Goal: Task Accomplishment & Management: Use online tool/utility

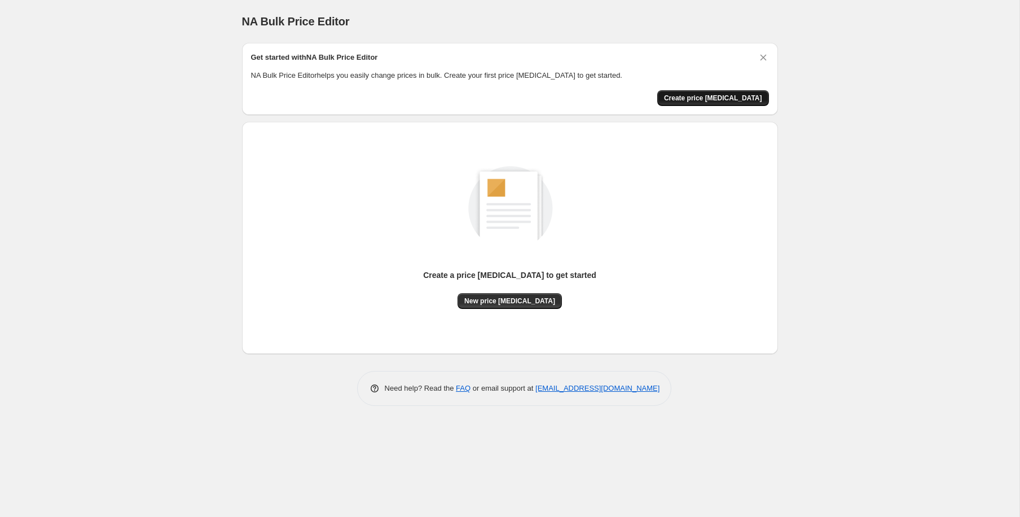
click at [730, 96] on span "Create price [MEDICAL_DATA]" at bounding box center [713, 98] width 98 height 9
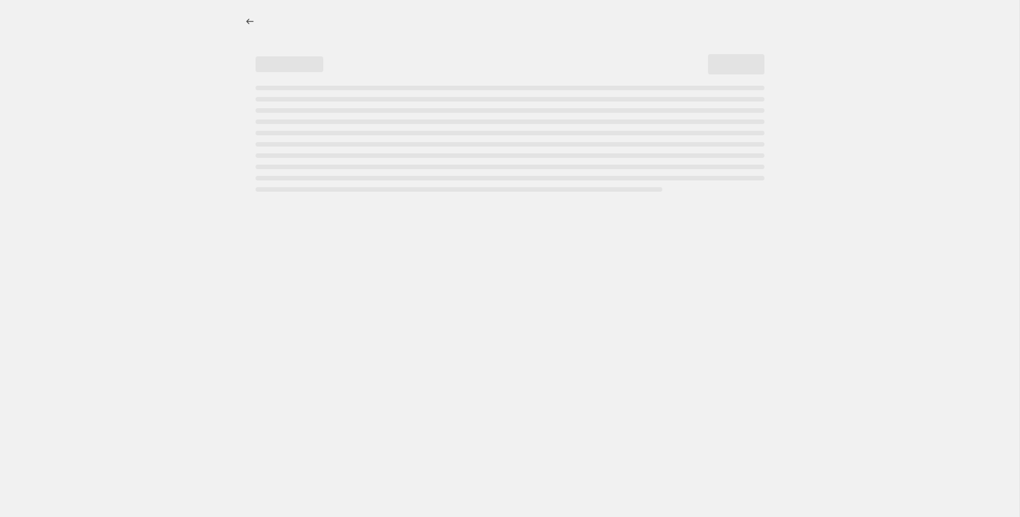
select select "percentage"
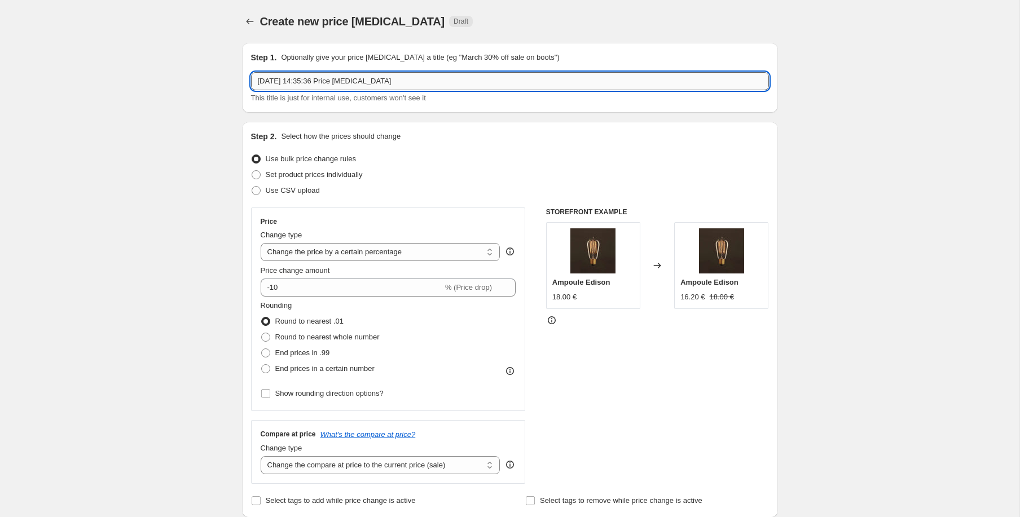
click at [289, 82] on input "10 oct. 2025, 14:35:36 Price change job" at bounding box center [510, 81] width 518 height 18
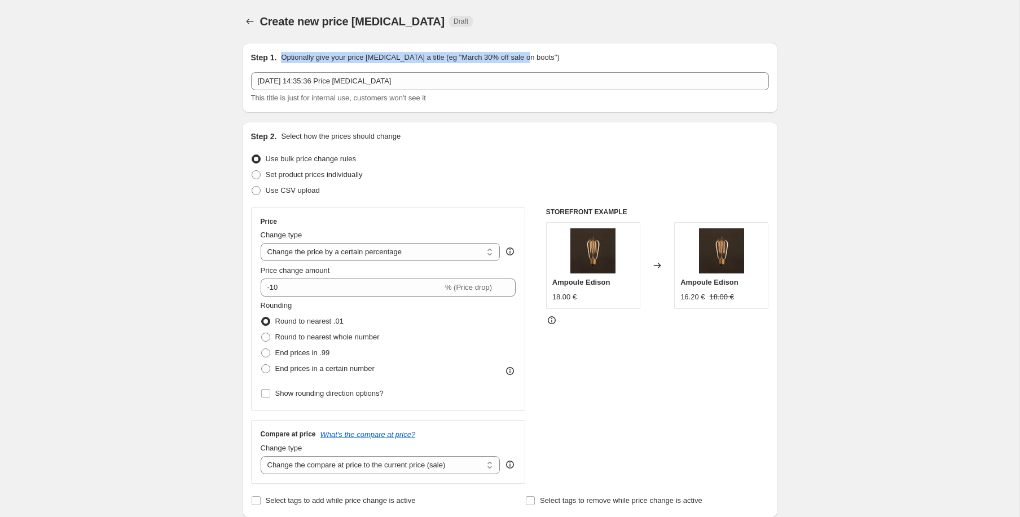
drag, startPoint x: 281, startPoint y: 53, endPoint x: 536, endPoint y: 60, distance: 255.0
click at [536, 60] on p "Optionally give your price [MEDICAL_DATA] a title (eg "March 30% off sale on bo…" at bounding box center [420, 57] width 278 height 11
click at [558, 61] on div "Step 1. Optionally give your price change job a title (eg "March 30% off sale o…" at bounding box center [510, 57] width 518 height 11
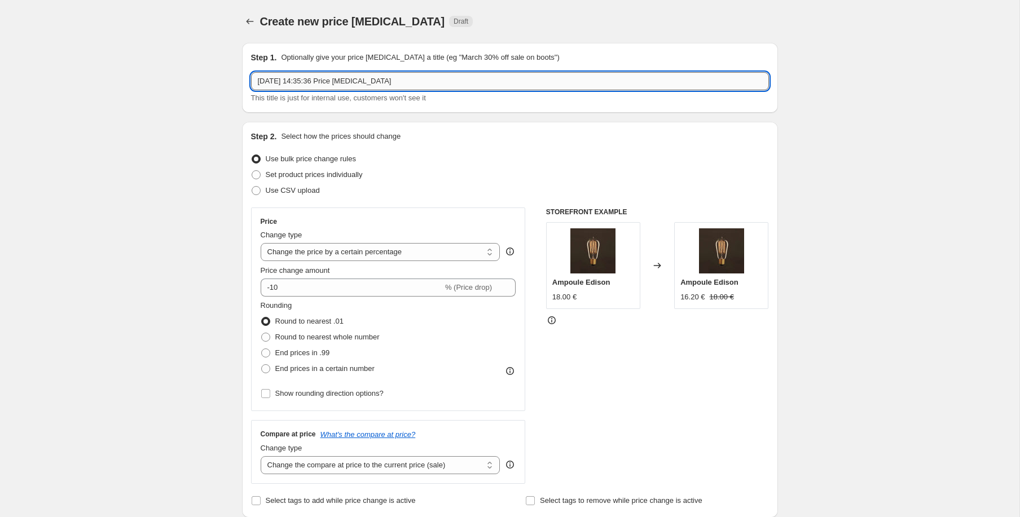
click at [425, 82] on input "10 oct. 2025, 14:35:36 Price change job" at bounding box center [510, 81] width 518 height 18
click at [404, 83] on input "10 oct. 2025, 14:35:36 Price change job-15" at bounding box center [510, 81] width 518 height 18
type input "-15% coussins & [PERSON_NAME]"
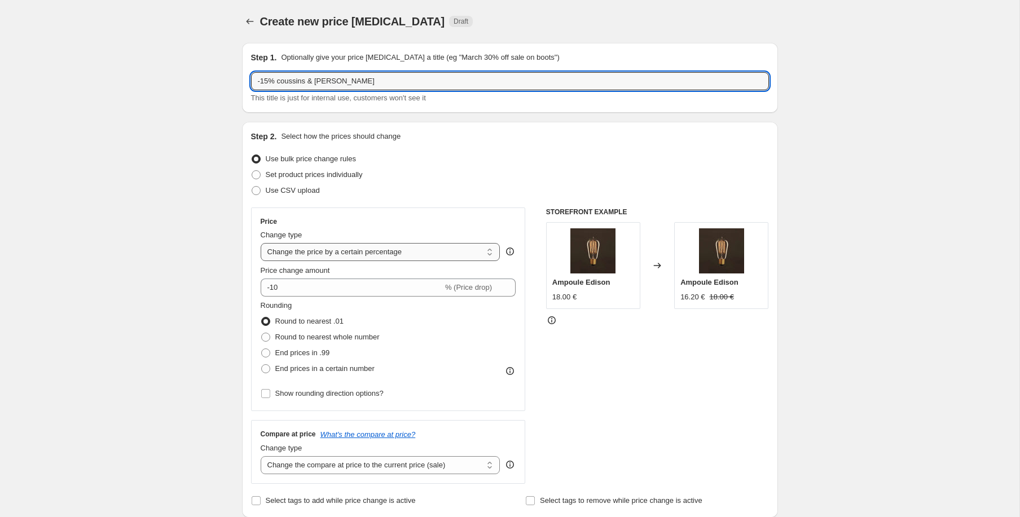
click at [354, 254] on select "Change the price to a certain amount Change the price by a certain amount Chang…" at bounding box center [381, 252] width 240 height 18
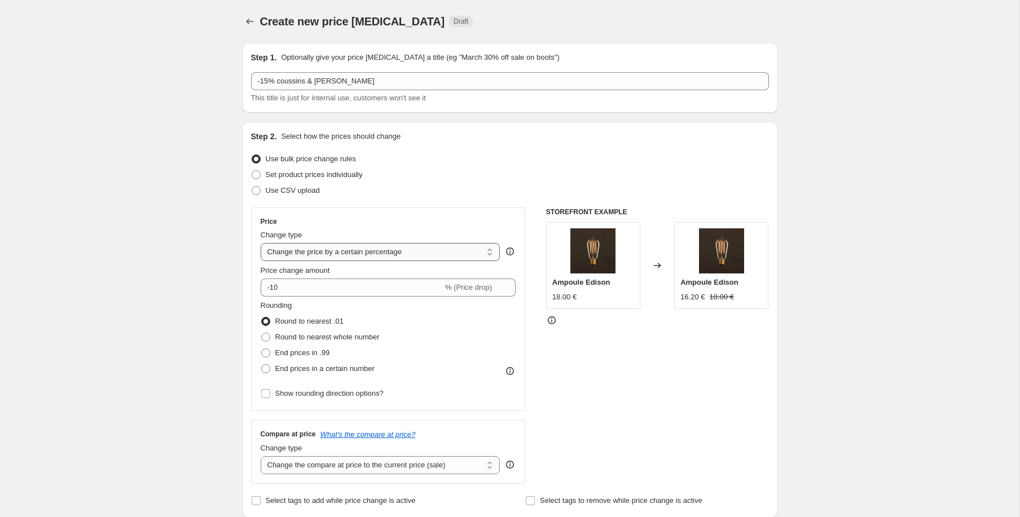
click at [261, 243] on select "Change the price to a certain amount Change the price by a certain amount Chang…" at bounding box center [381, 252] width 240 height 18
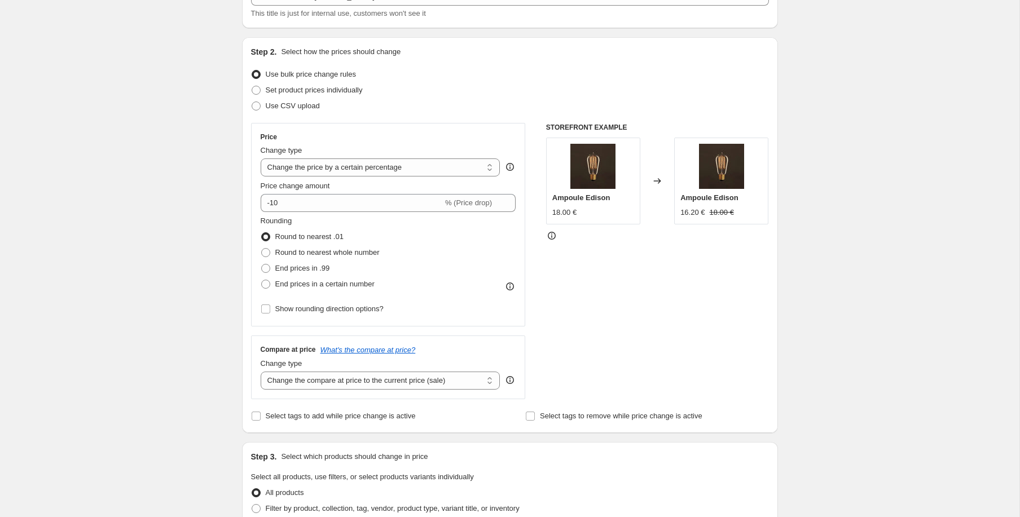
scroll to position [113, 0]
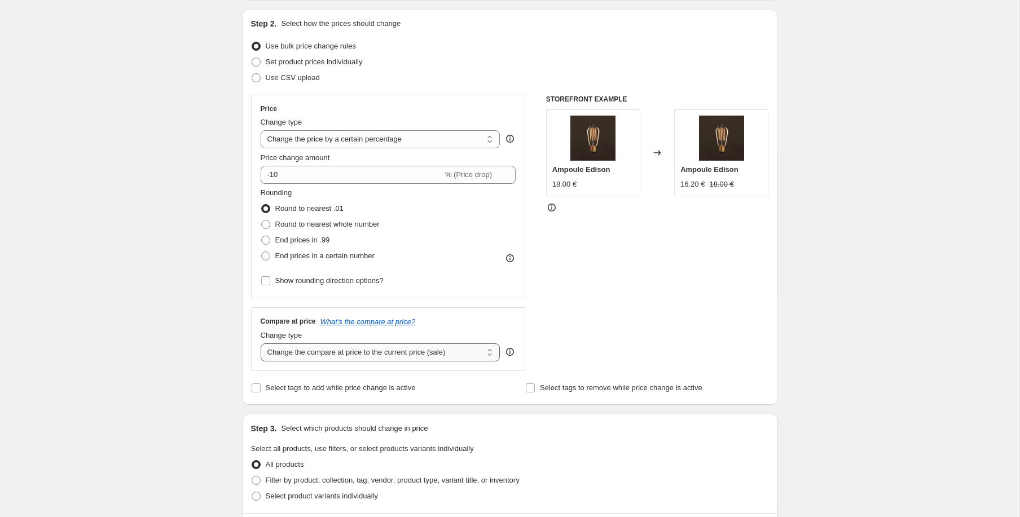
click at [322, 353] on select "Change the compare at price to the current price (sale) Change the compare at p…" at bounding box center [381, 352] width 240 height 18
click at [261, 343] on select "Change the compare at price to the current price (sale) Change the compare at p…" at bounding box center [381, 352] width 240 height 18
click at [315, 179] on input "-10" at bounding box center [352, 175] width 182 height 18
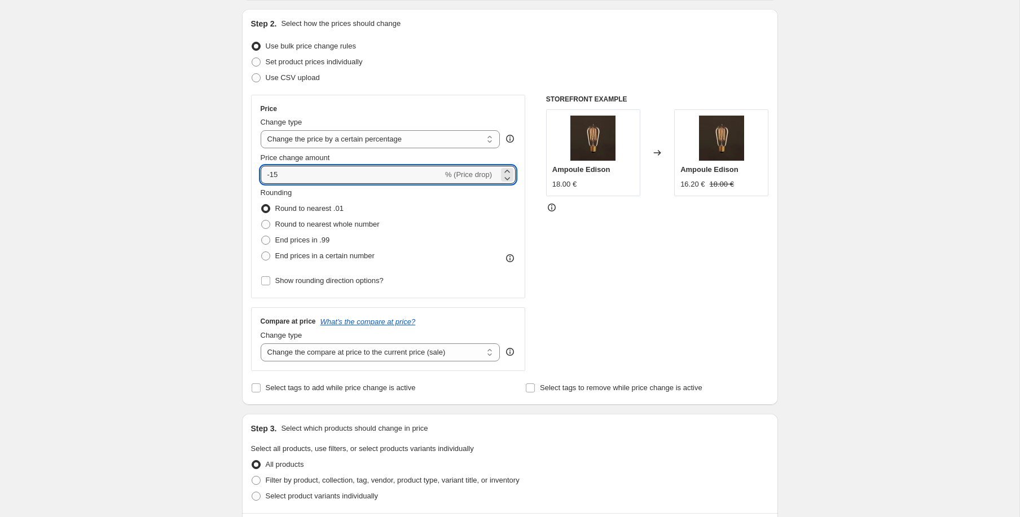
click at [152, 193] on div "Create new price change job. This page is ready Create new price change job Dra…" at bounding box center [509, 482] width 1019 height 1191
click at [337, 178] on input "-15" at bounding box center [352, 175] width 182 height 18
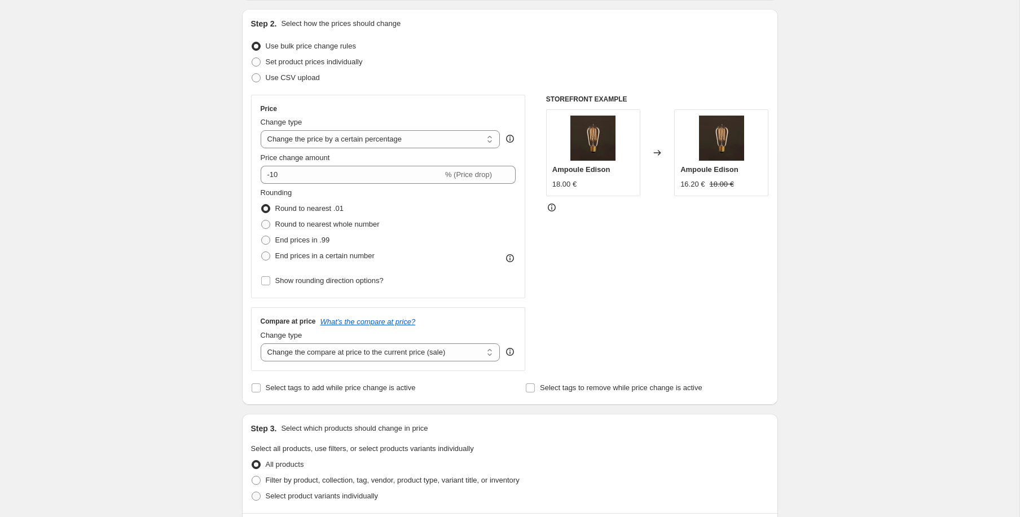
click at [583, 247] on div "STOREFRONT EXAMPLE Ampoule Edison 18.00 € Changed to Ampoule Edison 16.20 € 18.…" at bounding box center [657, 233] width 223 height 276
click at [280, 179] on input "-10" at bounding box center [352, 175] width 182 height 18
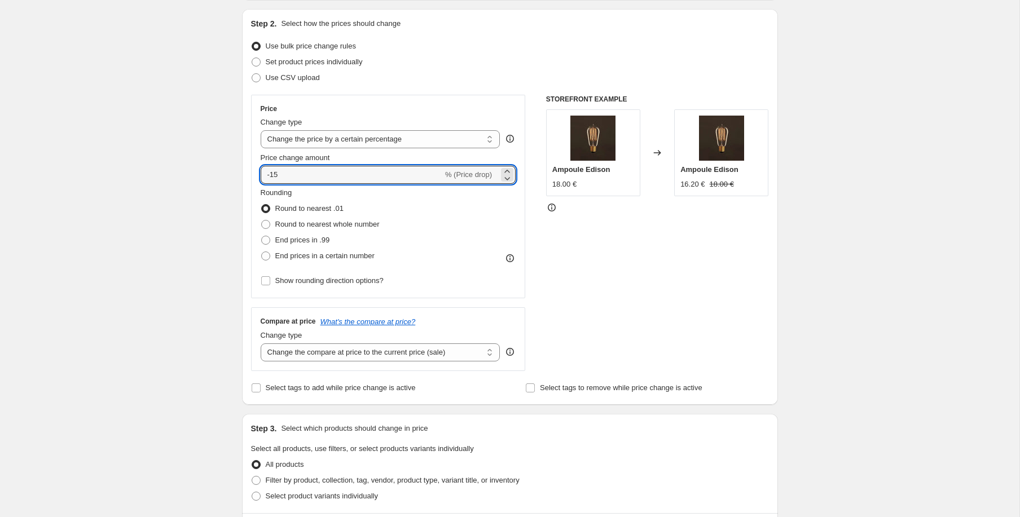
type input "-15"
click at [106, 237] on div "Create new price change job. This page is ready Create new price change job Dra…" at bounding box center [509, 482] width 1019 height 1191
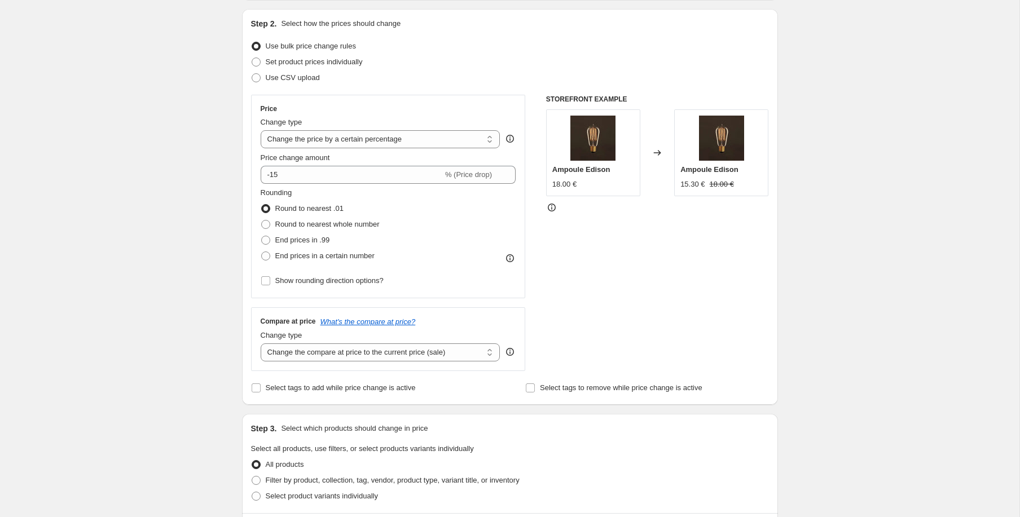
click at [861, 159] on div "Create new price change job. This page is ready Create new price change job Dra…" at bounding box center [509, 482] width 1019 height 1191
drag, startPoint x: 896, startPoint y: 25, endPoint x: 901, endPoint y: 6, distance: 19.8
click at [896, 25] on div "Create new price change job. This page is ready Create new price change job Dra…" at bounding box center [509, 482] width 1019 height 1191
click at [838, 74] on div "Create new price change job. This page is ready Create new price change job Dra…" at bounding box center [509, 482] width 1019 height 1191
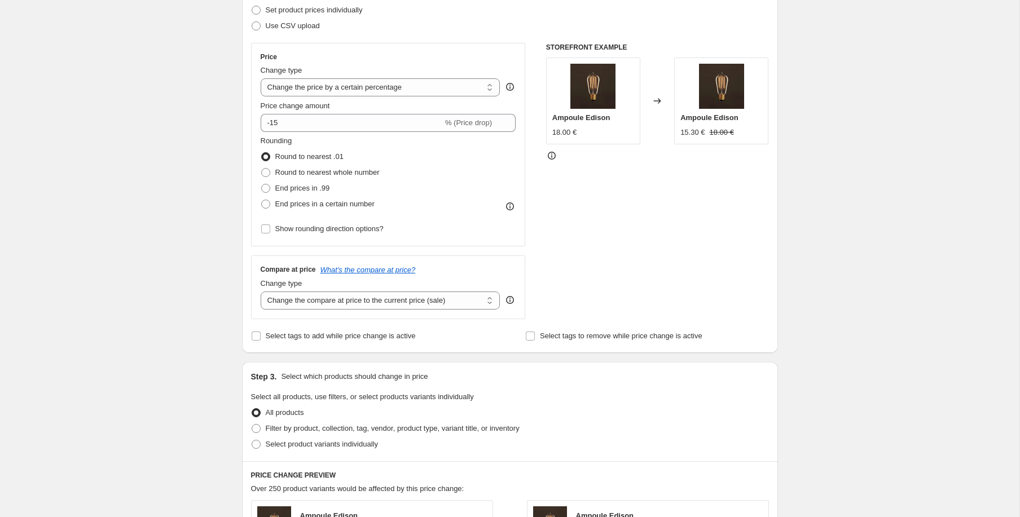
scroll to position [223, 0]
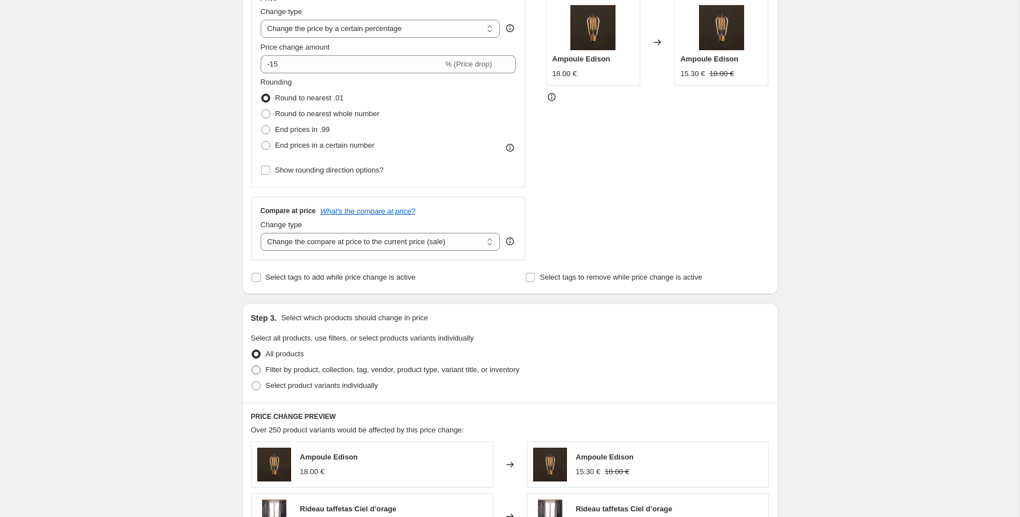
click at [465, 371] on span "Filter by product, collection, tag, vendor, product type, variant title, or inv…" at bounding box center [393, 369] width 254 height 8
click at [252, 366] on input "Filter by product, collection, tag, vendor, product type, variant title, or inv…" at bounding box center [252, 365] width 1 height 1
radio input "true"
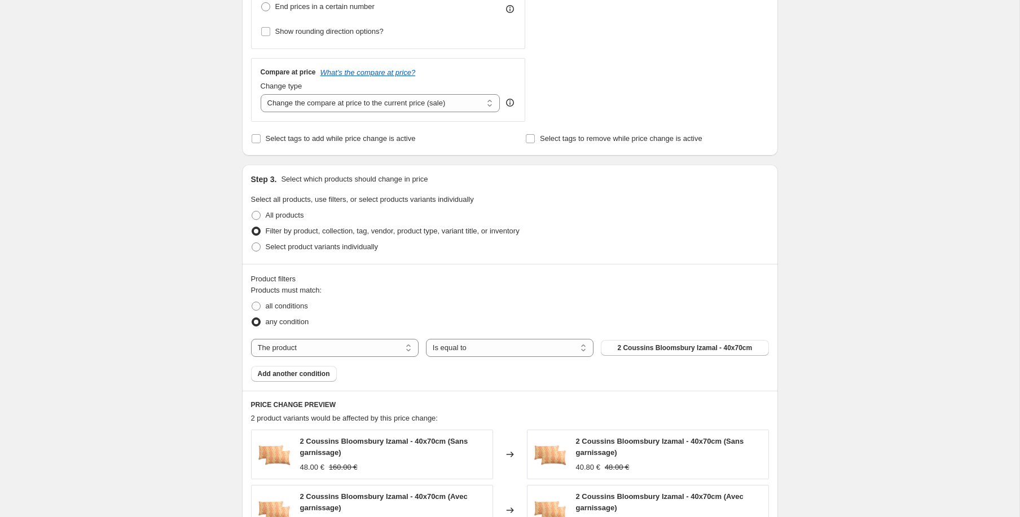
scroll to position [389, 0]
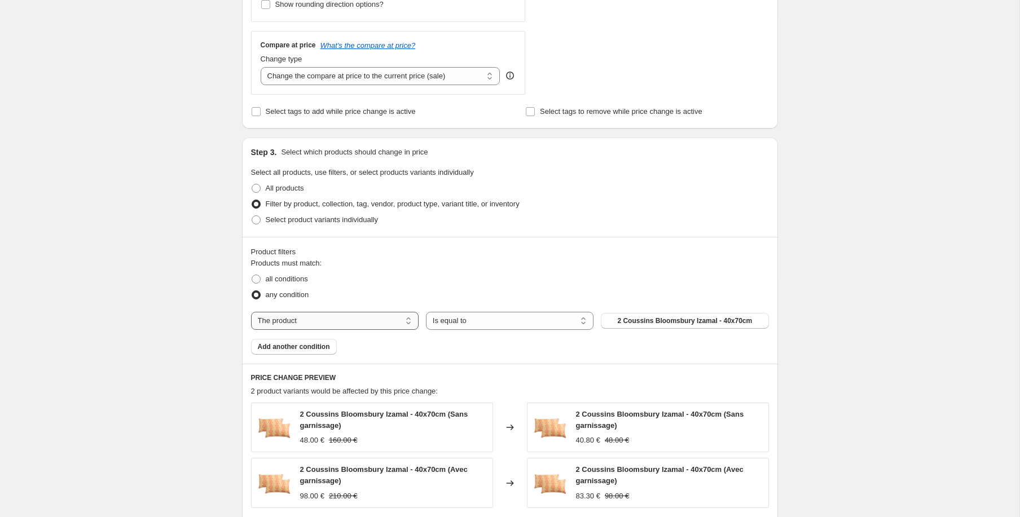
click at [288, 317] on select "The product The product's collection The product's tag The product's vendor The…" at bounding box center [335, 321] width 168 height 18
click at [298, 278] on span "all conditions" at bounding box center [287, 279] width 42 height 8
click at [252, 275] on input "all conditions" at bounding box center [252, 275] width 1 height 1
radio input "true"
click at [348, 317] on select "The product The product's collection The product's tag The product's vendor The…" at bounding box center [335, 321] width 168 height 18
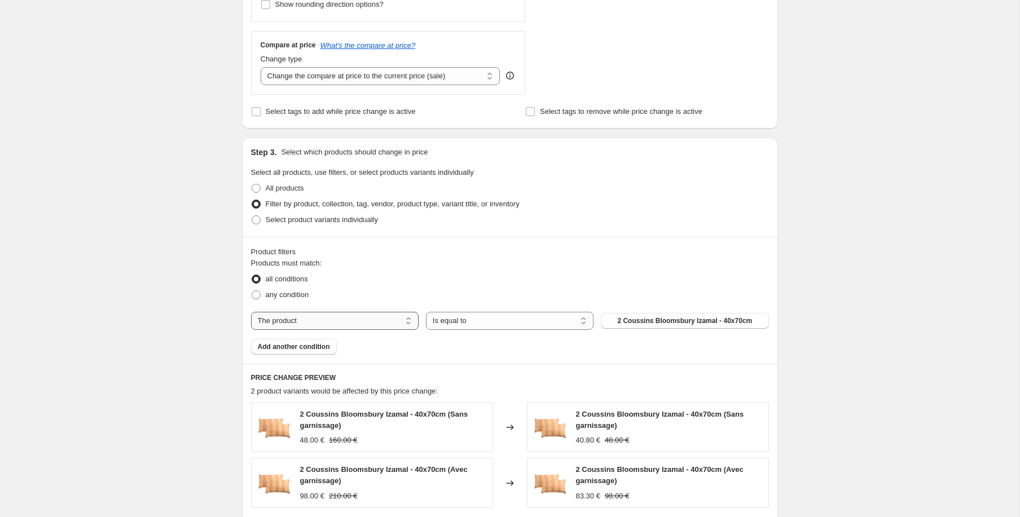
select select "tag"
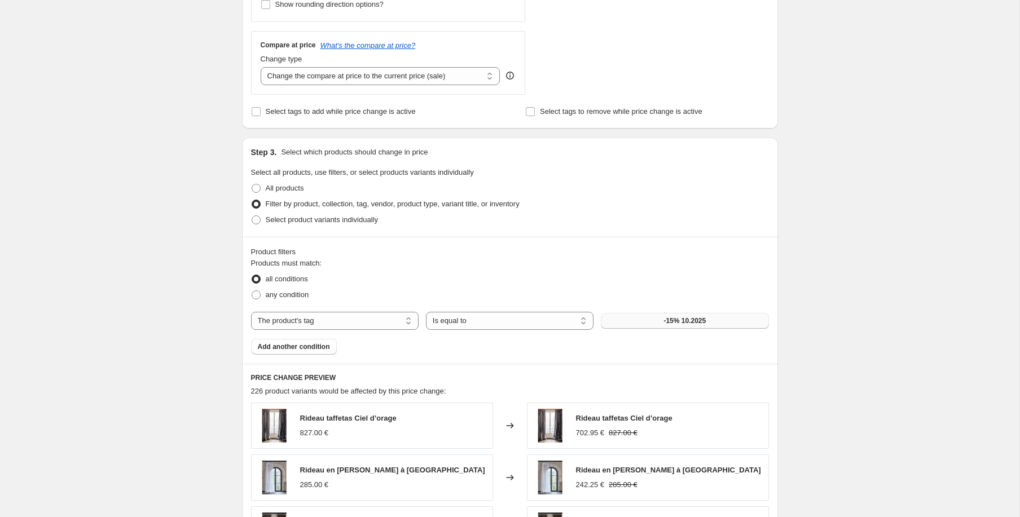
click at [696, 323] on span "-15% 10.2025" at bounding box center [684, 320] width 42 height 9
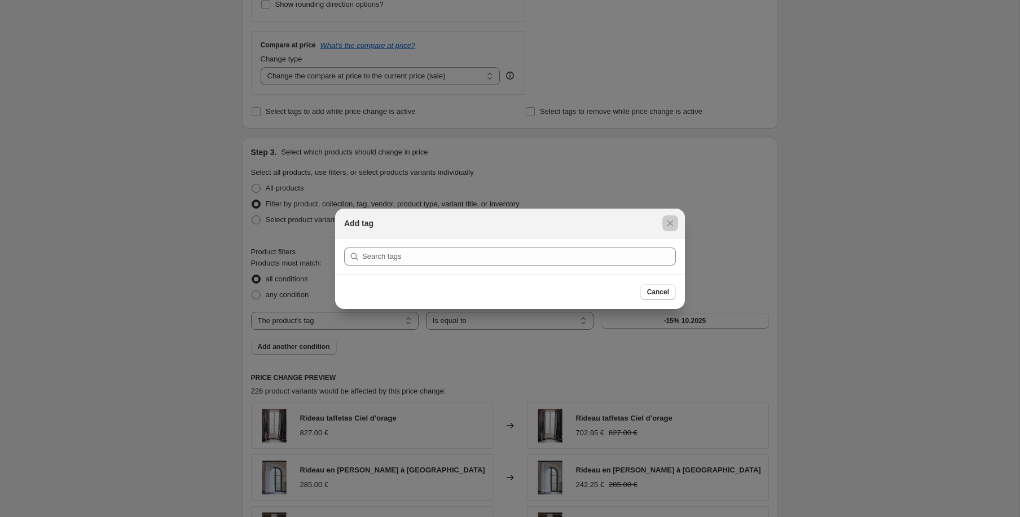
click at [671, 343] on div at bounding box center [510, 258] width 1020 height 517
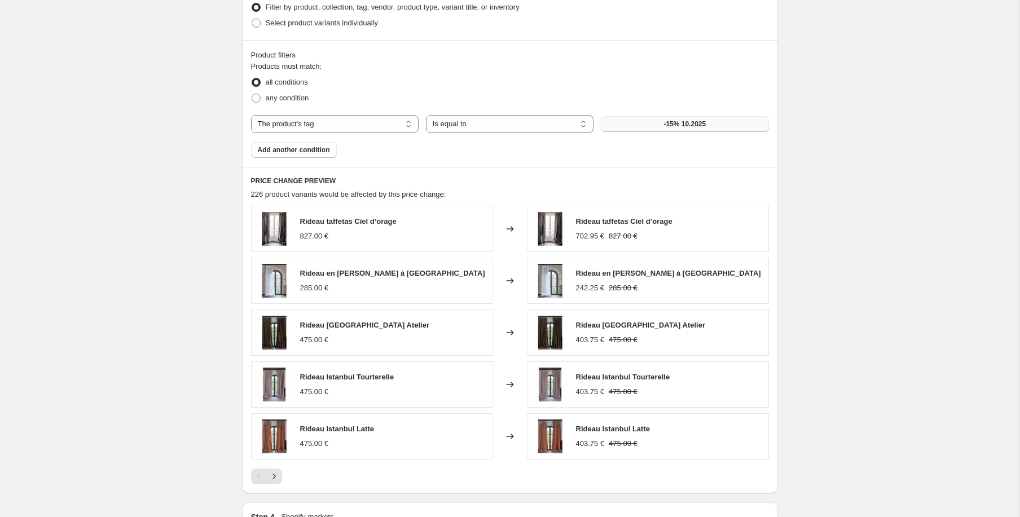
scroll to position [625, 0]
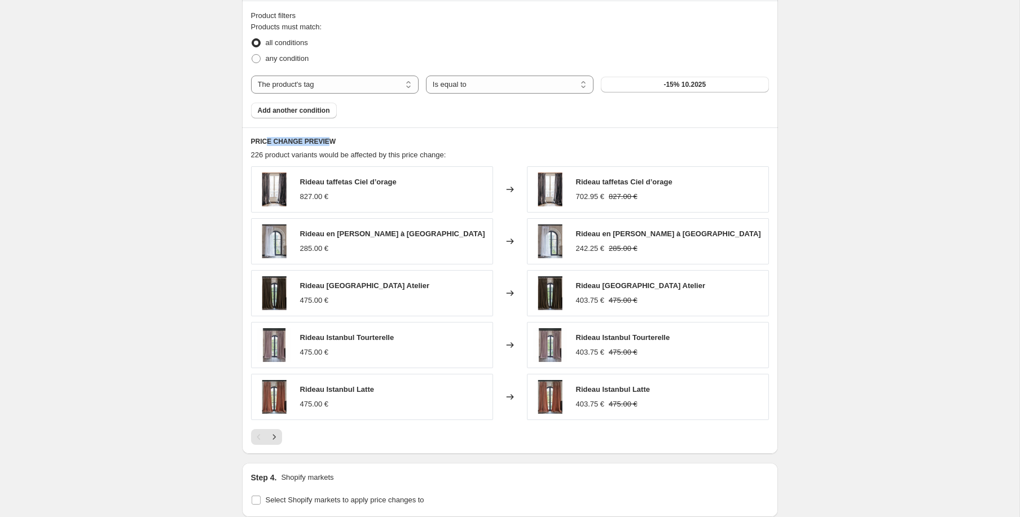
drag, startPoint x: 265, startPoint y: 142, endPoint x: 331, endPoint y: 144, distance: 66.1
click at [331, 144] on h6 "PRICE CHANGE PREVIEW" at bounding box center [510, 141] width 518 height 9
click at [508, 142] on h6 "PRICE CHANGE PREVIEW" at bounding box center [510, 141] width 518 height 9
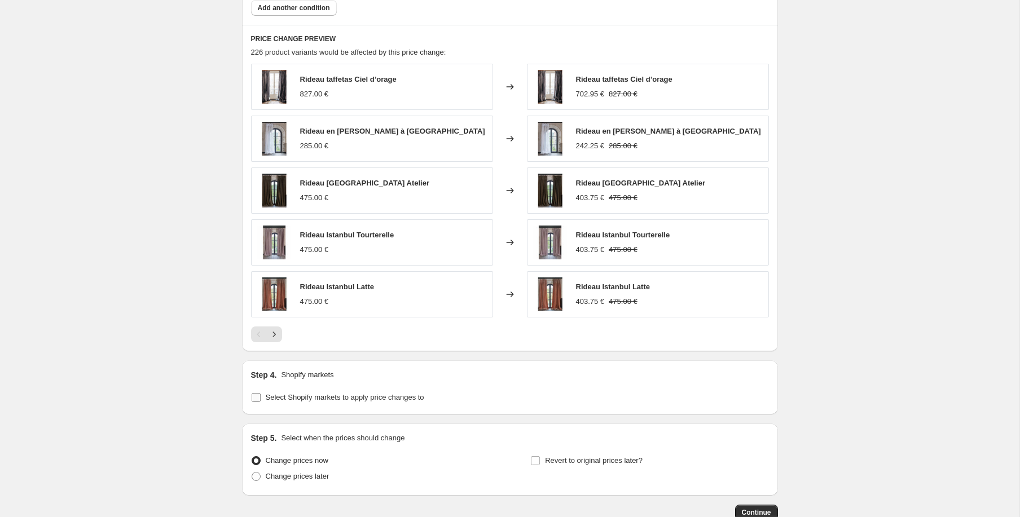
click at [374, 399] on span "Select Shopify markets to apply price changes to" at bounding box center [345, 397] width 158 height 8
click at [261, 399] on input "Select Shopify markets to apply price changes to" at bounding box center [256, 397] width 9 height 9
checkbox input "true"
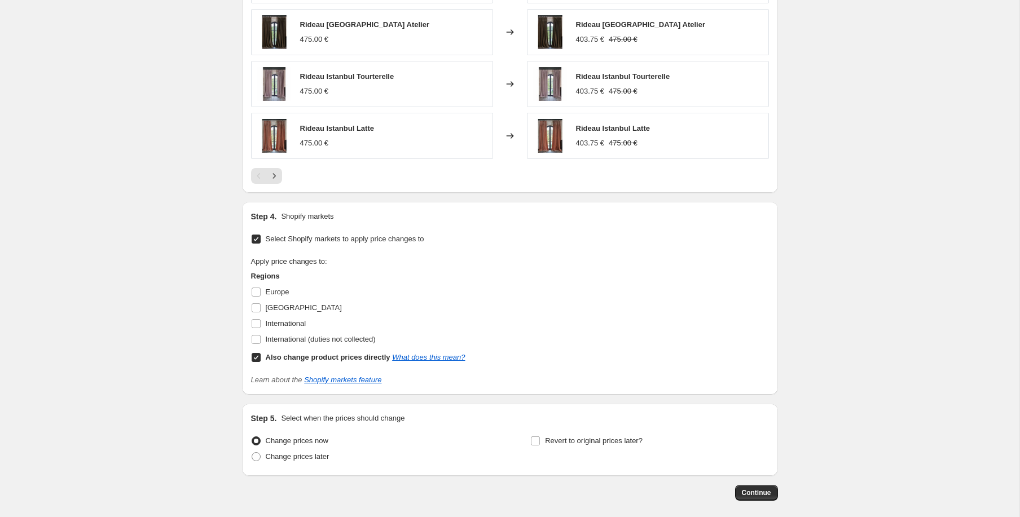
scroll to position [939, 0]
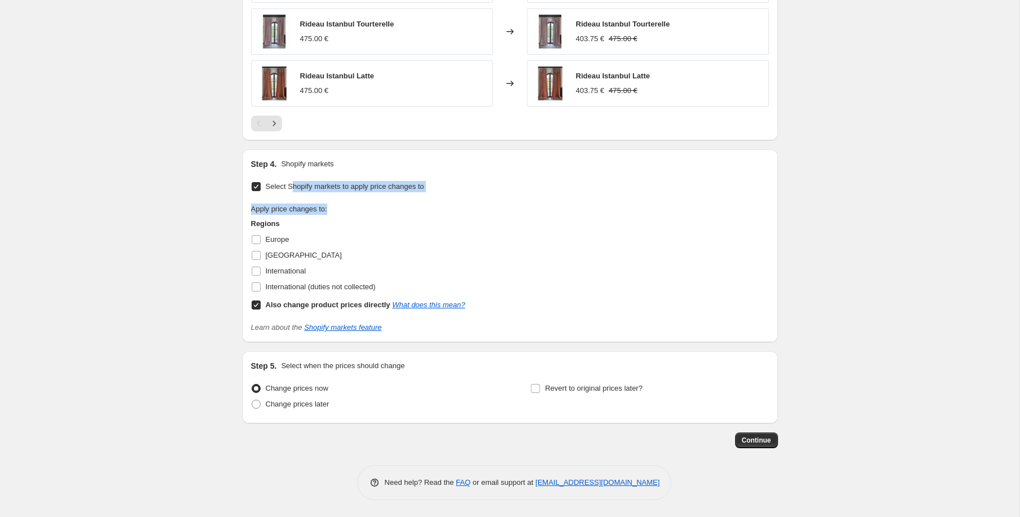
drag, startPoint x: 293, startPoint y: 183, endPoint x: 356, endPoint y: 234, distance: 81.5
click at [409, 204] on div "Select Shopify markets to apply price changes to Apply price changes to: Region…" at bounding box center [510, 256] width 518 height 155
click at [256, 240] on input "Europe" at bounding box center [256, 239] width 9 height 9
checkbox input "true"
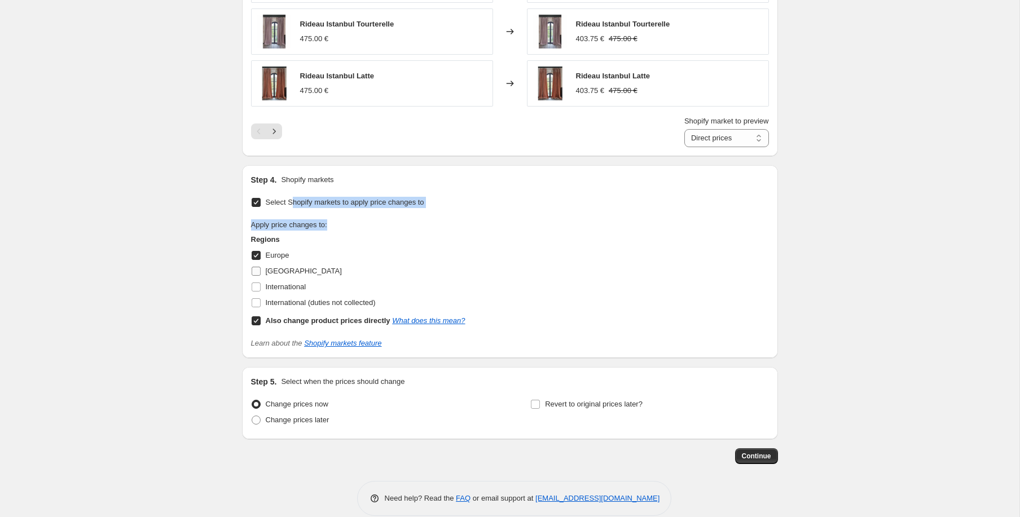
drag, startPoint x: 257, startPoint y: 267, endPoint x: 257, endPoint y: 275, distance: 8.5
click at [257, 267] on input "France" at bounding box center [256, 271] width 9 height 9
checkbox input "true"
drag, startPoint x: 257, startPoint y: 287, endPoint x: 258, endPoint y: 295, distance: 8.0
click at [257, 287] on input "International" at bounding box center [256, 287] width 9 height 9
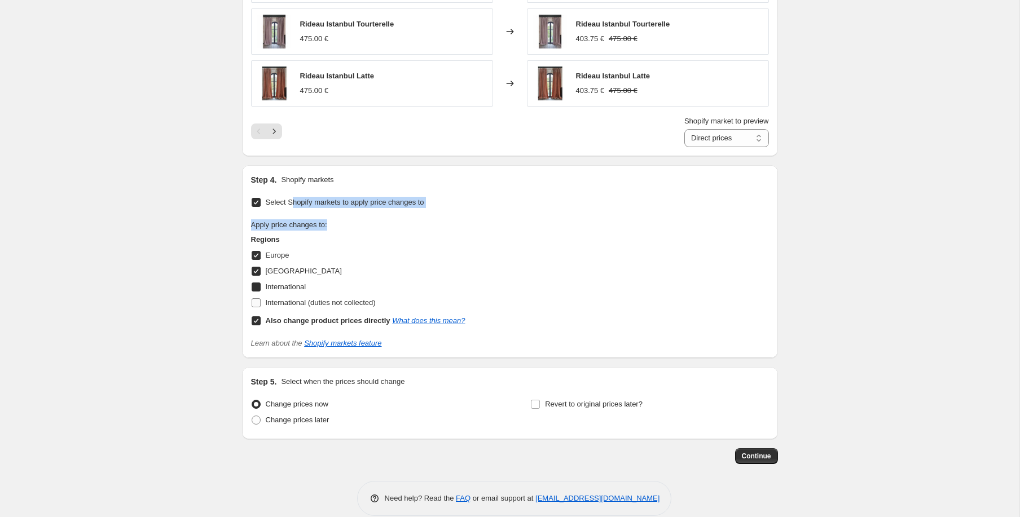
checkbox input "true"
drag, startPoint x: 258, startPoint y: 302, endPoint x: 280, endPoint y: 304, distance: 22.7
click at [258, 302] on input "International (duties not collected)" at bounding box center [256, 302] width 9 height 9
checkbox input "true"
click at [403, 301] on div "International (duties not collected)" at bounding box center [358, 303] width 214 height 16
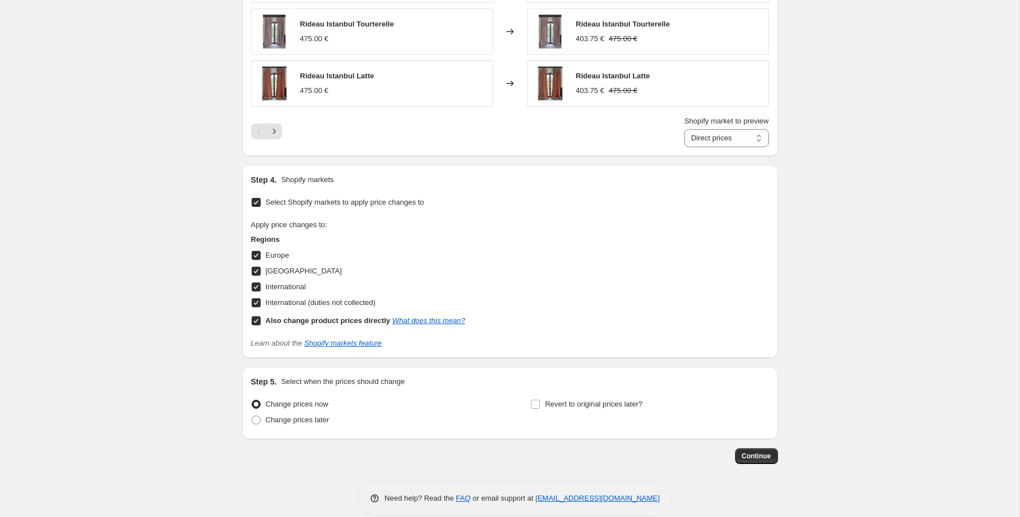
scroll to position [955, 0]
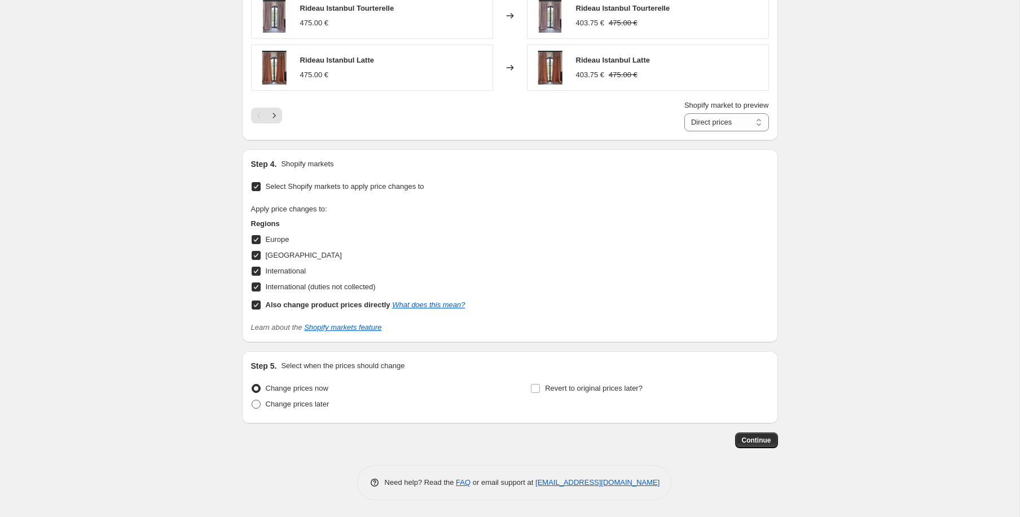
click at [311, 404] on span "Change prices later" at bounding box center [298, 404] width 64 height 8
click at [252, 400] on input "Change prices later" at bounding box center [252, 400] width 1 height 1
radio input "true"
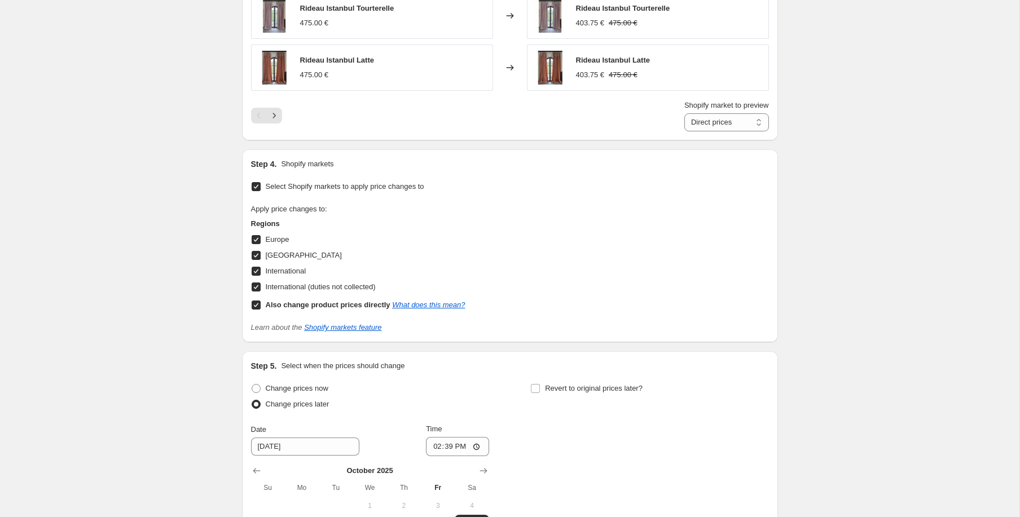
scroll to position [1148, 0]
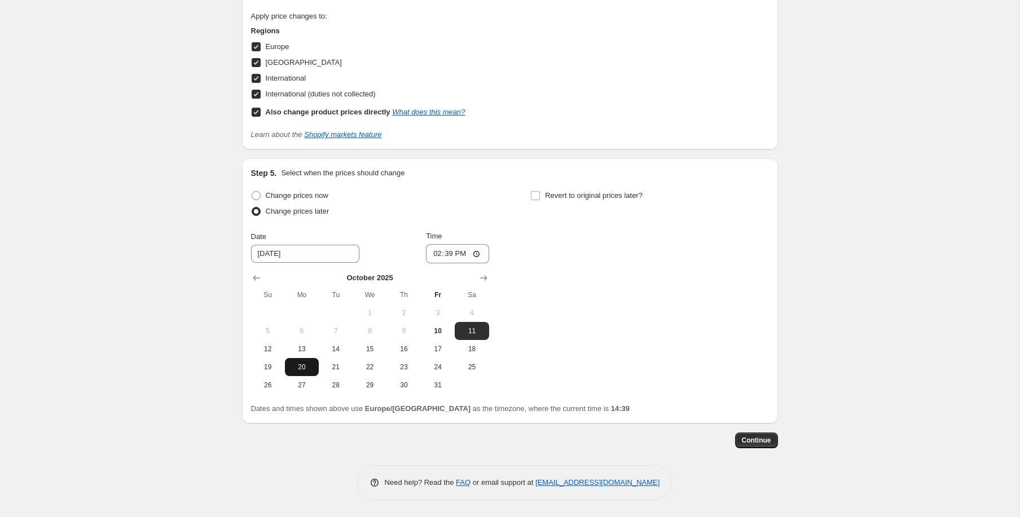
click at [295, 363] on span "20" at bounding box center [301, 367] width 25 height 9
type input "10/20/2025"
click at [454, 253] on input "14:39" at bounding box center [457, 253] width 63 height 19
click at [480, 251] on input "14:39" at bounding box center [457, 253] width 63 height 19
click at [477, 254] on input "14:39" at bounding box center [457, 253] width 63 height 19
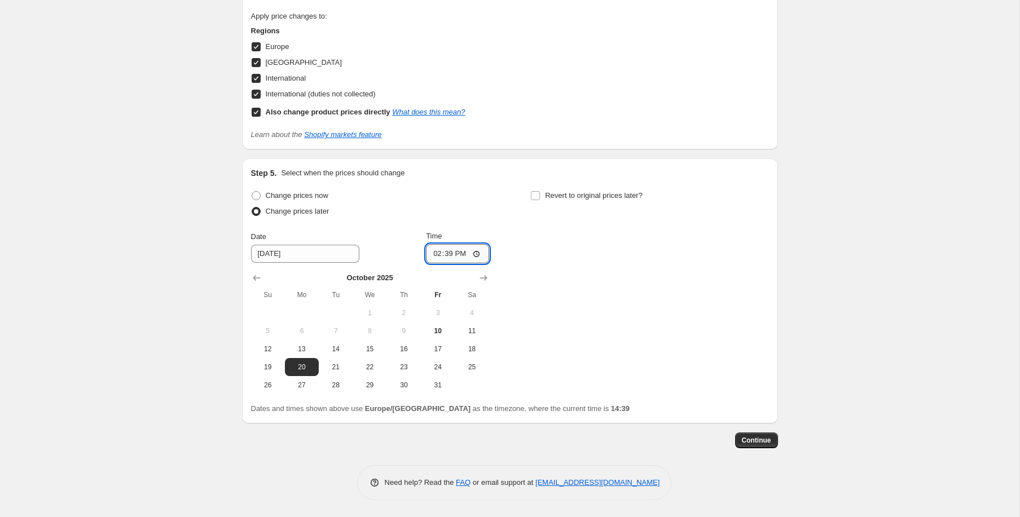
click at [477, 254] on input "14:39" at bounding box center [457, 253] width 63 height 19
type input "00:01"
click at [499, 223] on div "Change prices now Change prices later Date 10/20/2025 Time 00:01 October 2025 S…" at bounding box center [510, 291] width 518 height 206
click at [534, 195] on input "Revert to original prices later?" at bounding box center [535, 195] width 9 height 9
checkbox input "true"
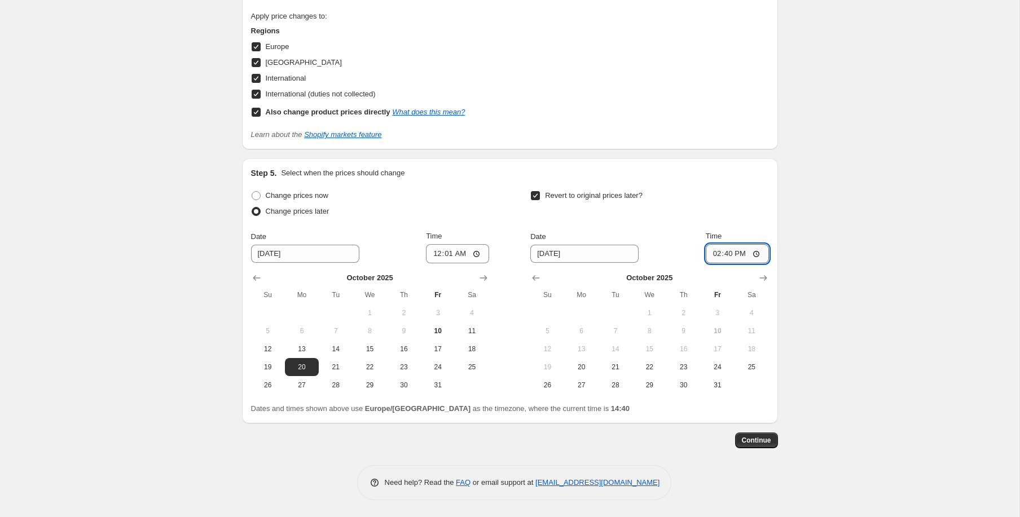
click at [741, 256] on input "14:40" at bounding box center [737, 253] width 63 height 19
click at [757, 252] on input "14:40" at bounding box center [737, 253] width 63 height 19
type input "23:59"
click at [612, 385] on span "28" at bounding box center [615, 385] width 25 height 9
type input "10/28/2025"
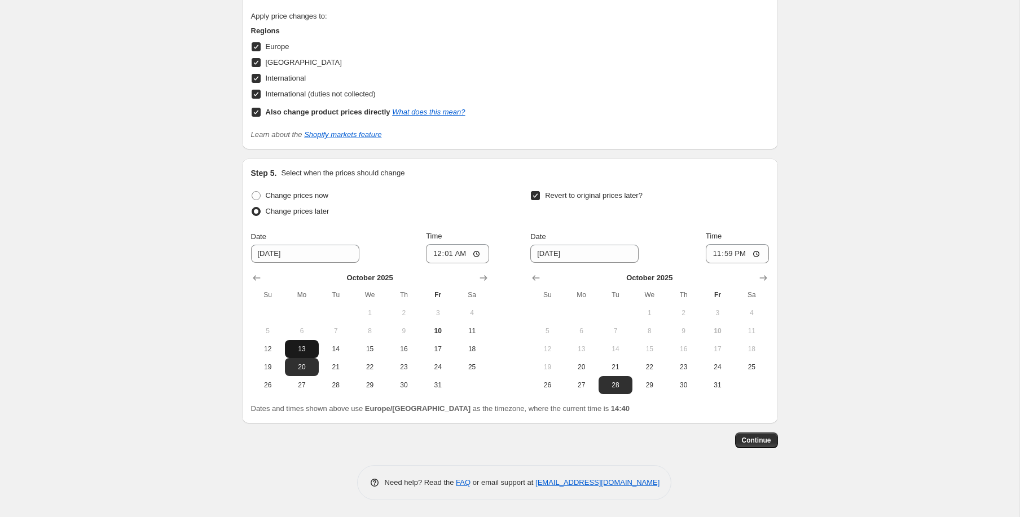
click at [299, 346] on span "13" at bounding box center [301, 349] width 25 height 9
type input "10/13/2025"
click at [415, 210] on div "Change prices later" at bounding box center [370, 212] width 238 height 16
click at [742, 438] on span "Continue" at bounding box center [756, 440] width 29 height 9
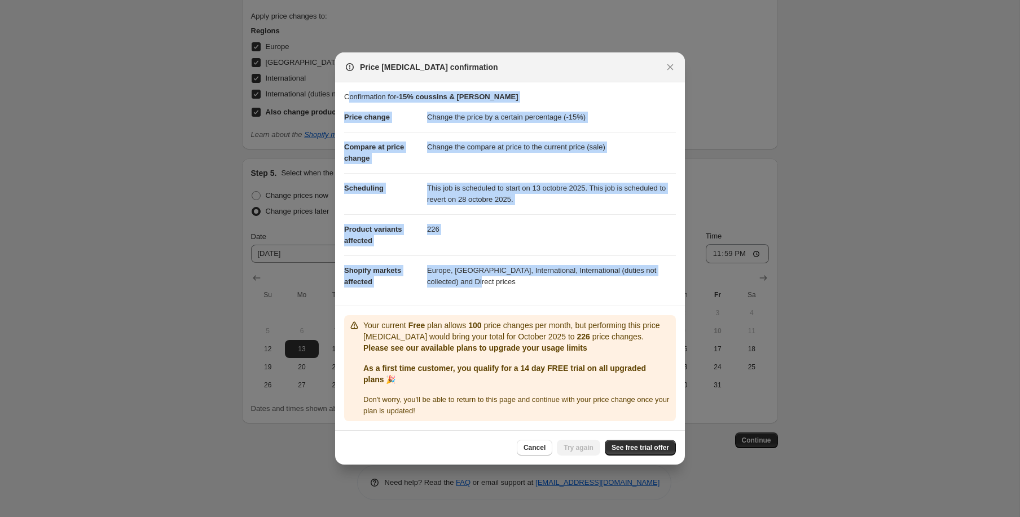
drag, startPoint x: 347, startPoint y: 96, endPoint x: 596, endPoint y: 302, distance: 322.9
click at [594, 302] on section "Confirmation for -15% coussins & rideaux Price change Change the price by a cer…" at bounding box center [510, 193] width 350 height 223
copy section "onfirmation for -15% coussins & rideaux Price change Change the price by a cert…"
click at [530, 232] on dd "226" at bounding box center [551, 229] width 249 height 30
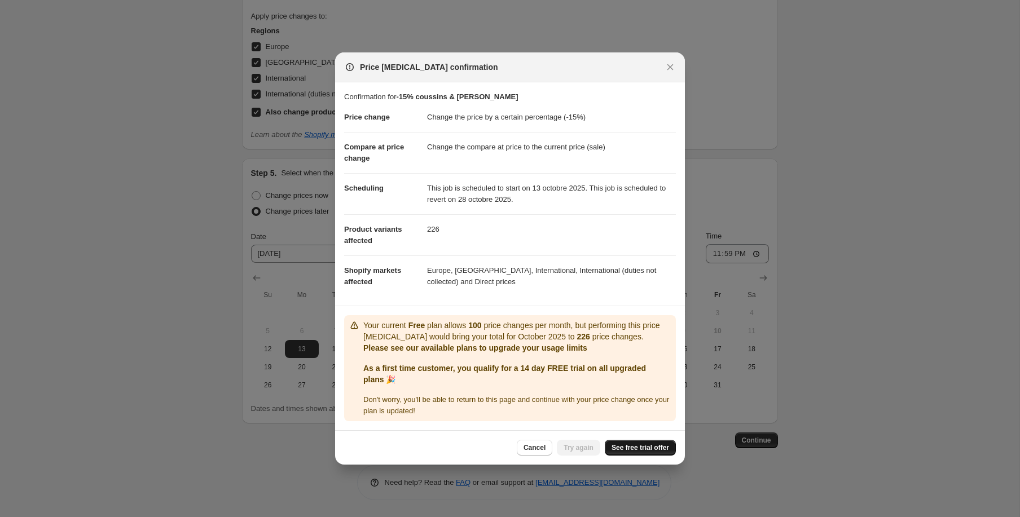
click at [632, 450] on span "See free trial offer" at bounding box center [640, 447] width 58 height 9
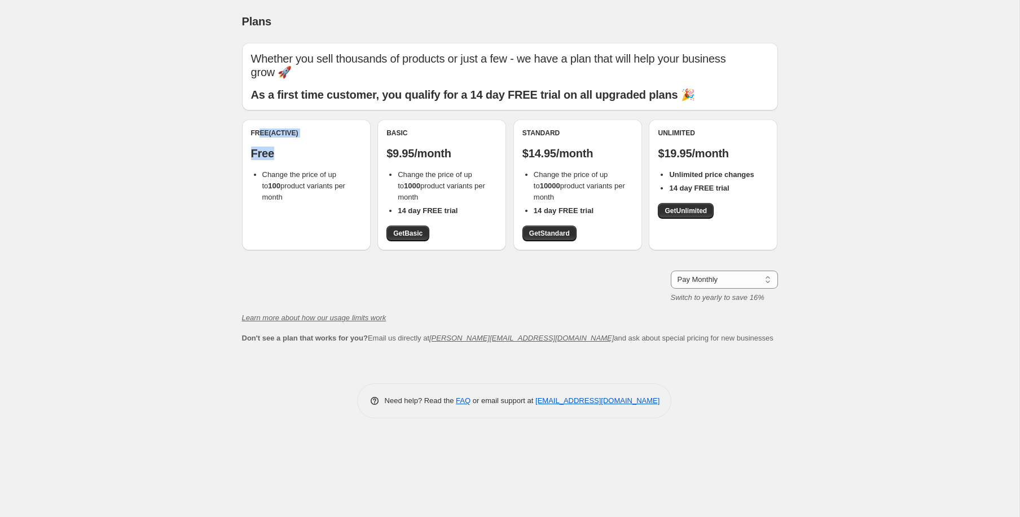
drag, startPoint x: 257, startPoint y: 129, endPoint x: 304, endPoint y: 163, distance: 57.8
click at [305, 154] on div "Free (Active) Free Change the price of up to 100 product variants per month" at bounding box center [306, 166] width 111 height 74
click at [304, 166] on div "Free (Active) Free Change the price of up to 100 product variants per month" at bounding box center [306, 166] width 111 height 74
drag, startPoint x: 301, startPoint y: 198, endPoint x: 301, endPoint y: 213, distance: 14.7
click at [301, 204] on div "Free (Active) Free Change the price of up to 100 product variants per month" at bounding box center [306, 185] width 129 height 131
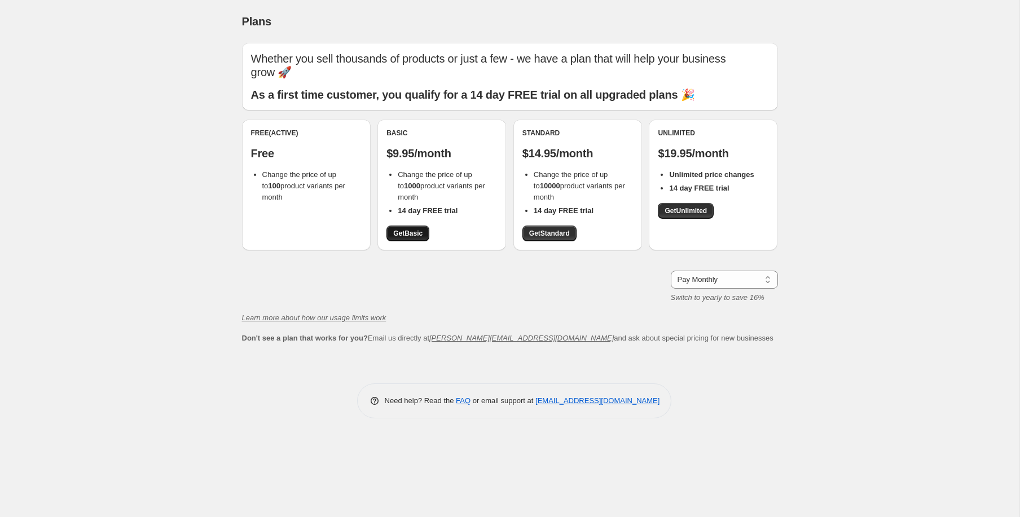
click at [412, 234] on span "Get Basic" at bounding box center [407, 233] width 29 height 9
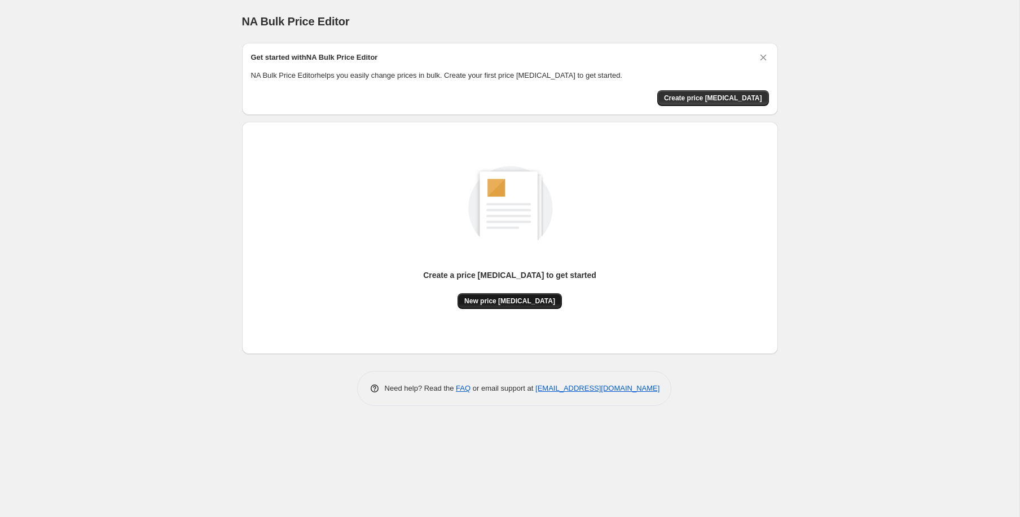
click at [511, 299] on span "New price [MEDICAL_DATA]" at bounding box center [509, 301] width 91 height 9
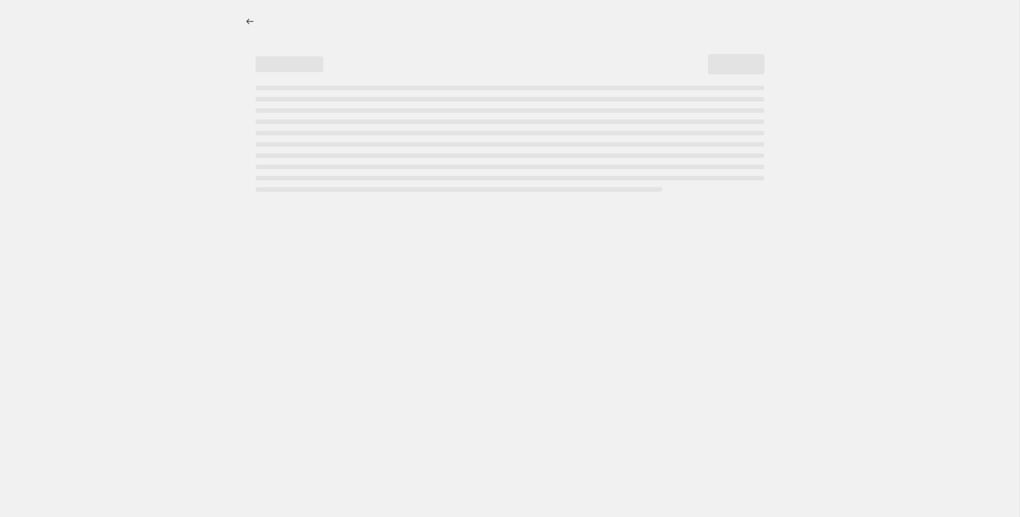
select select "percentage"
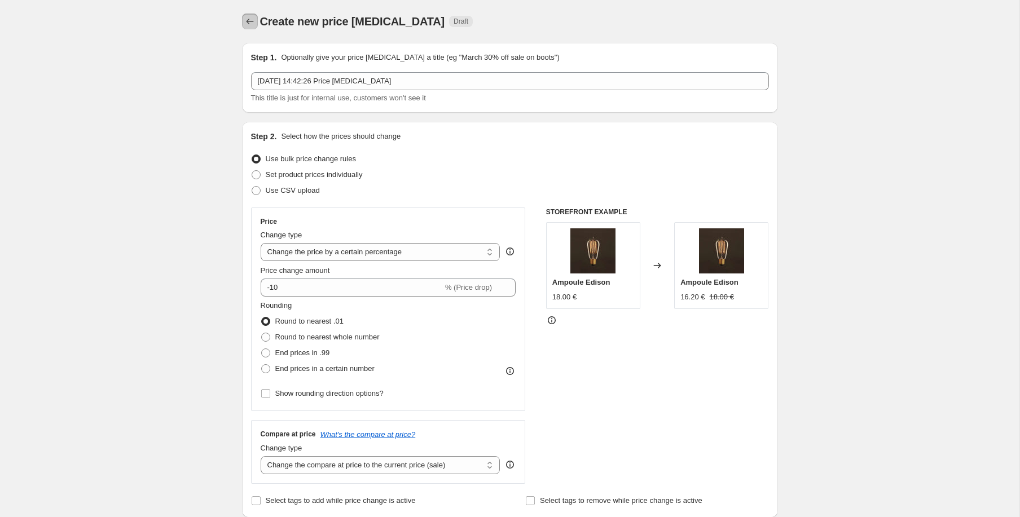
click at [249, 25] on icon "Price change jobs" at bounding box center [249, 21] width 11 height 11
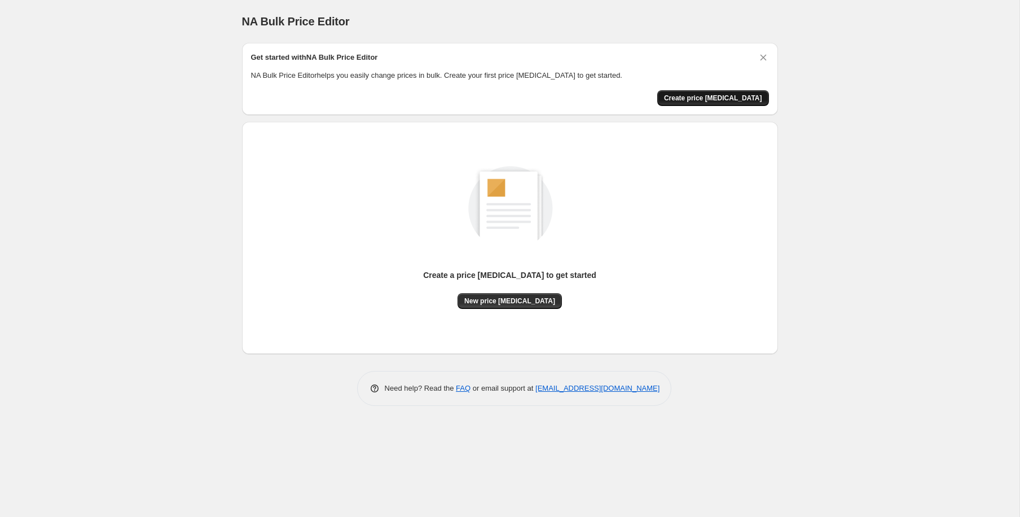
click at [735, 97] on span "Create price [MEDICAL_DATA]" at bounding box center [713, 98] width 98 height 9
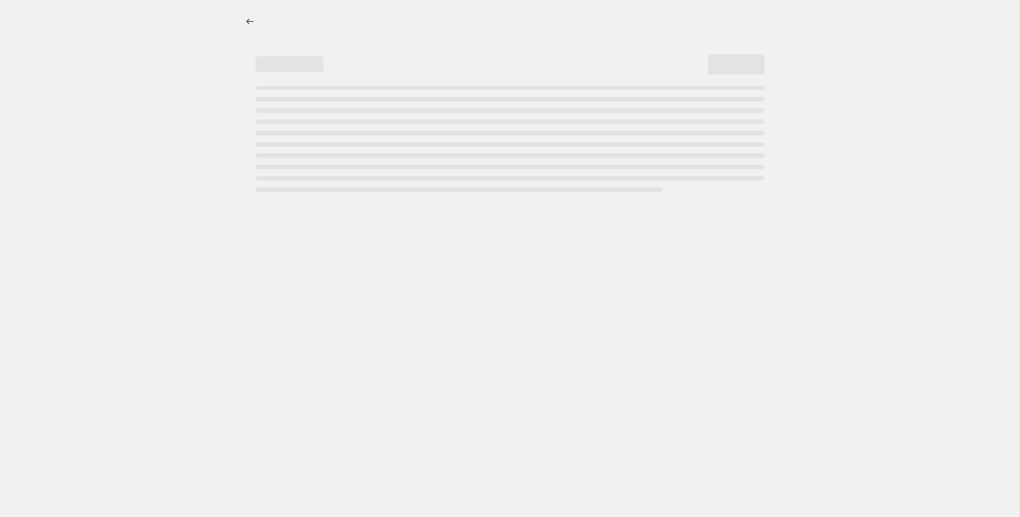
select select "percentage"
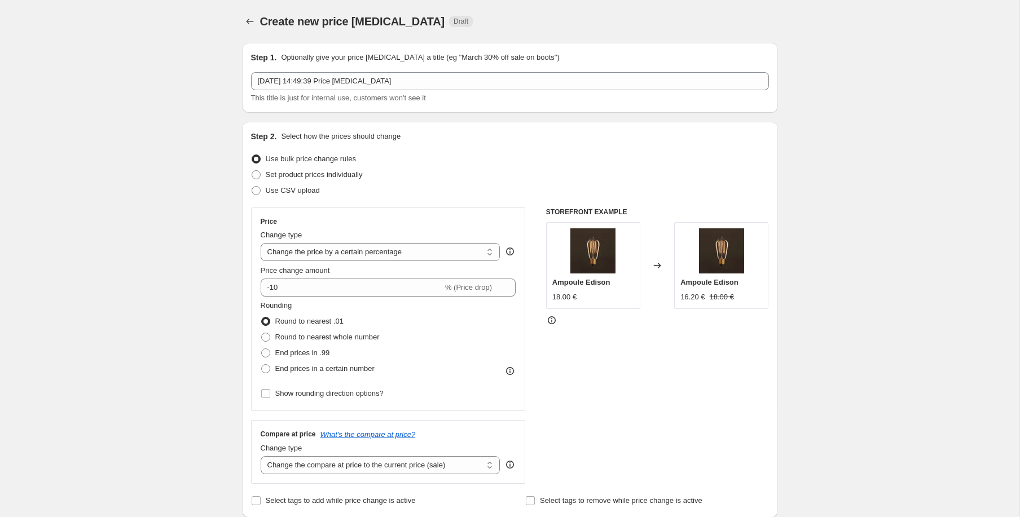
drag, startPoint x: 365, startPoint y: 70, endPoint x: 367, endPoint y: 79, distance: 9.2
click at [365, 70] on div "Step 1. Optionally give your price change job a title (eg "March 30% off sale o…" at bounding box center [510, 78] width 518 height 52
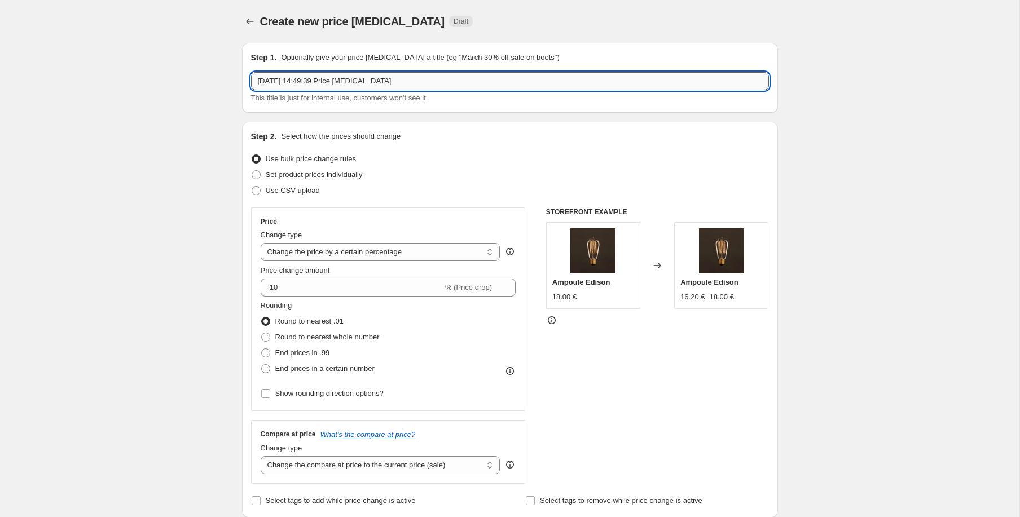
click at [368, 80] on input "10 oct. 2025, 14:49:39 Price change job" at bounding box center [510, 81] width 518 height 18
click at [297, 81] on input "10 oct. 2025, 14:49:39 Price change job" at bounding box center [510, 81] width 518 height 18
type input "-15% coussins & rideaux"
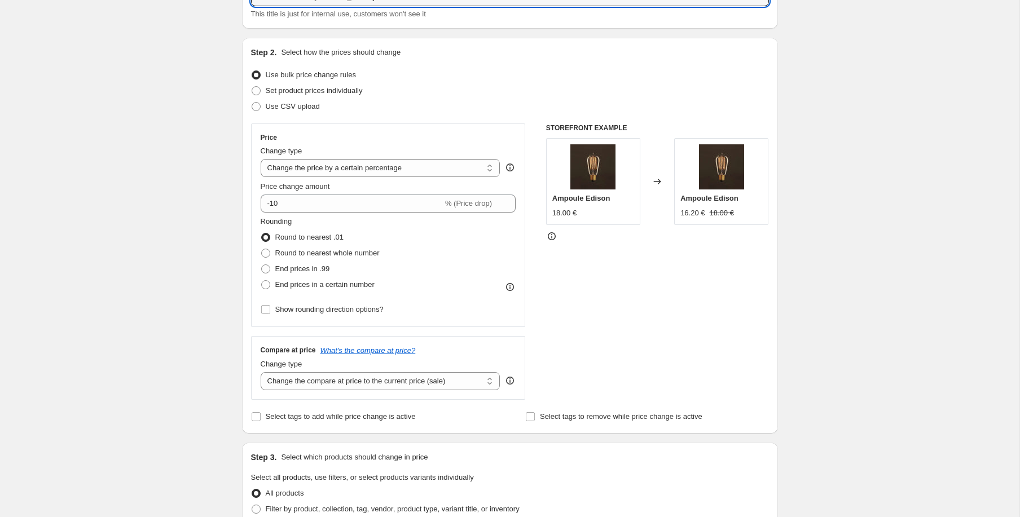
click at [389, 166] on select "Change the price to a certain amount Change the price by a certain amount Chang…" at bounding box center [381, 168] width 240 height 18
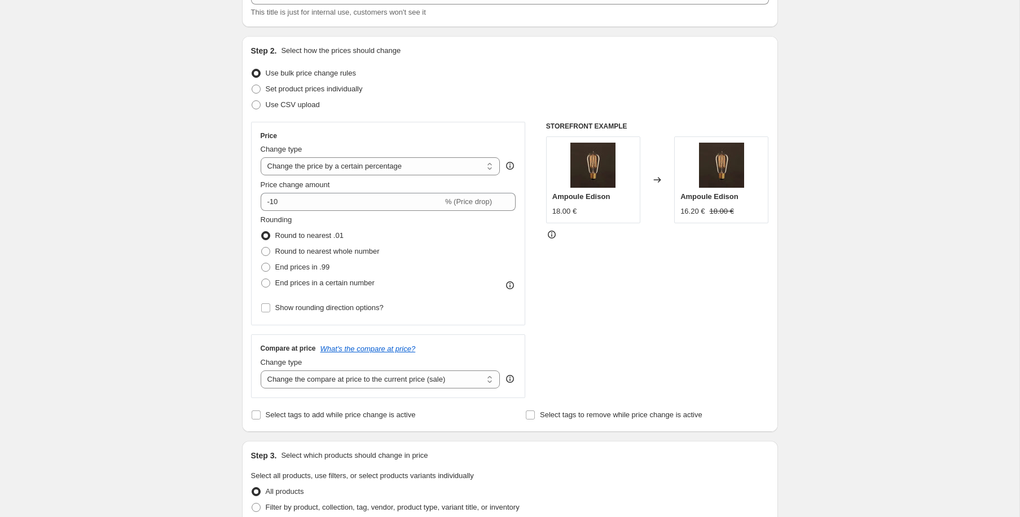
scroll to position [85, 0]
click at [261, 158] on select "Change the price to a certain amount Change the price by a certain amount Chang…" at bounding box center [381, 167] width 240 height 18
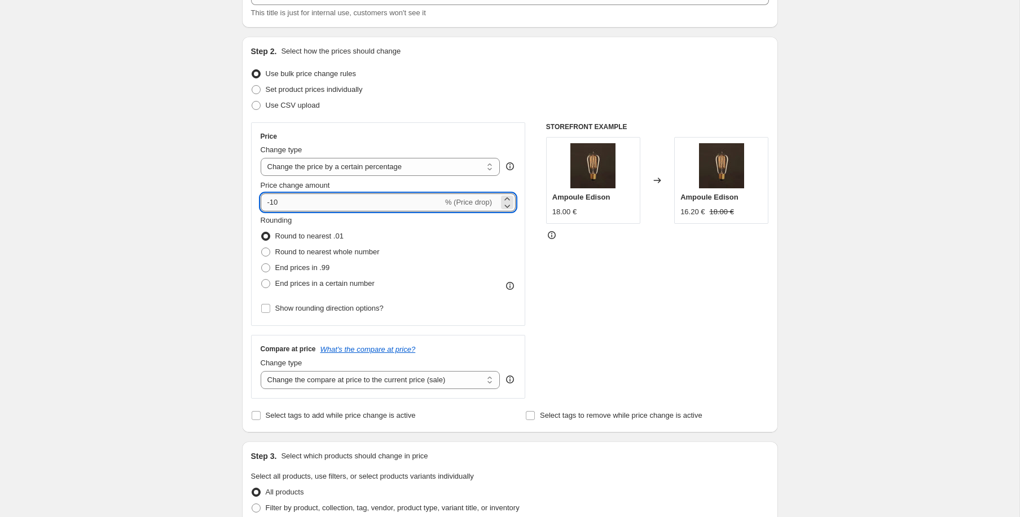
click at [307, 198] on input "-10" at bounding box center [352, 202] width 182 height 18
type input "-15"
click at [160, 177] on div "Create new price change job. This page is ready Create new price change job Dra…" at bounding box center [509, 510] width 1019 height 1191
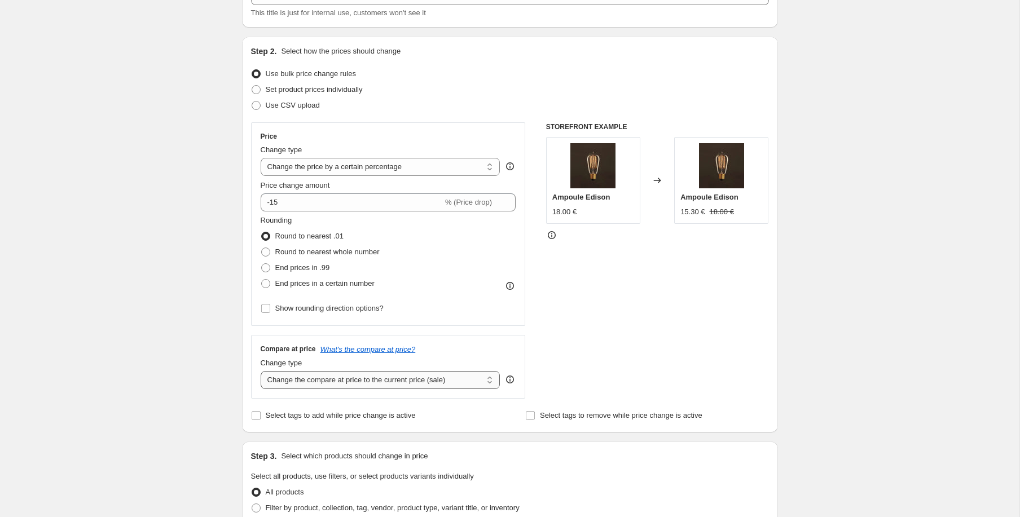
click at [396, 380] on select "Change the compare at price to the current price (sale) Change the compare at p…" at bounding box center [381, 380] width 240 height 18
click at [450, 384] on select "Change the compare at price to the current price (sale) Change the compare at p…" at bounding box center [381, 380] width 240 height 18
click at [435, 384] on select "Change the compare at price to the current price (sale) Change the compare at p…" at bounding box center [381, 380] width 240 height 18
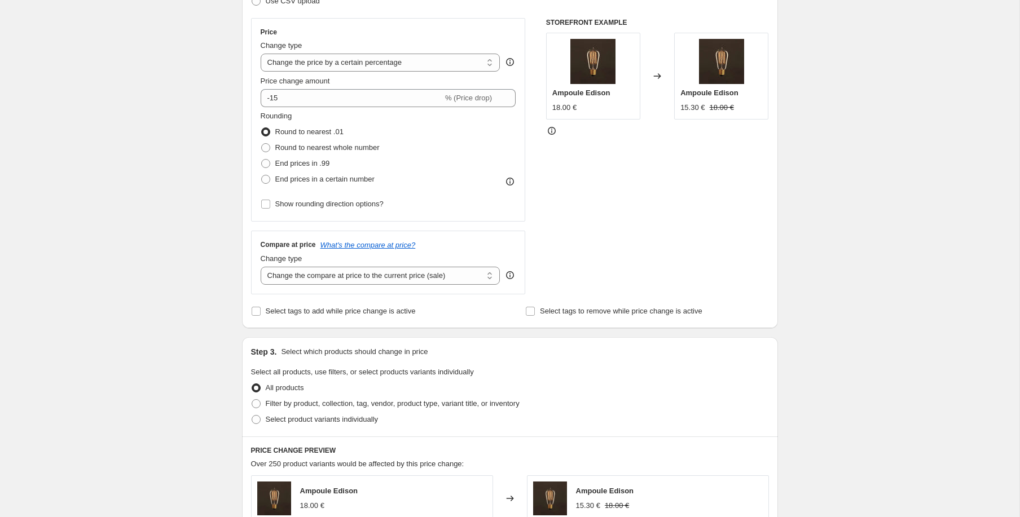
scroll to position [246, 0]
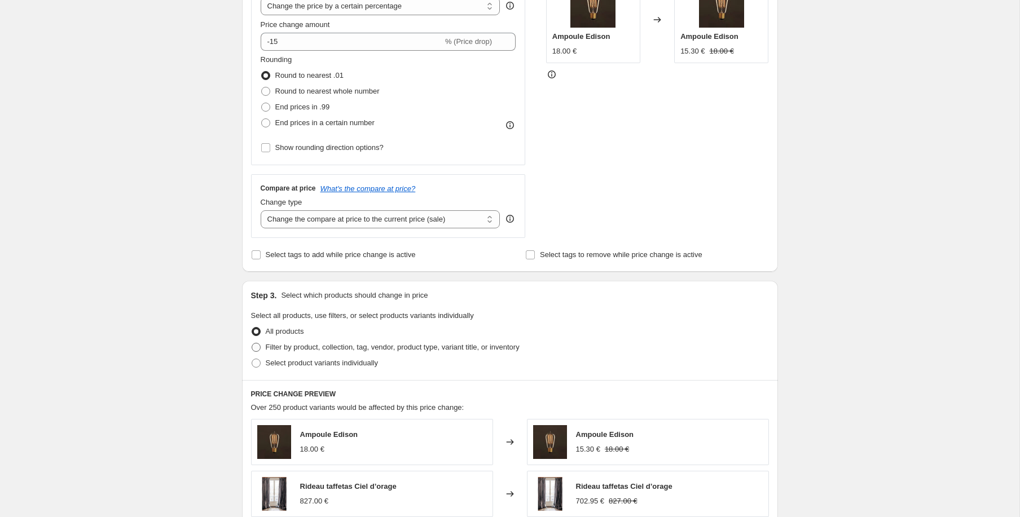
click at [287, 343] on span "Filter by product, collection, tag, vendor, product type, variant title, or inv…" at bounding box center [393, 347] width 254 height 8
click at [252, 343] on input "Filter by product, collection, tag, vendor, product type, variant title, or inv…" at bounding box center [252, 343] width 1 height 1
radio input "true"
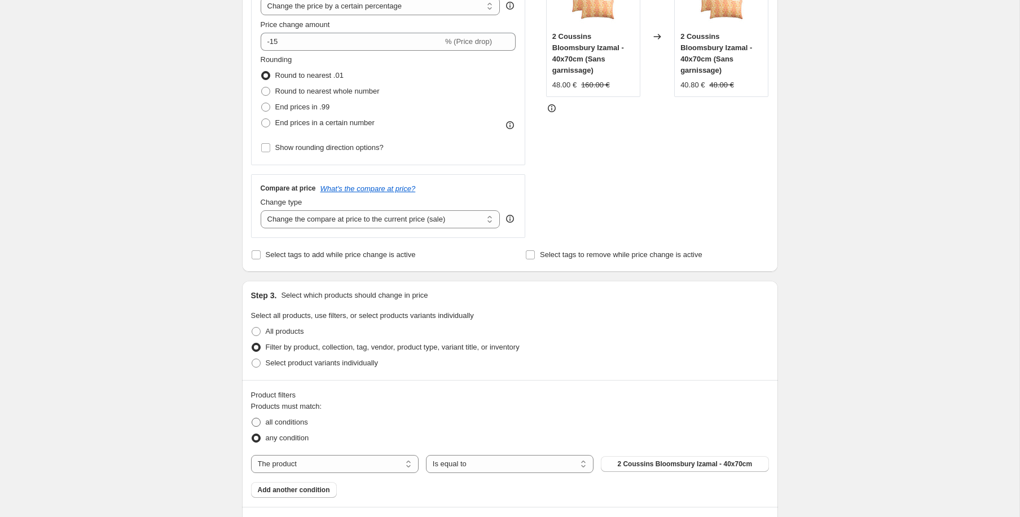
click at [291, 420] on span "all conditions" at bounding box center [287, 422] width 42 height 8
click at [252, 419] on input "all conditions" at bounding box center [252, 418] width 1 height 1
radio input "true"
click at [385, 462] on select "The product The product's collection The product's tag The product's vendor The…" at bounding box center [335, 464] width 168 height 18
select select "tag"
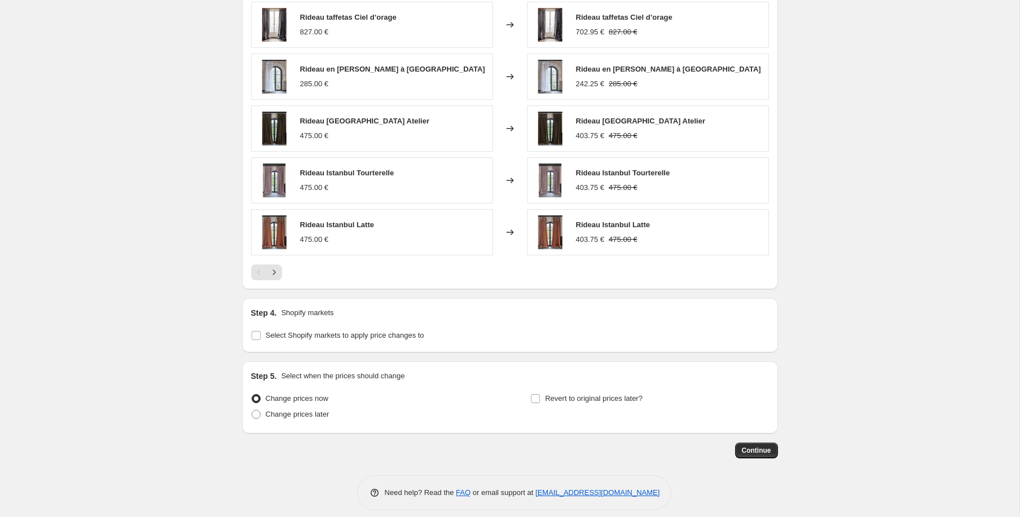
scroll to position [800, 0]
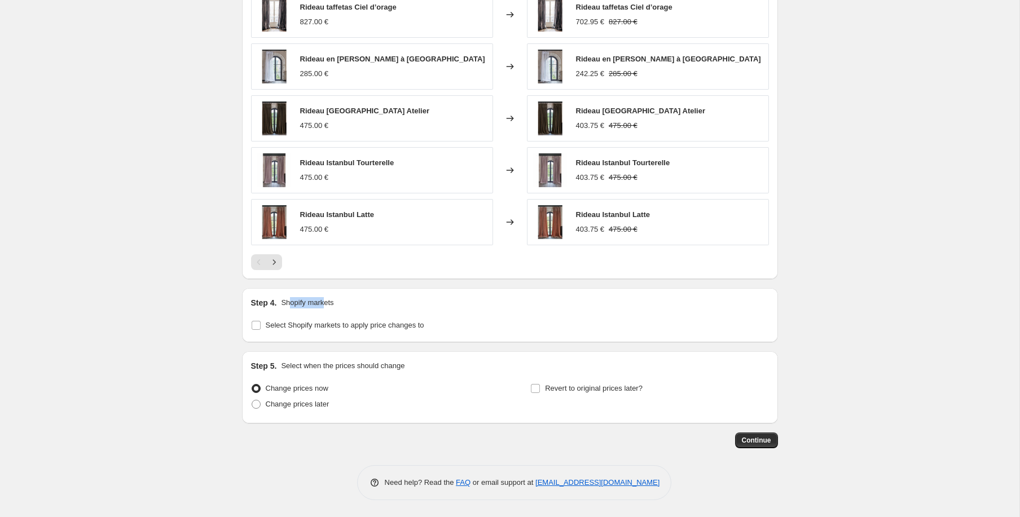
click at [327, 305] on p "Shopify markets" at bounding box center [307, 302] width 52 height 11
click at [360, 327] on span "Select Shopify markets to apply price changes to" at bounding box center [345, 325] width 158 height 8
click at [261, 327] on input "Select Shopify markets to apply price changes to" at bounding box center [256, 325] width 9 height 9
checkbox input "true"
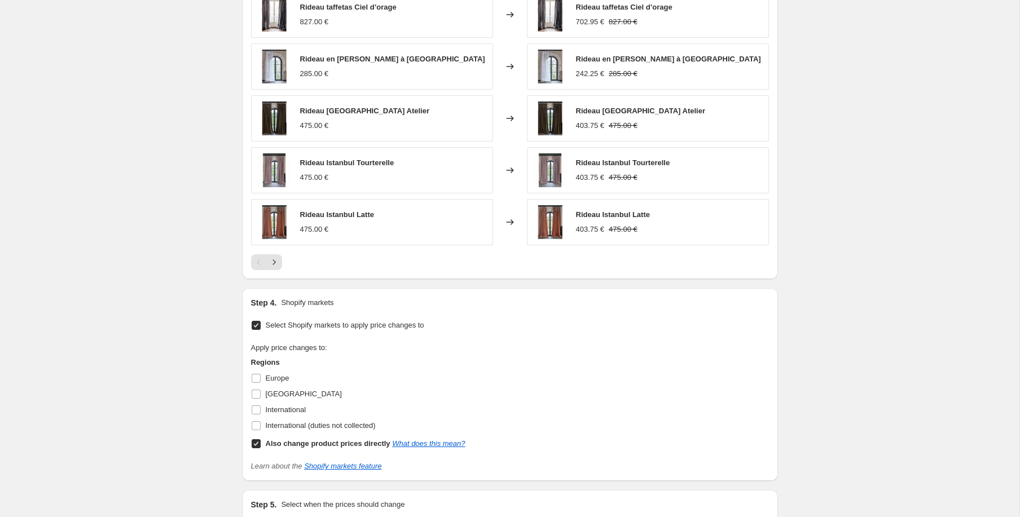
click at [274, 379] on span "Europe" at bounding box center [278, 378] width 24 height 8
click at [261, 379] on input "Europe" at bounding box center [256, 378] width 9 height 9
checkbox input "true"
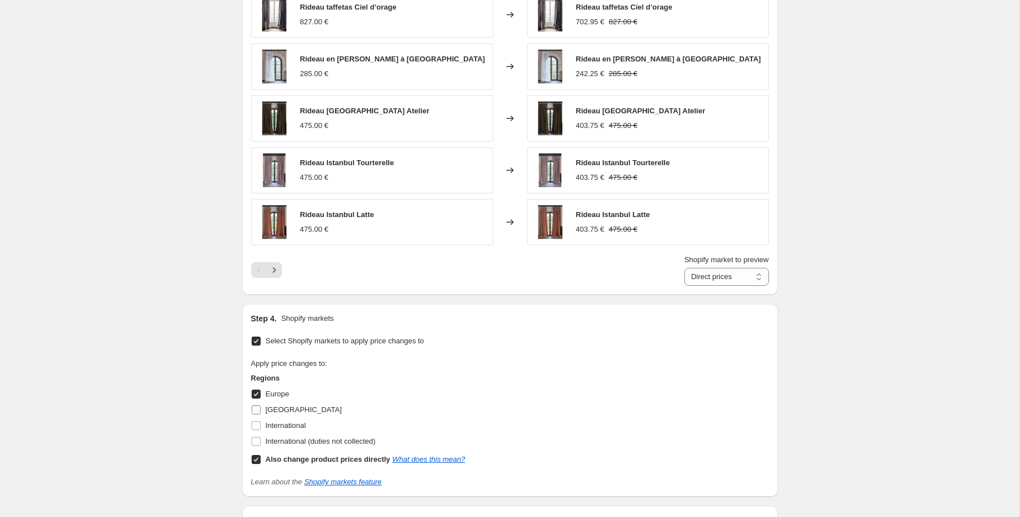
click at [274, 410] on span "[GEOGRAPHIC_DATA]" at bounding box center [304, 410] width 76 height 8
click at [261, 410] on input "[GEOGRAPHIC_DATA]" at bounding box center [256, 410] width 9 height 9
checkbox input "true"
click at [286, 424] on span "International" at bounding box center [286, 425] width 41 height 8
click at [261, 424] on input "International" at bounding box center [256, 425] width 9 height 9
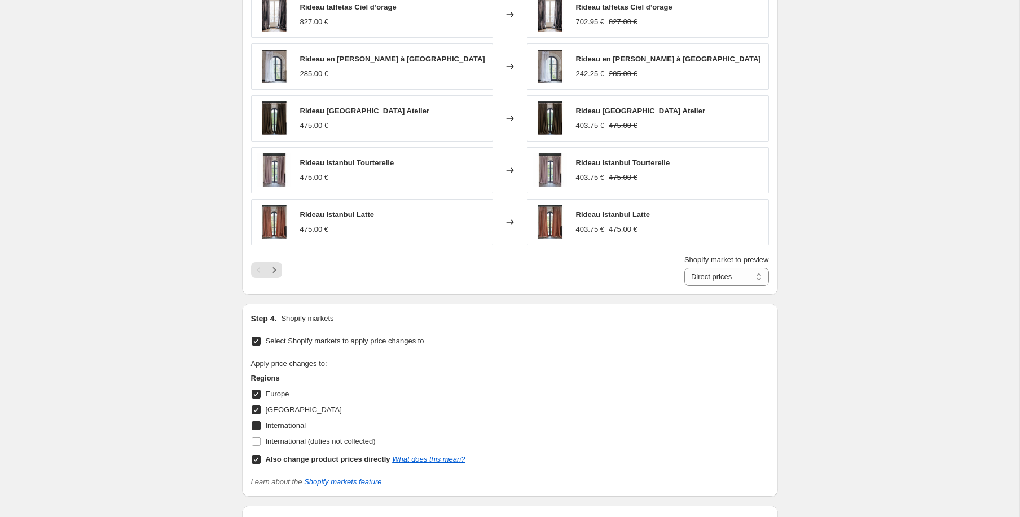
checkbox input "true"
click at [295, 439] on span "International (duties not collected)" at bounding box center [321, 441] width 110 height 8
click at [261, 439] on input "International (duties not collected)" at bounding box center [256, 441] width 9 height 9
checkbox input "true"
click at [432, 459] on link "What does this mean?" at bounding box center [428, 459] width 73 height 8
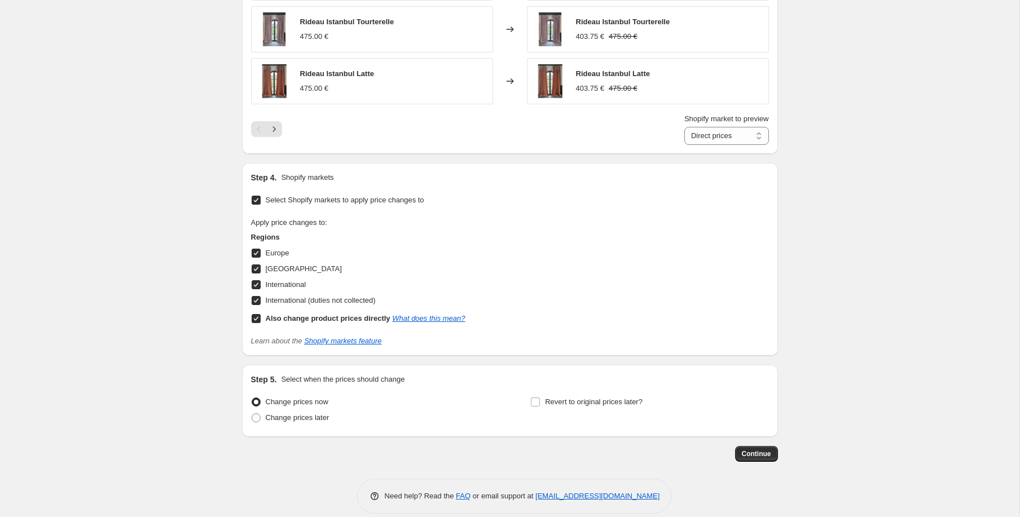
scroll to position [955, 0]
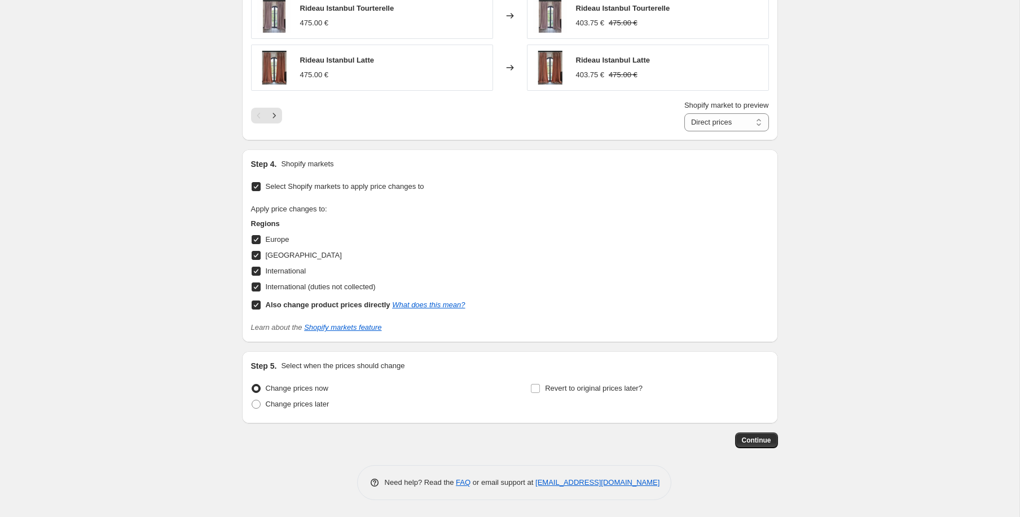
click at [310, 302] on b "Also change product prices directly" at bounding box center [328, 305] width 125 height 8
click at [261, 302] on input "Also change product prices directly What does this mean?" at bounding box center [256, 305] width 9 height 9
checkbox input "false"
select select "55139729742"
click at [297, 403] on span "Change prices later" at bounding box center [298, 404] width 64 height 8
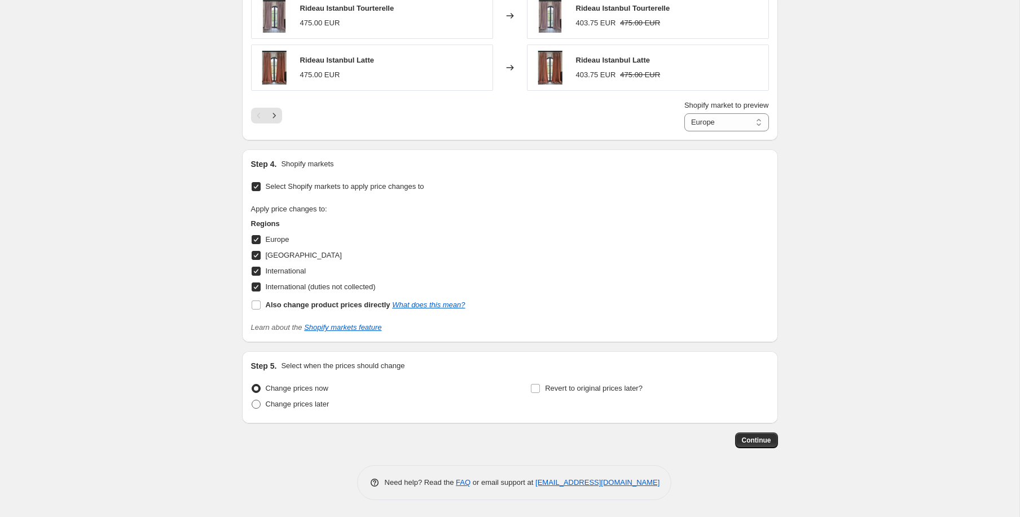
click at [252, 400] on input "Change prices later" at bounding box center [252, 400] width 1 height 1
radio input "true"
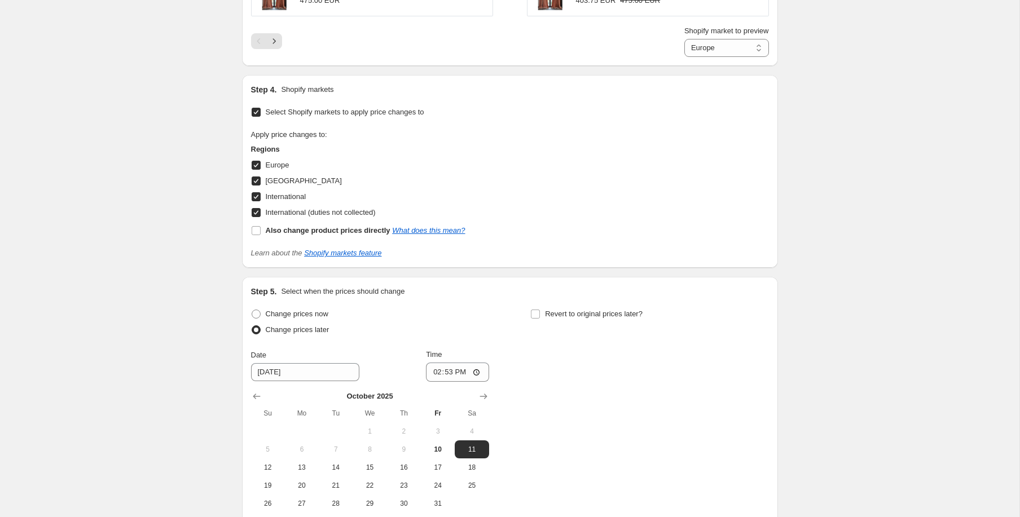
scroll to position [1148, 0]
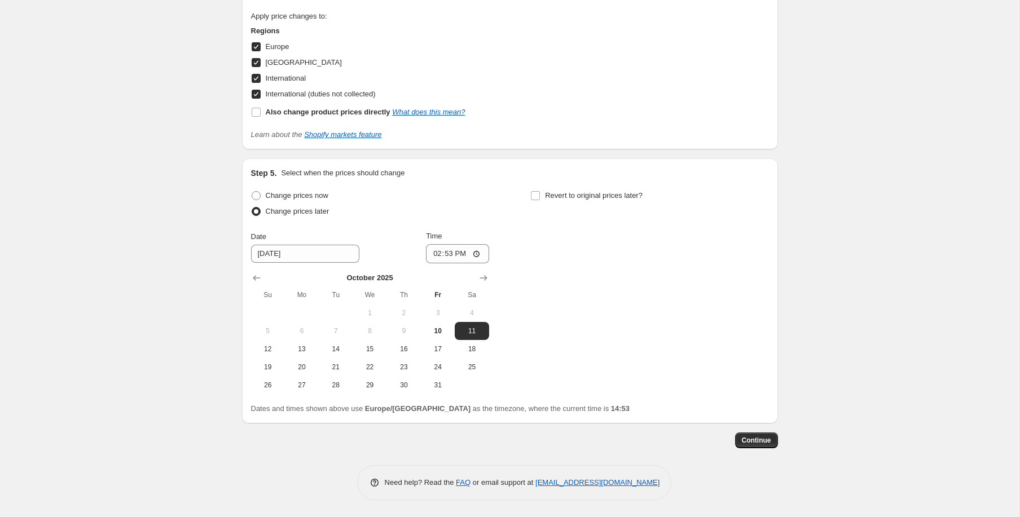
click at [268, 263] on div "October 2025 Su Mo Tu We Th Fr Sa 1 2 3 4 5 6 7 8 9 10 11 12 13 14 15 16 17 18 …" at bounding box center [365, 328] width 247 height 131
click at [307, 346] on span "13" at bounding box center [301, 349] width 25 height 9
type input "[DATE]"
click at [453, 249] on input "14:53" at bounding box center [457, 253] width 63 height 19
click at [475, 254] on input "14:53" at bounding box center [457, 253] width 63 height 19
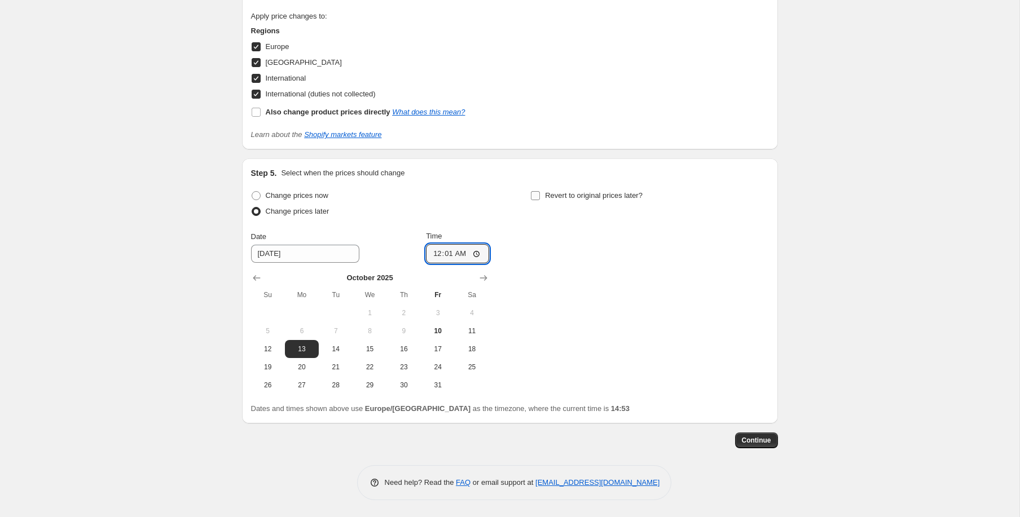
type input "00:01"
click at [621, 195] on span "Revert to original prices later?" at bounding box center [594, 195] width 98 height 8
click at [540, 195] on input "Revert to original prices later?" at bounding box center [535, 195] width 9 height 9
checkbox input "true"
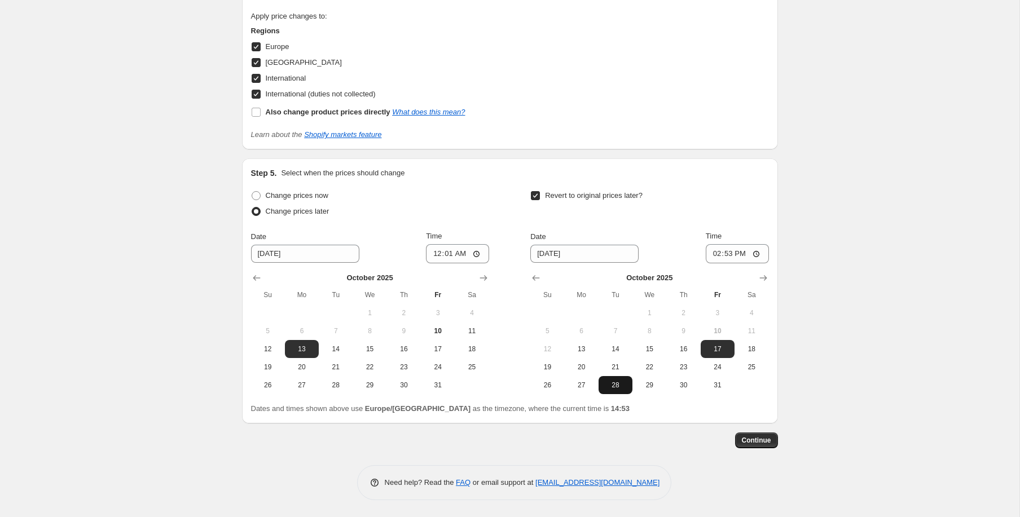
click at [607, 389] on span "28" at bounding box center [615, 385] width 25 height 9
type input "[DATE]"
click at [741, 260] on input "14:53" at bounding box center [737, 253] width 63 height 19
click at [758, 252] on input "14:53" at bounding box center [737, 253] width 63 height 19
type input "23:59"
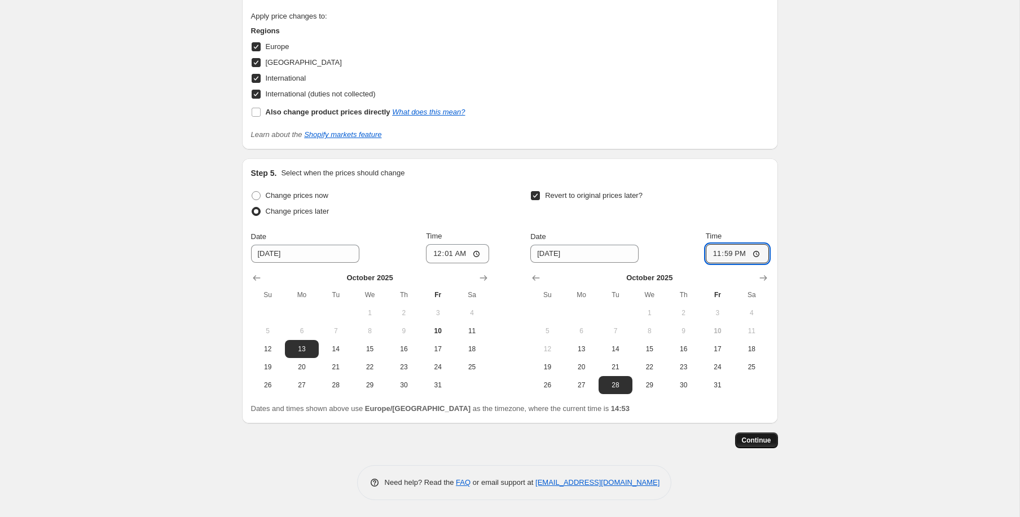
click at [758, 438] on span "Continue" at bounding box center [756, 440] width 29 height 9
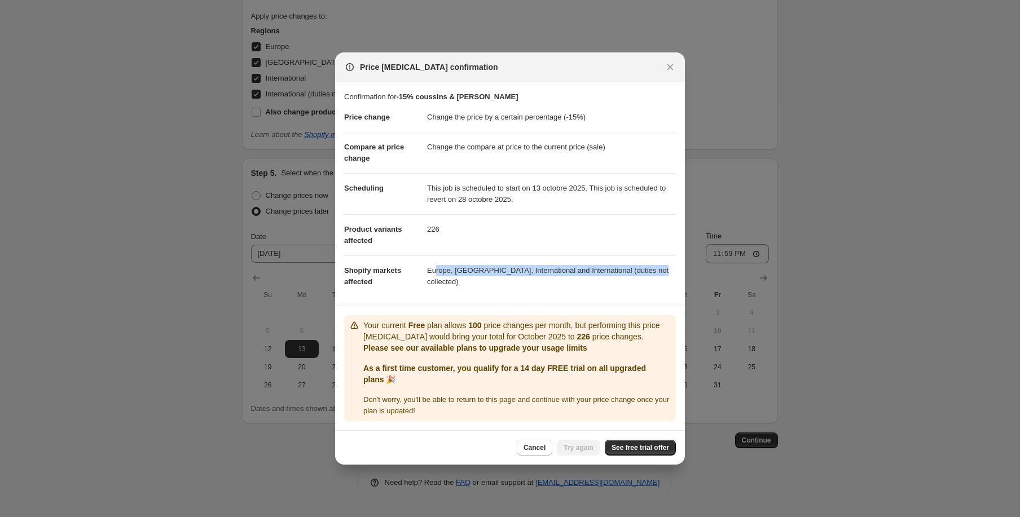
drag, startPoint x: 662, startPoint y: 270, endPoint x: 436, endPoint y: 271, distance: 226.2
click at [436, 271] on dd "Europe, [GEOGRAPHIC_DATA], International and International (duties not collecte…" at bounding box center [551, 276] width 249 height 41
click at [440, 270] on dd "Europe, [GEOGRAPHIC_DATA], International and International (duties not collecte…" at bounding box center [551, 276] width 249 height 41
click at [649, 450] on span "See free trial offer" at bounding box center [640, 447] width 58 height 9
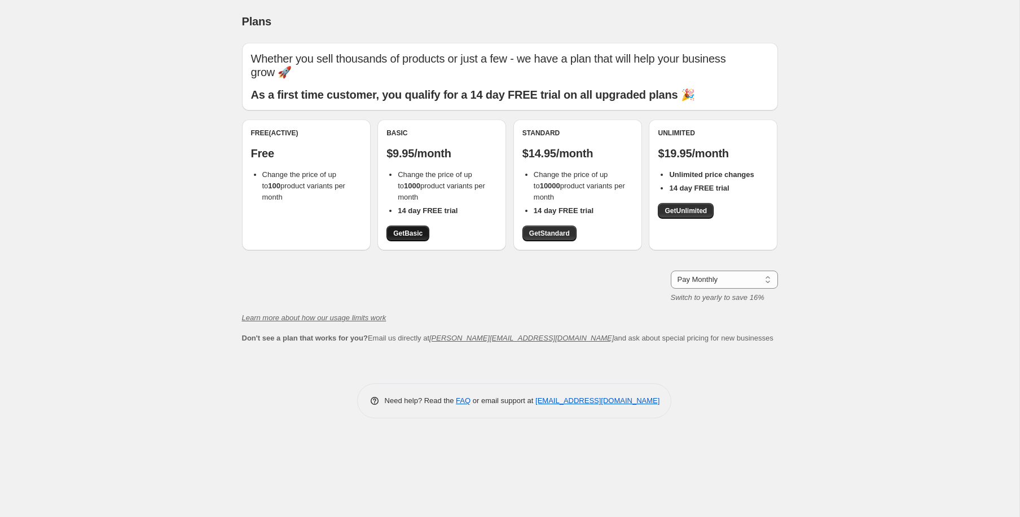
click at [411, 232] on span "Get Basic" at bounding box center [407, 233] width 29 height 9
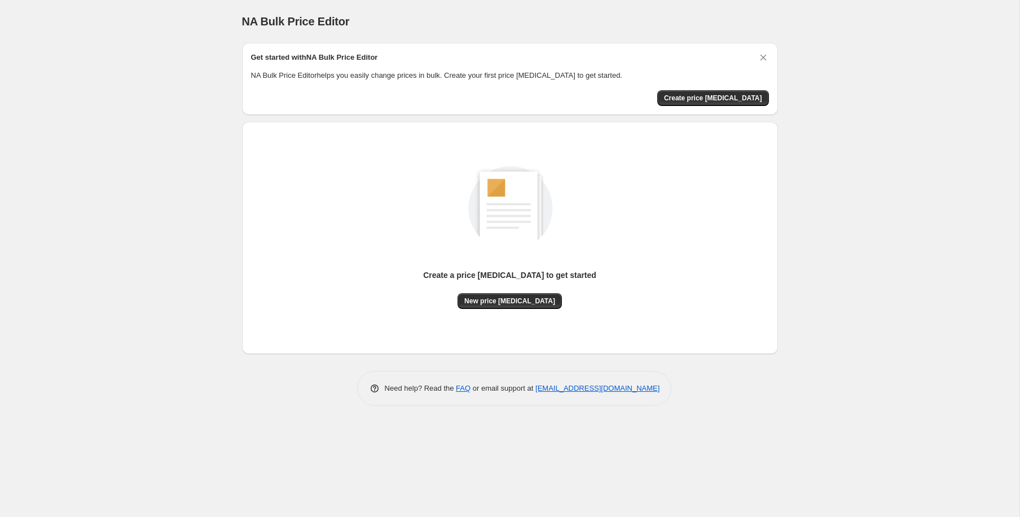
click at [82, 316] on div "NA Bulk Price Editor. This page is ready NA Bulk Price Editor Get started with …" at bounding box center [509, 258] width 1019 height 517
click at [741, 95] on span "Create price [MEDICAL_DATA]" at bounding box center [713, 98] width 98 height 9
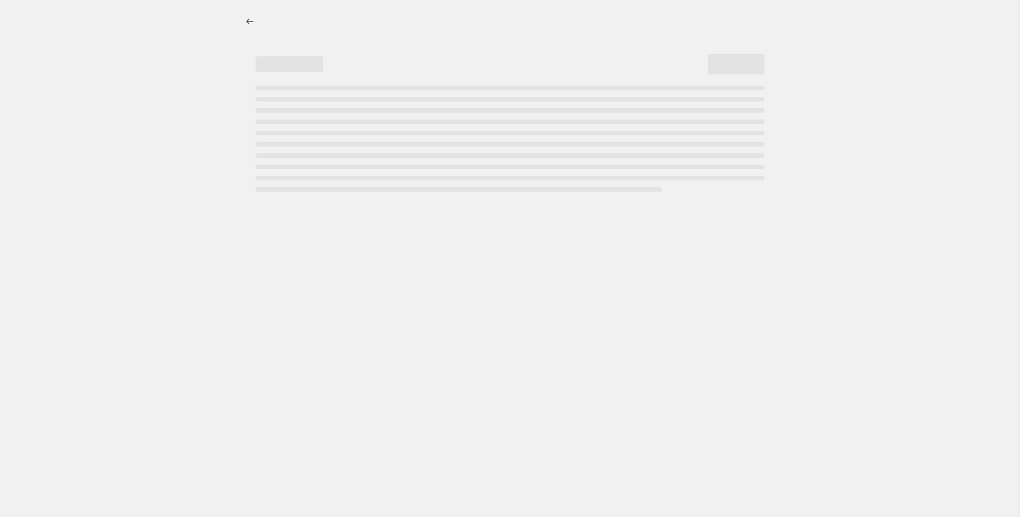
select select "percentage"
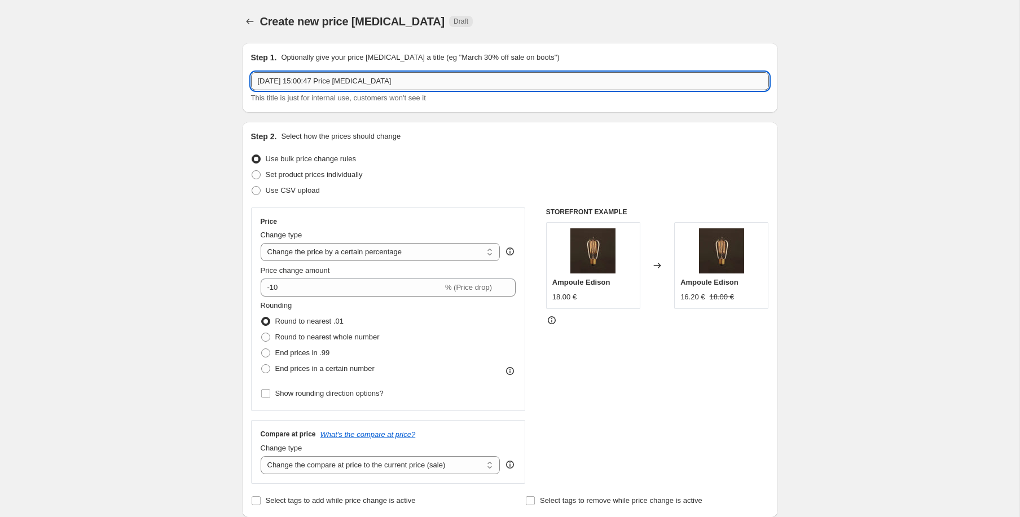
click at [380, 85] on input "[DATE] 15:00:47 Price [MEDICAL_DATA]" at bounding box center [510, 81] width 518 height 18
type input "-15% coussins & [PERSON_NAME]"
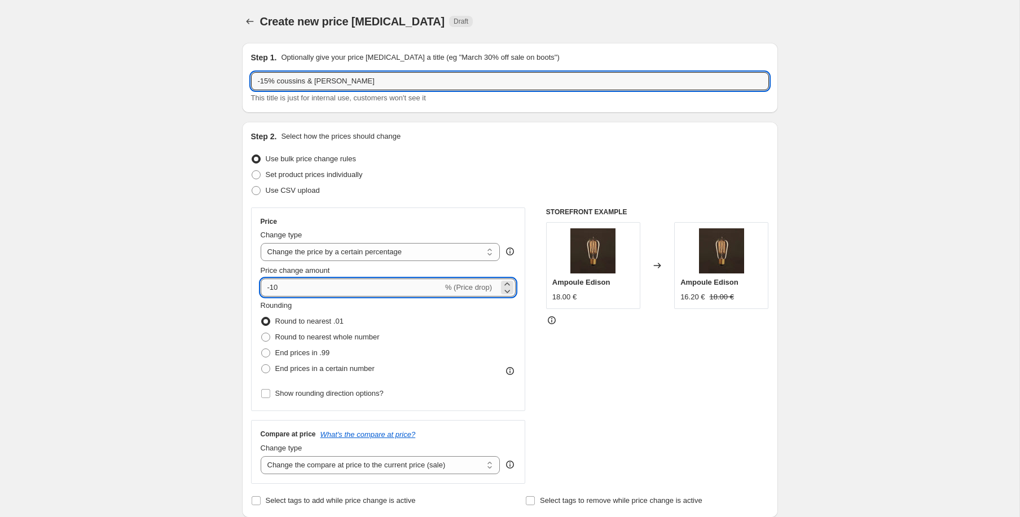
click at [302, 288] on input "-10" at bounding box center [352, 288] width 182 height 18
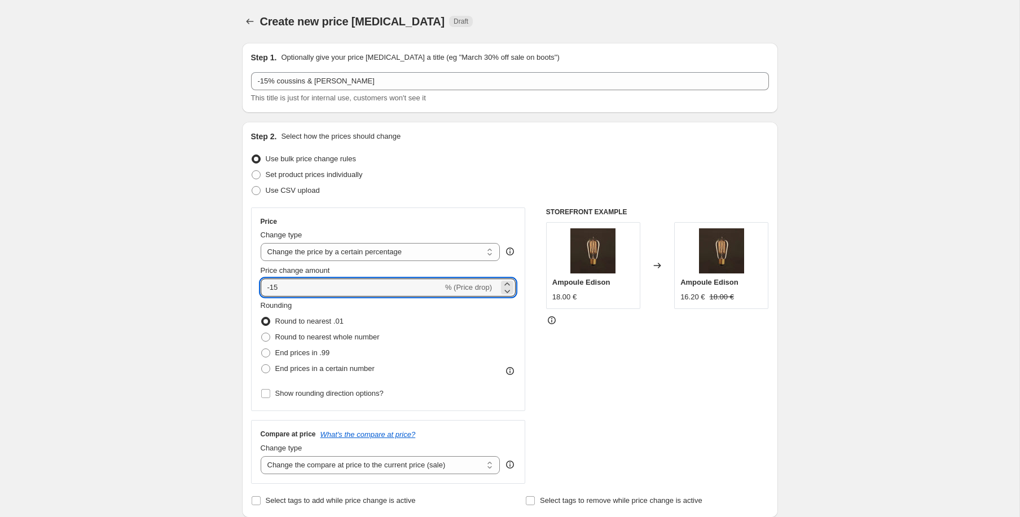
type input "-15"
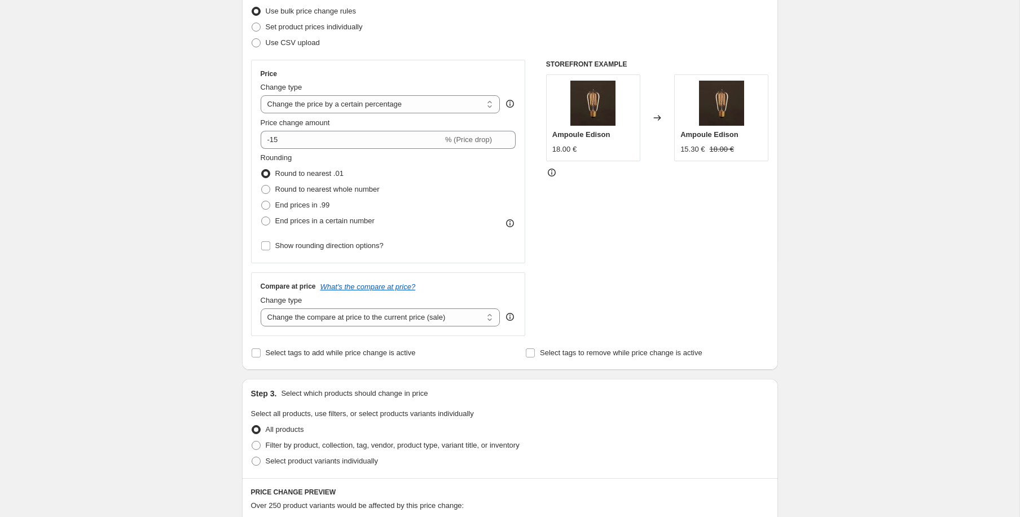
scroll to position [205, 0]
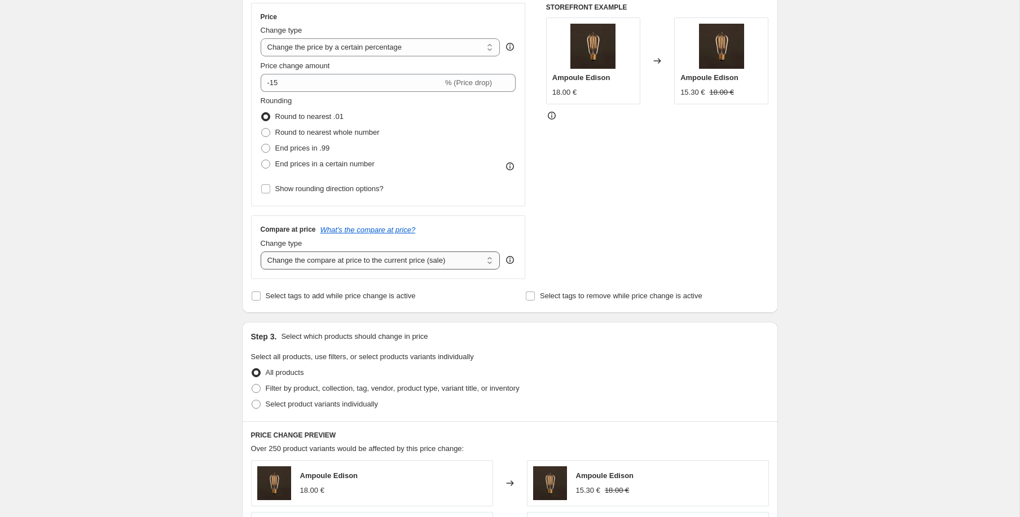
click at [337, 261] on select "Change the compare at price to the current price (sale) Change the compare at p…" at bounding box center [381, 261] width 240 height 18
click at [261, 252] on select "Change the compare at price to the current price (sale) Change the compare at p…" at bounding box center [381, 261] width 240 height 18
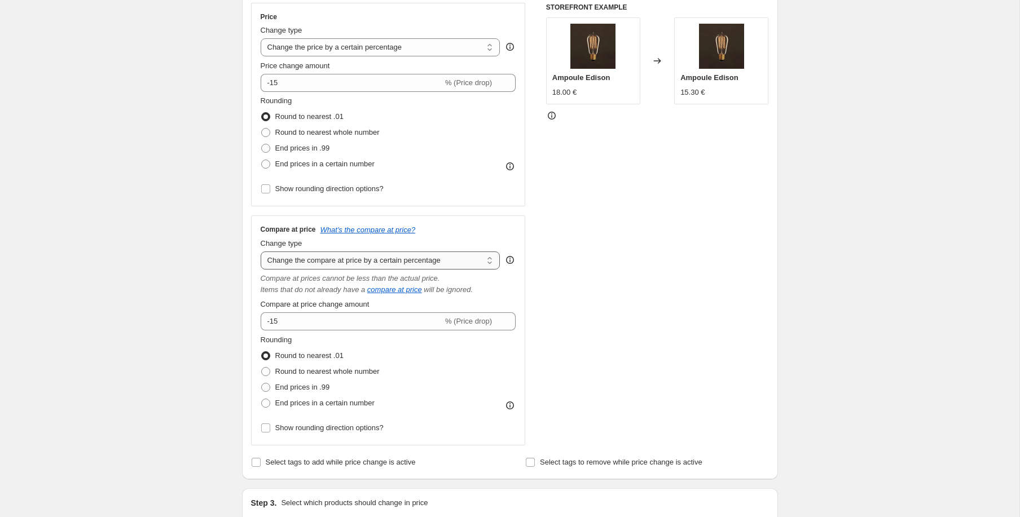
click at [421, 261] on select "Change the compare at price to the current price (sale) Change the compare at p…" at bounding box center [381, 261] width 240 height 18
select select "ep"
click at [261, 252] on select "Change the compare at price to the current price (sale) Change the compare at p…" at bounding box center [381, 261] width 240 height 18
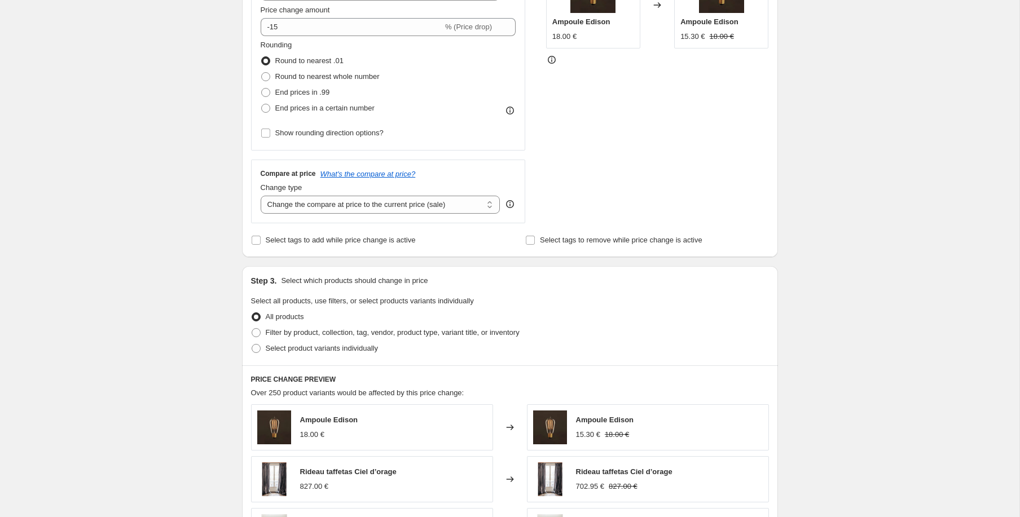
scroll to position [318, 0]
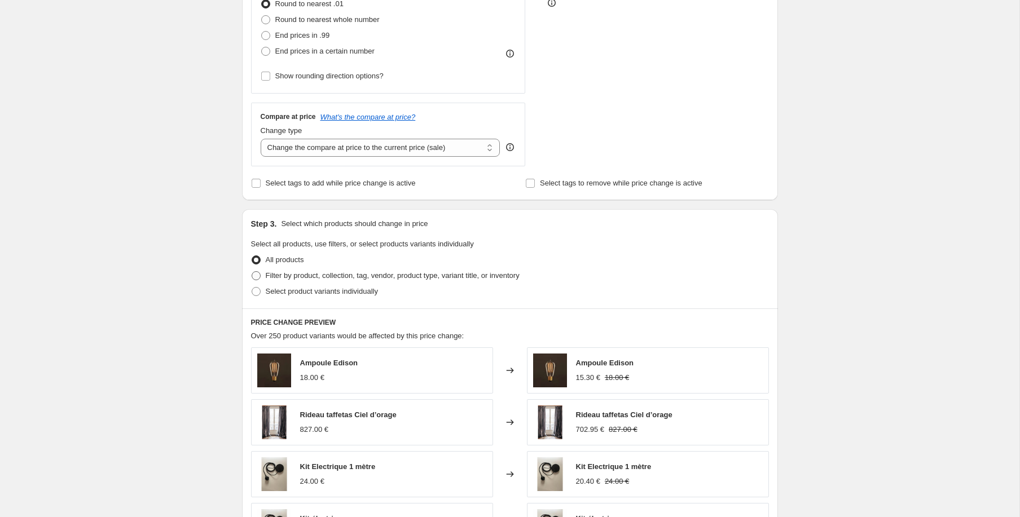
click at [384, 277] on span "Filter by product, collection, tag, vendor, product type, variant title, or inv…" at bounding box center [393, 275] width 254 height 8
click at [252, 272] on input "Filter by product, collection, tag, vendor, product type, variant title, or inv…" at bounding box center [252, 271] width 1 height 1
radio input "true"
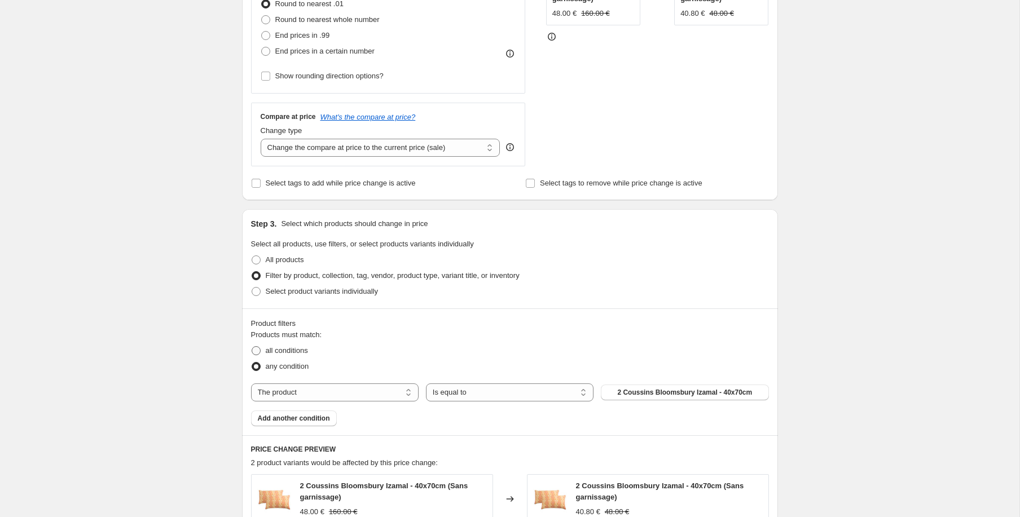
click at [293, 347] on span "all conditions" at bounding box center [287, 350] width 42 height 8
click at [252, 347] on input "all conditions" at bounding box center [252, 346] width 1 height 1
radio input "true"
click at [351, 391] on select "The product The product's collection The product's tag The product's vendor The…" at bounding box center [335, 393] width 168 height 18
select select "tag"
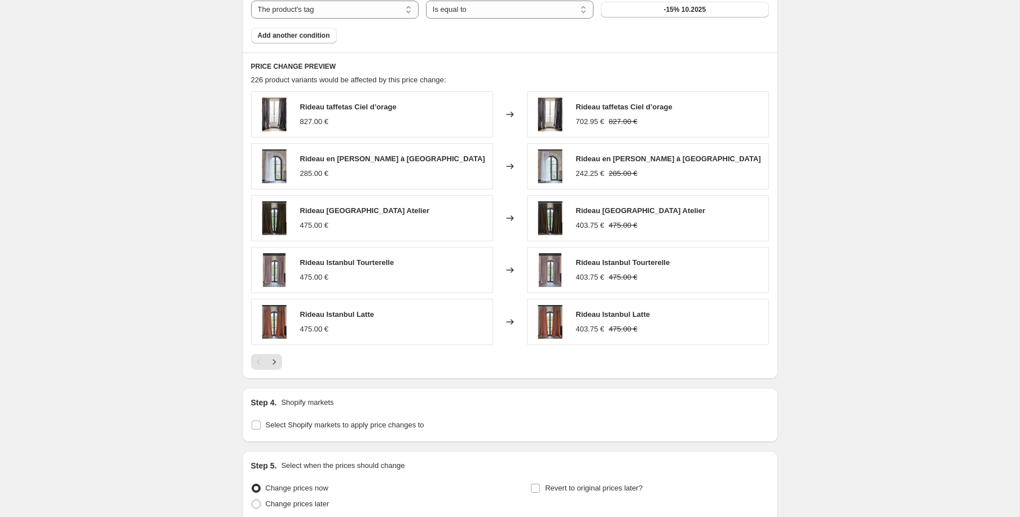
scroll to position [800, 0]
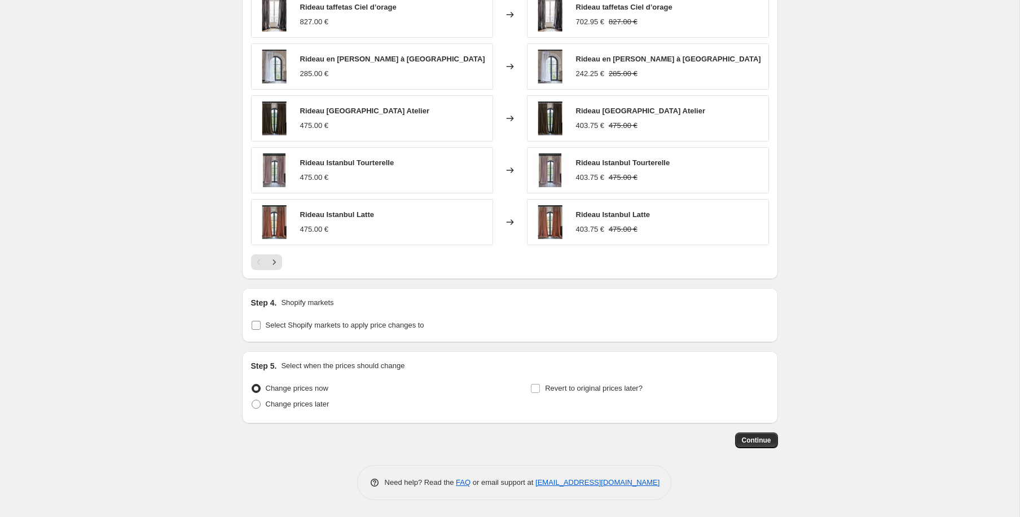
click at [332, 324] on span "Select Shopify markets to apply price changes to" at bounding box center [345, 325] width 158 height 8
click at [261, 324] on input "Select Shopify markets to apply price changes to" at bounding box center [256, 325] width 9 height 9
checkbox input "true"
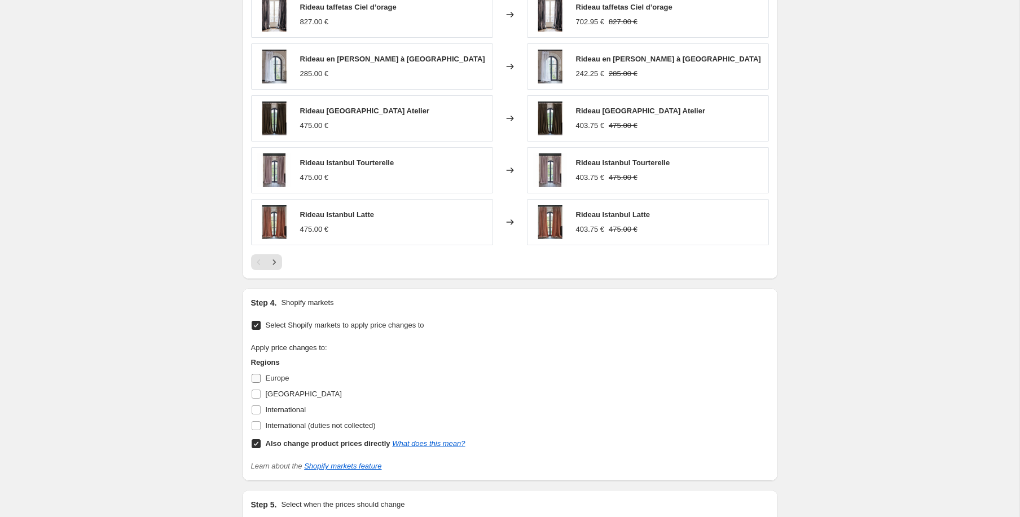
click at [271, 378] on span "Europe" at bounding box center [278, 378] width 24 height 8
click at [261, 378] on input "Europe" at bounding box center [256, 378] width 9 height 9
checkbox input "true"
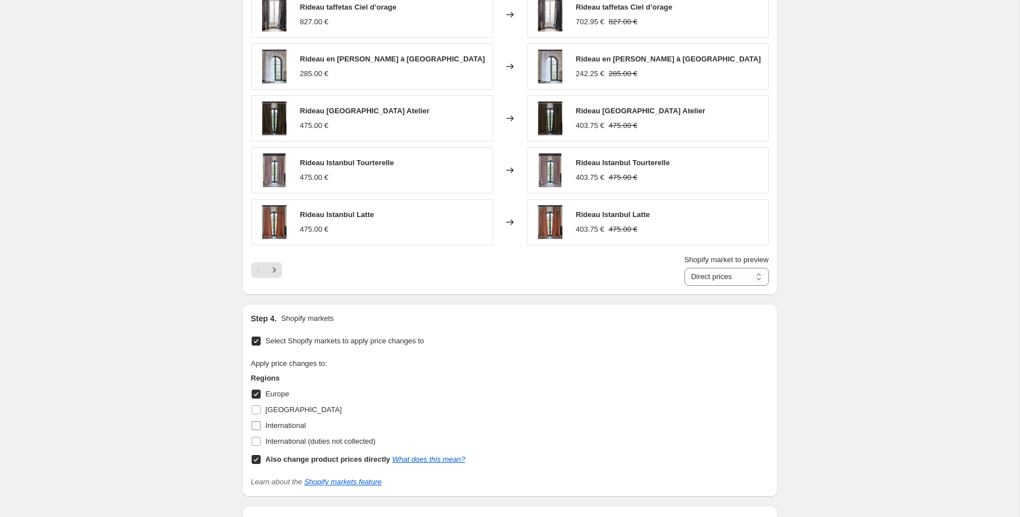
drag, startPoint x: 277, startPoint y: 412, endPoint x: 282, endPoint y: 419, distance: 8.1
click at [278, 412] on span "France" at bounding box center [304, 410] width 76 height 8
click at [261, 412] on input "France" at bounding box center [256, 410] width 9 height 9
checkbox input "true"
drag, startPoint x: 285, startPoint y: 425, endPoint x: 289, endPoint y: 437, distance: 12.5
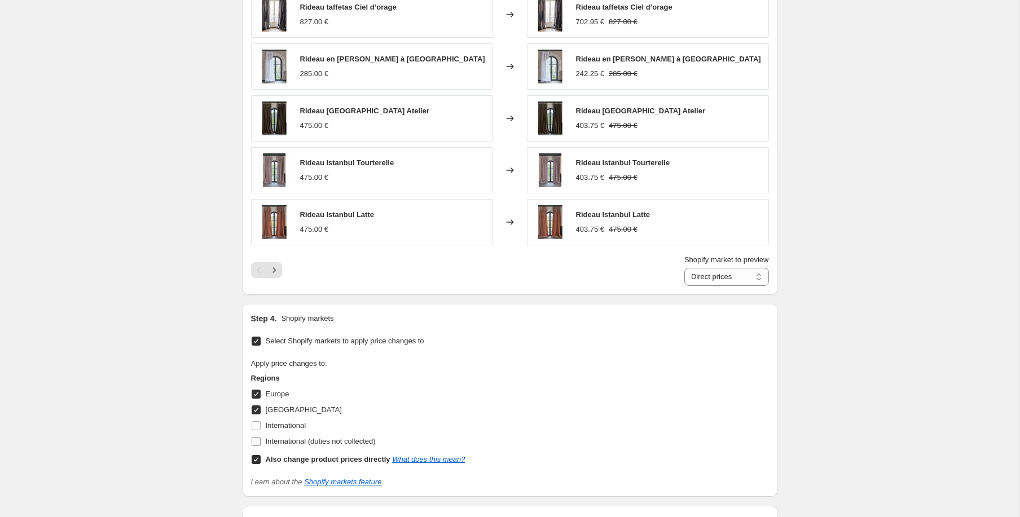
click at [285, 425] on span "International" at bounding box center [286, 425] width 41 height 8
click at [261, 425] on input "International" at bounding box center [256, 425] width 9 height 9
checkbox input "true"
click at [290, 444] on span "International (duties not collected)" at bounding box center [321, 441] width 110 height 8
click at [261, 444] on input "International (duties not collected)" at bounding box center [256, 441] width 9 height 9
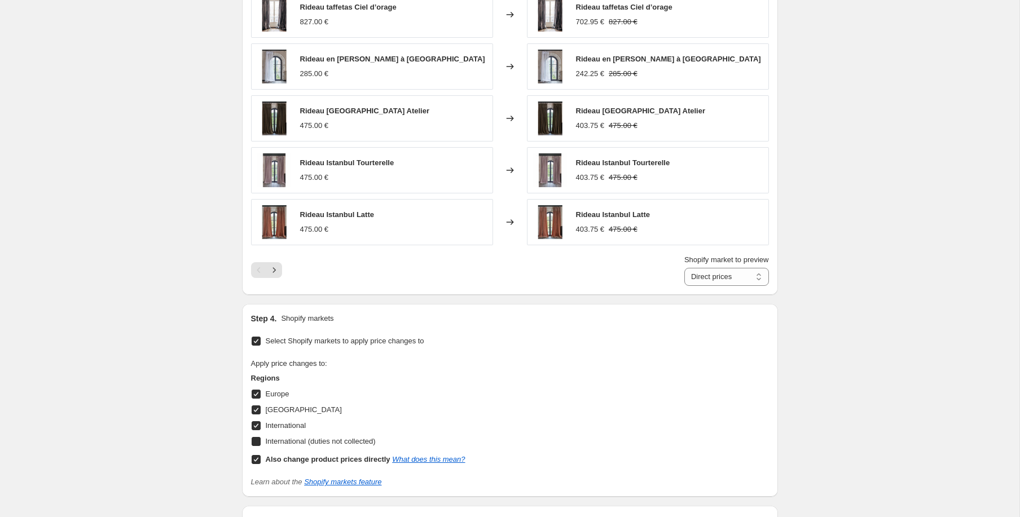
checkbox input "true"
drag, startPoint x: 278, startPoint y: 460, endPoint x: 298, endPoint y: 453, distance: 21.2
click at [279, 460] on b "Also change product prices directly" at bounding box center [328, 459] width 125 height 8
click at [261, 460] on input "Also change product prices directly What does this mean?" at bounding box center [256, 459] width 9 height 9
checkbox input "false"
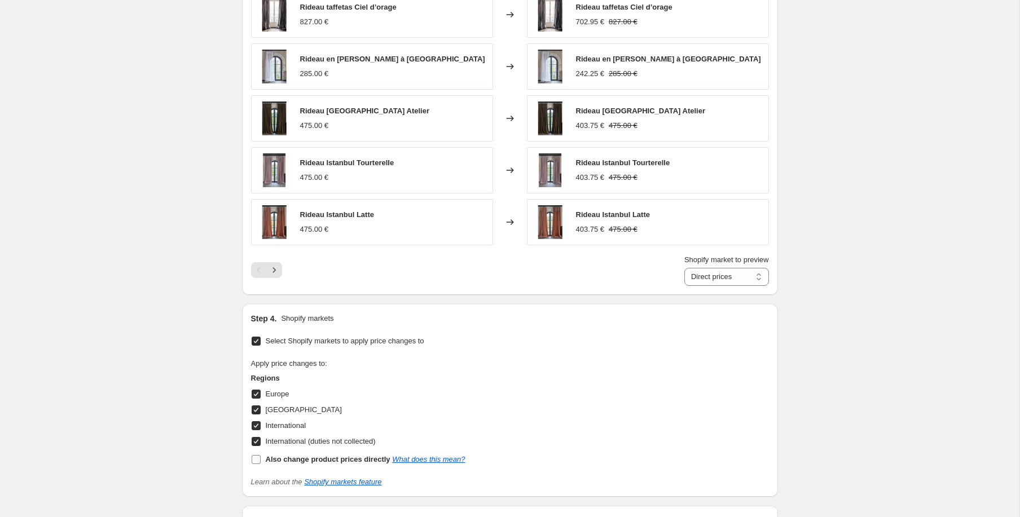
select select "55139729742"
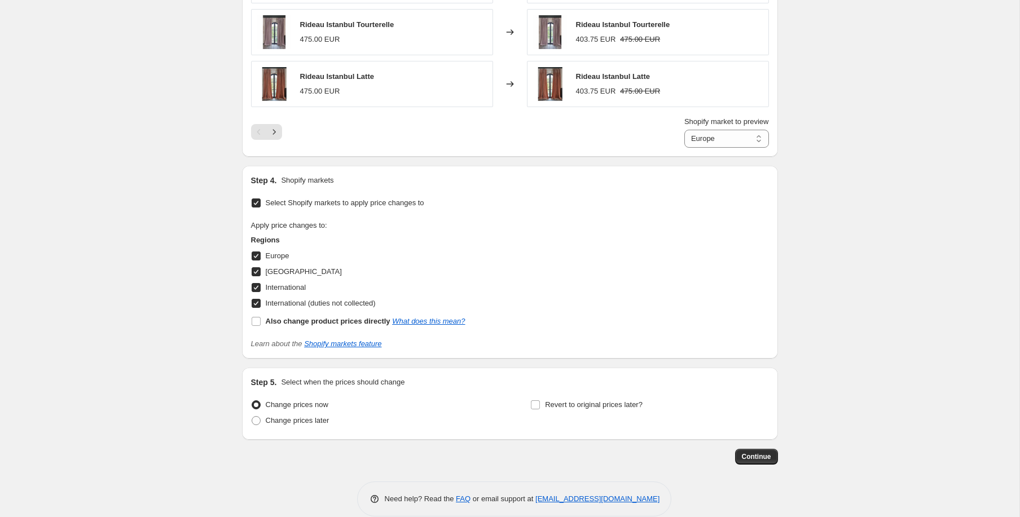
scroll to position [955, 0]
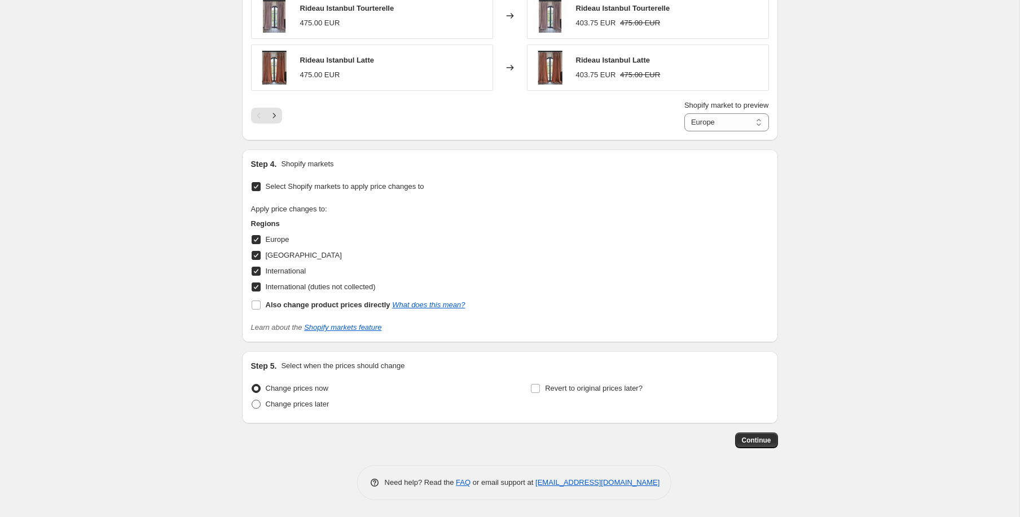
click at [296, 402] on span "Change prices later" at bounding box center [298, 404] width 64 height 8
click at [252, 400] on input "Change prices later" at bounding box center [252, 400] width 1 height 1
radio input "true"
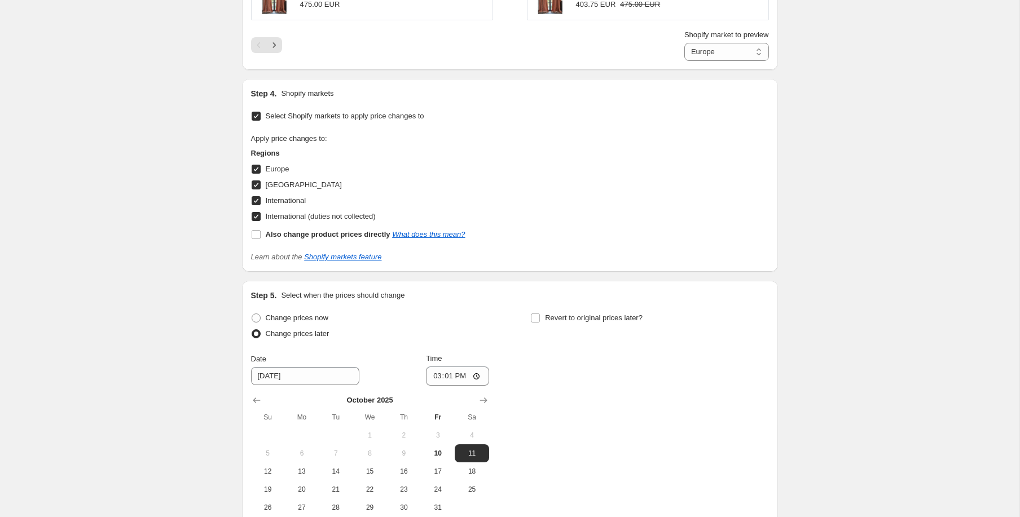
scroll to position [1111, 0]
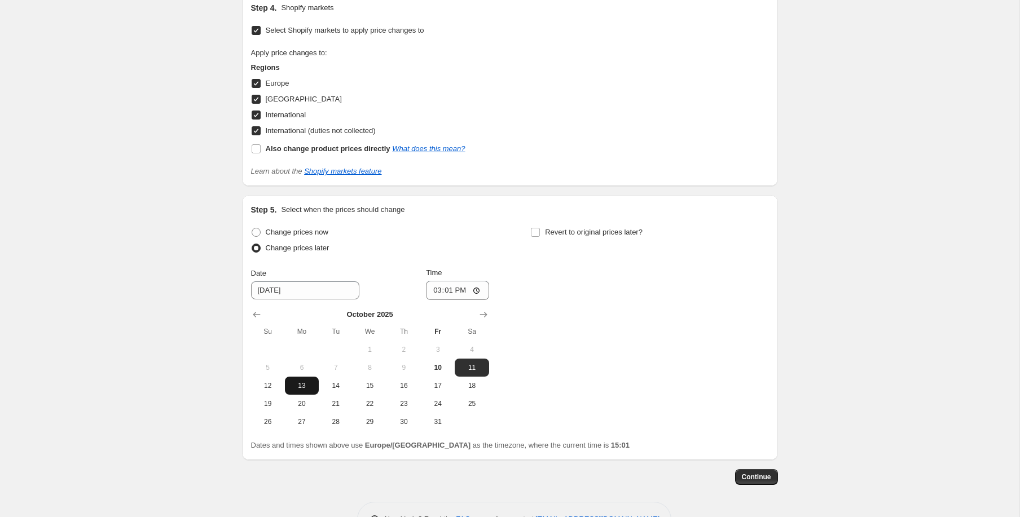
click at [292, 388] on span "13" at bounding box center [301, 385] width 25 height 9
type input "[DATE]"
click at [468, 283] on input "15:01" at bounding box center [457, 290] width 63 height 19
click at [475, 292] on input "15:01" at bounding box center [457, 290] width 63 height 19
type input "00:01"
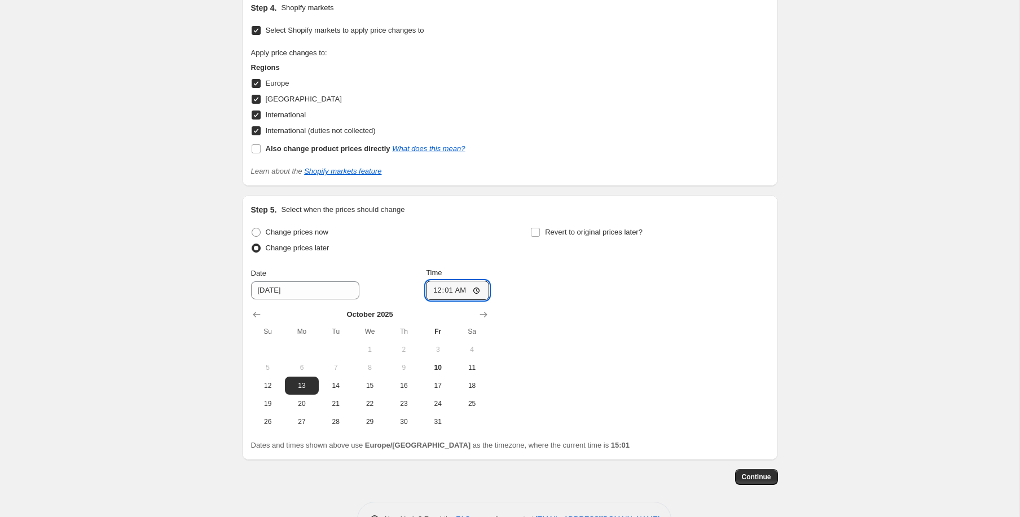
click at [488, 239] on div "Change prices now" at bounding box center [370, 232] width 238 height 16
click at [556, 231] on span "Revert to original prices later?" at bounding box center [594, 232] width 98 height 8
click at [540, 231] on input "Revert to original prices later?" at bounding box center [535, 232] width 9 height 9
checkbox input "true"
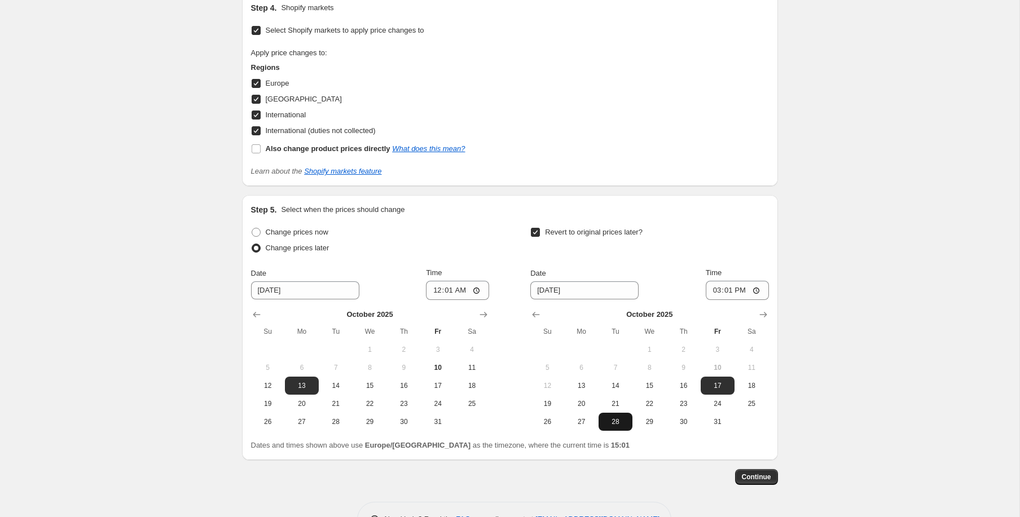
click at [618, 420] on span "28" at bounding box center [615, 421] width 25 height 9
type input "[DATE]"
click at [737, 290] on input "15:01" at bounding box center [737, 290] width 63 height 19
click at [728, 289] on input "15:01" at bounding box center [737, 290] width 63 height 19
click at [755, 289] on input "15:01" at bounding box center [737, 290] width 63 height 19
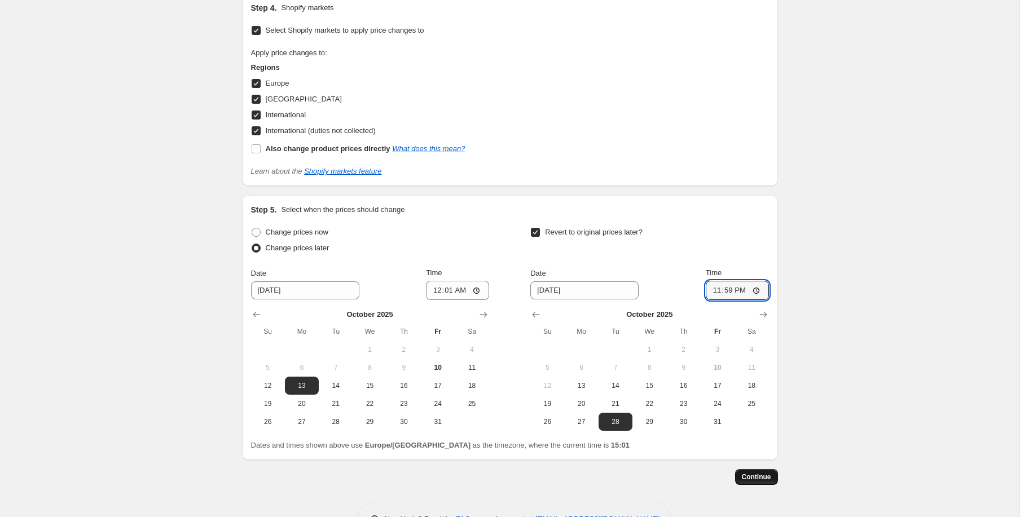
type input "23:59"
click at [748, 478] on span "Continue" at bounding box center [756, 477] width 29 height 9
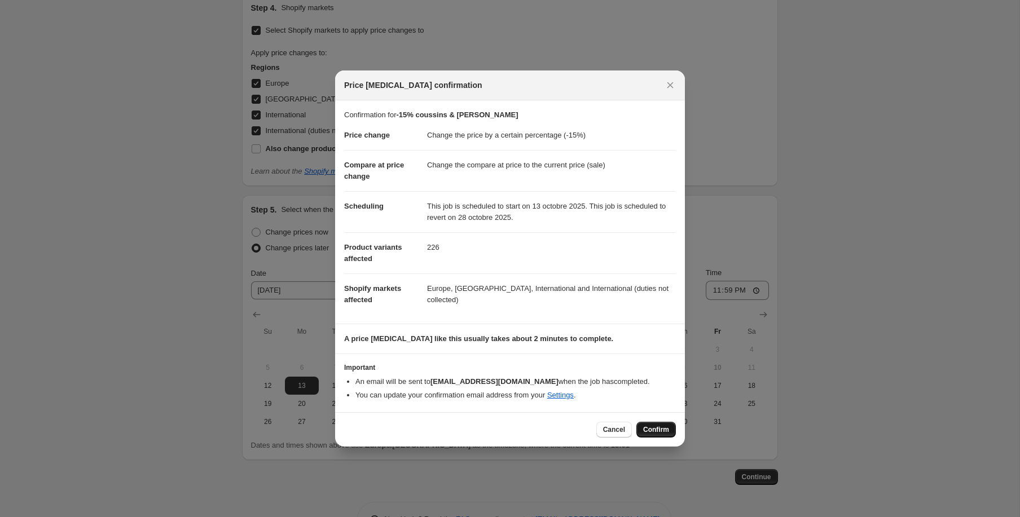
click at [659, 428] on span "Confirm" at bounding box center [656, 429] width 26 height 9
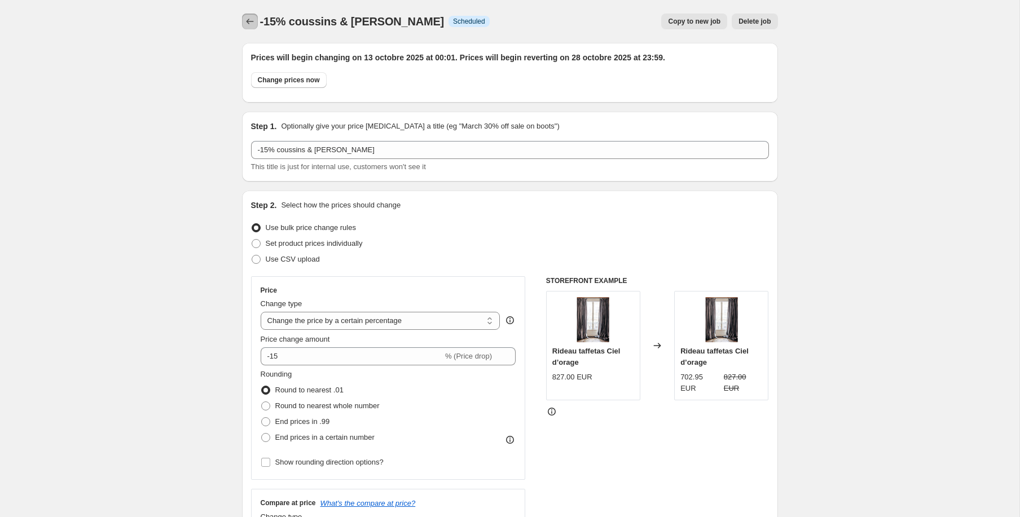
click at [253, 25] on icon "Price change jobs" at bounding box center [249, 21] width 11 height 11
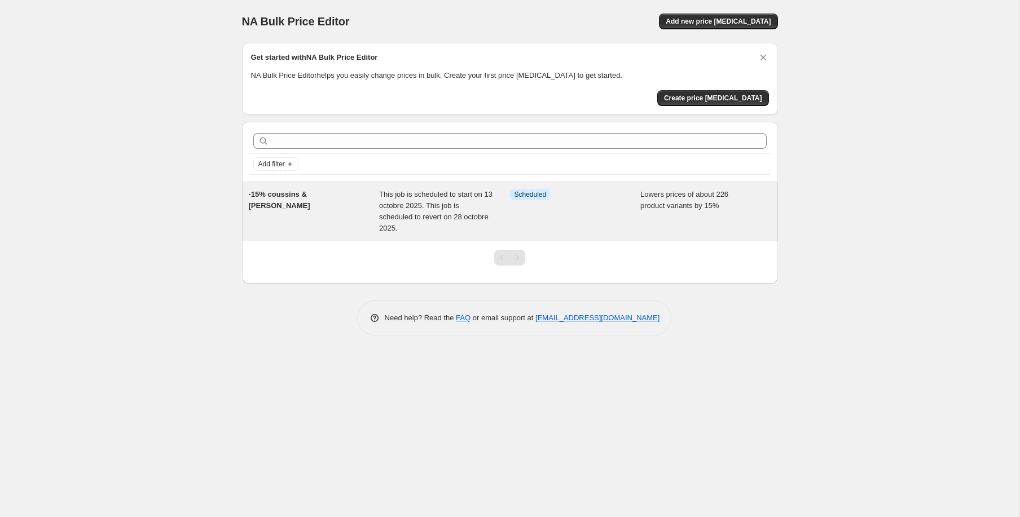
click at [484, 212] on div "This job is scheduled to start on 13 octobre 2025. This job is scheduled to rev…" at bounding box center [444, 211] width 131 height 45
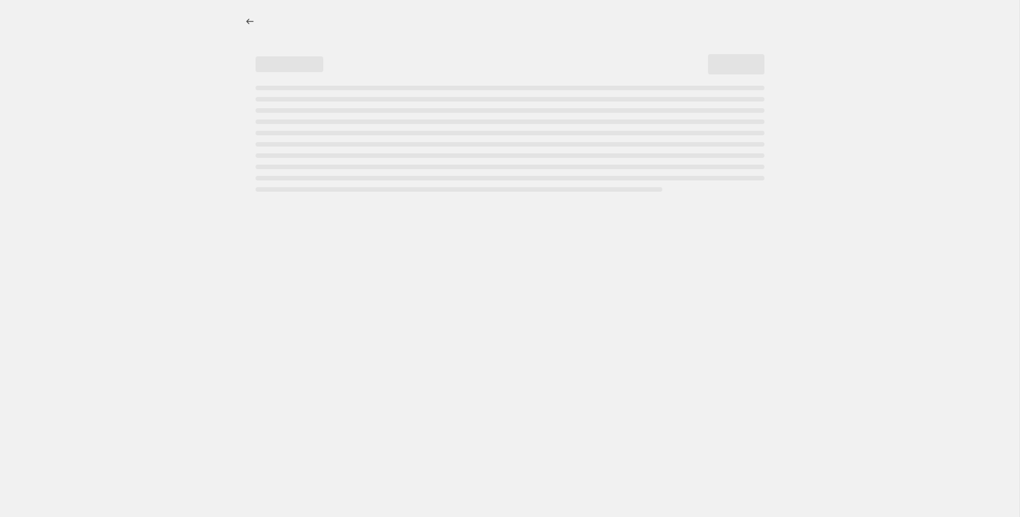
select select "percentage"
select select "tag"
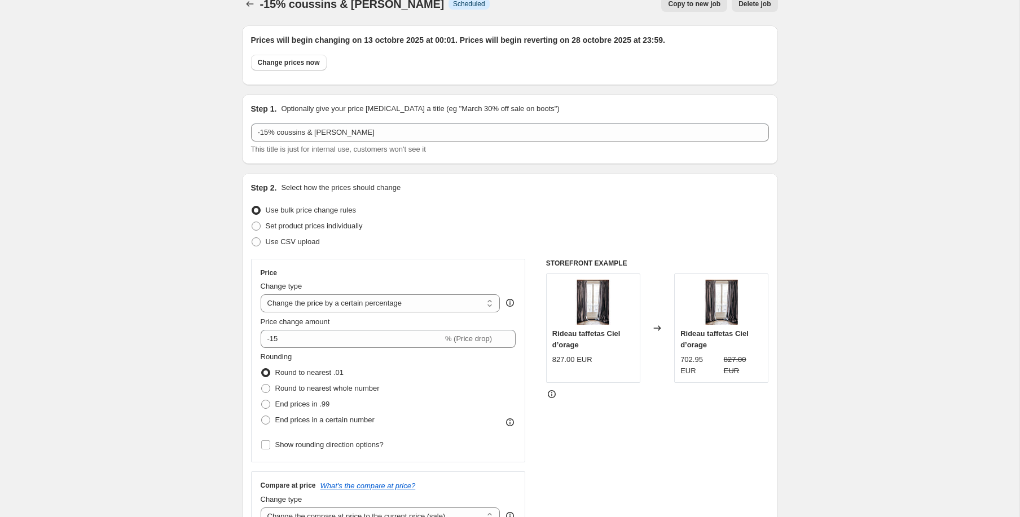
scroll to position [18, 0]
drag, startPoint x: 333, startPoint y: 249, endPoint x: 265, endPoint y: 212, distance: 77.7
click at [265, 212] on div "Step 2. Select how the prices should change Use bulk price change rules Set pro…" at bounding box center [510, 371] width 518 height 378
copy ul "Use bulk price change rules Set product prices individually Use CSV upload"
drag, startPoint x: 187, startPoint y: 122, endPoint x: 180, endPoint y: 116, distance: 9.2
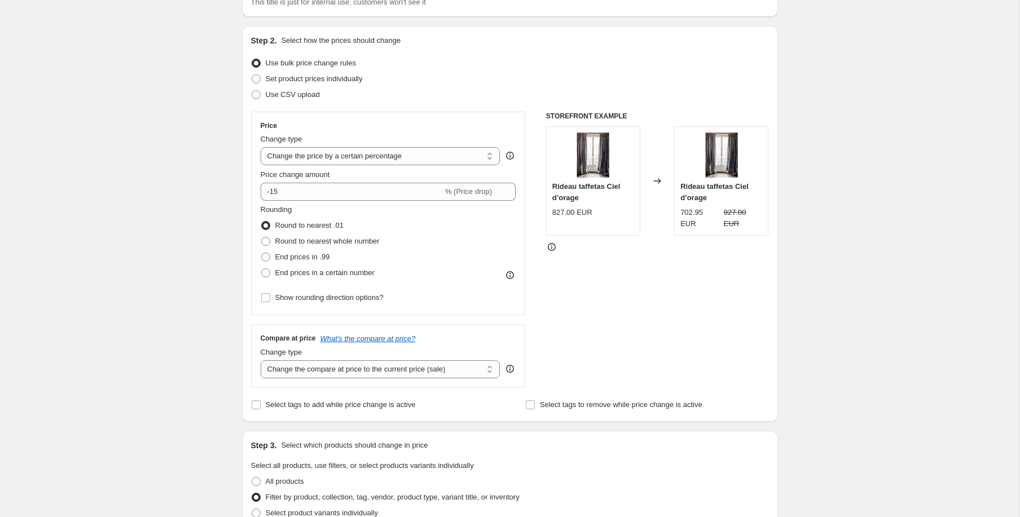
scroll to position [167, 0]
click at [442, 159] on select "Change the price to a certain amount Change the price by a certain amount Chang…" at bounding box center [381, 154] width 240 height 18
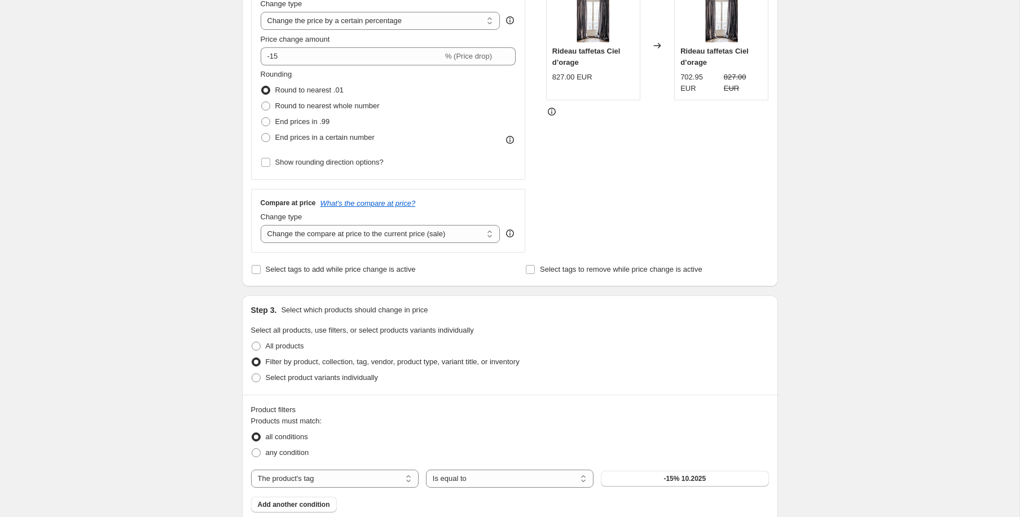
scroll to position [307, 0]
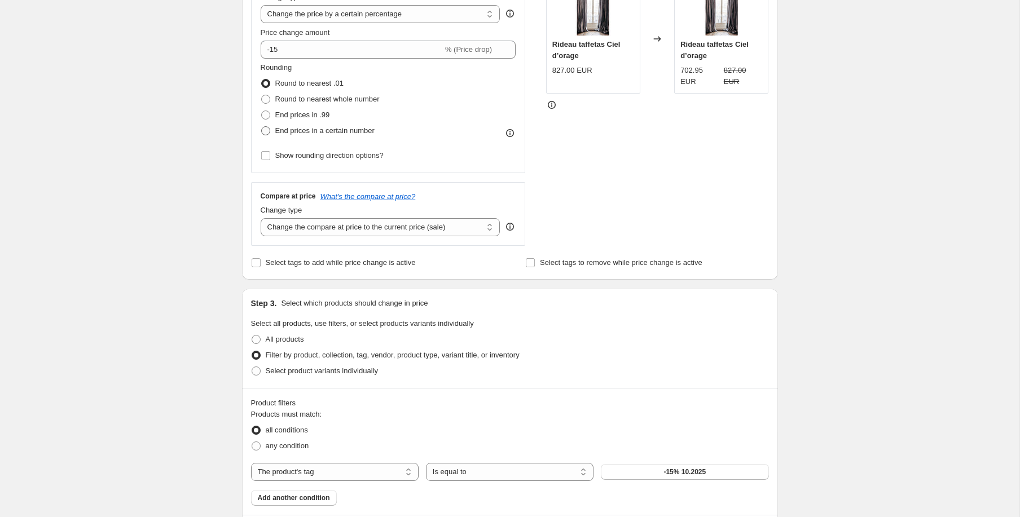
click at [363, 127] on span "End prices in a certain number" at bounding box center [324, 130] width 99 height 8
click at [262, 127] on input "End prices in a certain number" at bounding box center [261, 126] width 1 height 1
radio input "true"
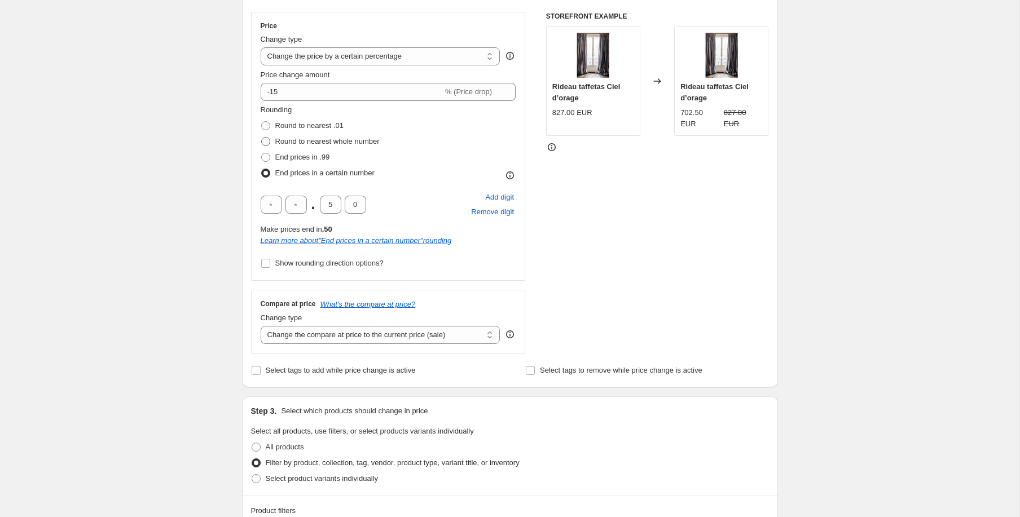
scroll to position [263, 0]
click at [311, 124] on span "Round to nearest .01" at bounding box center [309, 126] width 68 height 8
click at [262, 123] on input "Round to nearest .01" at bounding box center [261, 122] width 1 height 1
radio input "true"
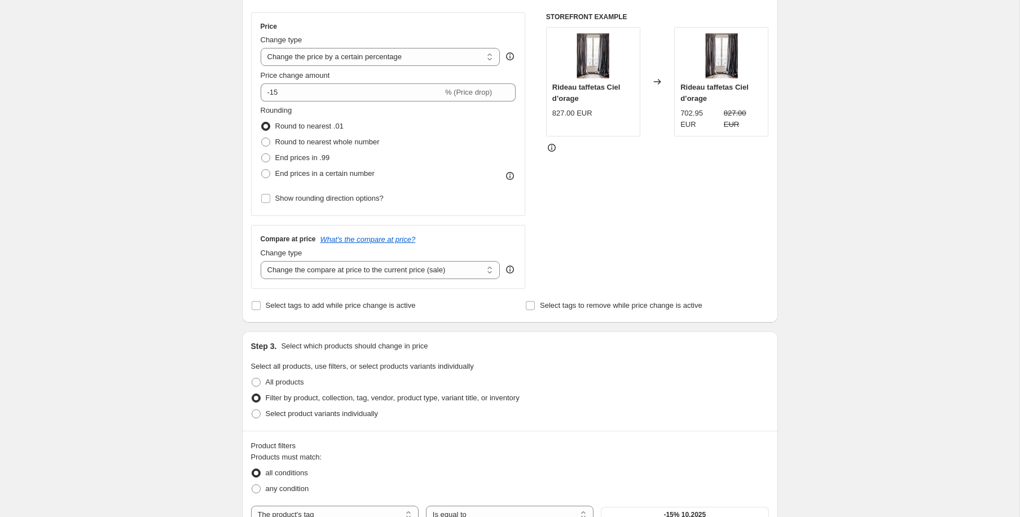
drag, startPoint x: 398, startPoint y: 199, endPoint x: 276, endPoint y: 205, distance: 122.0
click at [276, 205] on div "Rounding Round to nearest .01 Round to nearest whole number End prices in .99 E…" at bounding box center [389, 157] width 256 height 102
drag, startPoint x: 398, startPoint y: 200, endPoint x: 269, endPoint y: 205, distance: 129.3
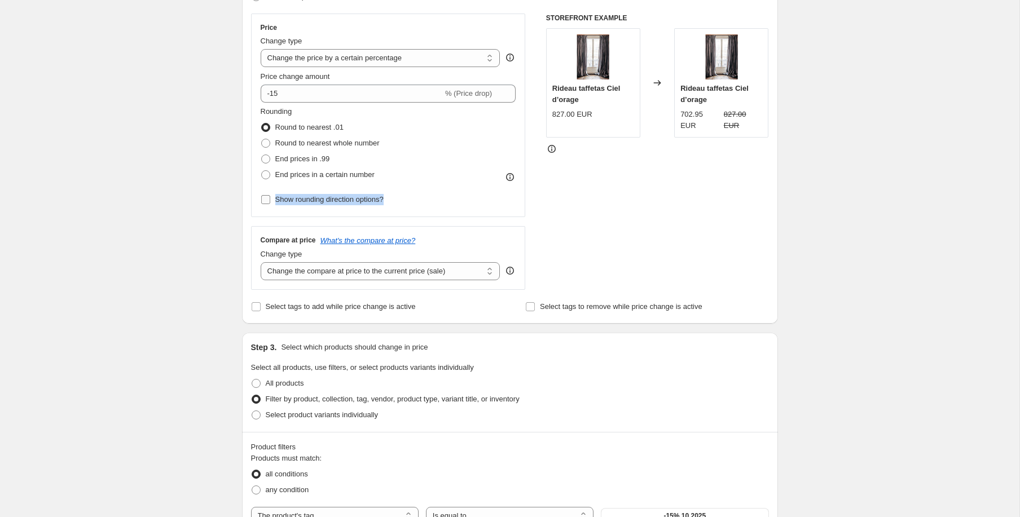
click at [271, 204] on div "Rounding Round to nearest .01 Round to nearest whole number End prices in .99 E…" at bounding box center [389, 157] width 256 height 102
drag, startPoint x: 275, startPoint y: 252, endPoint x: 298, endPoint y: 253, distance: 23.7
click at [298, 253] on span "Change type" at bounding box center [282, 254] width 42 height 8
click at [398, 271] on select "Change the compare at price to the current price (sale) Change the compare at p…" at bounding box center [381, 271] width 240 height 18
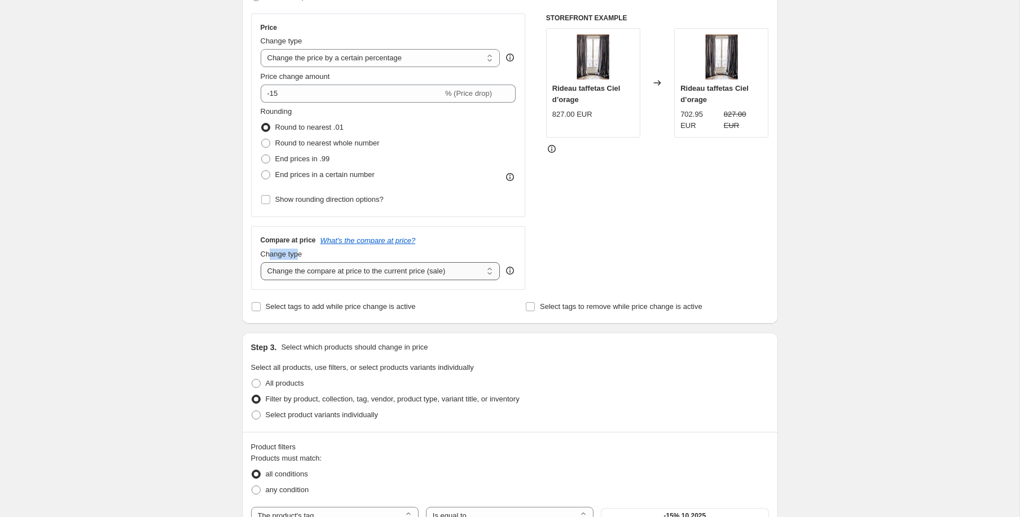
click at [261, 262] on select "Change the compare at price to the current price (sale) Change the compare at p…" at bounding box center [381, 271] width 240 height 18
click at [398, 270] on select "Change the compare at price to the current price (sale) Change the compare at p…" at bounding box center [381, 271] width 240 height 18
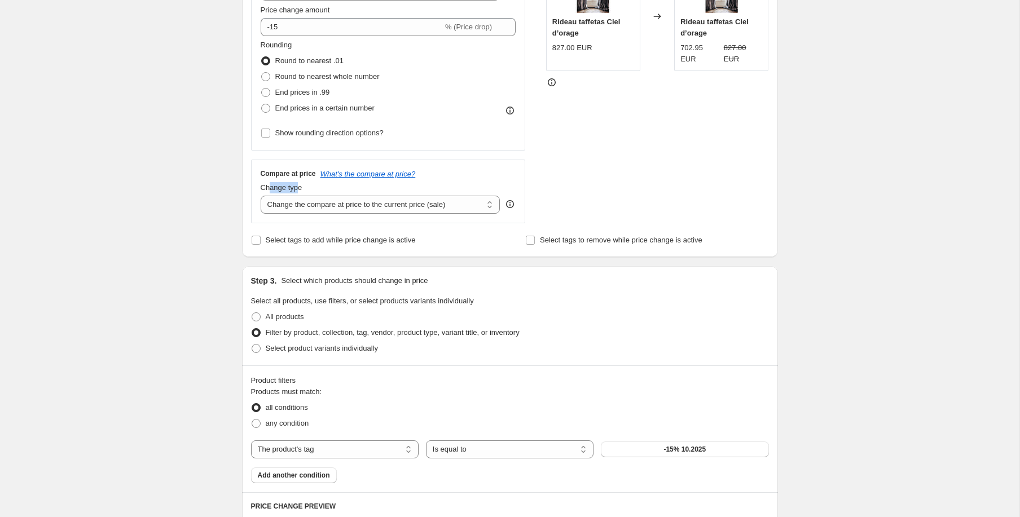
scroll to position [331, 0]
click at [353, 240] on span "Select tags to add while price change is active" at bounding box center [341, 238] width 150 height 8
click at [261, 240] on input "Select tags to add while price change is active" at bounding box center [256, 238] width 9 height 9
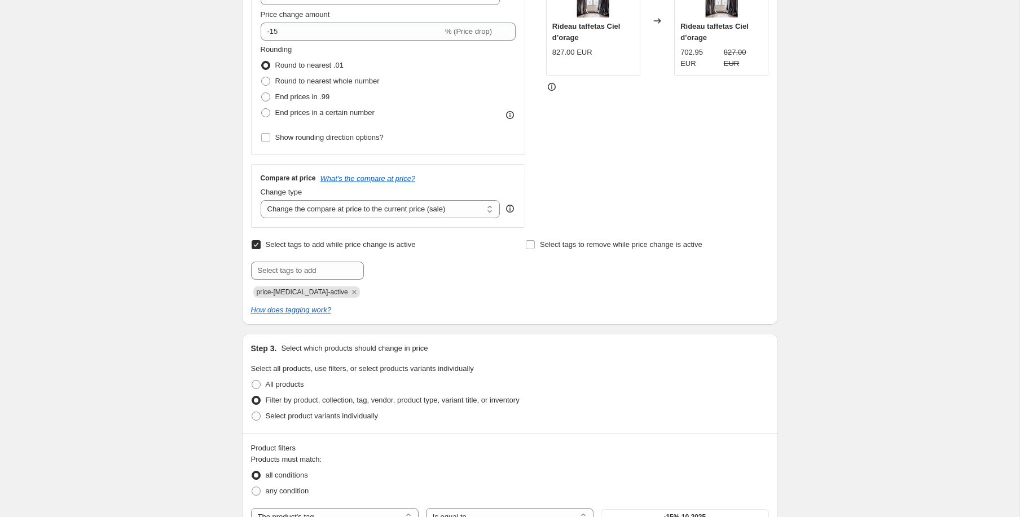
scroll to position [324, 0]
click at [343, 244] on span "Select tags to add while price change is active" at bounding box center [341, 245] width 150 height 11
click at [261, 244] on input "Select tags to add while price change is active" at bounding box center [256, 245] width 9 height 9
checkbox input "false"
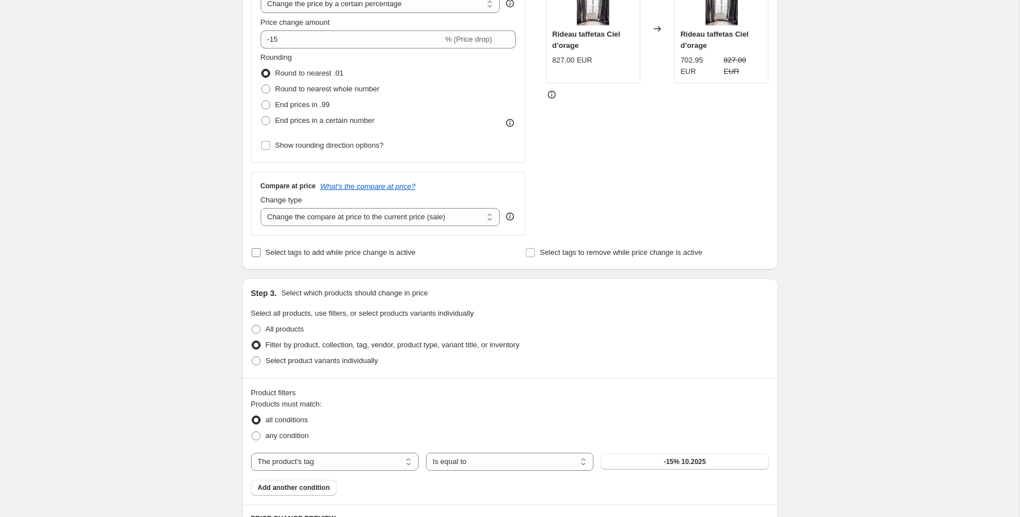
scroll to position [319, 0]
click at [548, 252] on span "Select tags to remove while price change is active" at bounding box center [621, 250] width 162 height 8
click at [535, 252] on input "Select tags to remove while price change is active" at bounding box center [530, 250] width 9 height 9
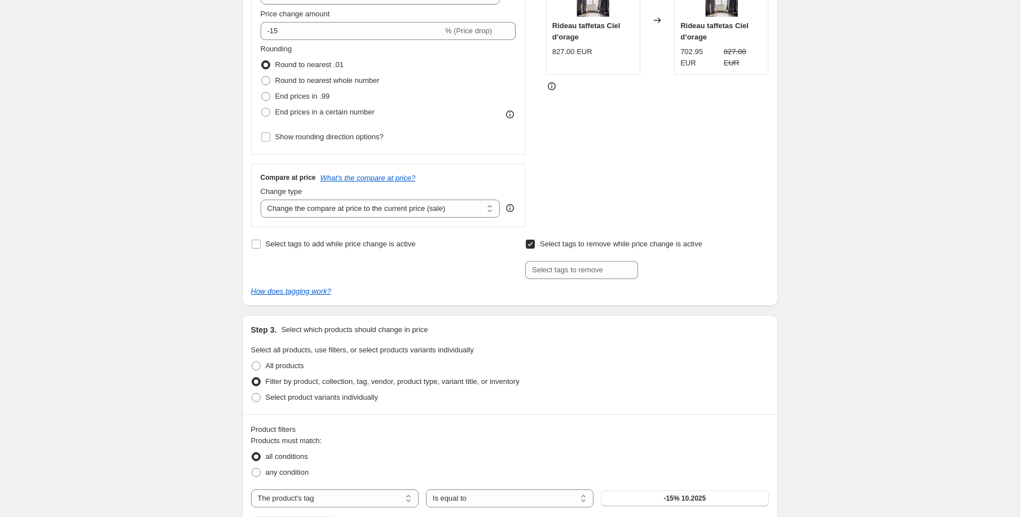
click at [565, 250] on span "Select tags to remove while price change is active" at bounding box center [621, 244] width 162 height 11
click at [535, 249] on input "Select tags to remove while price change is active" at bounding box center [530, 244] width 9 height 9
checkbox input "false"
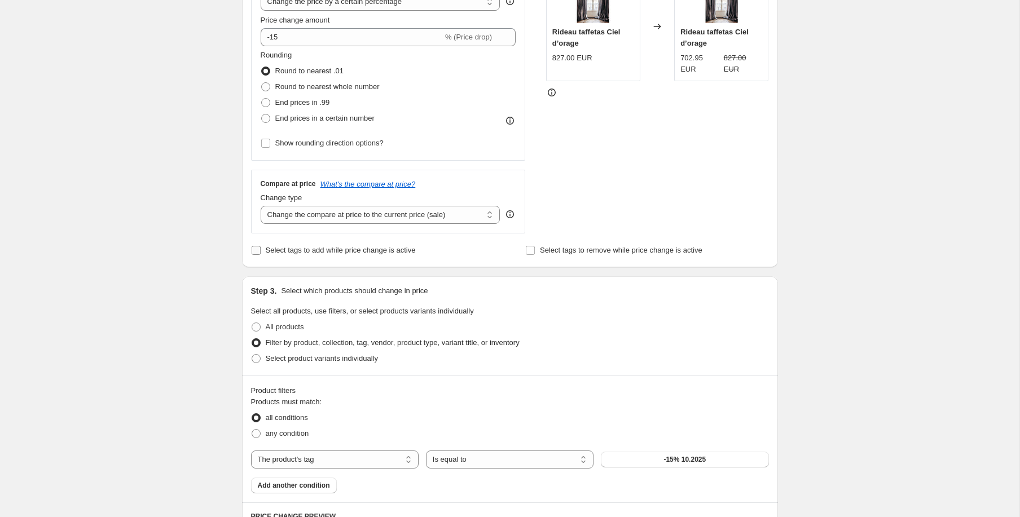
click at [397, 250] on span "Select tags to add while price change is active" at bounding box center [341, 250] width 150 height 8
click at [261, 250] on input "Select tags to add while price change is active" at bounding box center [256, 250] width 9 height 9
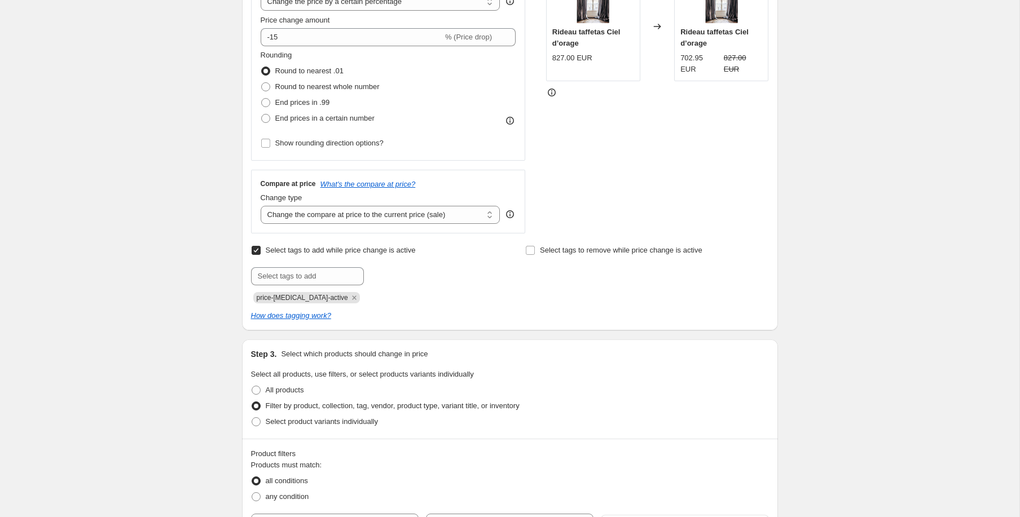
click at [406, 250] on span "Select tags to add while price change is active" at bounding box center [341, 250] width 150 height 8
click at [261, 250] on input "Select tags to add while price change is active" at bounding box center [256, 250] width 9 height 9
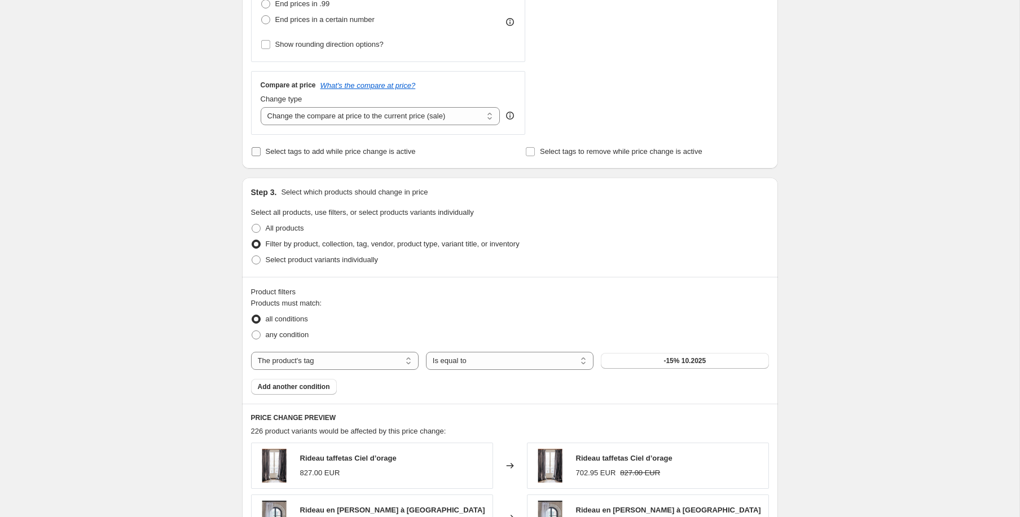
click at [327, 155] on span "Select tags to add while price change is active" at bounding box center [341, 151] width 150 height 8
click at [261, 155] on input "Select tags to add while price change is active" at bounding box center [256, 151] width 9 height 9
checkbox input "true"
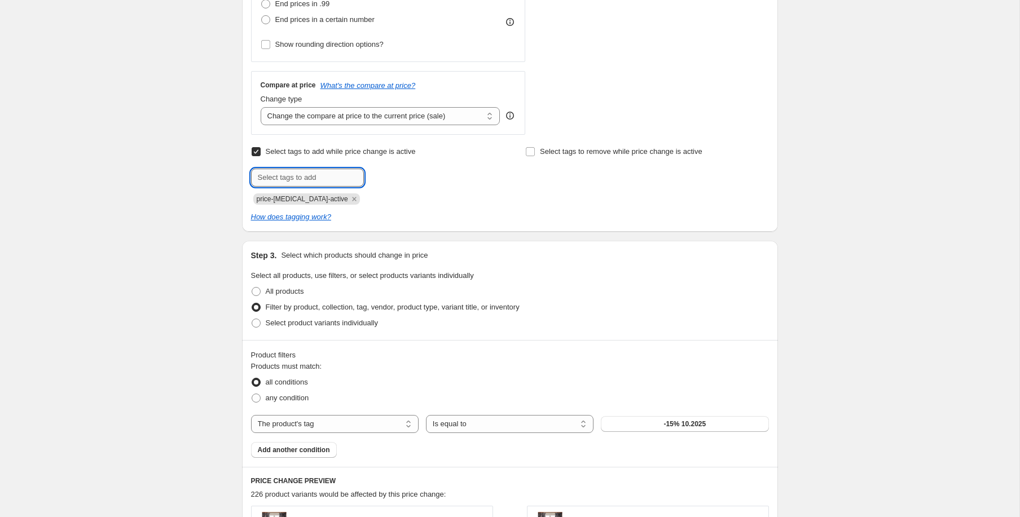
click at [297, 178] on input "text" at bounding box center [307, 178] width 113 height 18
click at [593, 150] on span "Select tags to remove while price change is active" at bounding box center [621, 151] width 162 height 8
click at [535, 150] on input "Select tags to remove while price change is active" at bounding box center [530, 151] width 9 height 9
checkbox input "true"
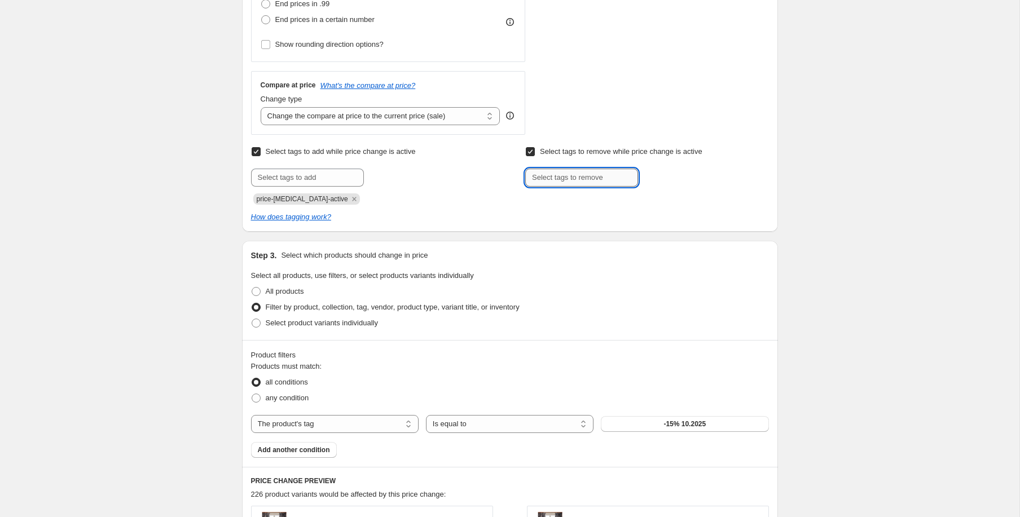
click at [582, 170] on input "text" at bounding box center [581, 178] width 113 height 18
drag, startPoint x: 257, startPoint y: 200, endPoint x: 336, endPoint y: 201, distance: 78.4
click at [336, 201] on span "price-change-job-active" at bounding box center [306, 198] width 107 height 11
copy span "price-change-job-active"
click at [619, 178] on input "text" at bounding box center [581, 178] width 113 height 18
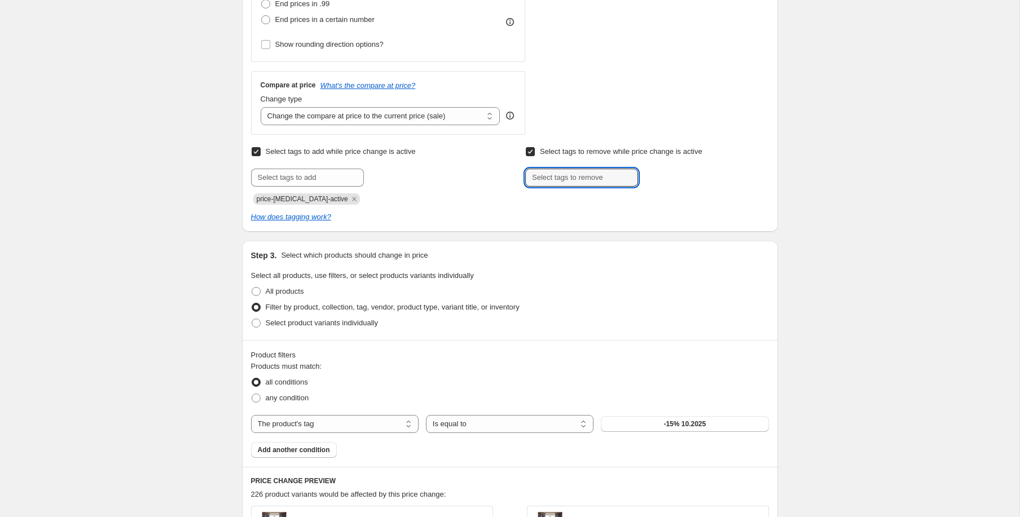
paste input "price-change-job-active"
click at [582, 174] on input "price-change-job-active" at bounding box center [581, 178] width 113 height 18
type input "price-change-job-active"
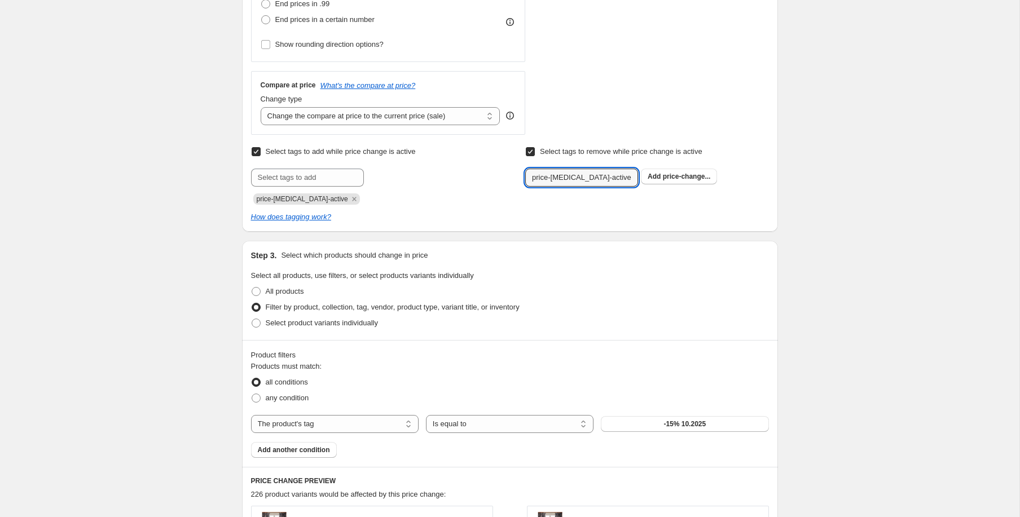
click at [561, 151] on span "Select tags to remove while price change is active" at bounding box center [621, 151] width 162 height 8
click at [535, 151] on input "Select tags to remove while price change is active" at bounding box center [530, 151] width 9 height 9
checkbox input "false"
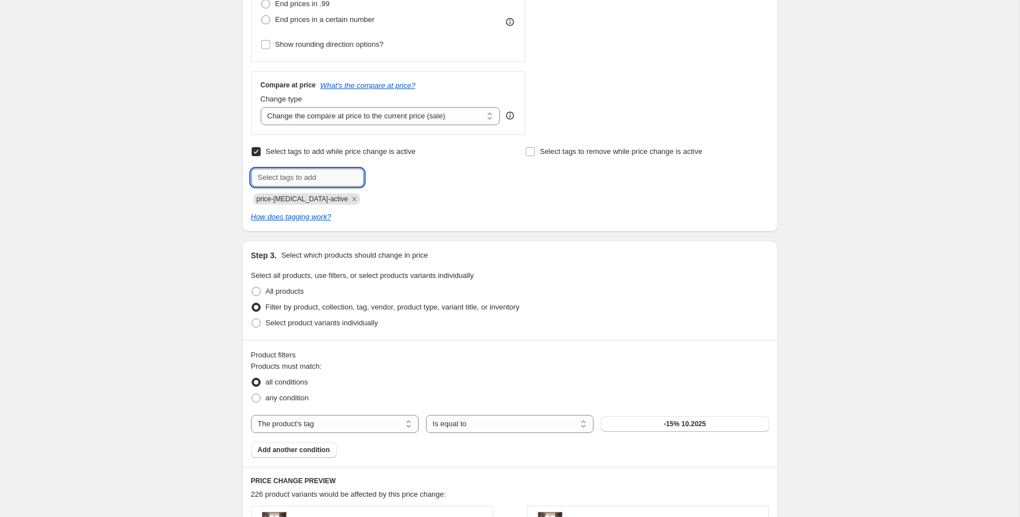
click at [302, 175] on input "text" at bounding box center [307, 178] width 113 height 18
click at [349, 199] on icon "Remove price-change-job-active" at bounding box center [354, 199] width 10 height 10
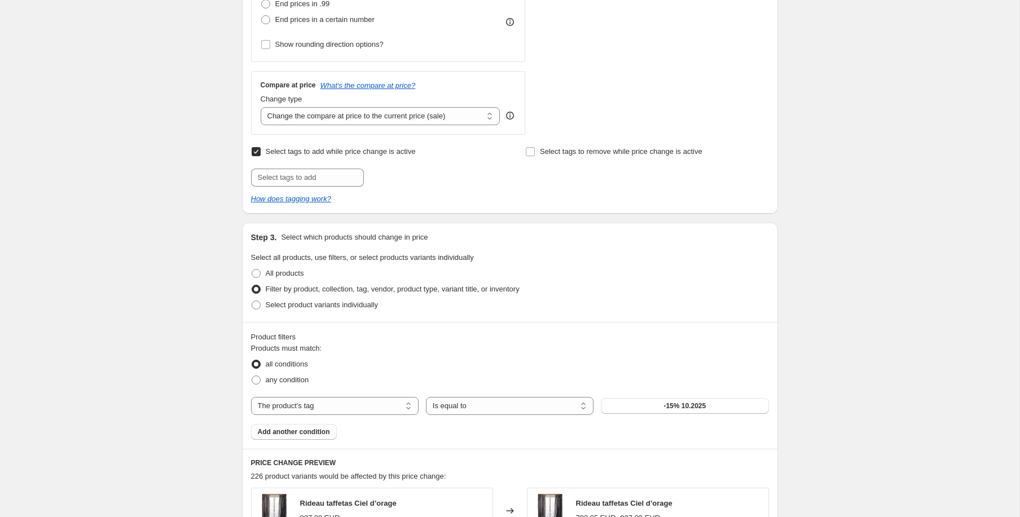
click at [315, 156] on span "Select tags to add while price change is active" at bounding box center [341, 151] width 150 height 11
click at [261, 156] on input "Select tags to add while price change is active" at bounding box center [256, 151] width 9 height 9
checkbox input "false"
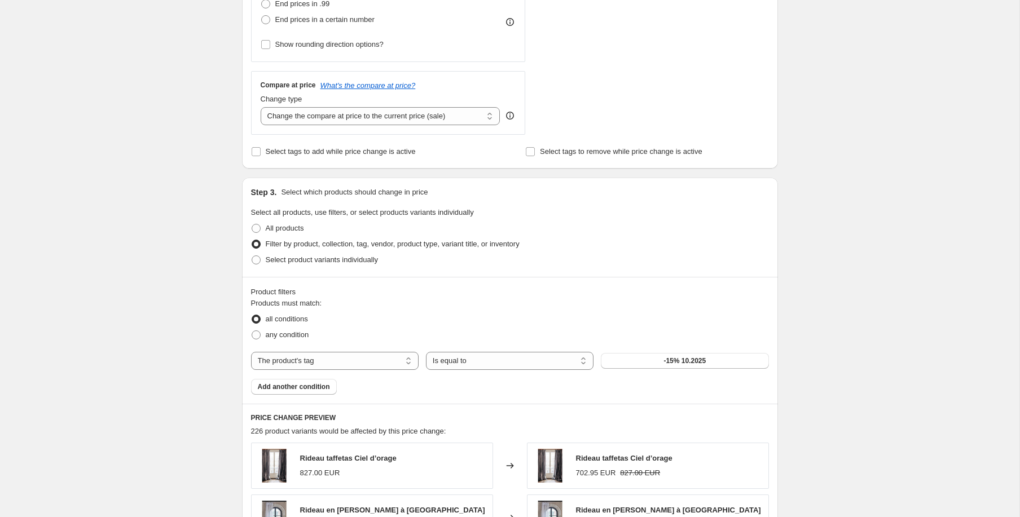
click at [201, 147] on div "-15% coussins & rideaux. This page is ready -15% coussins & rideaux Info Schedu…" at bounding box center [509, 449] width 1019 height 1734
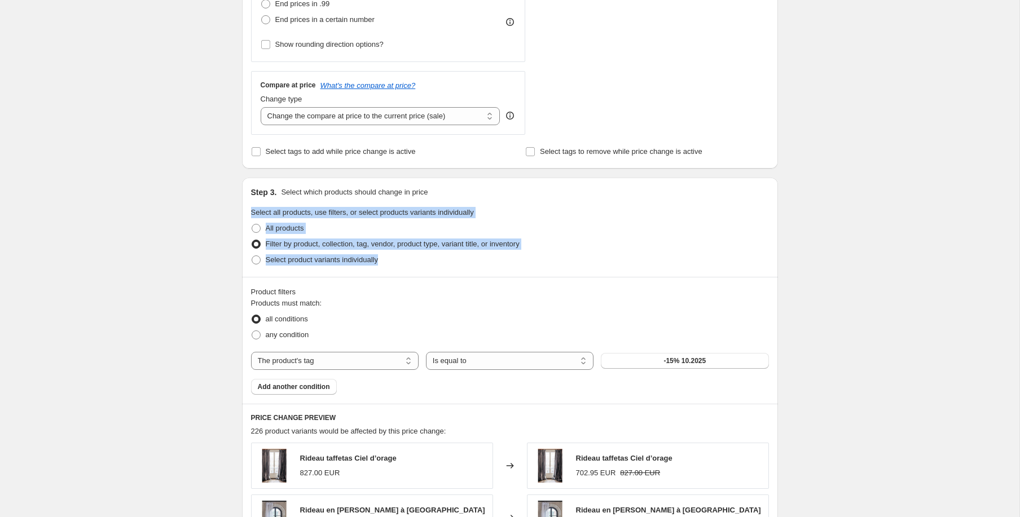
drag, startPoint x: 252, startPoint y: 212, endPoint x: 394, endPoint y: 256, distance: 149.0
click at [394, 256] on fieldset "Select all products, use filters, or select products variants individually All …" at bounding box center [510, 237] width 518 height 61
copy fieldset "Select all products, use filters, or select products variants individually All …"
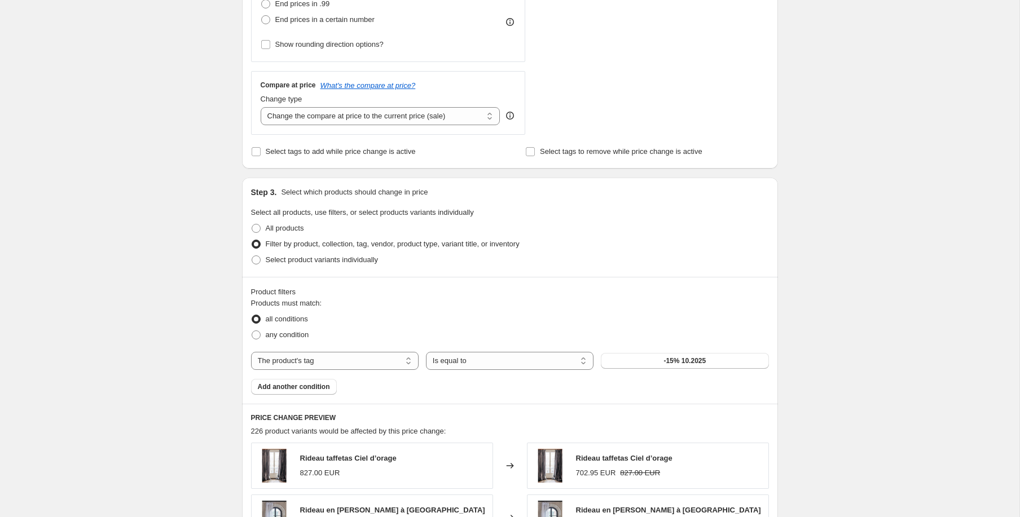
click at [851, 260] on div "-15% coussins & rideaux. This page is ready -15% coussins & rideaux Info Schedu…" at bounding box center [509, 449] width 1019 height 1734
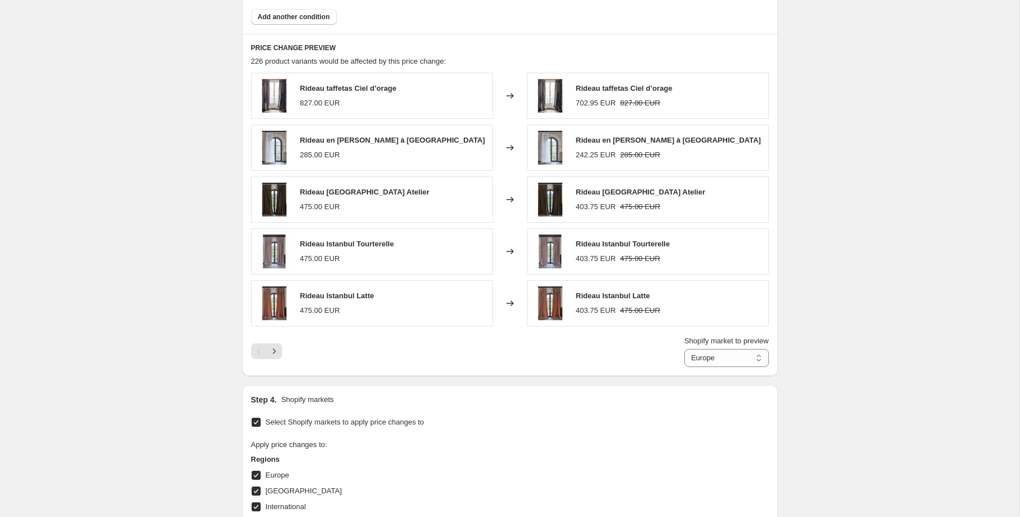
scroll to position [795, 0]
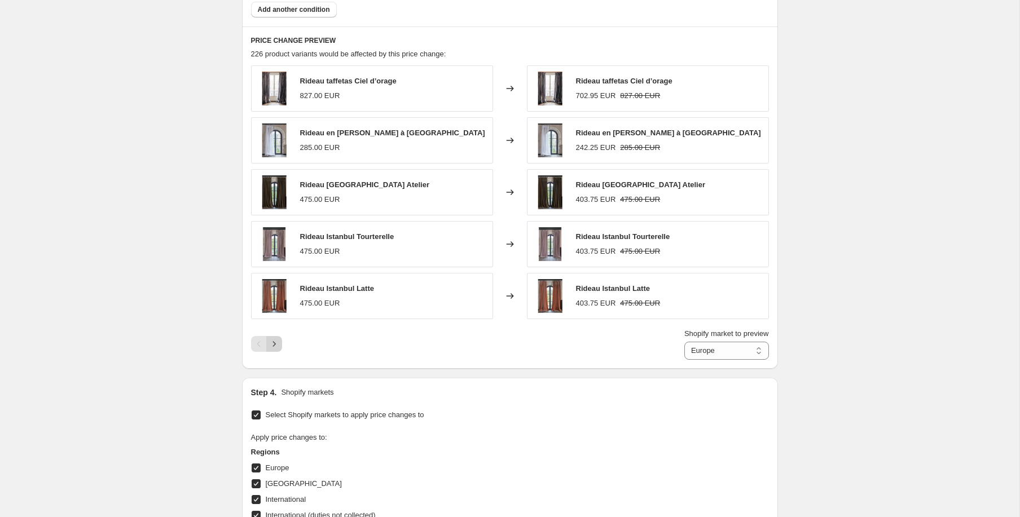
click at [270, 342] on icon "Next" at bounding box center [273, 343] width 11 height 11
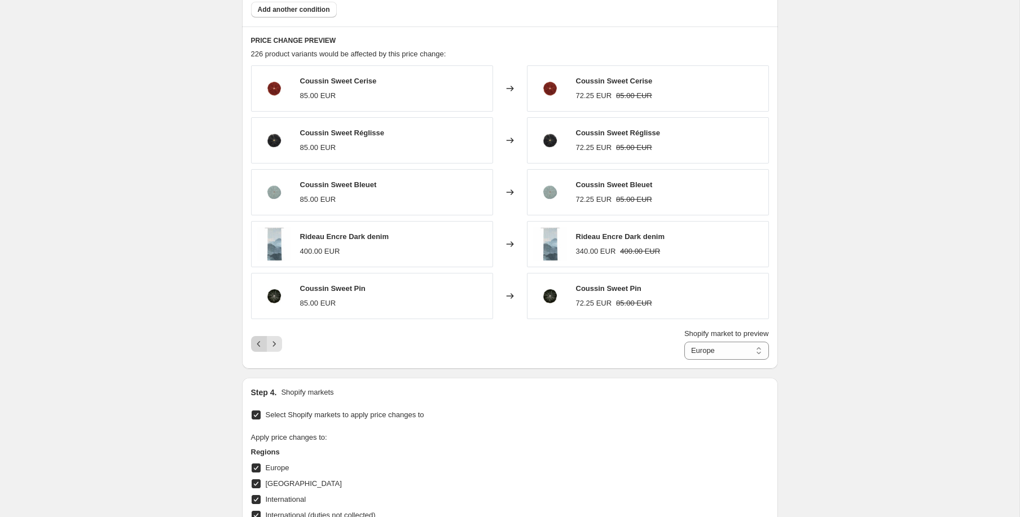
click at [263, 347] on icon "Previous" at bounding box center [258, 343] width 11 height 11
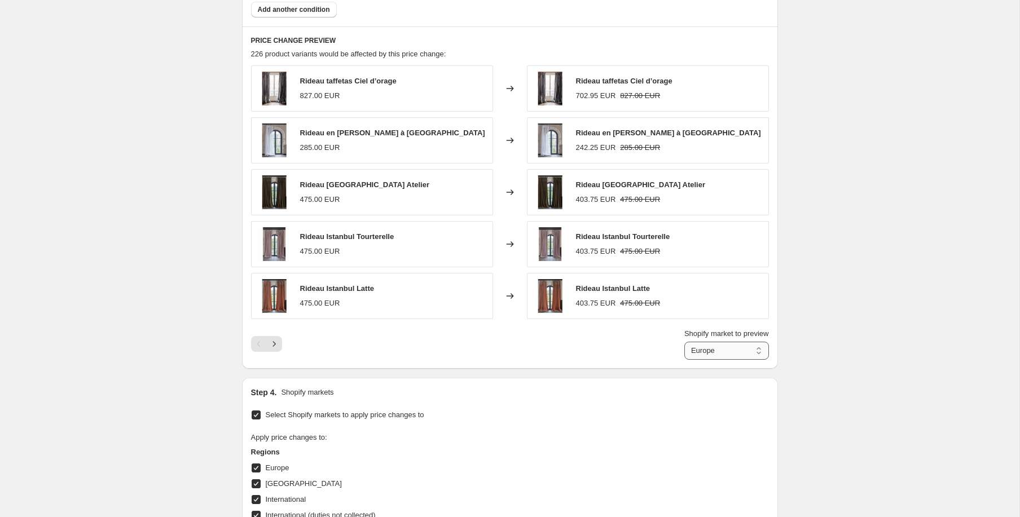
click at [730, 350] on select "Europe France International International (duties not collected)" at bounding box center [726, 351] width 85 height 18
click at [684, 342] on select "Europe France International International (duties not collected)" at bounding box center [726, 351] width 85 height 18
click at [738, 350] on select "Europe France International International (duties not collected)" at bounding box center [702, 351] width 133 height 18
click at [677, 342] on select "Europe France International International (duties not collected)" at bounding box center [702, 351] width 133 height 18
click at [726, 350] on select "Europe France International International (duties not collected)" at bounding box center [726, 351] width 85 height 18
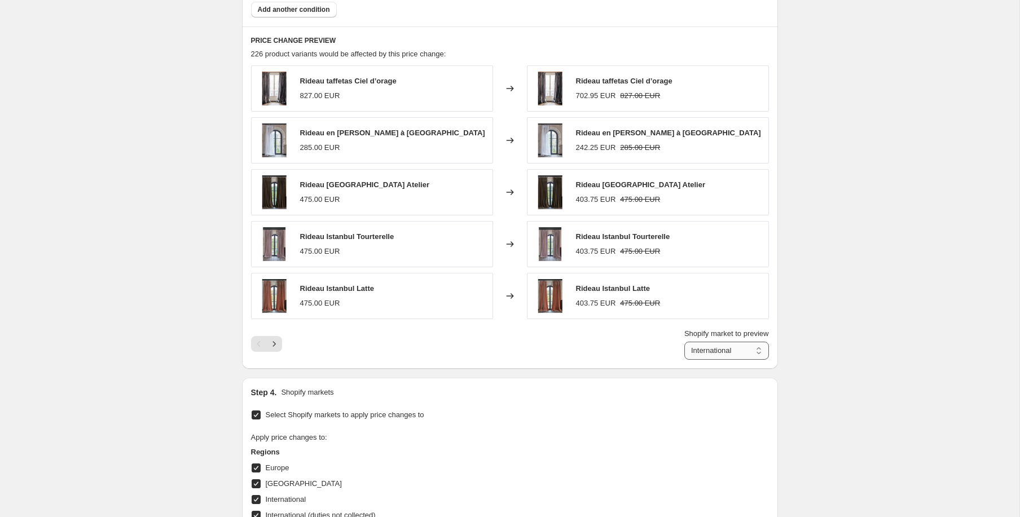
select select "55139729742"
click at [684, 342] on select "Europe France International International (duties not collected)" at bounding box center [726, 351] width 85 height 18
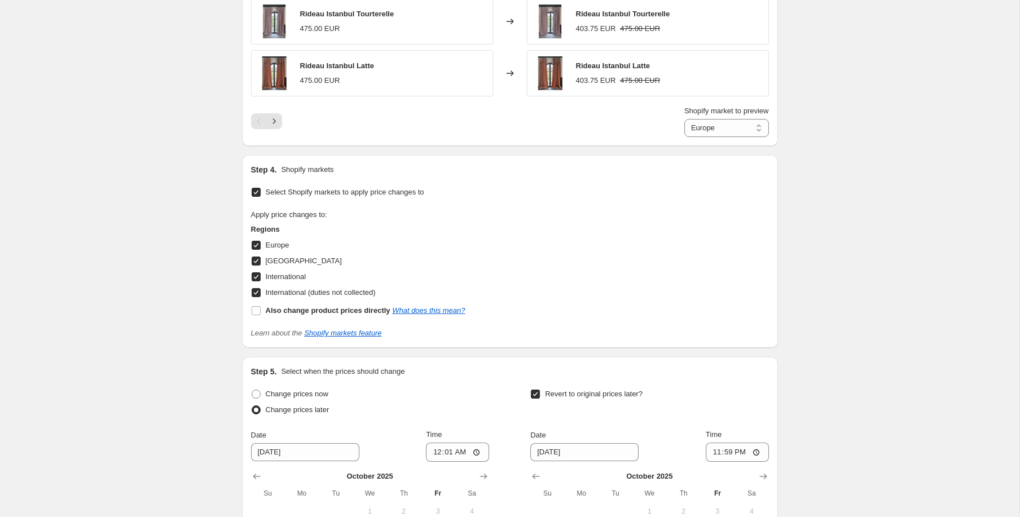
scroll to position [1021, 0]
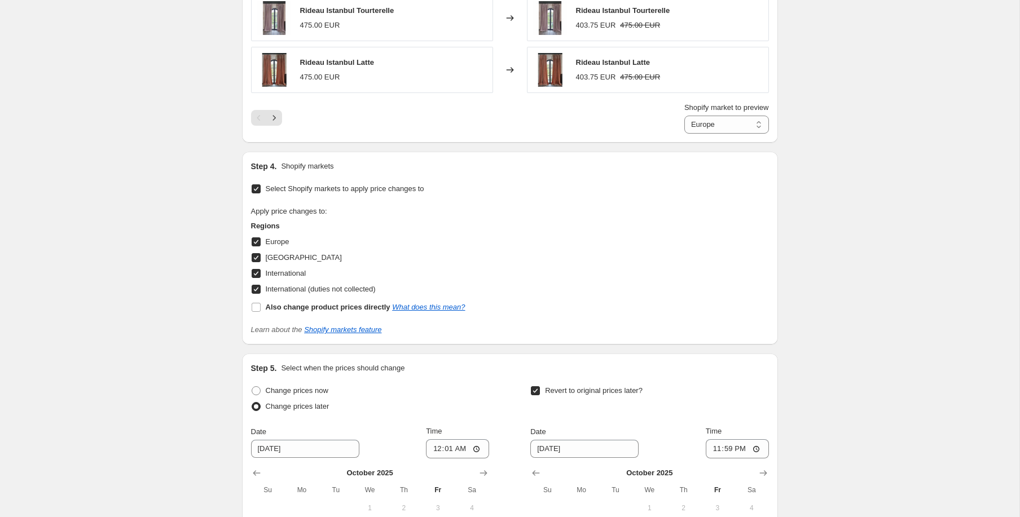
click at [667, 124] on div "Shopify market to preview Europe France International International (duties not…" at bounding box center [510, 118] width 518 height 32
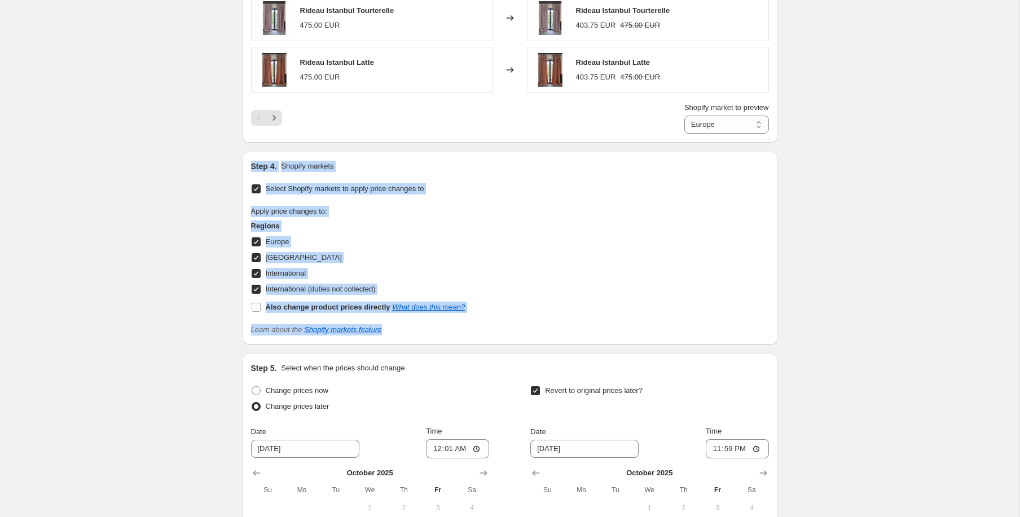
drag, startPoint x: 250, startPoint y: 165, endPoint x: 536, endPoint y: 341, distance: 336.1
click at [536, 341] on div "Step 4. Shopify markets Select Shopify markets to apply price changes to Apply …" at bounding box center [510, 248] width 536 height 193
copy div "Step 4. Shopify markets Select Shopify markets to apply price changes to Apply …"
click at [255, 290] on input "International (duties not collected)" at bounding box center [256, 289] width 9 height 9
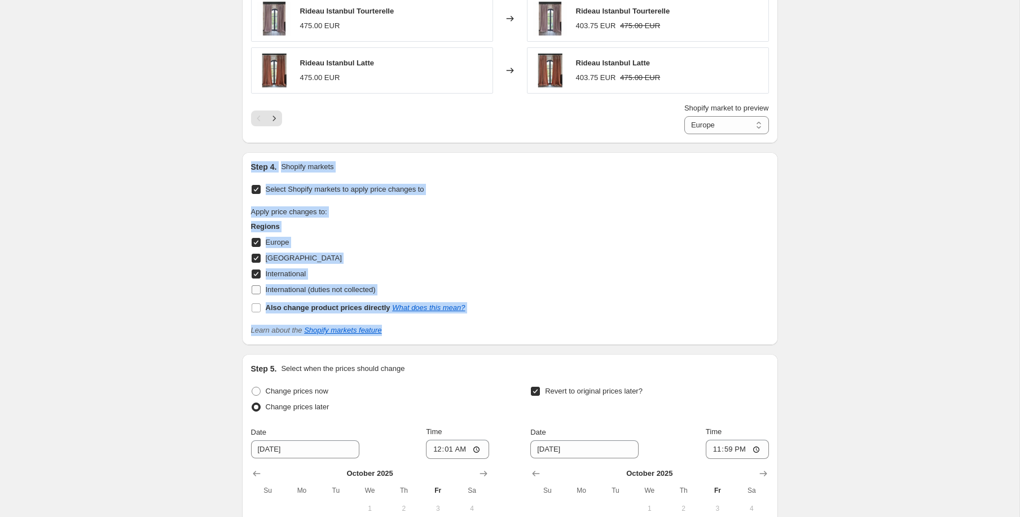
checkbox input "false"
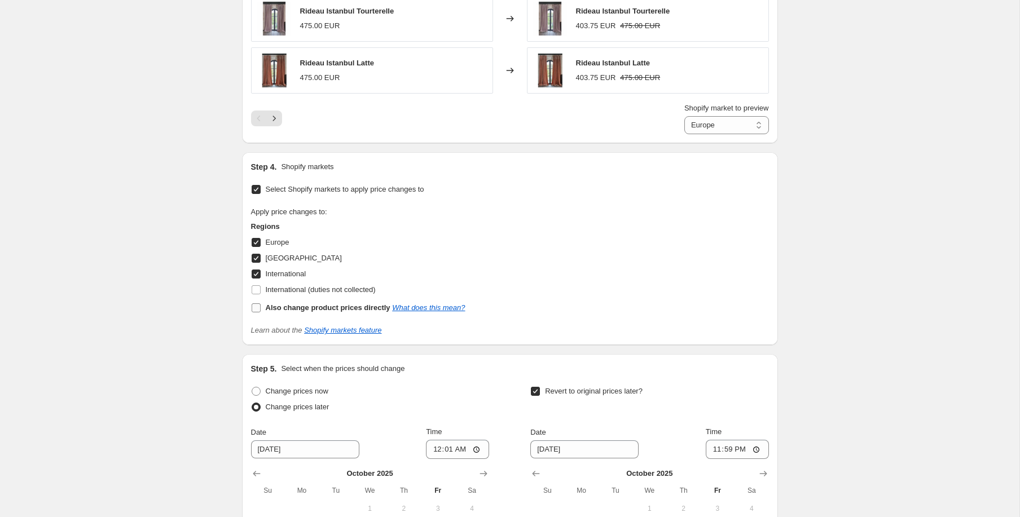
click at [253, 307] on input "Also change product prices directly What does this mean?" at bounding box center [256, 307] width 9 height 9
checkbox input "true"
click at [406, 310] on link "What does this mean?" at bounding box center [428, 307] width 73 height 8
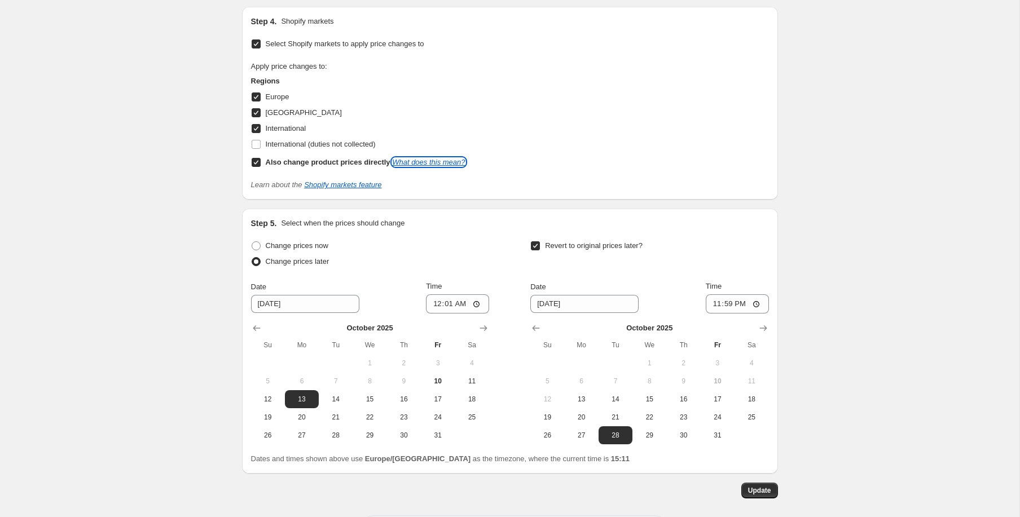
scroll to position [1217, 0]
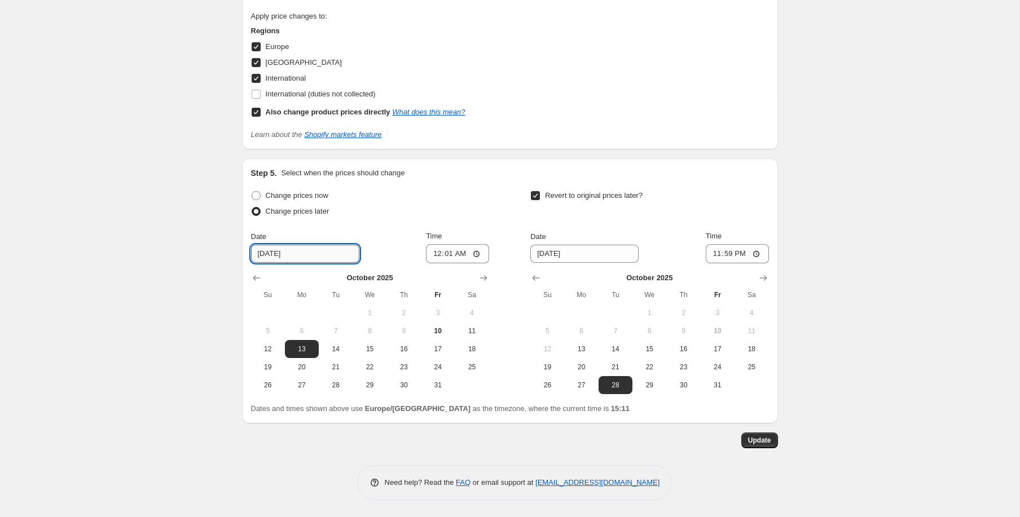
click at [292, 253] on input "[DATE]" at bounding box center [305, 254] width 108 height 18
click at [373, 233] on div "Date 10/13/2025 Time 00:01" at bounding box center [370, 247] width 238 height 33
click at [768, 446] on button "Update" at bounding box center [759, 441] width 37 height 16
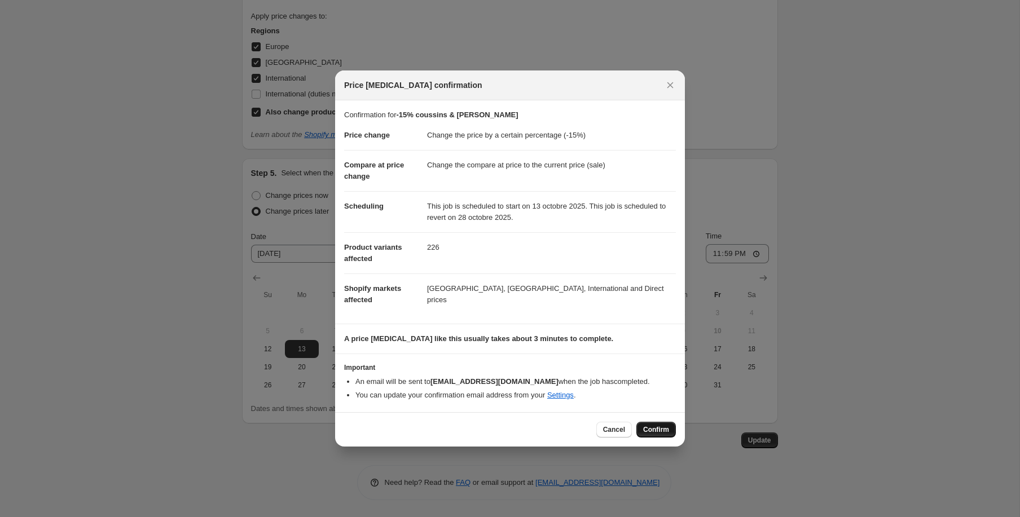
click at [663, 432] on span "Confirm" at bounding box center [656, 429] width 26 height 9
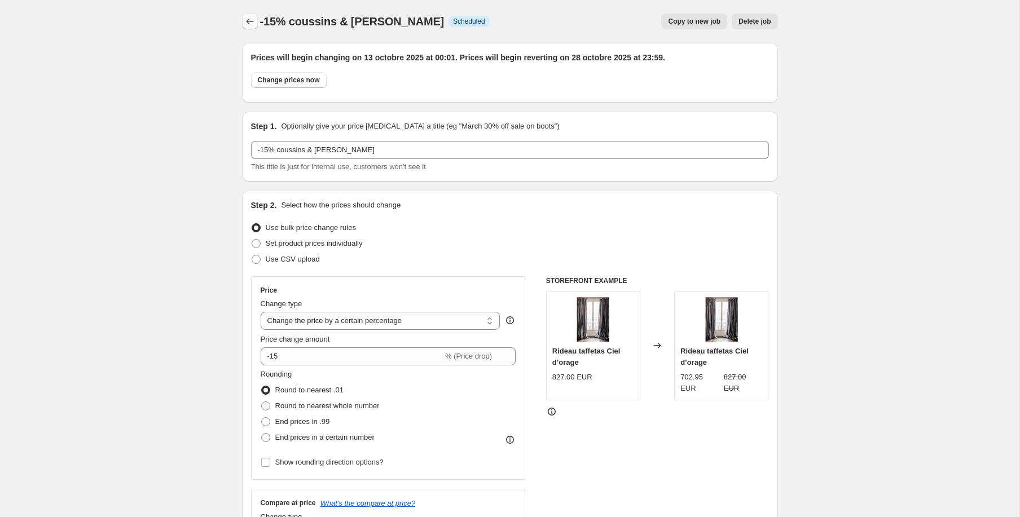
click at [251, 22] on icon "Price change jobs" at bounding box center [249, 21] width 11 height 11
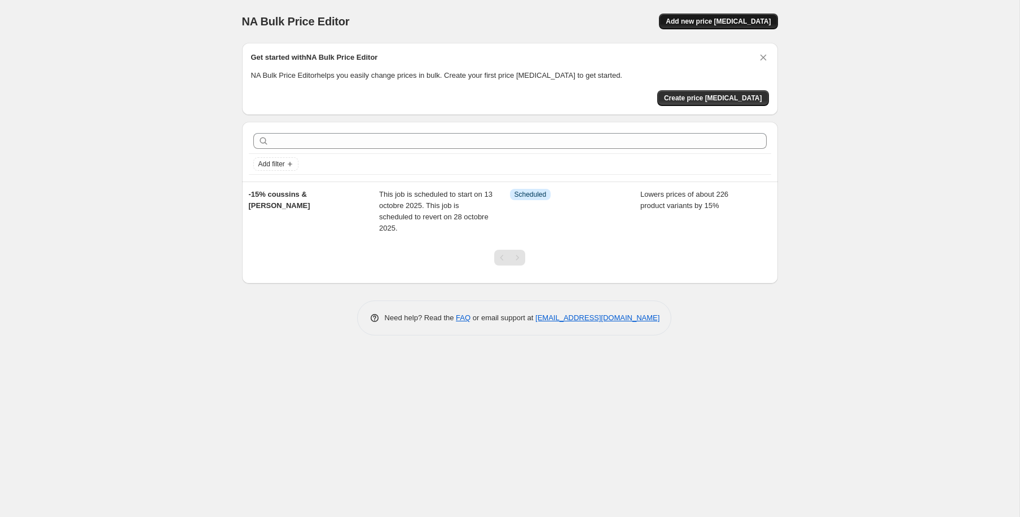
click at [763, 19] on span "Add new price [MEDICAL_DATA]" at bounding box center [718, 21] width 105 height 9
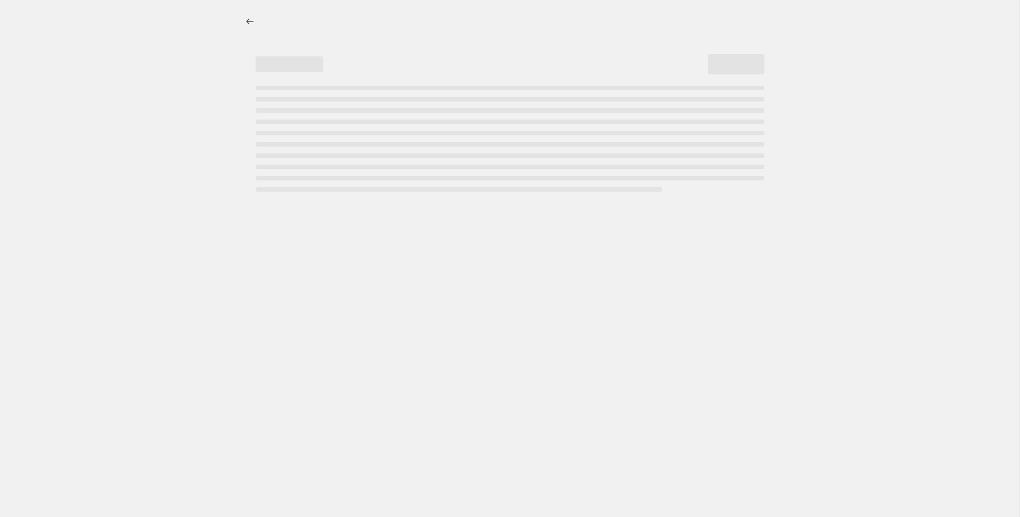
select select "percentage"
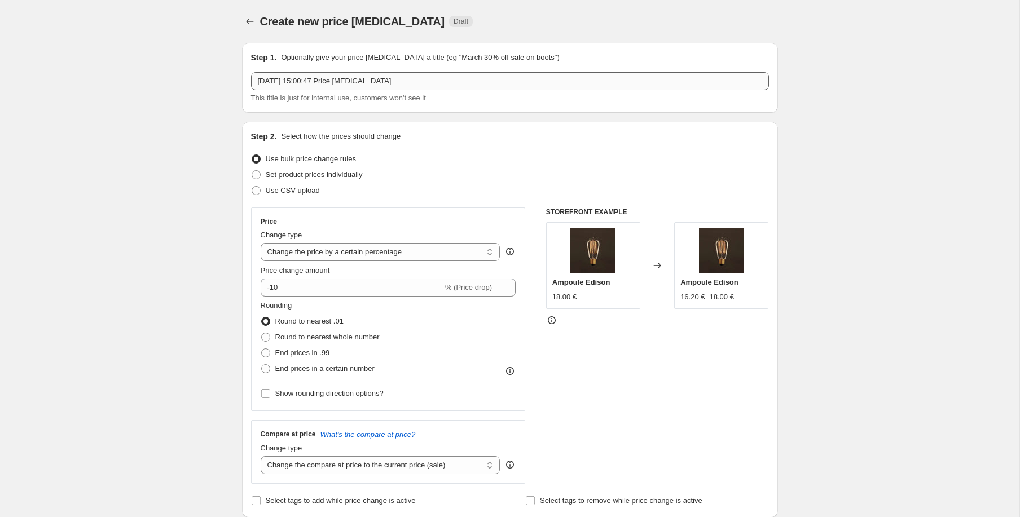
click at [297, 86] on input "10 oct. 2025, 15:00:47 Price change job" at bounding box center [510, 81] width 518 height 18
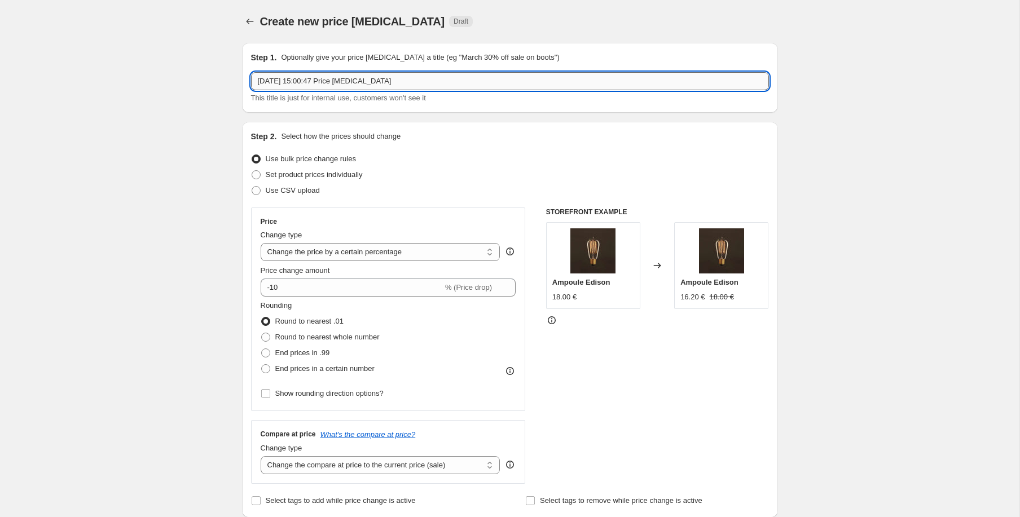
click at [294, 81] on input "10 oct. 2025, 15:00:47 Price change job" at bounding box center [510, 81] width 518 height 18
type input "R"
type input "Test"
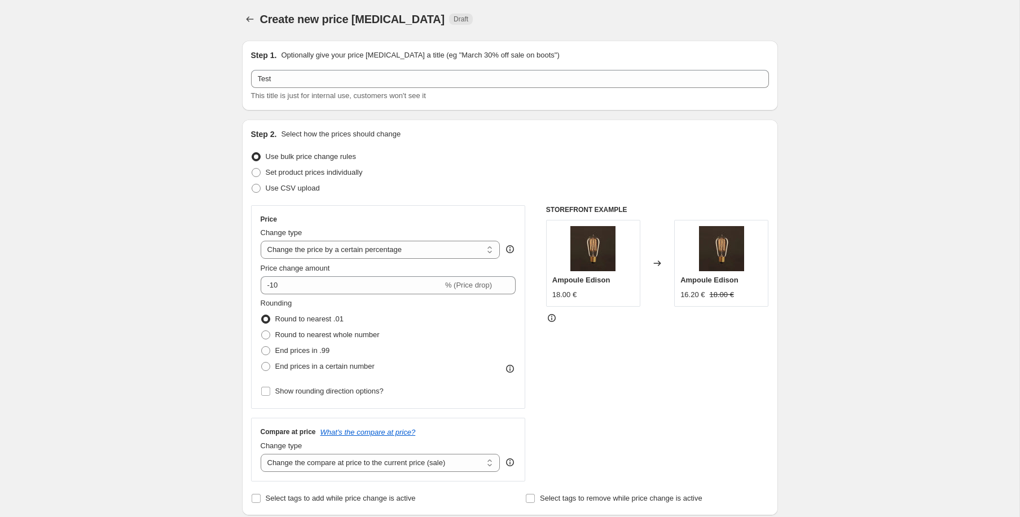
click at [478, 155] on div "Use bulk price change rules" at bounding box center [510, 157] width 518 height 16
click at [356, 248] on select "Change the price to a certain amount Change the price by a certain amount Chang…" at bounding box center [381, 250] width 240 height 18
click at [261, 241] on select "Change the price to a certain amount Change the price by a certain amount Chang…" at bounding box center [381, 250] width 240 height 18
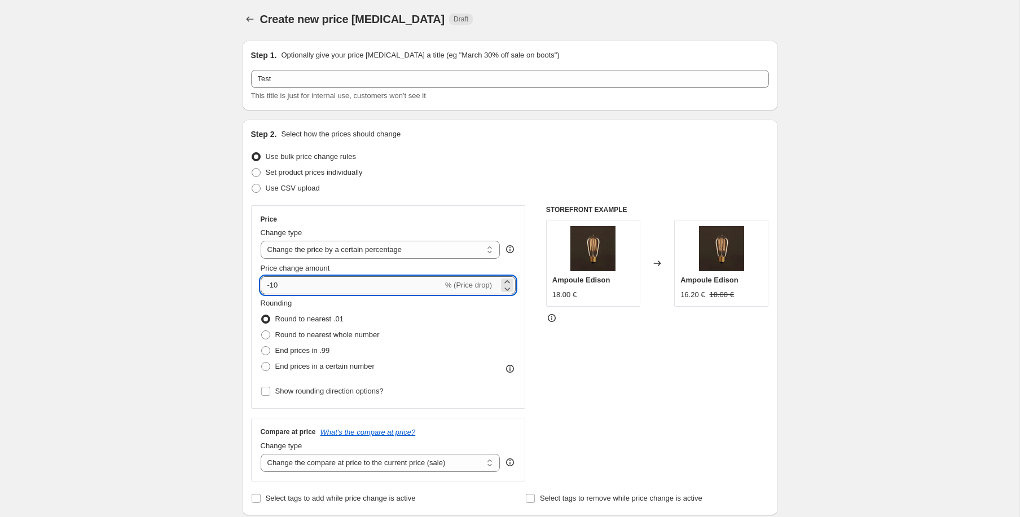
click at [311, 281] on input "-10" at bounding box center [352, 285] width 182 height 18
type input "-15"
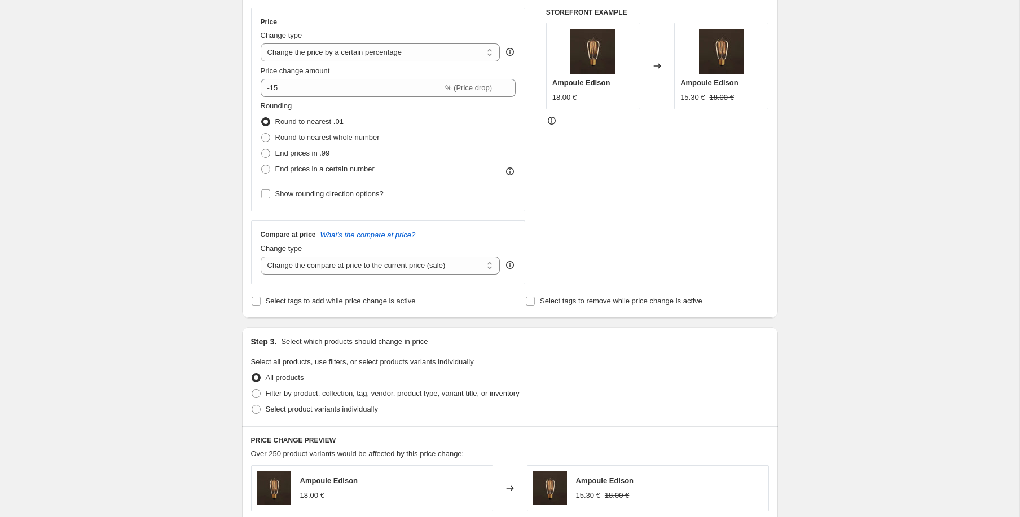
scroll to position [211, 0]
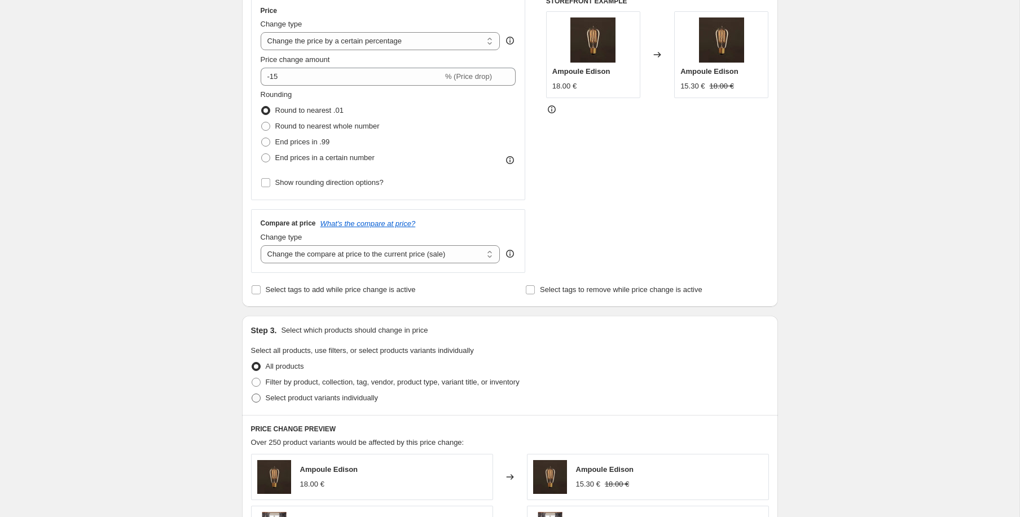
click at [289, 395] on span "Select product variants individually" at bounding box center [322, 398] width 112 height 8
click at [252, 394] on input "Select product variants individually" at bounding box center [252, 394] width 1 height 1
radio input "true"
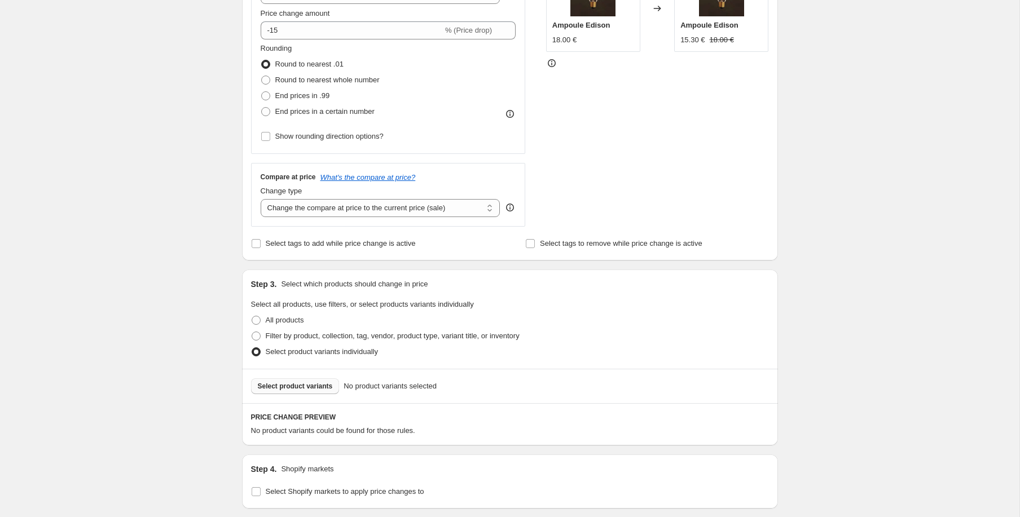
scroll to position [264, 0]
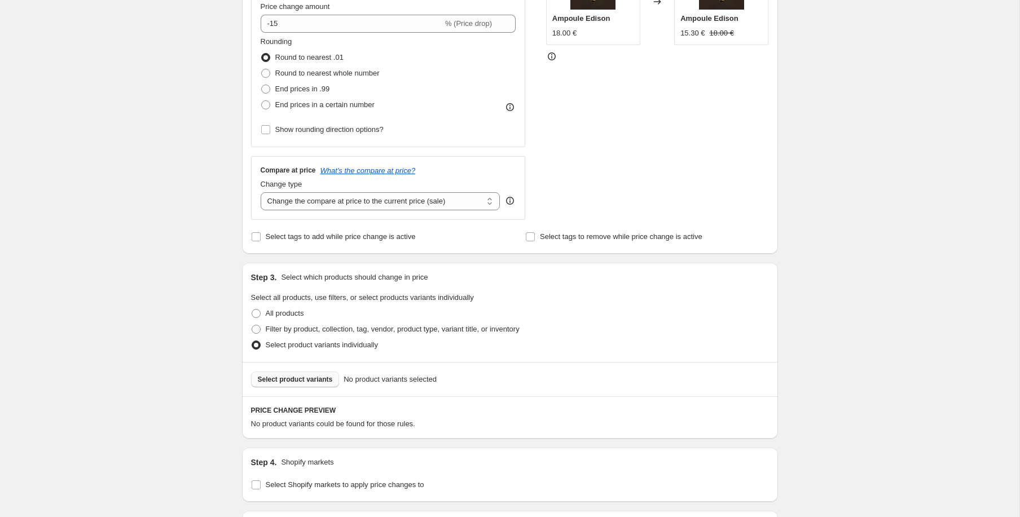
click at [309, 375] on span "Select product variants" at bounding box center [295, 379] width 75 height 9
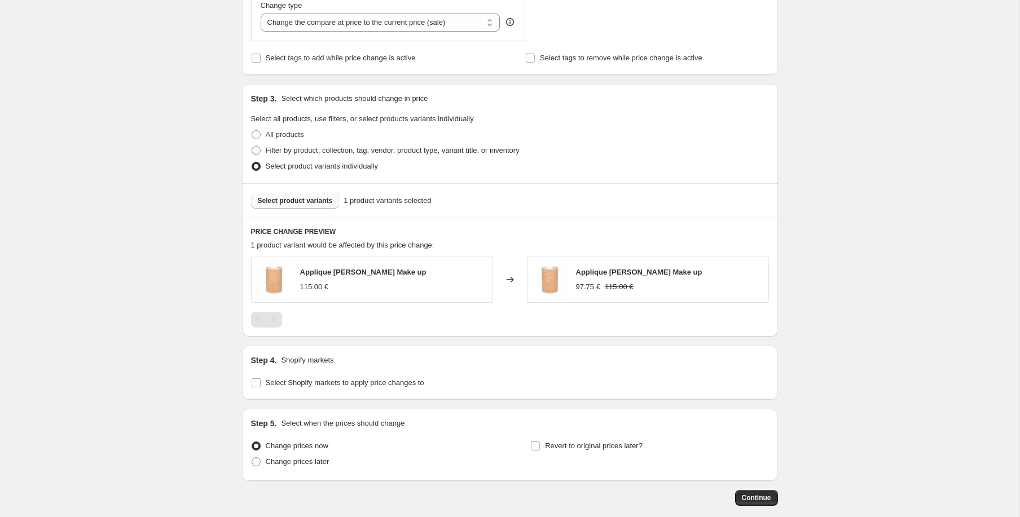
scroll to position [442, 0]
drag, startPoint x: 677, startPoint y: 274, endPoint x: 575, endPoint y: 276, distance: 102.7
click at [575, 276] on div "Applique Joséphine B. Make up 97.75 € 115.00 €" at bounding box center [648, 281] width 242 height 46
copy span "Applique [PERSON_NAME] Make up"
click at [382, 384] on span "Select Shopify markets to apply price changes to" at bounding box center [345, 384] width 158 height 8
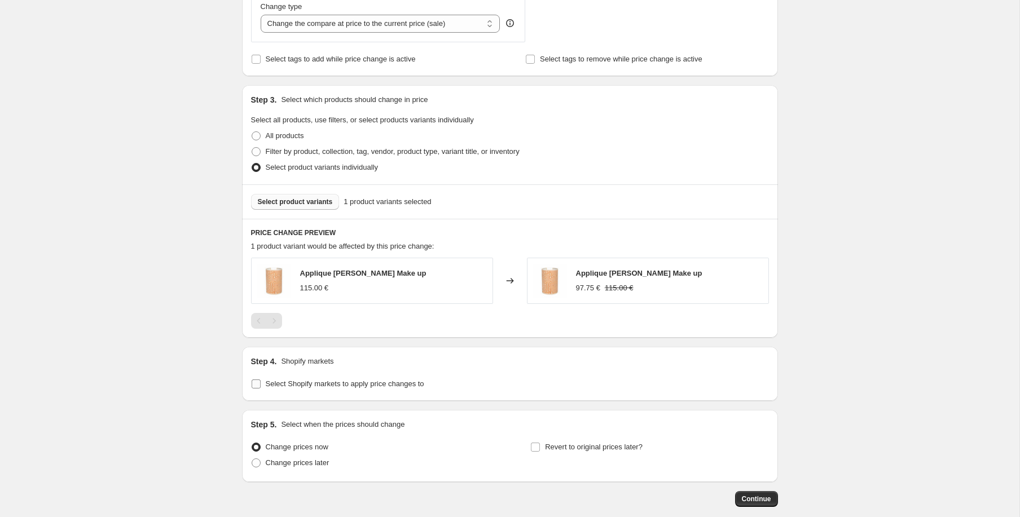
click at [261, 384] on input "Select Shopify markets to apply price changes to" at bounding box center [256, 384] width 9 height 9
checkbox input "true"
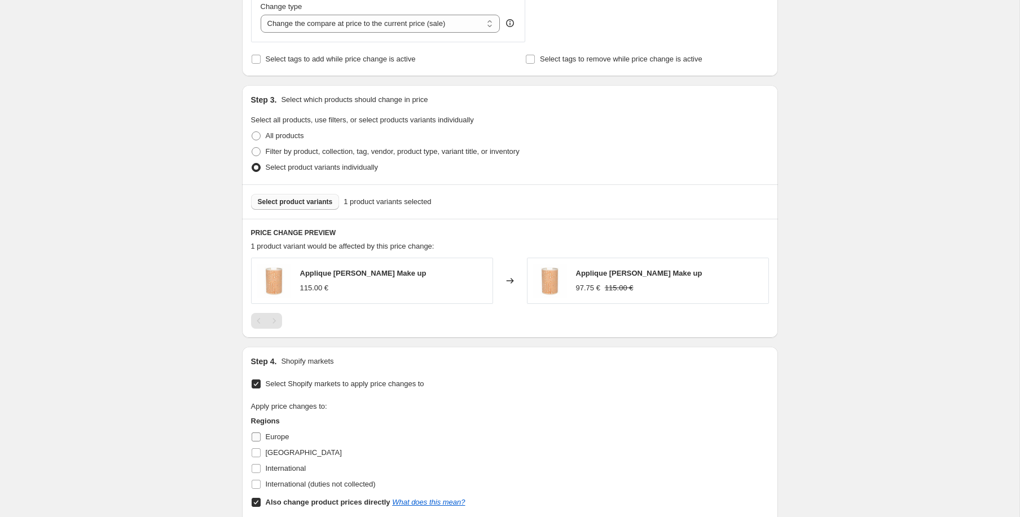
click at [279, 433] on span "Europe" at bounding box center [278, 437] width 24 height 8
click at [261, 433] on input "Europe" at bounding box center [256, 437] width 9 height 9
checkbox input "true"
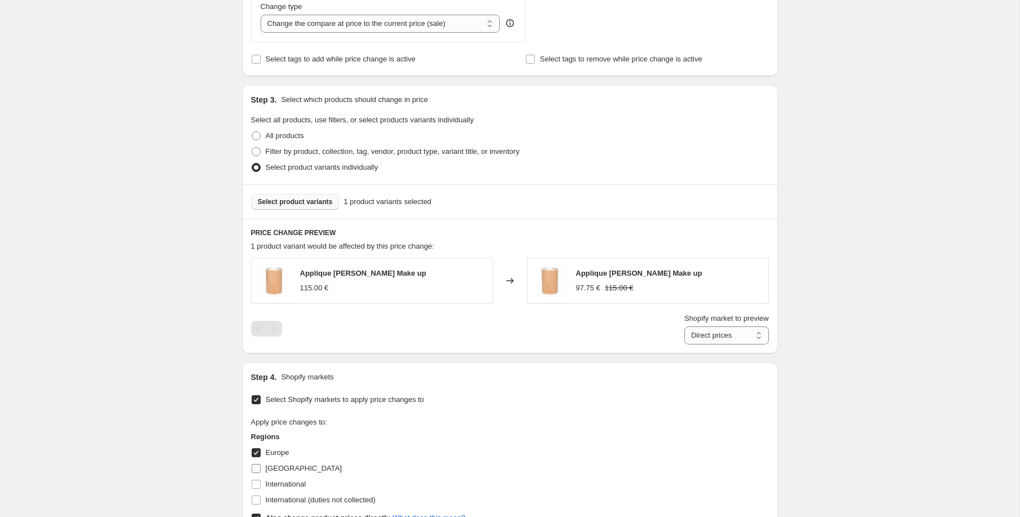
click at [276, 466] on span "[GEOGRAPHIC_DATA]" at bounding box center [304, 468] width 76 height 8
click at [261, 466] on input "[GEOGRAPHIC_DATA]" at bounding box center [256, 468] width 9 height 9
drag, startPoint x: 276, startPoint y: 464, endPoint x: 275, endPoint y: 455, distance: 8.5
click at [276, 464] on span "[GEOGRAPHIC_DATA]" at bounding box center [304, 468] width 76 height 11
click at [261, 464] on input "[GEOGRAPHIC_DATA]" at bounding box center [256, 468] width 9 height 9
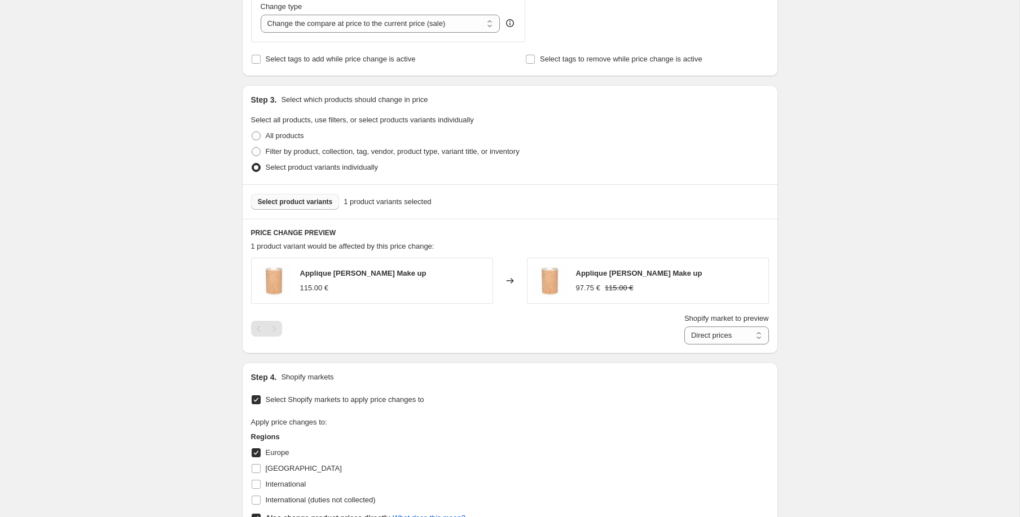
checkbox input "false"
click at [275, 455] on span "Europe" at bounding box center [278, 452] width 24 height 8
click at [261, 455] on input "Europe" at bounding box center [256, 452] width 9 height 9
checkbox input "false"
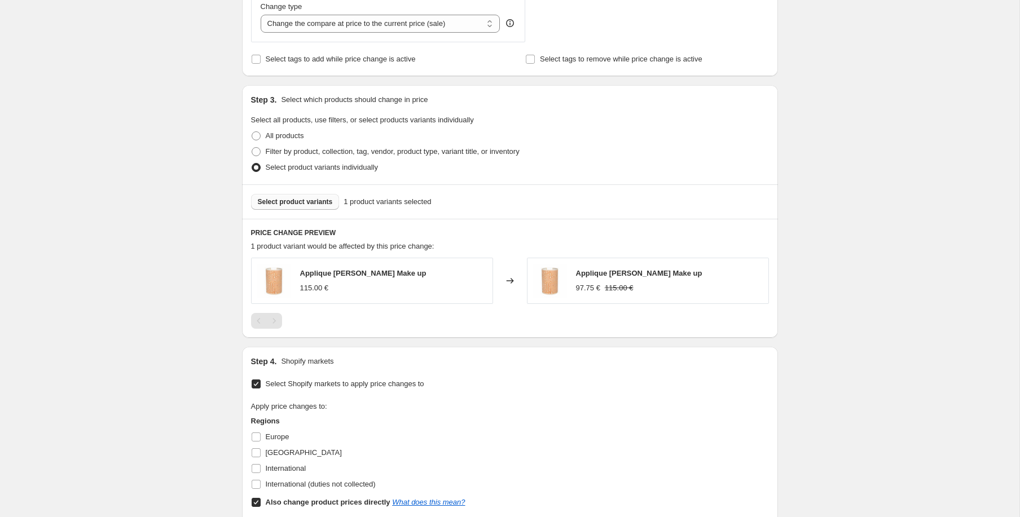
scroll to position [564, 0]
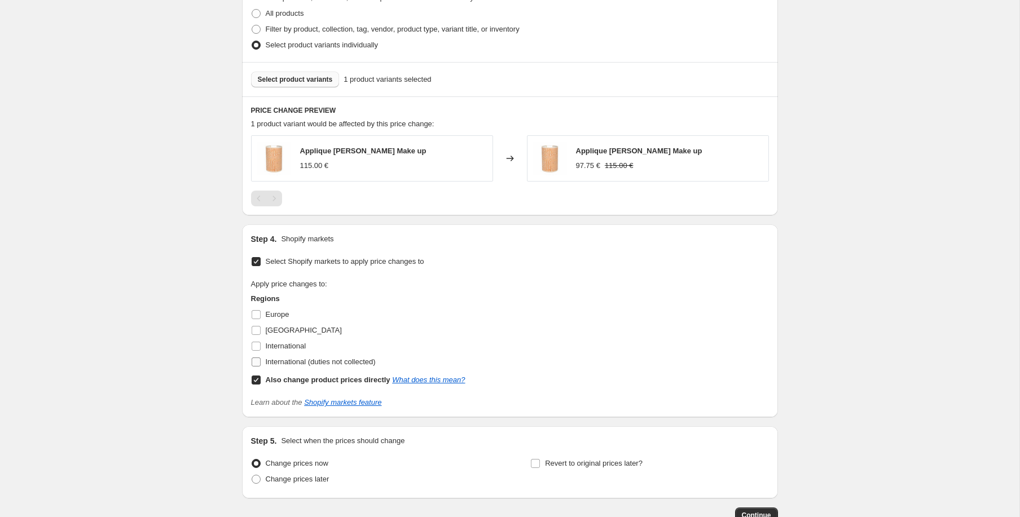
click at [268, 361] on span "International (duties not collected)" at bounding box center [321, 362] width 110 height 8
click at [261, 361] on input "International (duties not collected)" at bounding box center [256, 362] width 9 height 9
checkbox input "true"
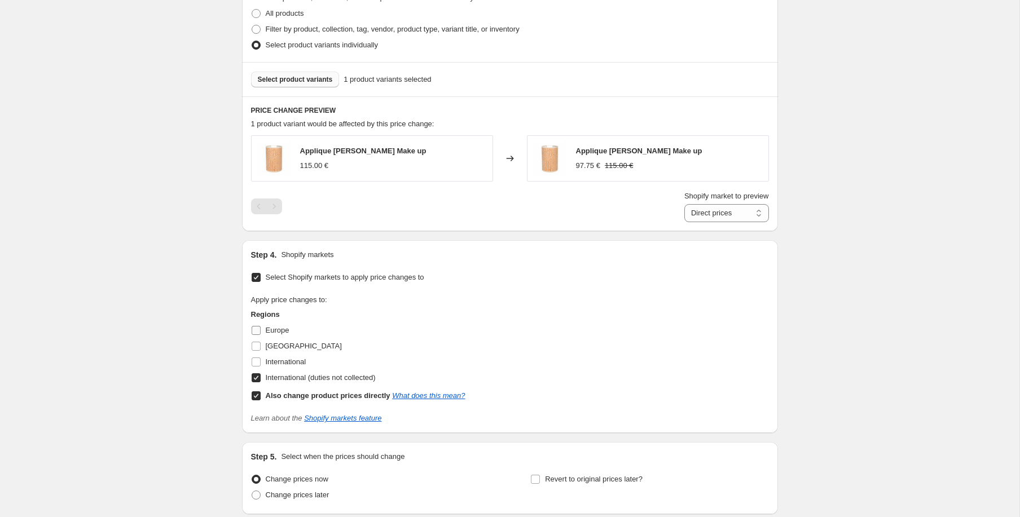
click at [269, 333] on span "Europe" at bounding box center [278, 330] width 24 height 8
click at [261, 333] on input "Europe" at bounding box center [256, 330] width 9 height 9
checkbox input "true"
click at [286, 395] on b "Also change product prices directly" at bounding box center [328, 395] width 125 height 8
click at [261, 395] on input "Also change product prices directly What does this mean?" at bounding box center [256, 395] width 9 height 9
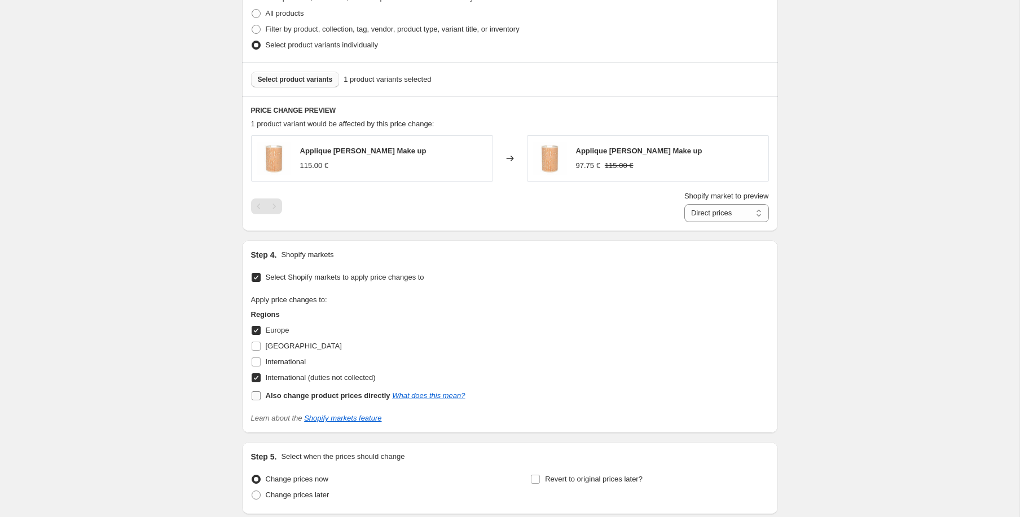
checkbox input "false"
select select "55139729742"
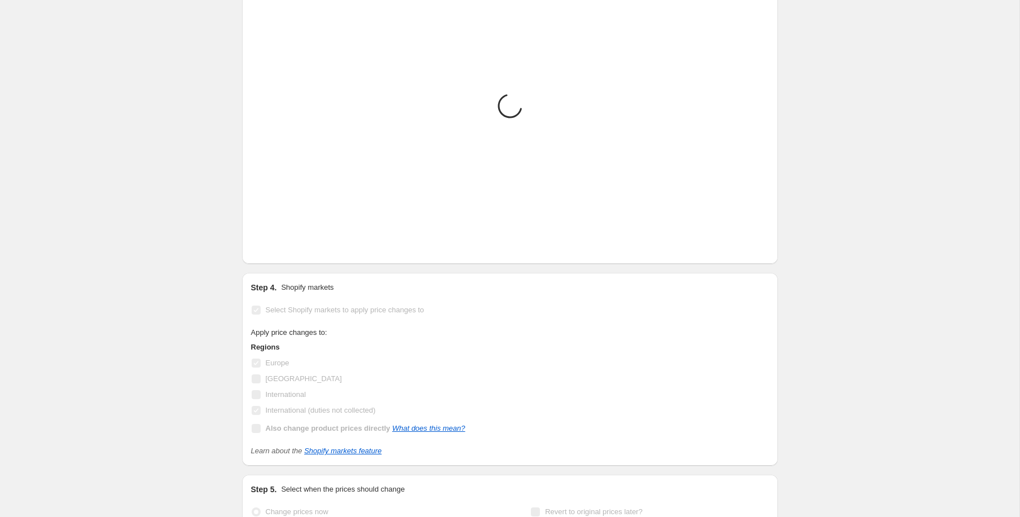
scroll to position [655, 0]
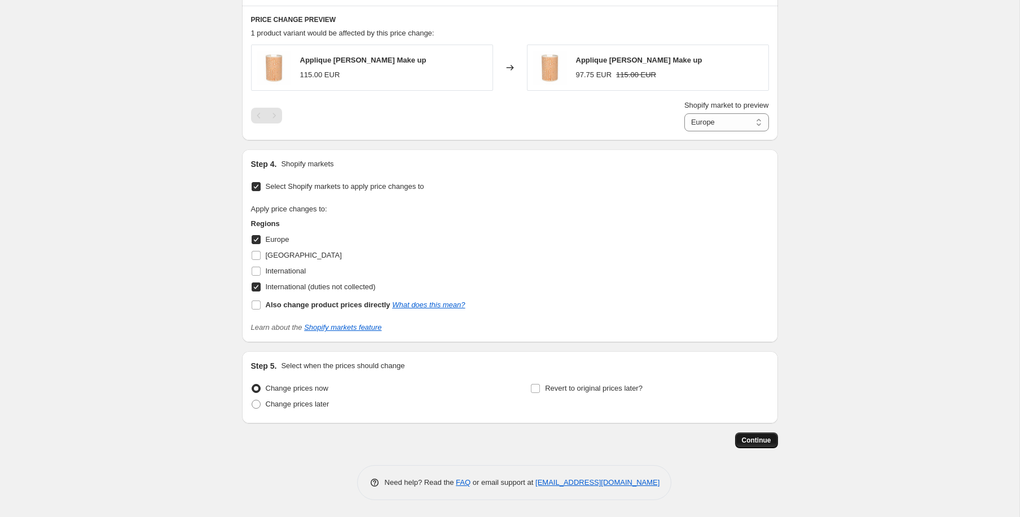
click at [753, 439] on span "Continue" at bounding box center [756, 440] width 29 height 9
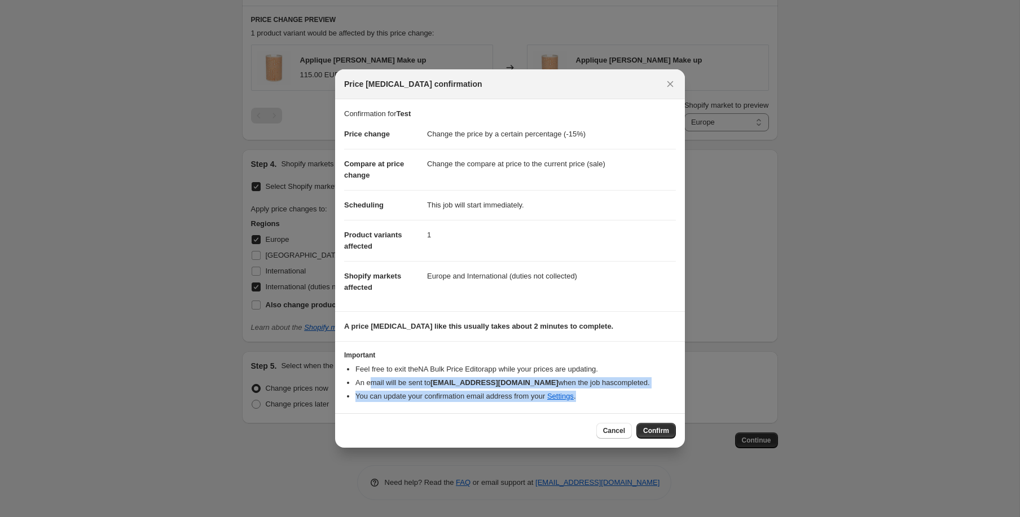
drag, startPoint x: 371, startPoint y: 382, endPoint x: 667, endPoint y: 393, distance: 296.3
click at [667, 393] on ul "Feel free to exit the NA Bulk Price Editor app while your prices are updating. …" at bounding box center [510, 383] width 332 height 38
click at [610, 428] on span "Cancel" at bounding box center [614, 430] width 22 height 9
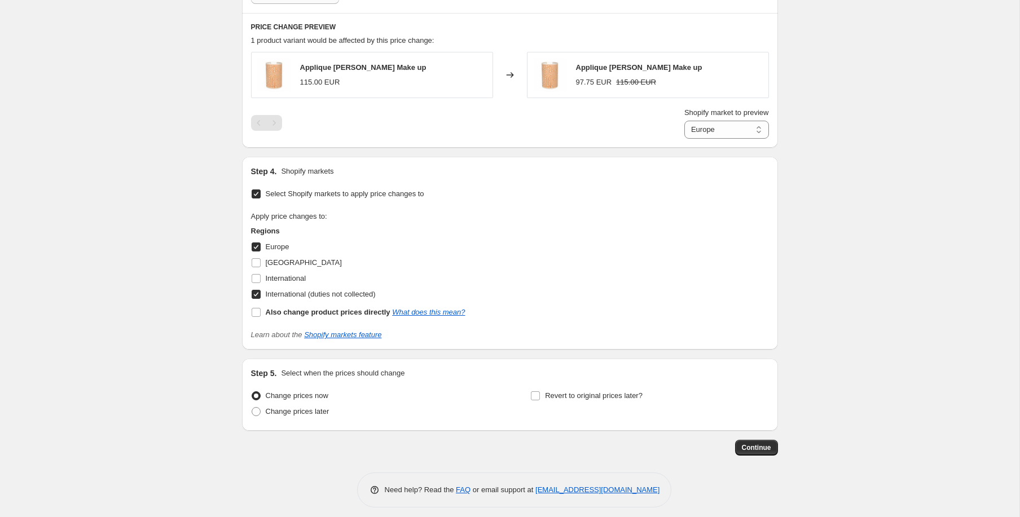
scroll to position [655, 0]
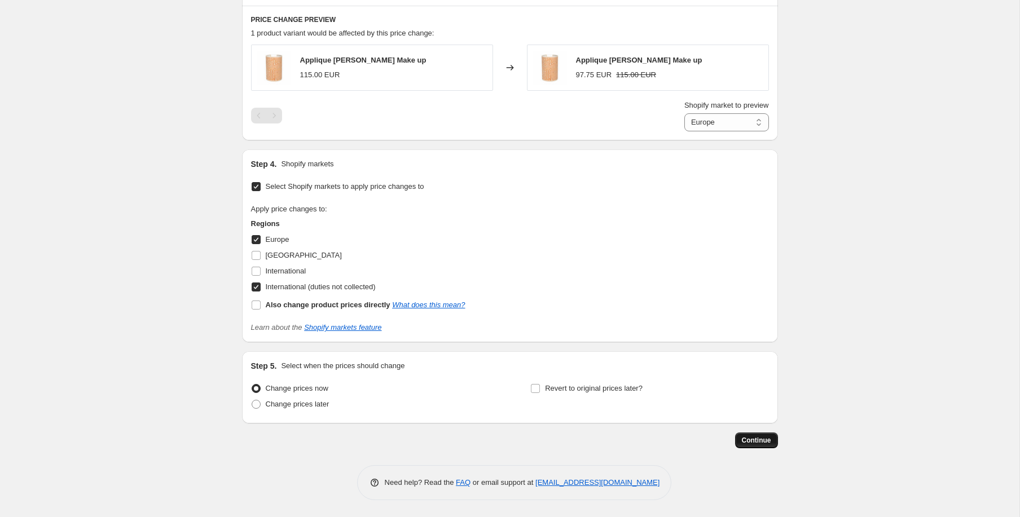
click at [764, 444] on span "Continue" at bounding box center [756, 440] width 29 height 9
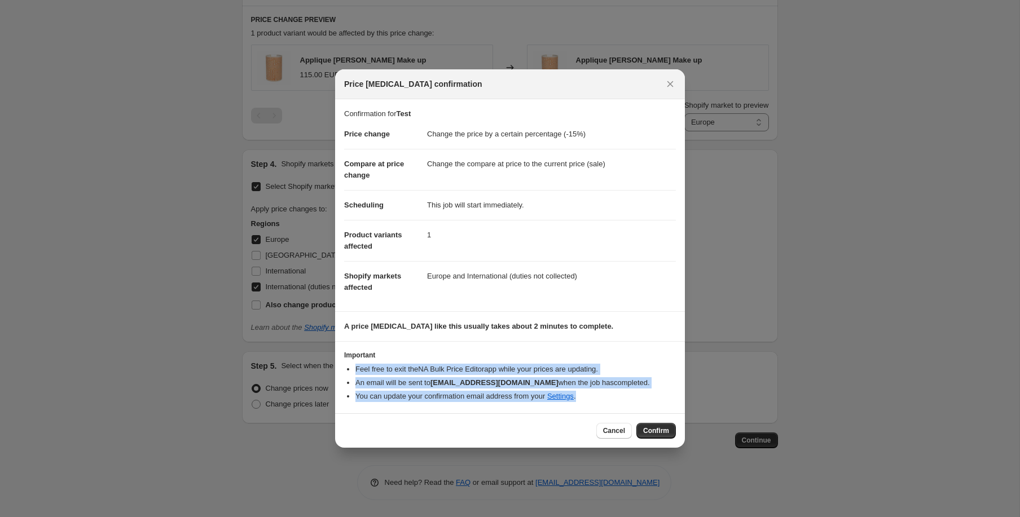
drag, startPoint x: 355, startPoint y: 368, endPoint x: 620, endPoint y: 395, distance: 267.0
click at [620, 395] on ul "Feel free to exit the NA Bulk Price Editor app while your prices are updating. …" at bounding box center [510, 383] width 332 height 38
copy ul "Feel free to exit the NA Bulk Price Editor app while your prices are updating. …"
click at [574, 395] on link "Settings" at bounding box center [560, 396] width 27 height 8
click at [670, 84] on icon "Close" at bounding box center [670, 84] width 6 height 6
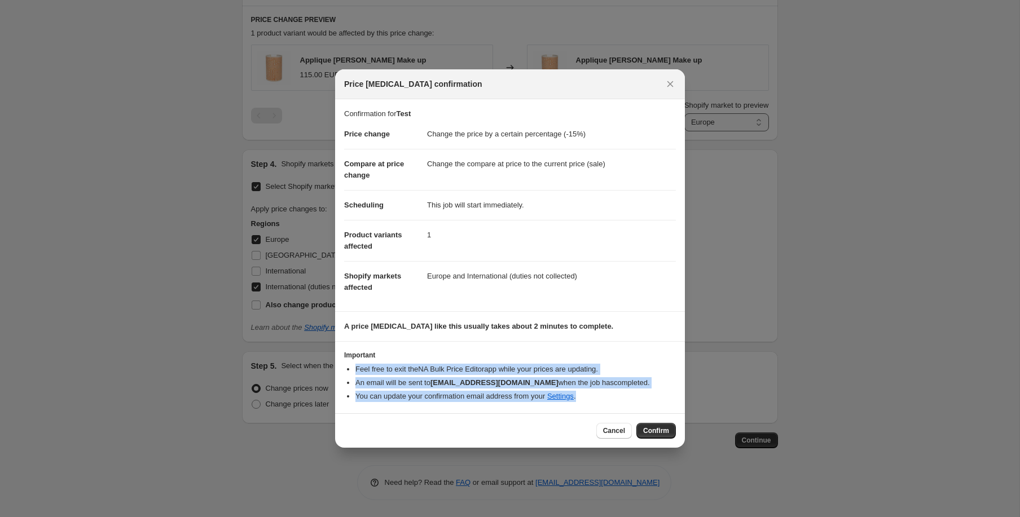
scroll to position [655, 0]
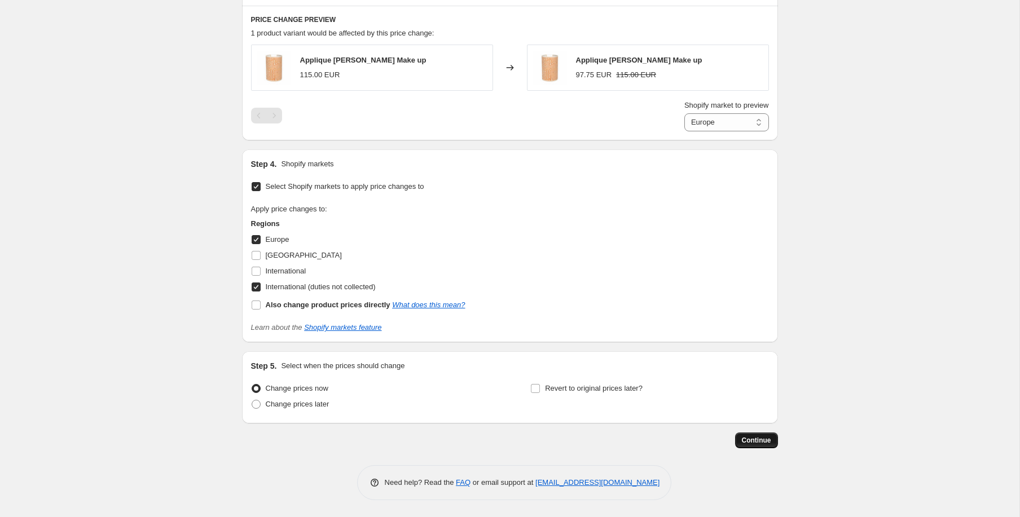
click at [755, 441] on span "Continue" at bounding box center [756, 440] width 29 height 9
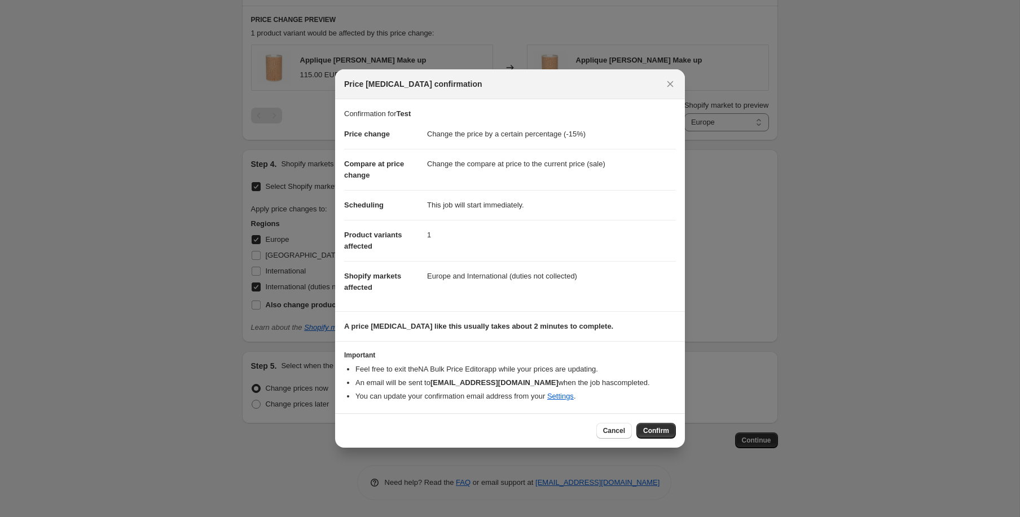
click at [583, 368] on li "Feel free to exit the NA Bulk Price Editor app while your prices are updating." at bounding box center [515, 369] width 320 height 11
click at [673, 82] on icon "Close" at bounding box center [669, 83] width 11 height 11
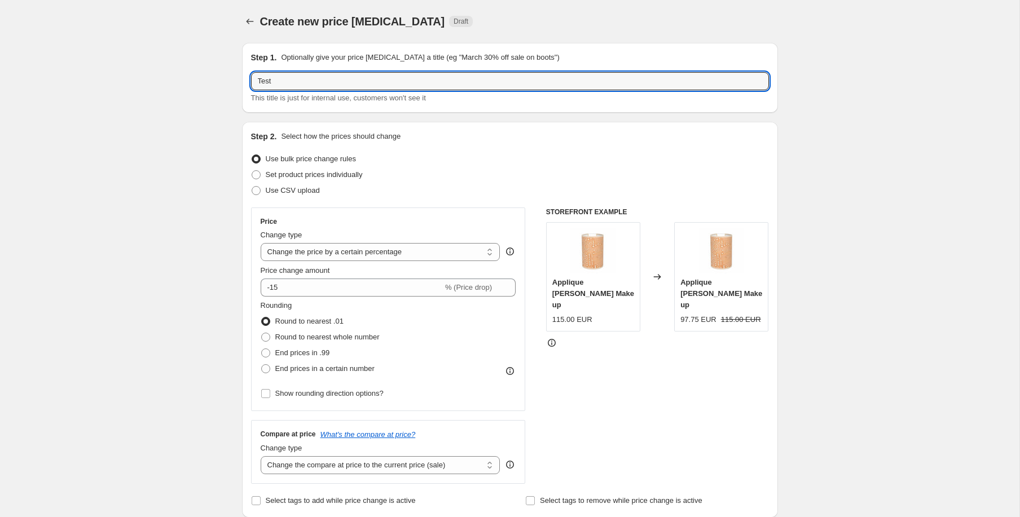
drag, startPoint x: 281, startPoint y: 82, endPoint x: 214, endPoint y: 24, distance: 88.4
click at [246, 16] on icon "Price change jobs" at bounding box center [249, 21] width 11 height 11
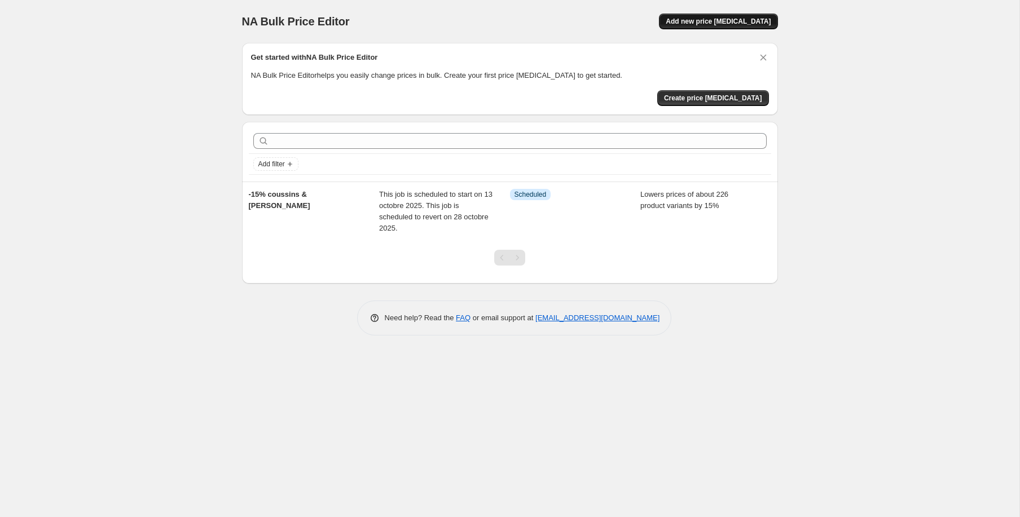
click at [726, 19] on span "Add new price [MEDICAL_DATA]" at bounding box center [718, 21] width 105 height 9
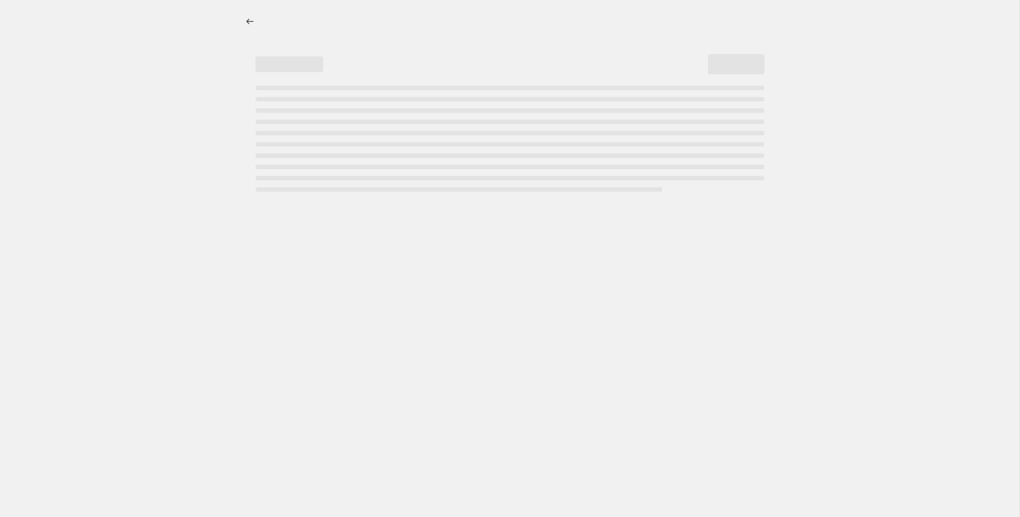
select select "percentage"
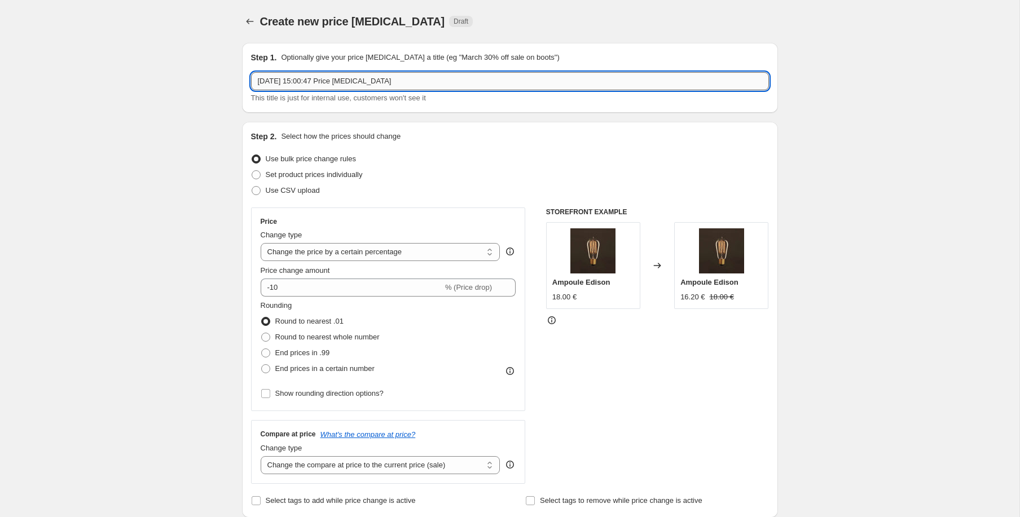
click at [359, 80] on input "10 oct. 2025, 15:00:47 Price change job" at bounding box center [510, 81] width 518 height 18
type input "R"
type input "Test"
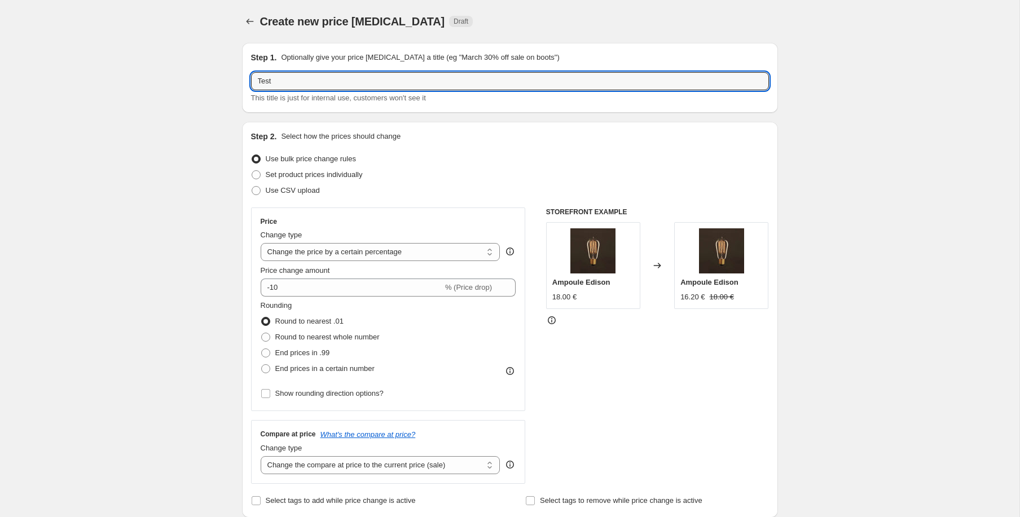
click at [455, 165] on div "Use bulk price change rules" at bounding box center [510, 159] width 518 height 16
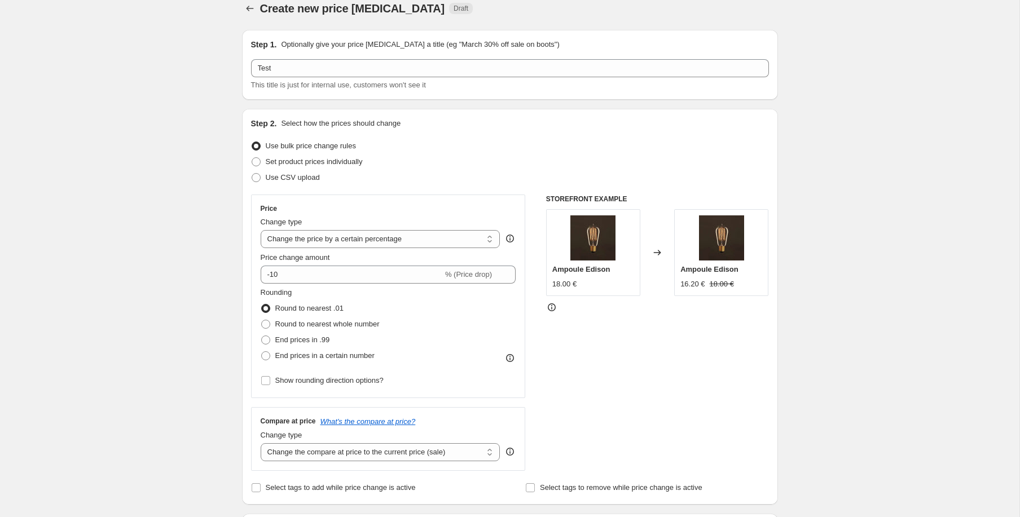
scroll to position [36, 0]
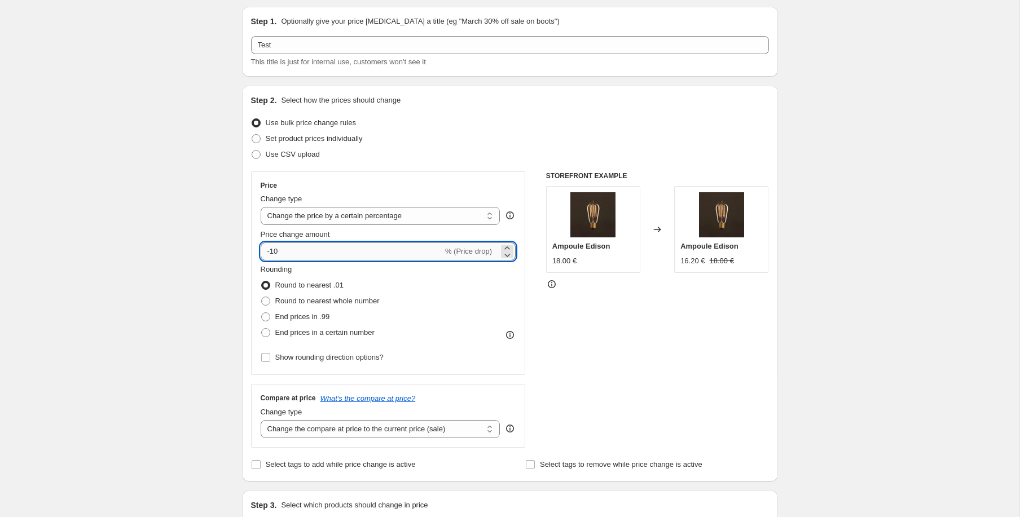
click at [308, 253] on input "-10" at bounding box center [352, 252] width 182 height 18
type input "-15"
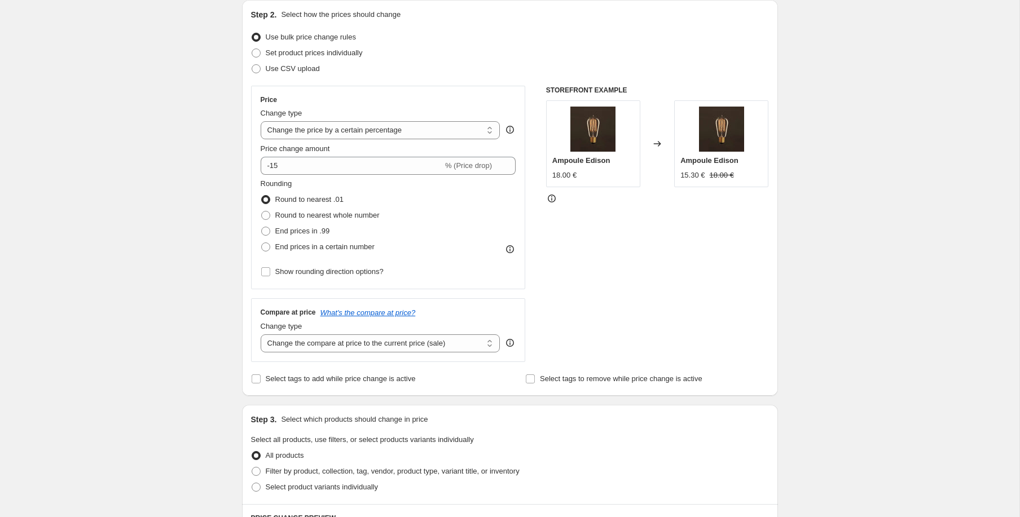
scroll to position [160, 0]
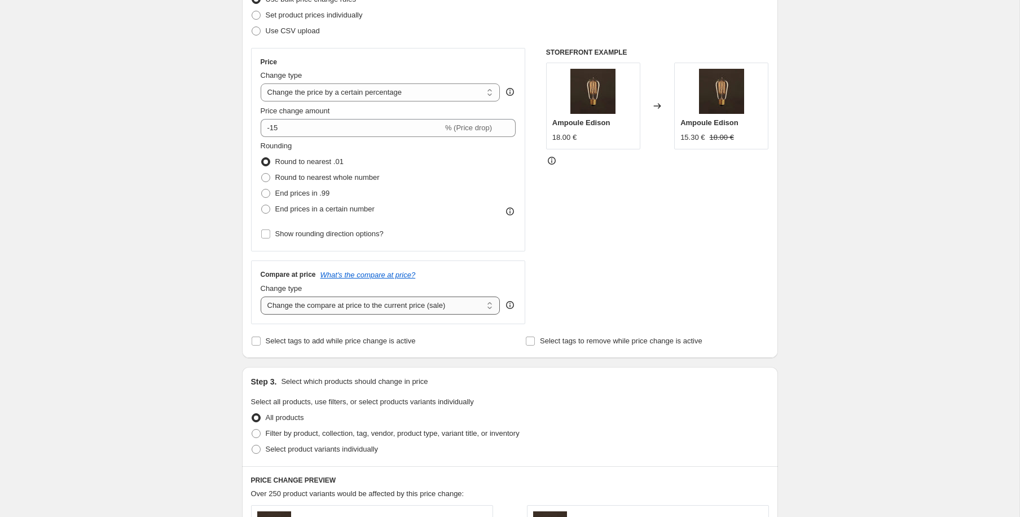
click at [369, 306] on select "Change the compare at price to the current price (sale) Change the compare at p…" at bounding box center [381, 306] width 240 height 18
click at [261, 297] on select "Change the compare at price to the current price (sale) Change the compare at p…" at bounding box center [381, 306] width 240 height 18
click at [208, 303] on div "Create new price change job. This page is ready Create new price change job Dra…" at bounding box center [509, 435] width 1019 height 1191
click at [288, 430] on span "Filter by product, collection, tag, vendor, product type, variant title, or inv…" at bounding box center [393, 433] width 254 height 8
click at [252, 430] on input "Filter by product, collection, tag, vendor, product type, variant title, or inv…" at bounding box center [252, 429] width 1 height 1
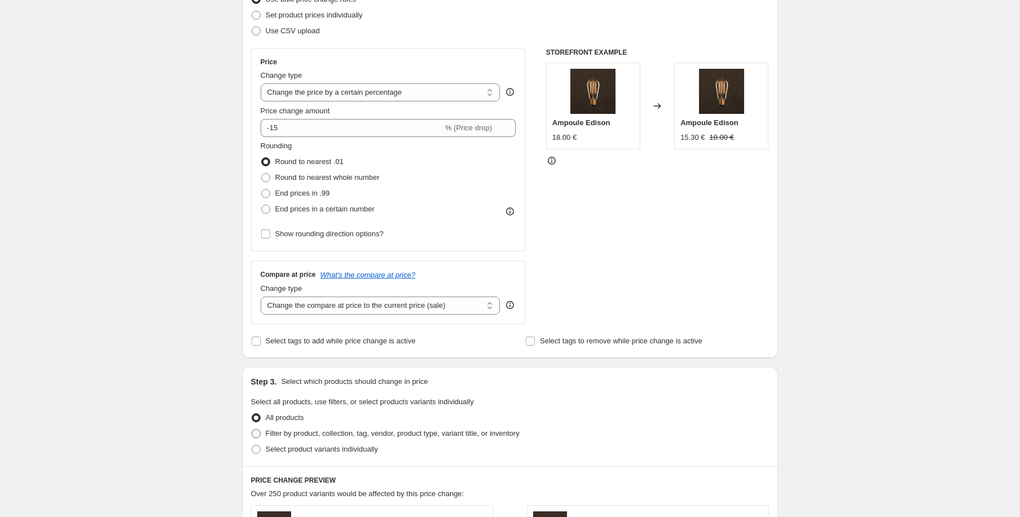
radio input "true"
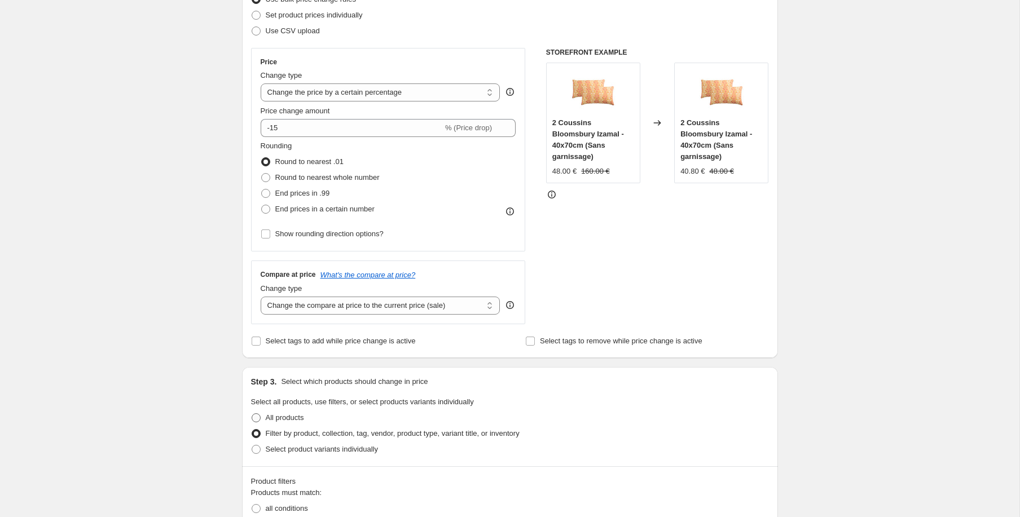
click at [283, 417] on span "All products" at bounding box center [285, 417] width 38 height 8
click at [252, 414] on input "All products" at bounding box center [252, 413] width 1 height 1
radio input "true"
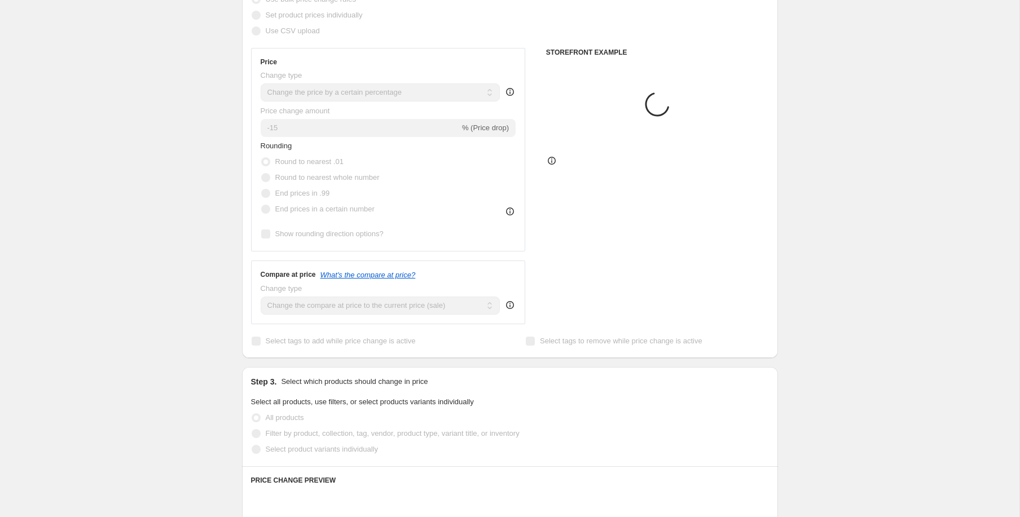
click at [297, 450] on span "Select product variants individually" at bounding box center [322, 449] width 112 height 8
click at [252, 446] on input "Select product variants individually" at bounding box center [252, 445] width 1 height 1
radio input "true"
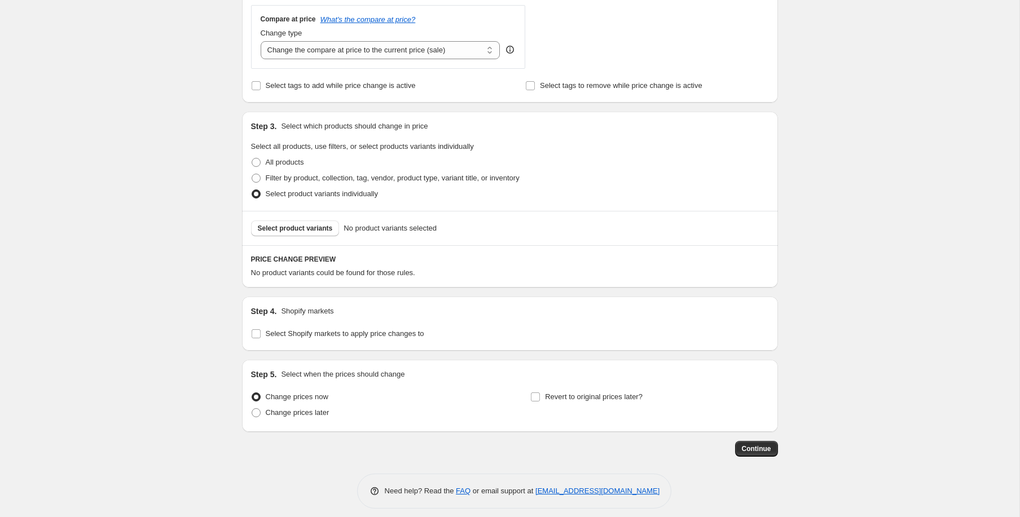
scroll to position [424, 0]
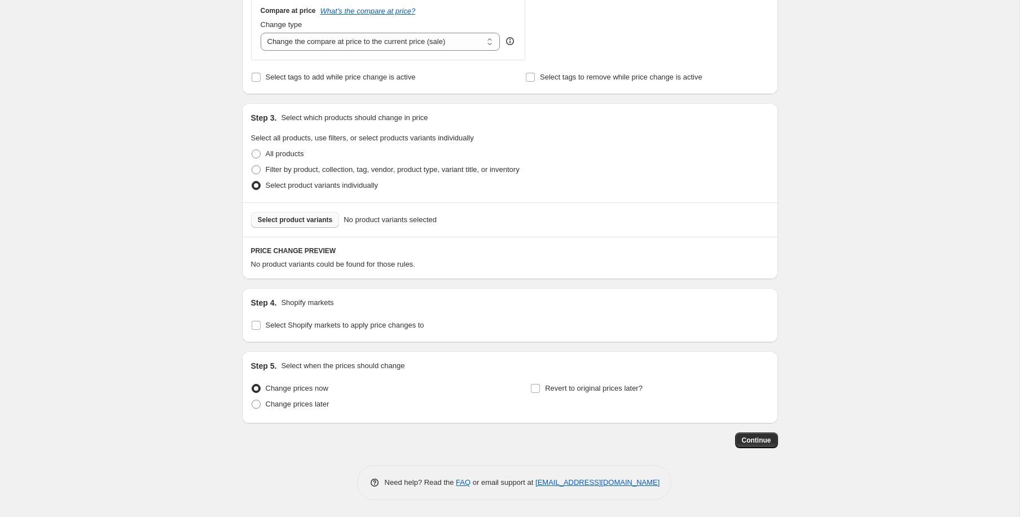
click at [289, 219] on span "Select product variants" at bounding box center [295, 219] width 75 height 9
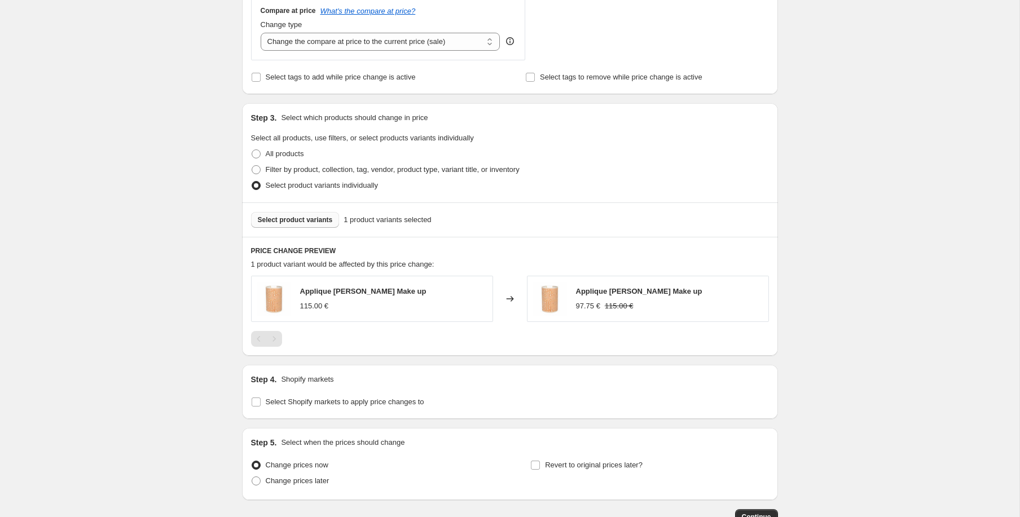
scroll to position [500, 0]
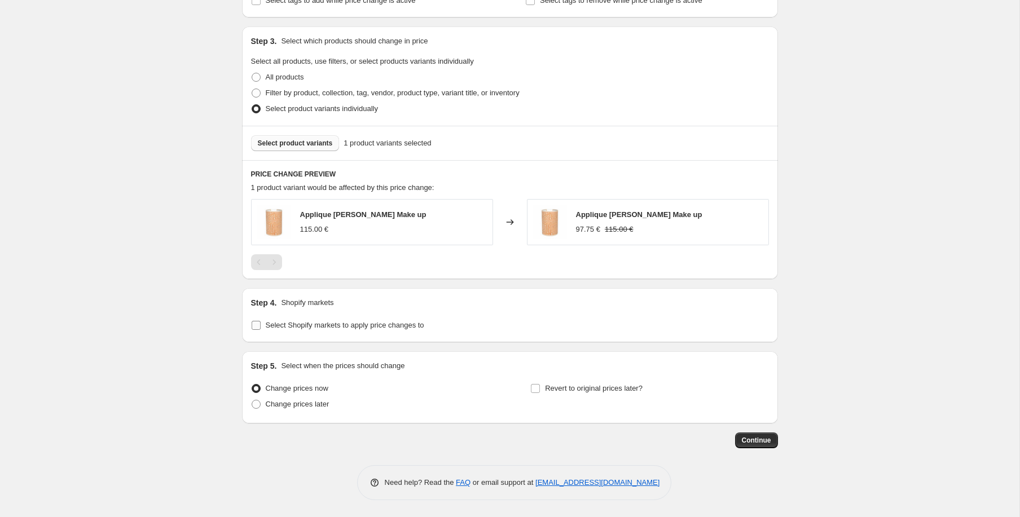
click at [363, 325] on span "Select Shopify markets to apply price changes to" at bounding box center [345, 325] width 158 height 8
click at [261, 325] on input "Select Shopify markets to apply price changes to" at bounding box center [256, 325] width 9 height 9
checkbox input "true"
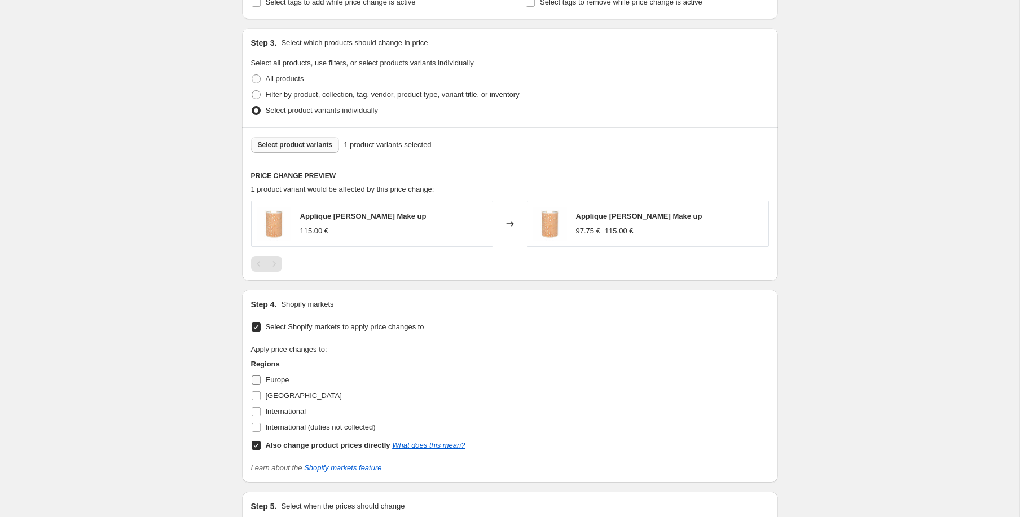
click at [271, 381] on span "Europe" at bounding box center [278, 380] width 24 height 8
click at [261, 381] on input "Europe" at bounding box center [256, 380] width 9 height 9
checkbox input "true"
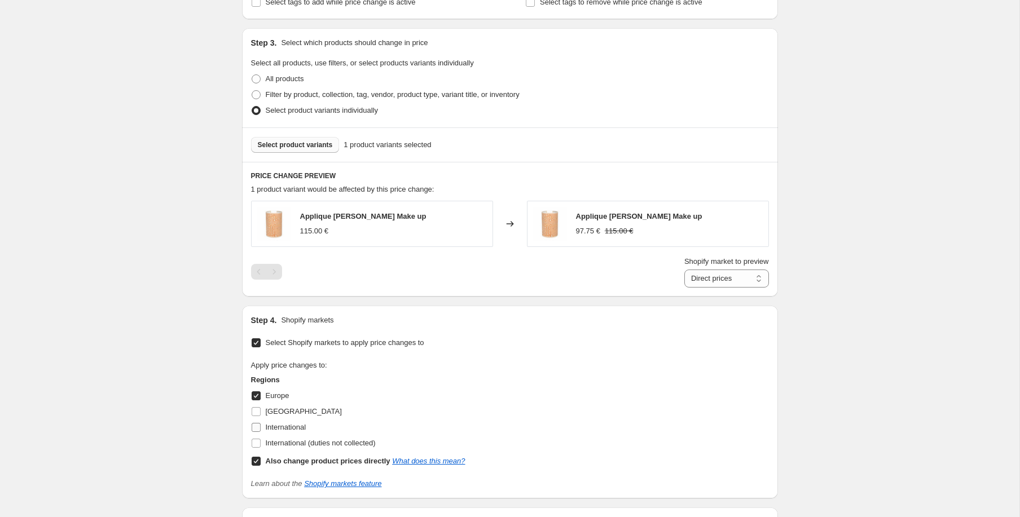
drag, startPoint x: 278, startPoint y: 426, endPoint x: 284, endPoint y: 434, distance: 9.6
click at [279, 426] on span "International" at bounding box center [286, 427] width 41 height 8
click at [261, 426] on input "International" at bounding box center [256, 427] width 9 height 9
checkbox input "true"
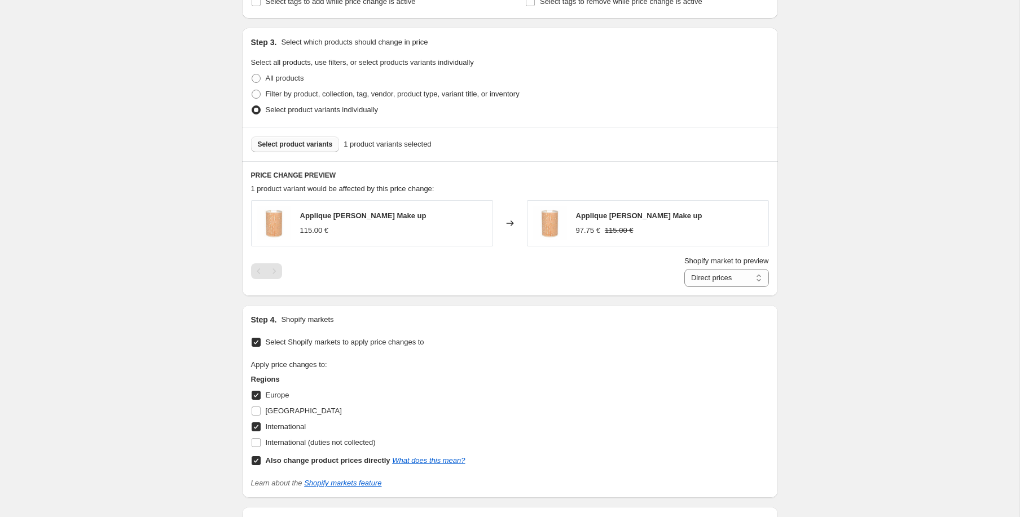
click at [287, 460] on b "Also change product prices directly" at bounding box center [328, 460] width 125 height 8
click at [261, 460] on input "Also change product prices directly What does this mean?" at bounding box center [256, 460] width 9 height 9
checkbox input "false"
select select "55139729742"
click at [279, 411] on span "France" at bounding box center [304, 411] width 76 height 8
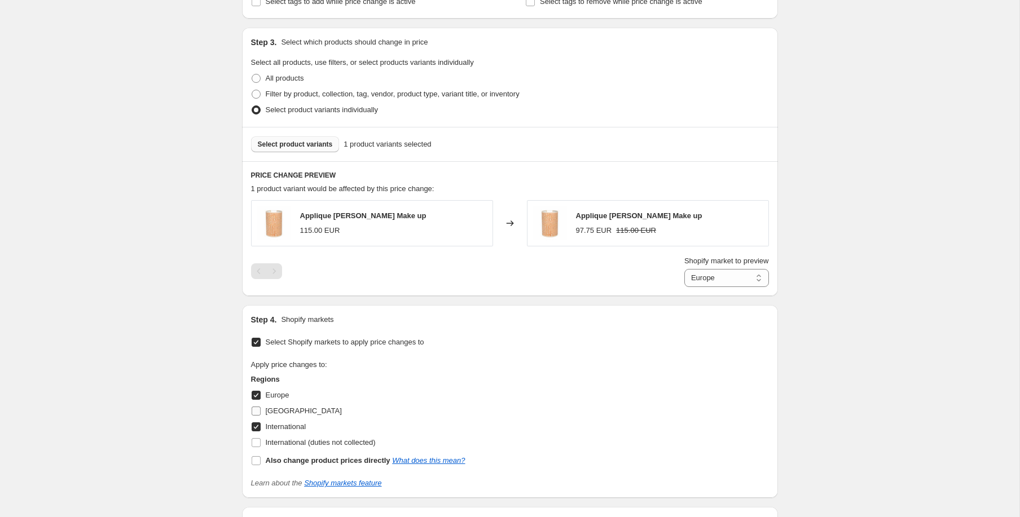
click at [261, 411] on input "France" at bounding box center [256, 411] width 9 height 9
checkbox input "true"
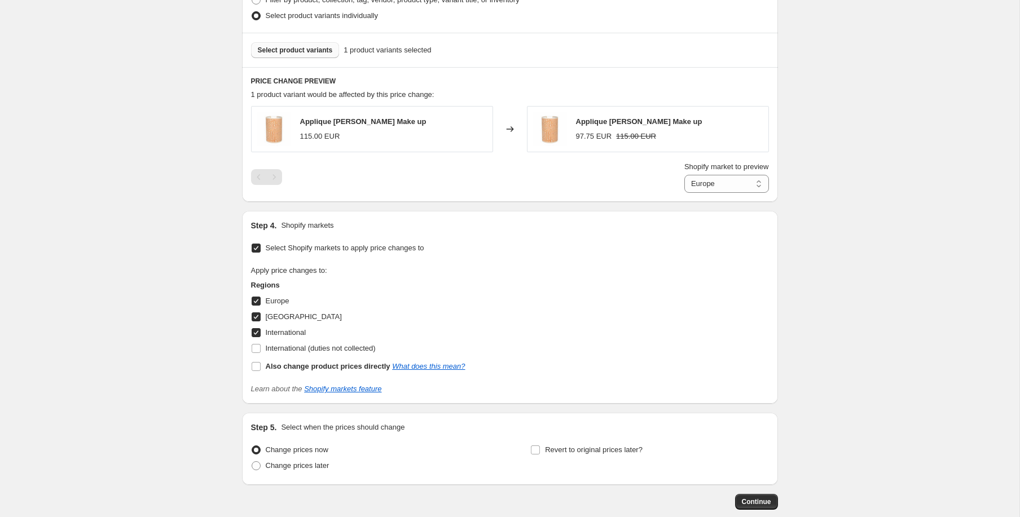
scroll to position [655, 0]
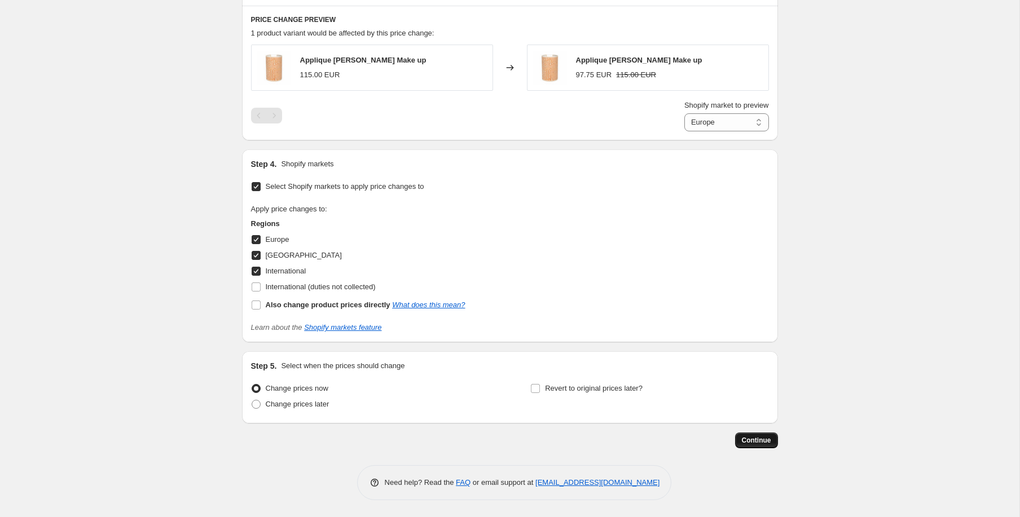
click at [750, 442] on span "Continue" at bounding box center [756, 440] width 29 height 9
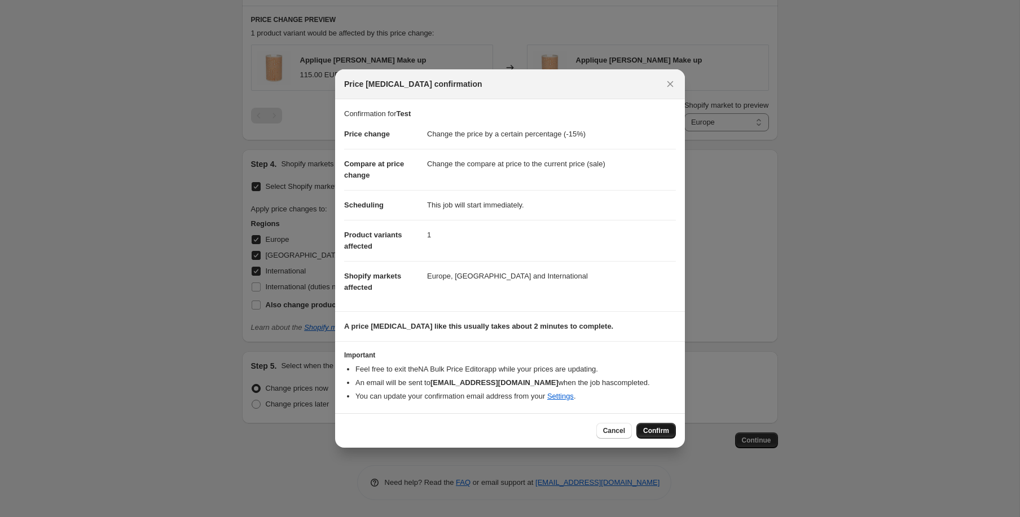
click at [660, 432] on span "Confirm" at bounding box center [656, 430] width 26 height 9
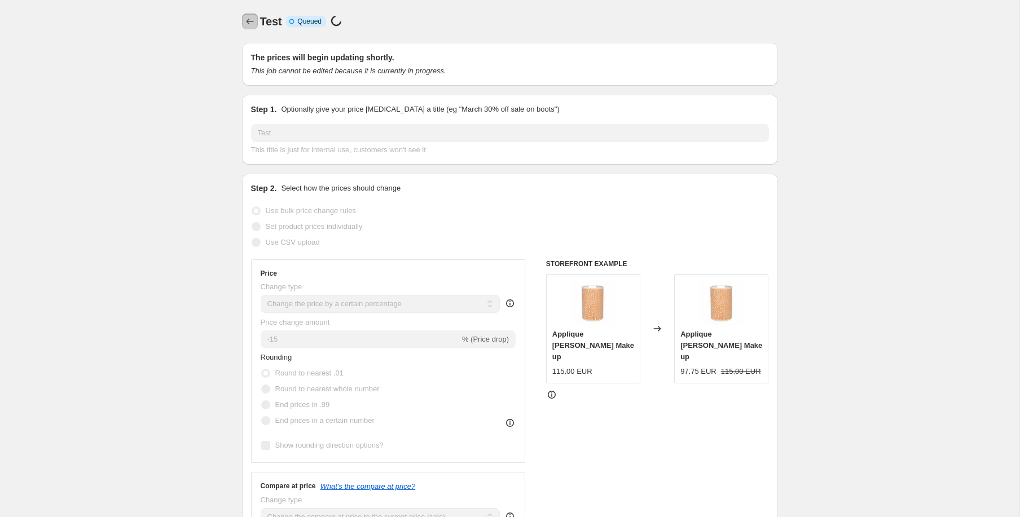
click at [246, 23] on icon "Price change jobs" at bounding box center [249, 21] width 11 height 11
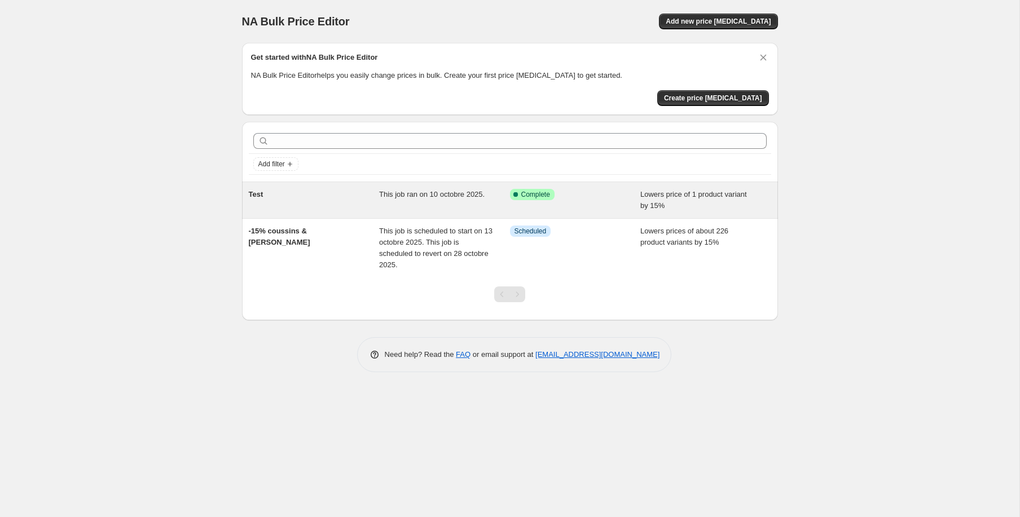
click at [660, 202] on span "Lowers price of 1 product variant by 15%" at bounding box center [693, 200] width 107 height 20
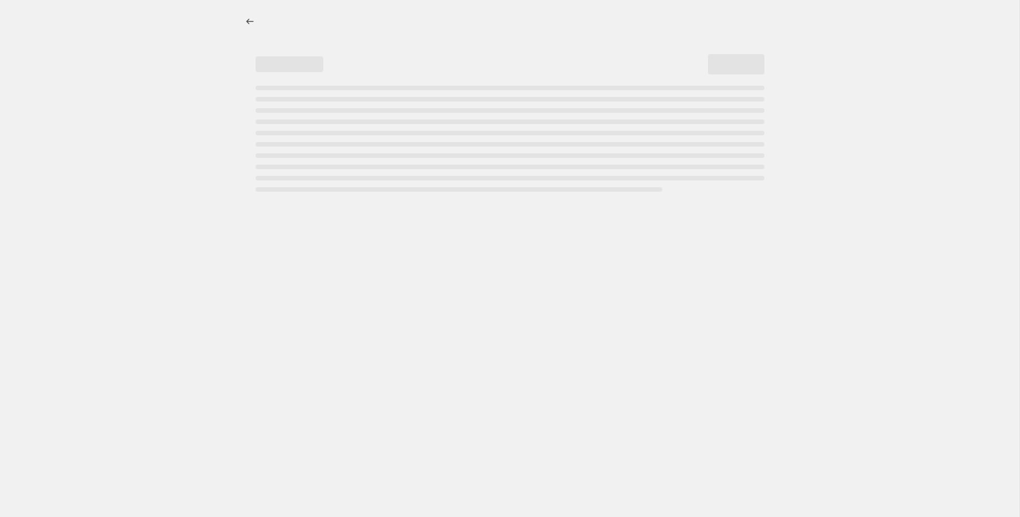
select select "percentage"
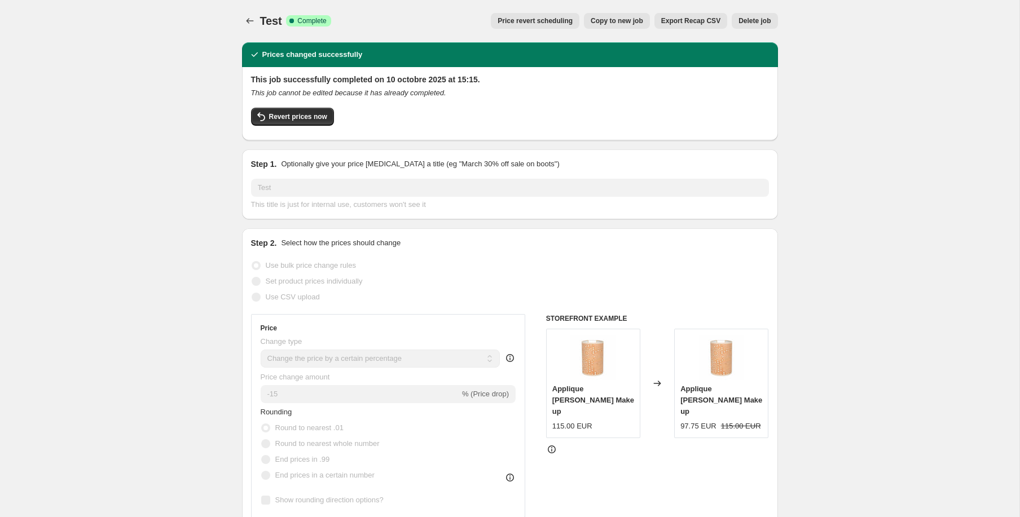
scroll to position [290, 0]
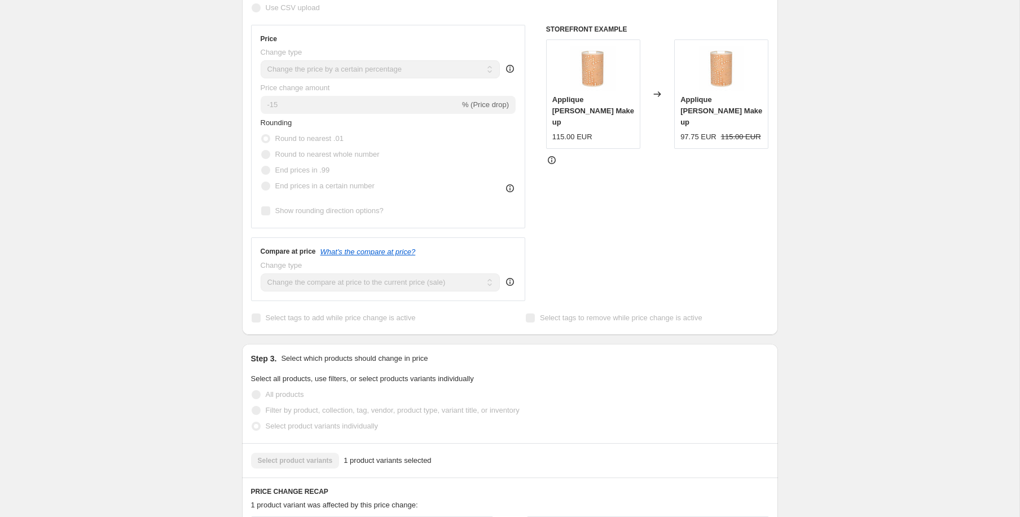
click at [374, 138] on div "Round to nearest .01" at bounding box center [320, 139] width 119 height 16
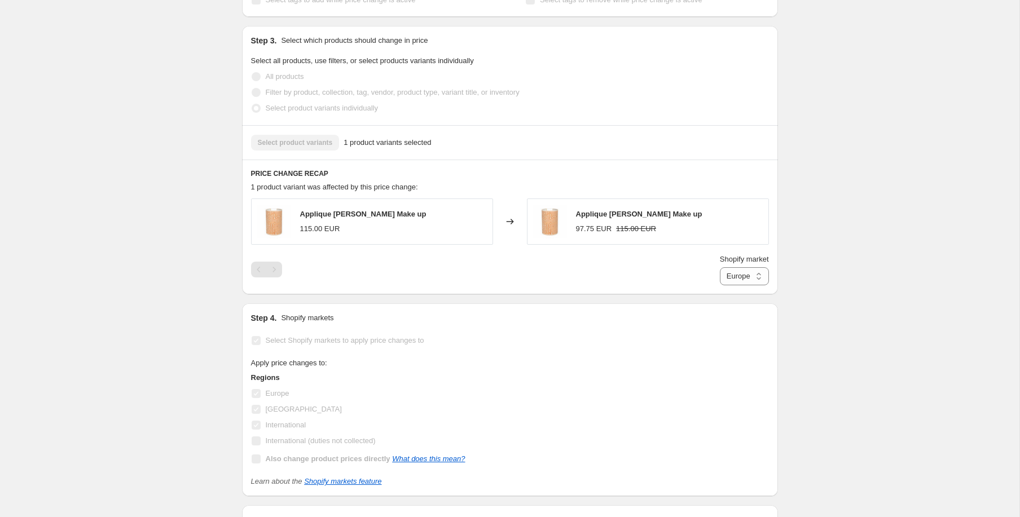
scroll to position [591, 0]
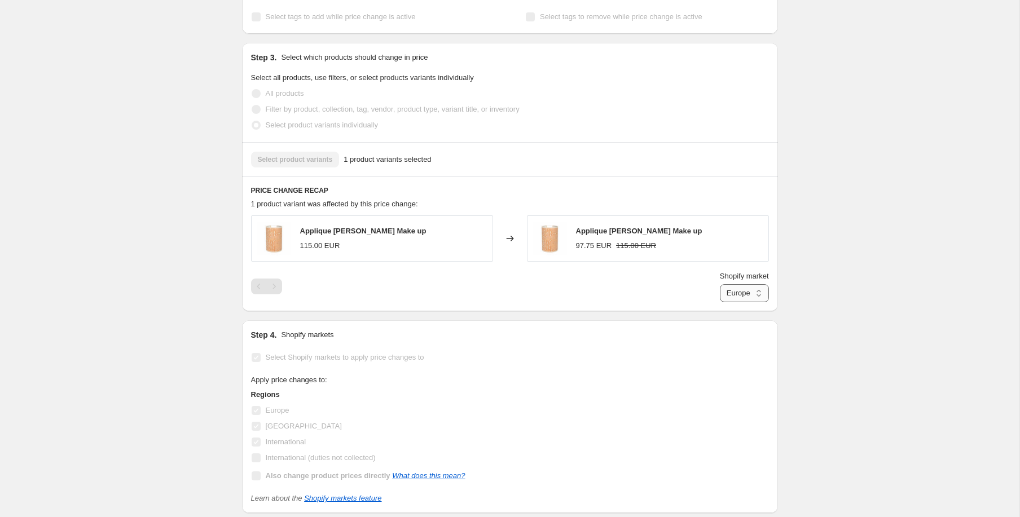
click at [739, 288] on select "Europe France International" at bounding box center [744, 293] width 49 height 18
click at [729, 295] on select "Europe France International" at bounding box center [744, 293] width 49 height 18
click at [720, 302] on select "Europe France International" at bounding box center [744, 293] width 49 height 18
click at [732, 290] on select "Europe France International" at bounding box center [737, 293] width 63 height 18
select select "55139729742"
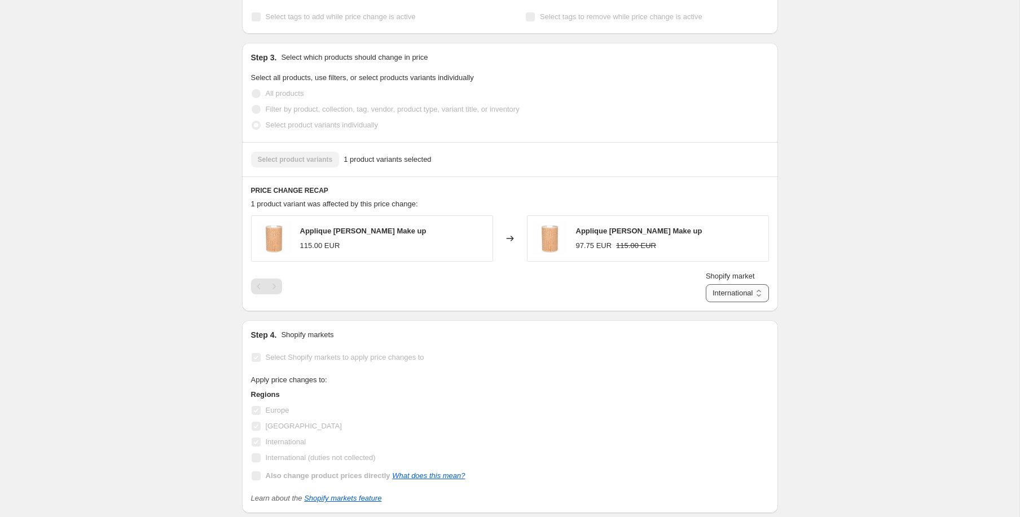
click at [716, 302] on select "Europe France International" at bounding box center [737, 293] width 63 height 18
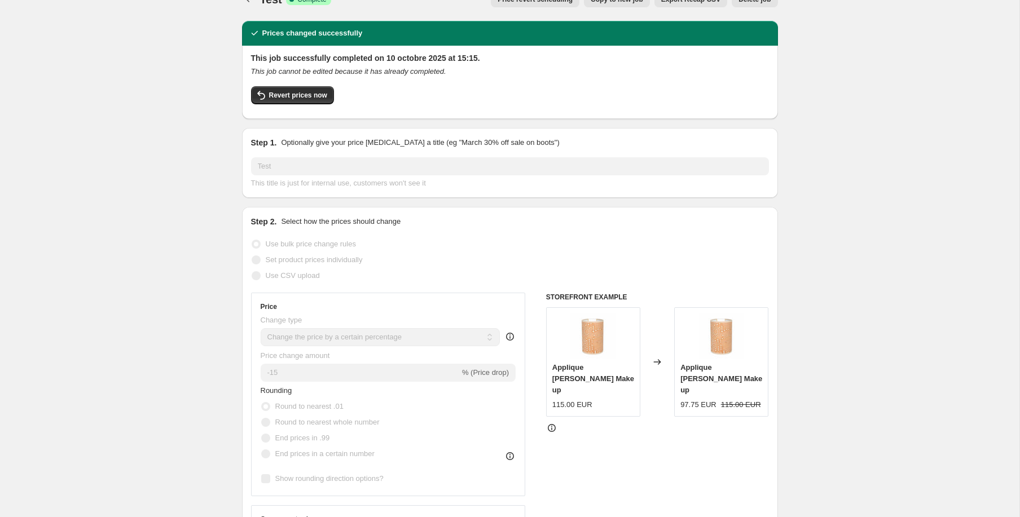
scroll to position [0, 0]
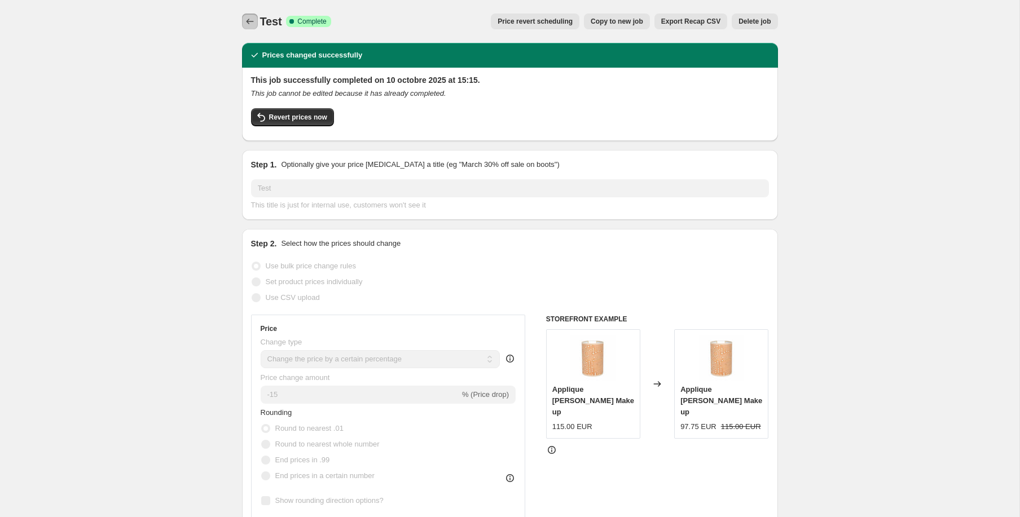
click at [250, 21] on icon "Price change jobs" at bounding box center [249, 21] width 11 height 11
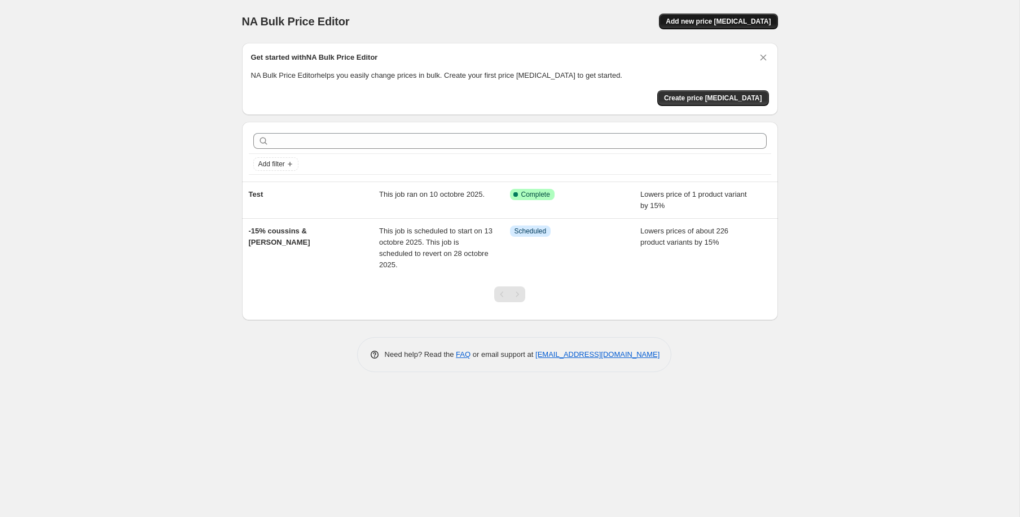
click at [717, 21] on span "Add new price [MEDICAL_DATA]" at bounding box center [718, 21] width 105 height 9
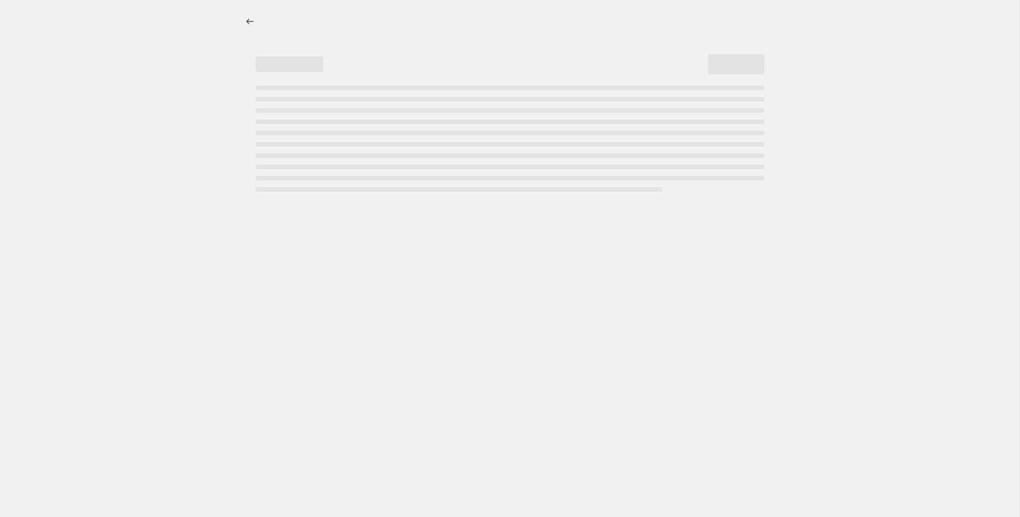
select select "percentage"
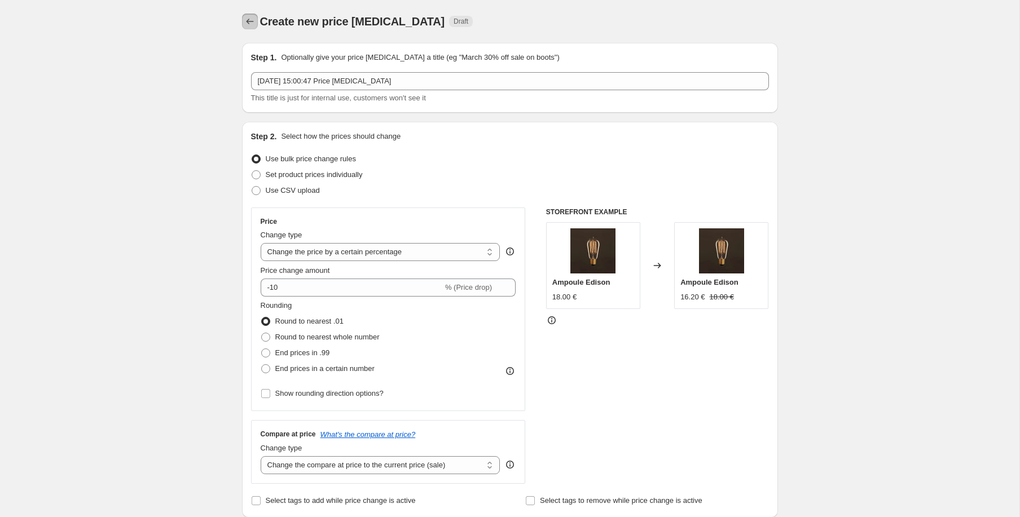
click at [253, 20] on icon "Price change jobs" at bounding box center [249, 21] width 11 height 11
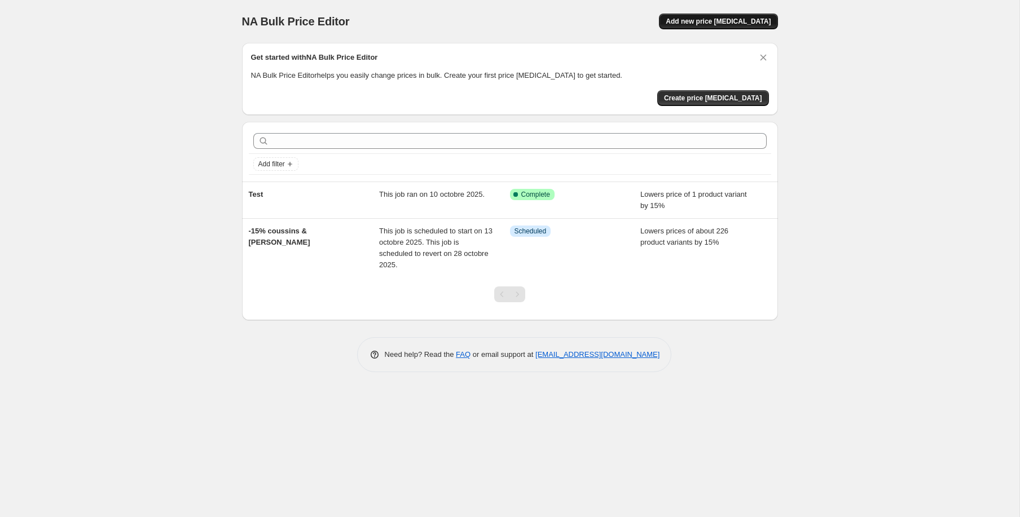
click at [724, 23] on span "Add new price [MEDICAL_DATA]" at bounding box center [718, 21] width 105 height 9
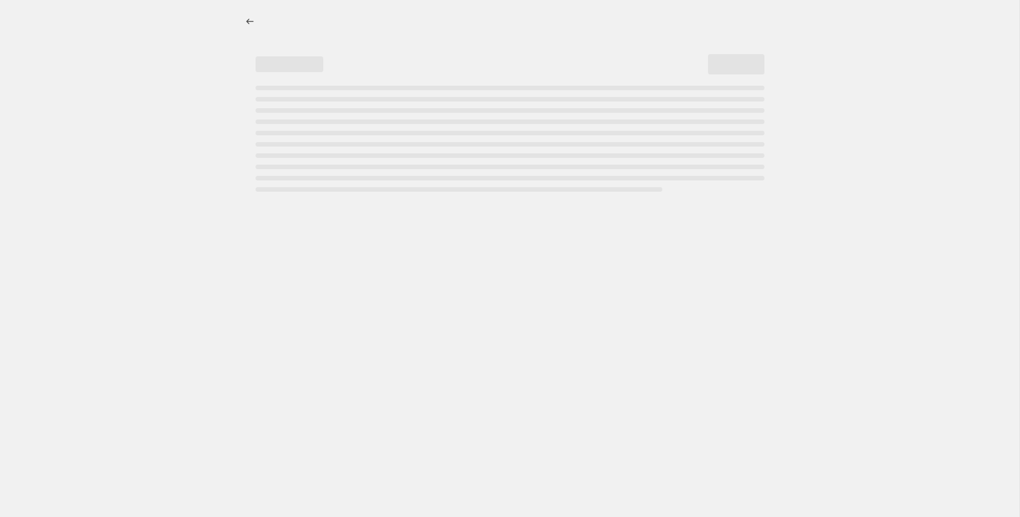
select select "percentage"
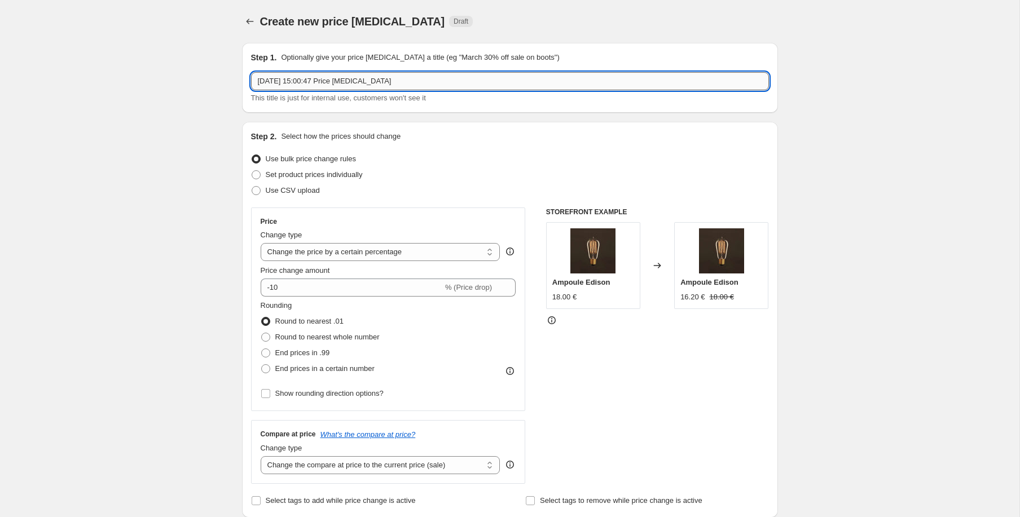
click at [419, 85] on input "10 oct. 2025, 15:00:47 Price change job" at bounding box center [510, 81] width 518 height 18
type input "Test internationnal"
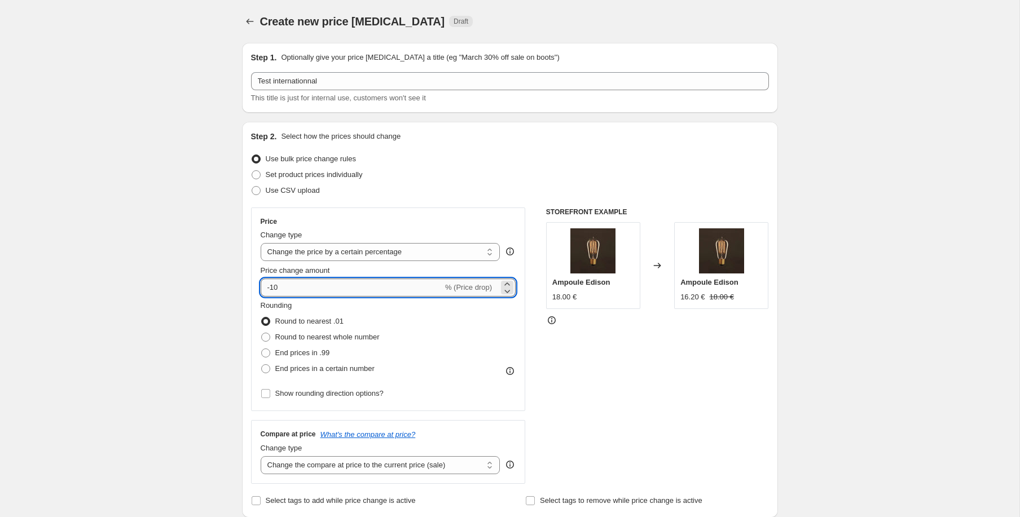
click at [336, 291] on input "-10" at bounding box center [352, 288] width 182 height 18
type input "-15"
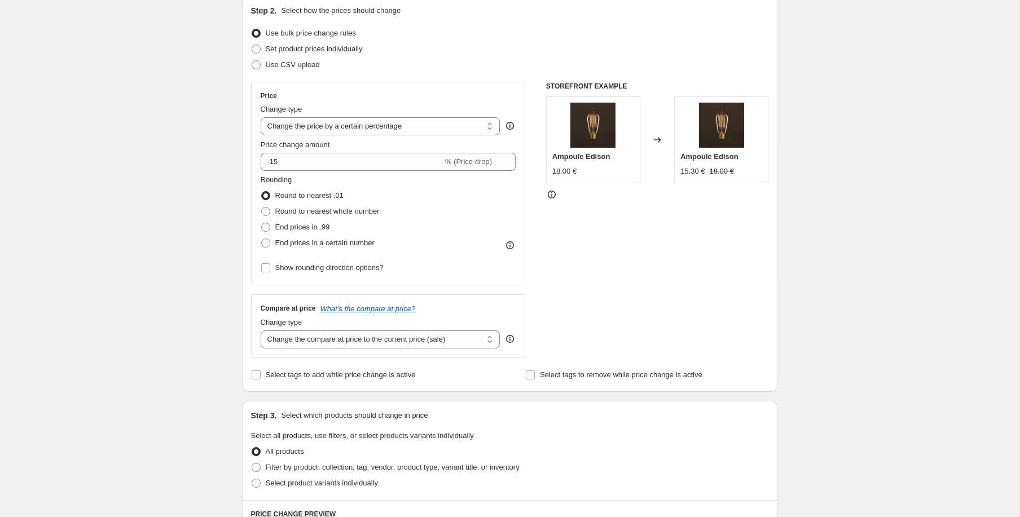
scroll to position [219, 0]
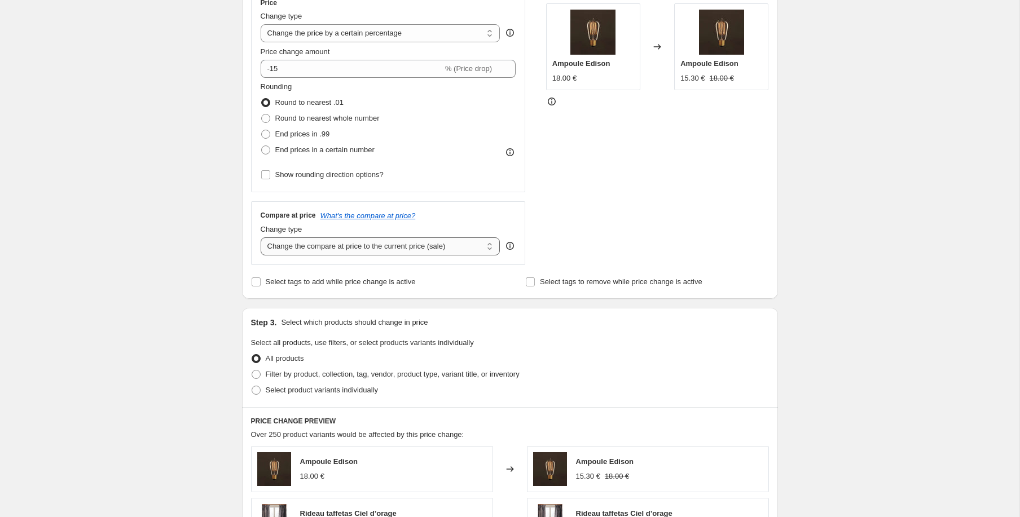
click at [380, 248] on select "Change the compare at price to the current price (sale) Change the compare at p…" at bounding box center [381, 246] width 240 height 18
click at [261, 237] on select "Change the compare at price to the current price (sale) Change the compare at p…" at bounding box center [381, 246] width 240 height 18
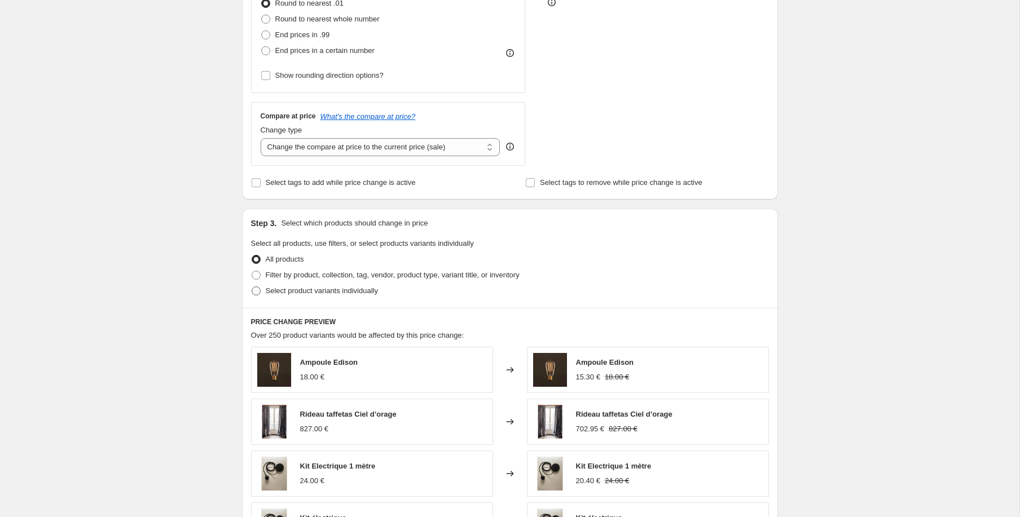
scroll to position [331, 0]
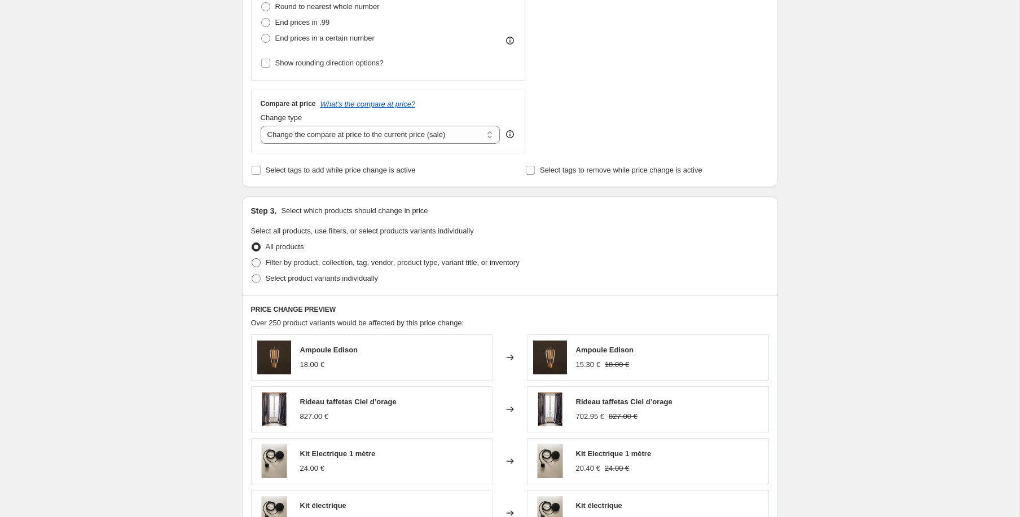
click at [312, 262] on span "Filter by product, collection, tag, vendor, product type, variant title, or inv…" at bounding box center [393, 262] width 254 height 8
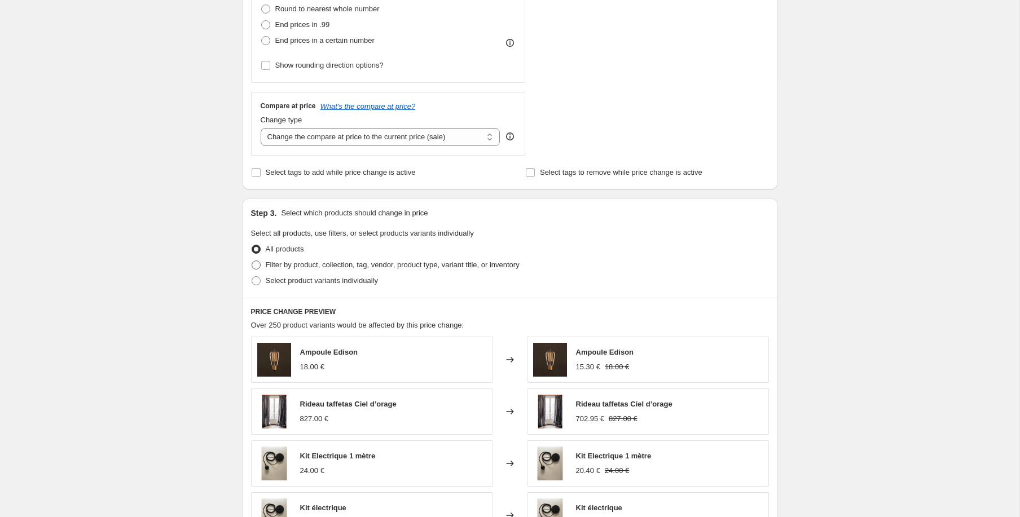
click at [252, 261] on input "Filter by product, collection, tag, vendor, product type, variant title, or inv…" at bounding box center [252, 261] width 1 height 1
radio input "true"
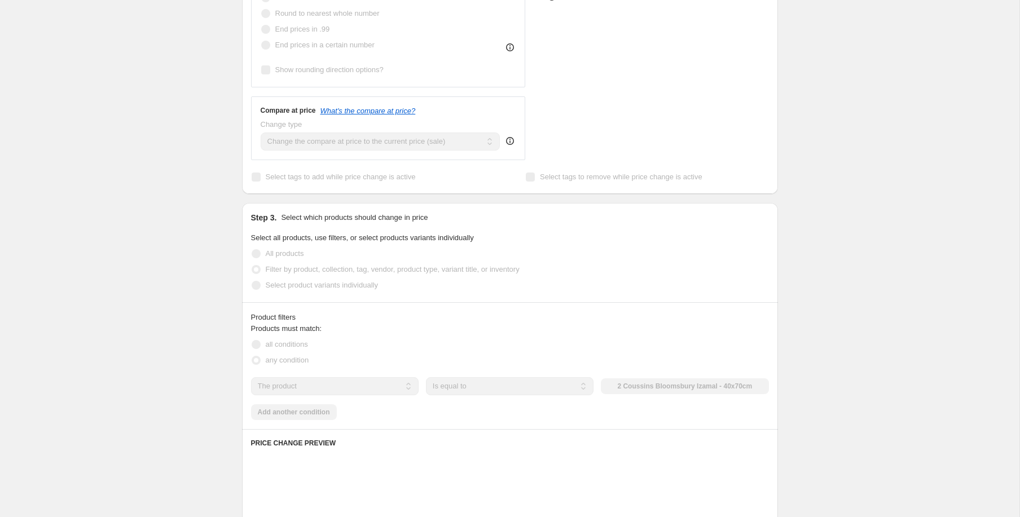
scroll to position [323, 0]
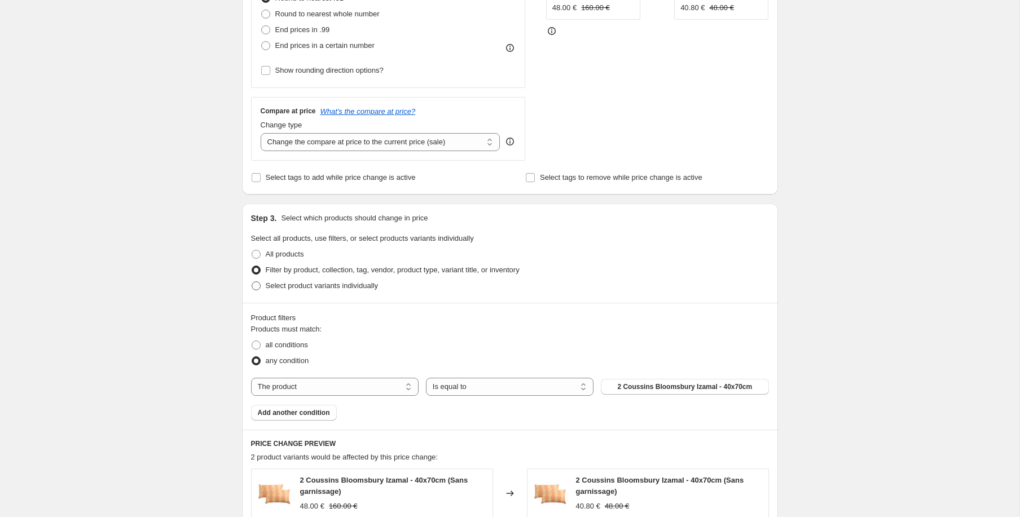
click at [291, 285] on span "Select product variants individually" at bounding box center [322, 285] width 112 height 8
click at [252, 282] on input "Select product variants individually" at bounding box center [252, 281] width 1 height 1
radio input "true"
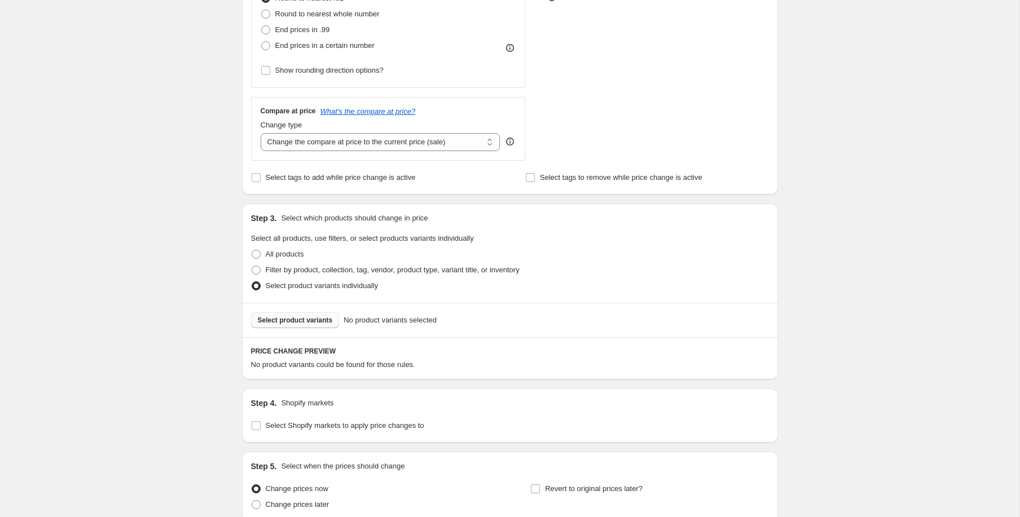
click at [312, 325] on button "Select product variants" at bounding box center [295, 320] width 89 height 16
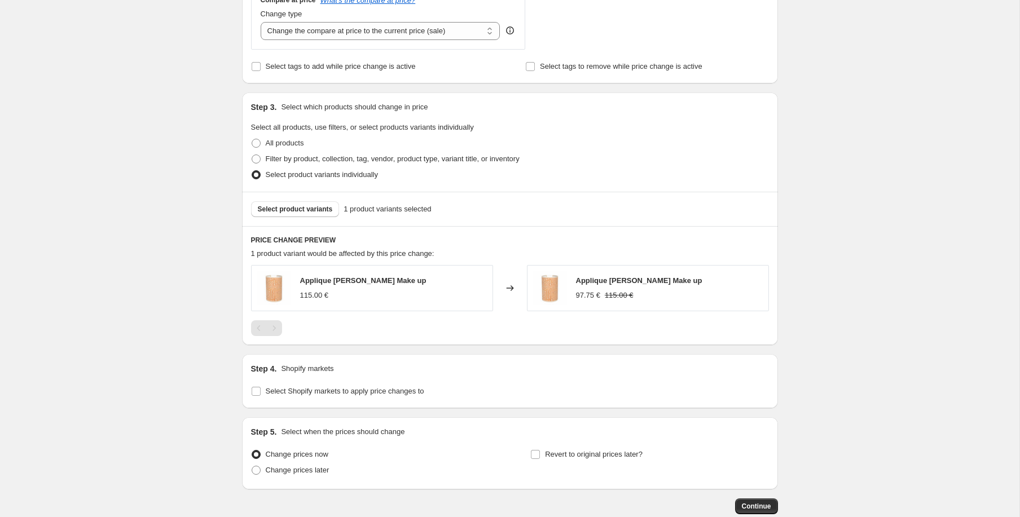
scroll to position [500, 0]
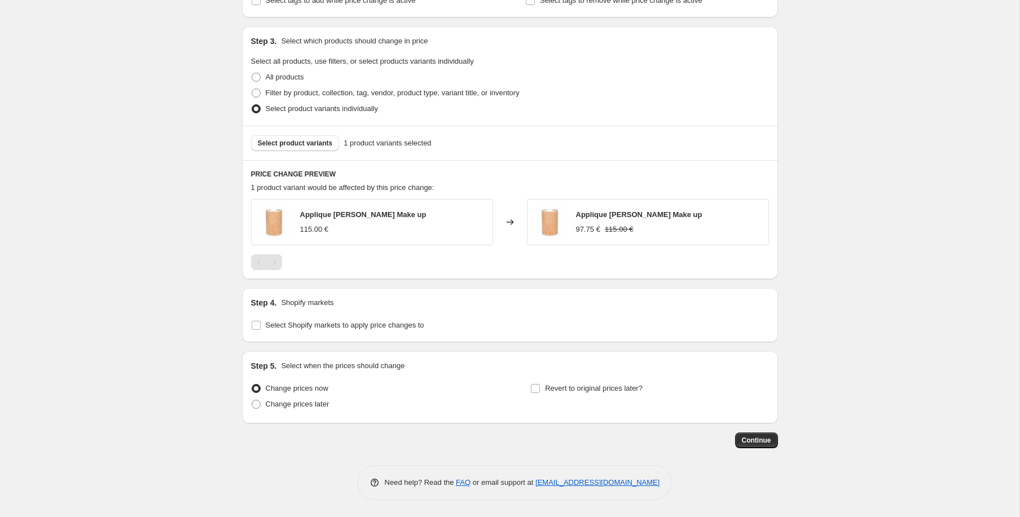
click at [173, 226] on div "Create new price change job. This page is ready Create new price change job Dra…" at bounding box center [509, 8] width 1019 height 1017
click at [306, 324] on span "Select Shopify markets to apply price changes to" at bounding box center [345, 325] width 158 height 8
click at [261, 324] on input "Select Shopify markets to apply price changes to" at bounding box center [256, 325] width 9 height 9
checkbox input "true"
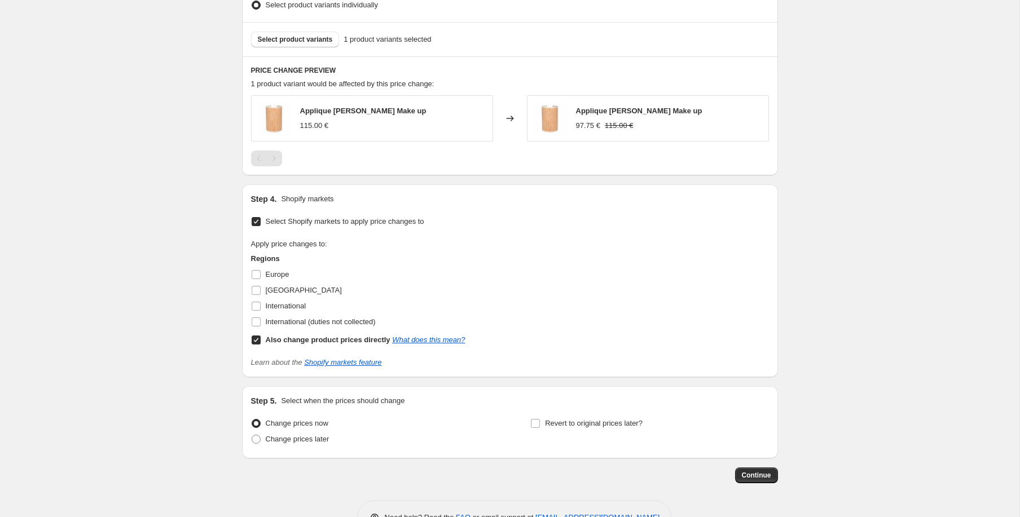
scroll to position [639, 0]
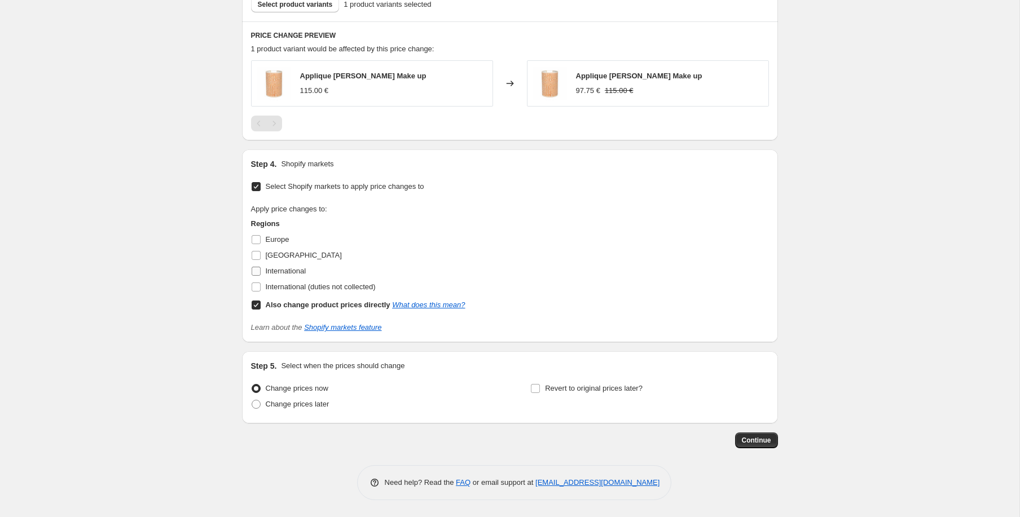
click at [271, 272] on span "International" at bounding box center [286, 271] width 41 height 8
click at [261, 272] on input "International" at bounding box center [256, 271] width 9 height 9
checkbox input "true"
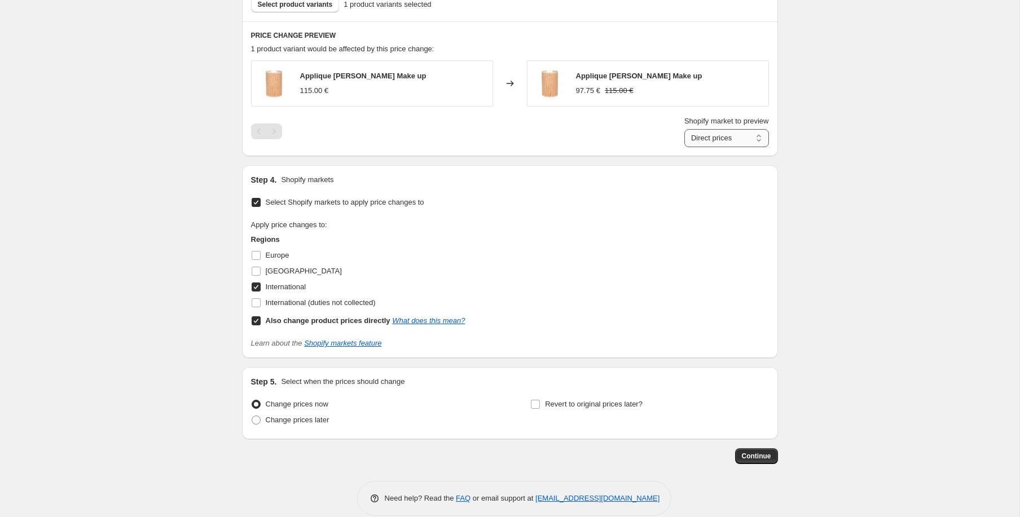
click at [701, 134] on select "Direct prices International" at bounding box center [726, 138] width 85 height 18
click at [684, 147] on select "Direct prices International" at bounding box center [726, 138] width 85 height 18
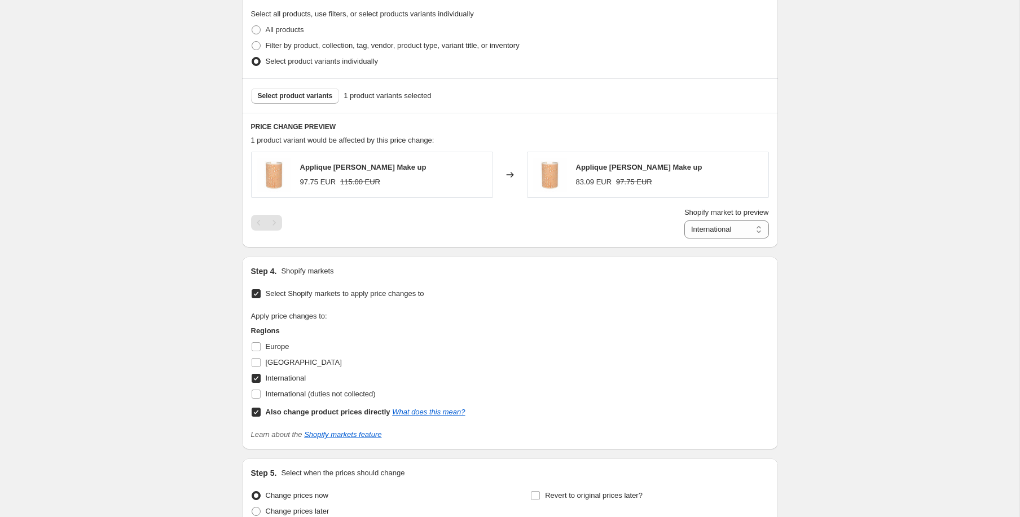
scroll to position [508, 0]
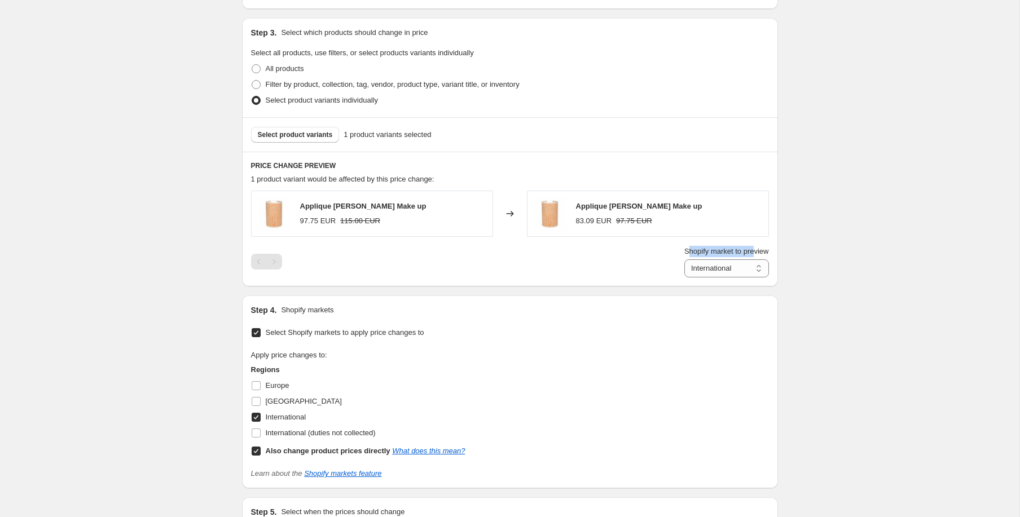
drag, startPoint x: 681, startPoint y: 249, endPoint x: 750, endPoint y: 249, distance: 69.4
click at [750, 249] on span "Shopify market to preview" at bounding box center [726, 251] width 85 height 8
click at [726, 267] on select "Direct prices International" at bounding box center [726, 270] width 85 height 18
click at [684, 279] on select "Direct prices International" at bounding box center [726, 270] width 85 height 18
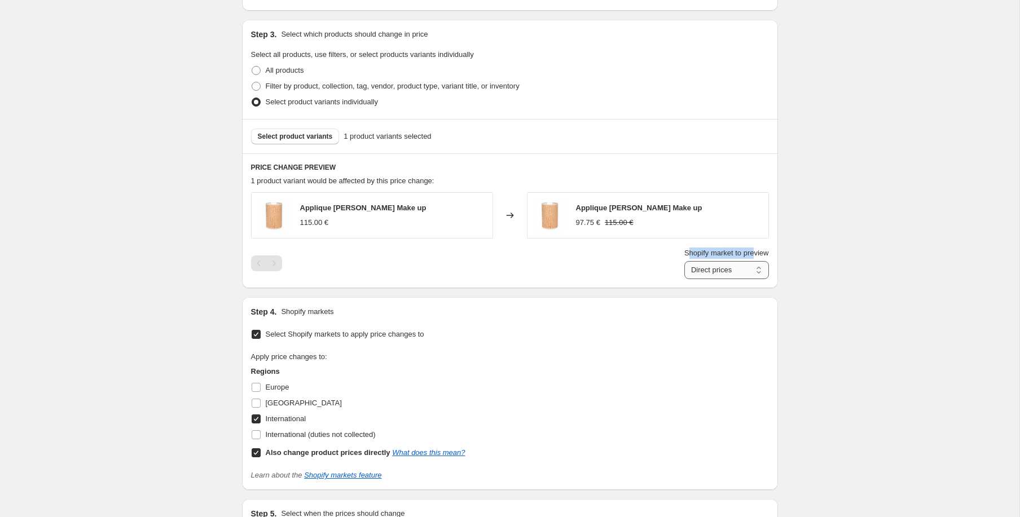
click at [723, 267] on select "Direct prices International" at bounding box center [726, 270] width 85 height 18
click at [684, 279] on select "Direct prices International" at bounding box center [726, 270] width 85 height 18
click at [728, 268] on select "Direct prices International" at bounding box center [726, 270] width 85 height 18
click at [684, 279] on select "Direct prices International" at bounding box center [726, 270] width 85 height 18
click at [708, 273] on select "Direct prices International" at bounding box center [726, 270] width 85 height 18
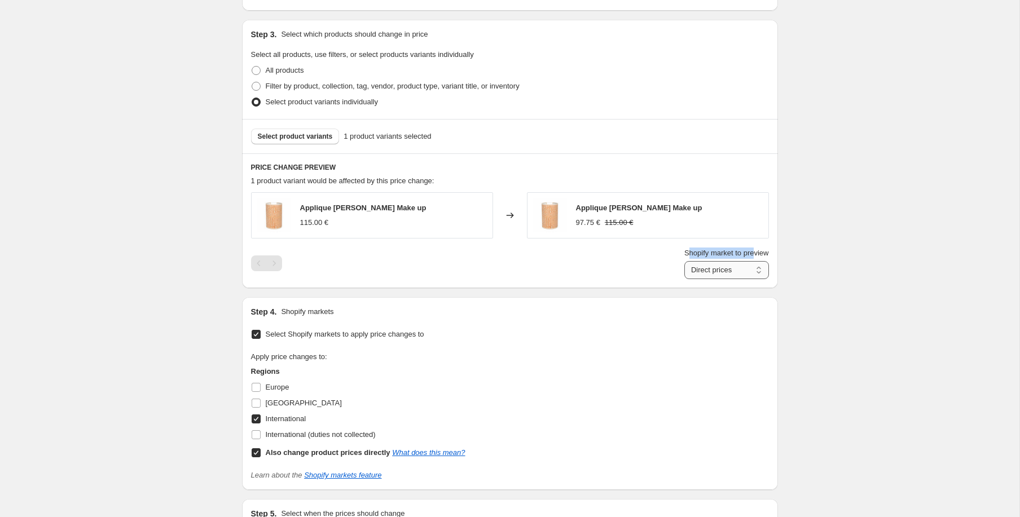
select select "1352106223"
click at [684, 279] on select "Direct prices International" at bounding box center [726, 270] width 85 height 18
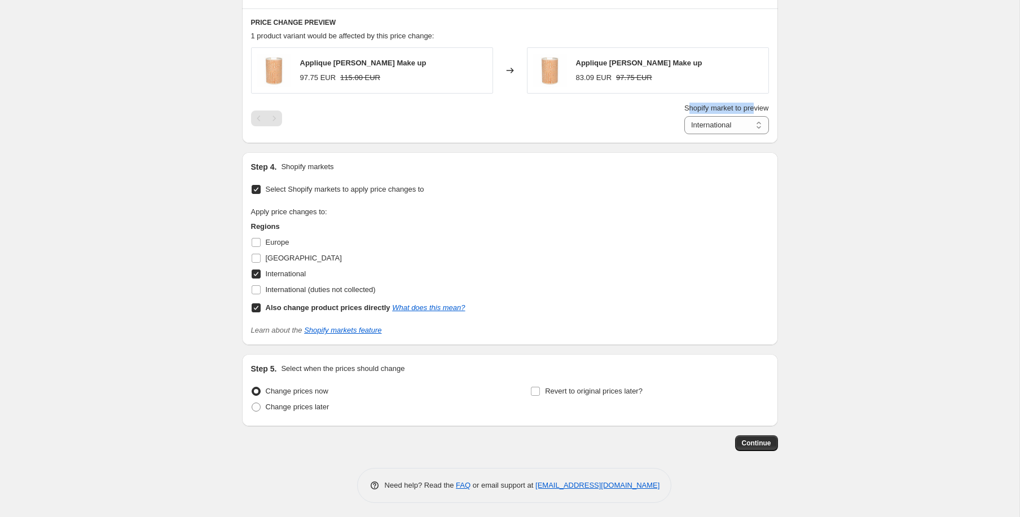
scroll to position [655, 0]
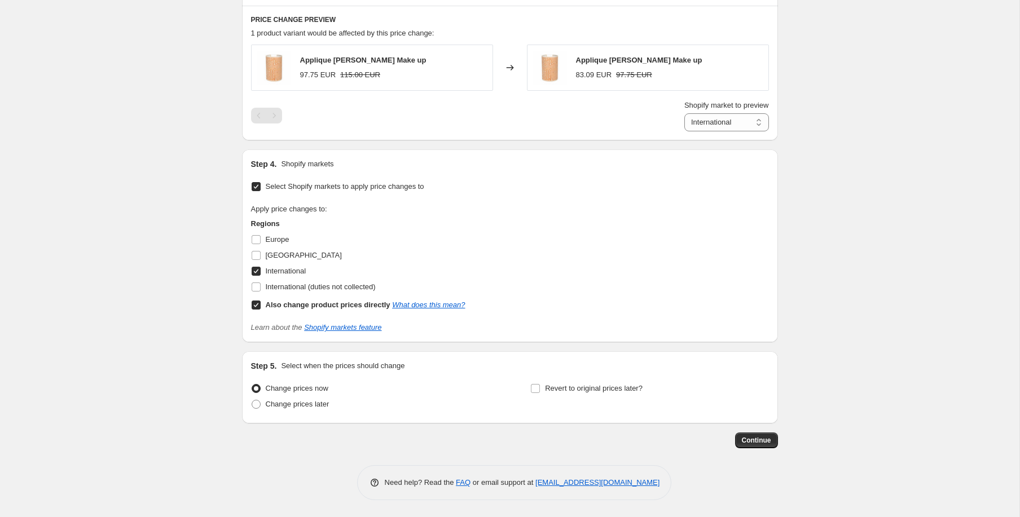
click at [351, 301] on b "Also change product prices directly" at bounding box center [328, 305] width 125 height 8
click at [261, 301] on input "Also change product prices directly What does this mean?" at bounding box center [256, 305] width 9 height 9
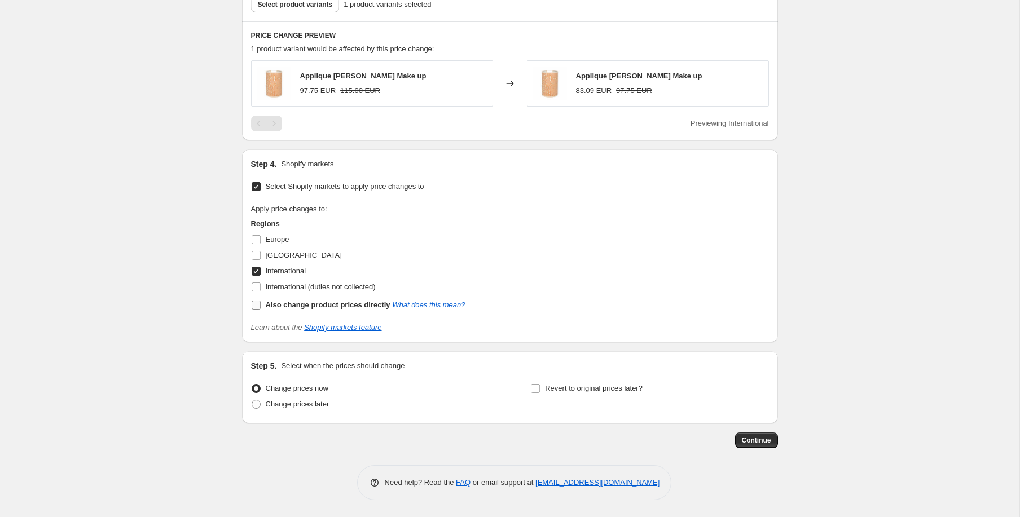
click at [343, 303] on b "Also change product prices directly" at bounding box center [328, 305] width 125 height 8
click at [261, 303] on input "Also change product prices directly What does this mean?" at bounding box center [256, 305] width 9 height 9
checkbox input "true"
select select "1352106223"
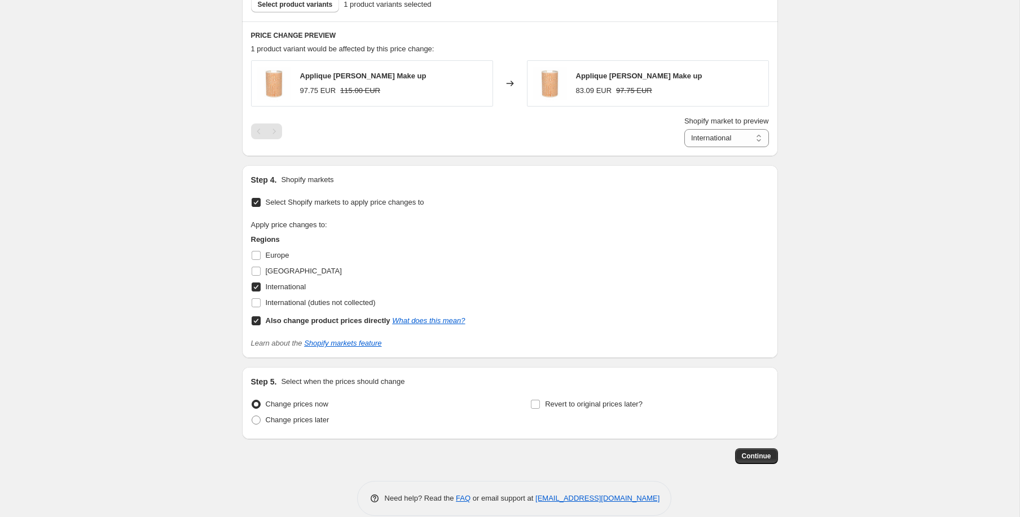
click at [325, 318] on b "Also change product prices directly" at bounding box center [328, 320] width 125 height 8
click at [261, 318] on input "Also change product prices directly What does this mean?" at bounding box center [256, 320] width 9 height 9
checkbox input "false"
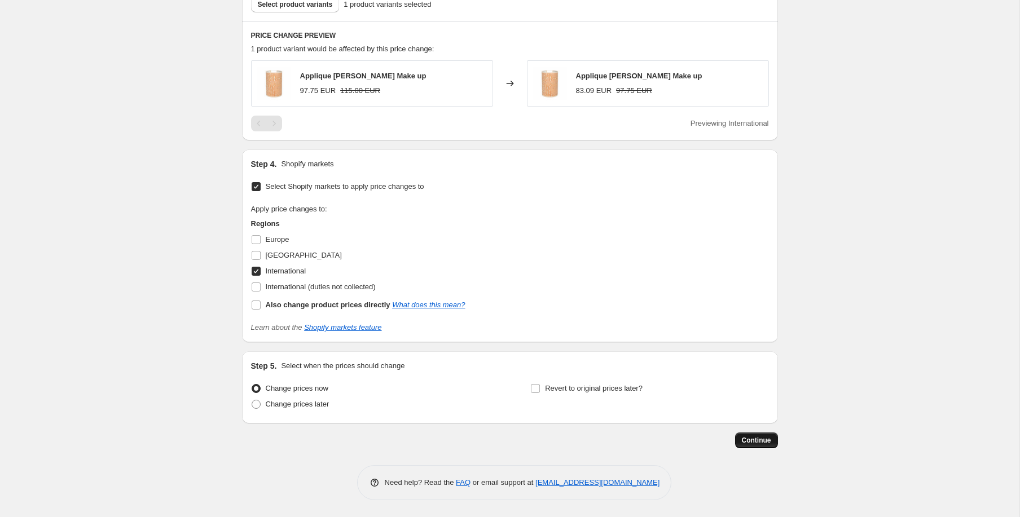
click at [756, 441] on span "Continue" at bounding box center [756, 440] width 29 height 9
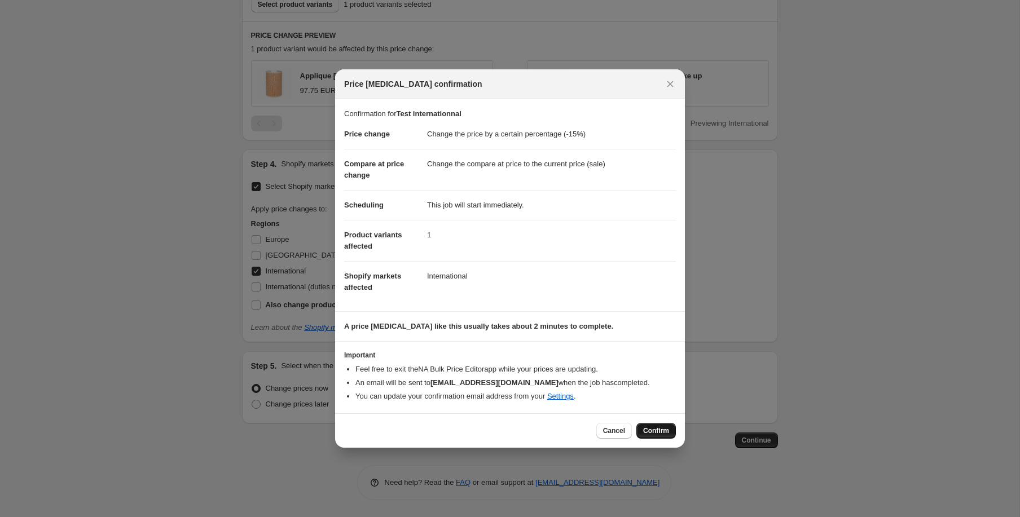
click at [645, 426] on span "Confirm" at bounding box center [656, 430] width 26 height 9
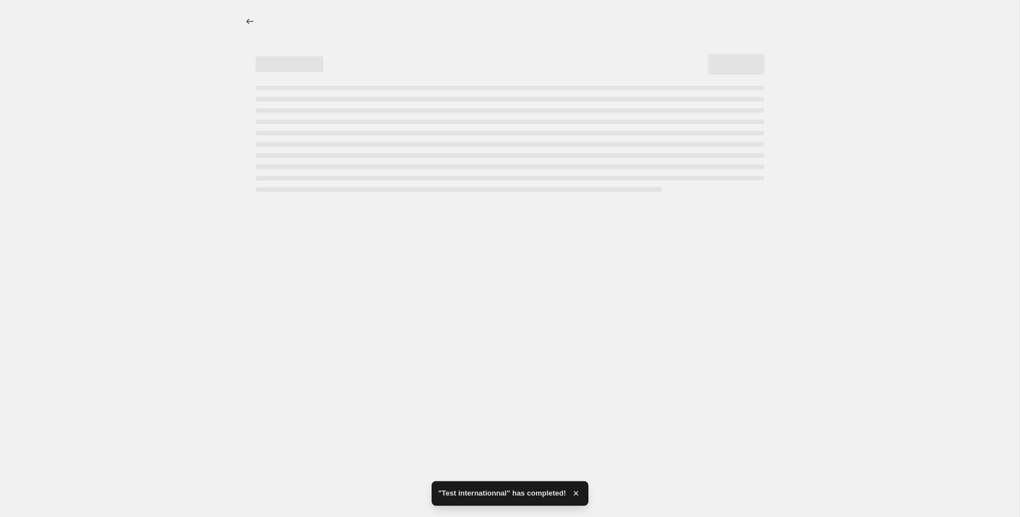
select select "percentage"
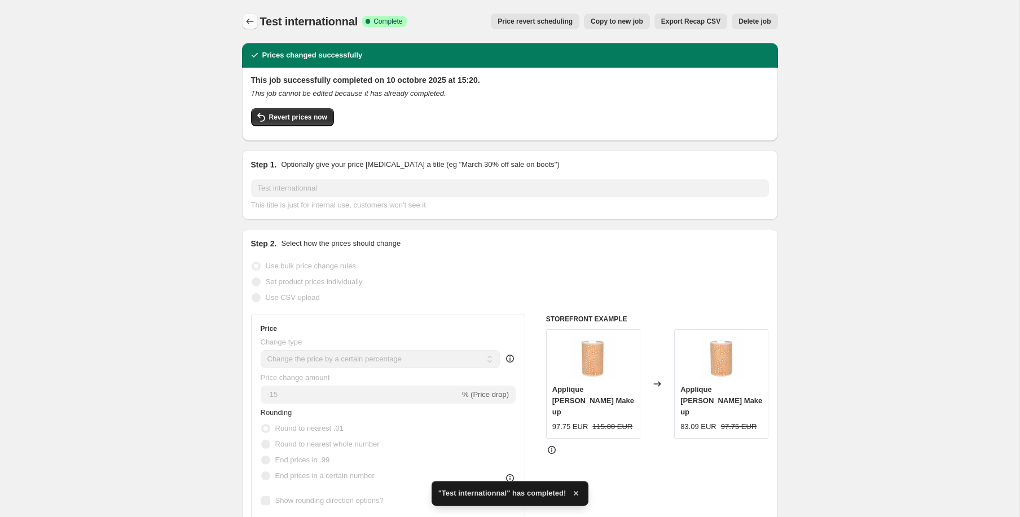
click at [253, 22] on icon "Price change jobs" at bounding box center [249, 21] width 11 height 11
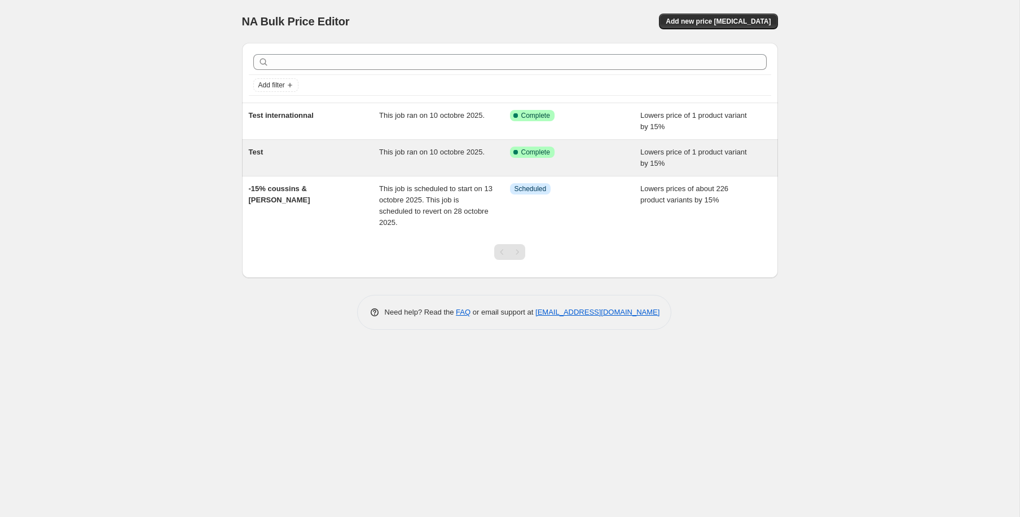
click at [455, 156] on span "This job ran on 10 octobre 2025." at bounding box center [431, 152] width 105 height 8
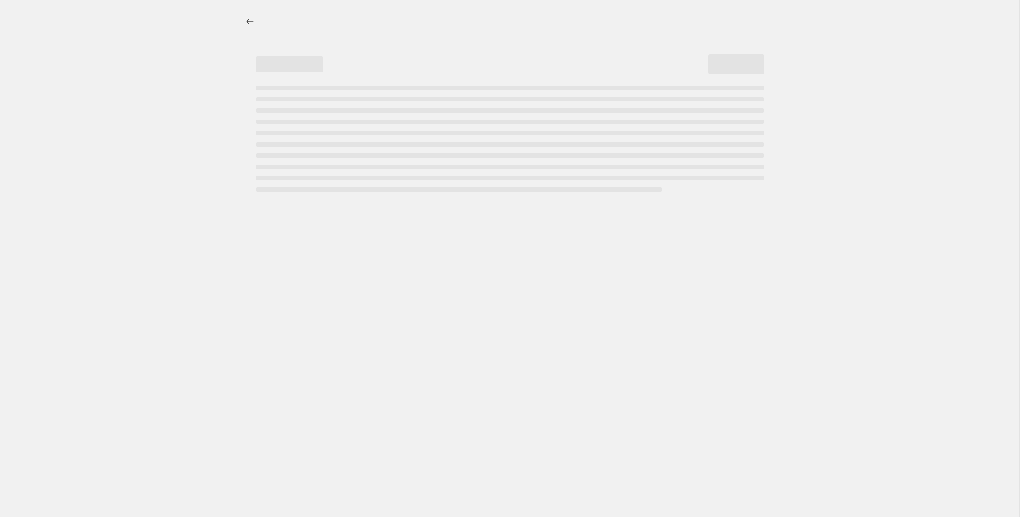
select select "percentage"
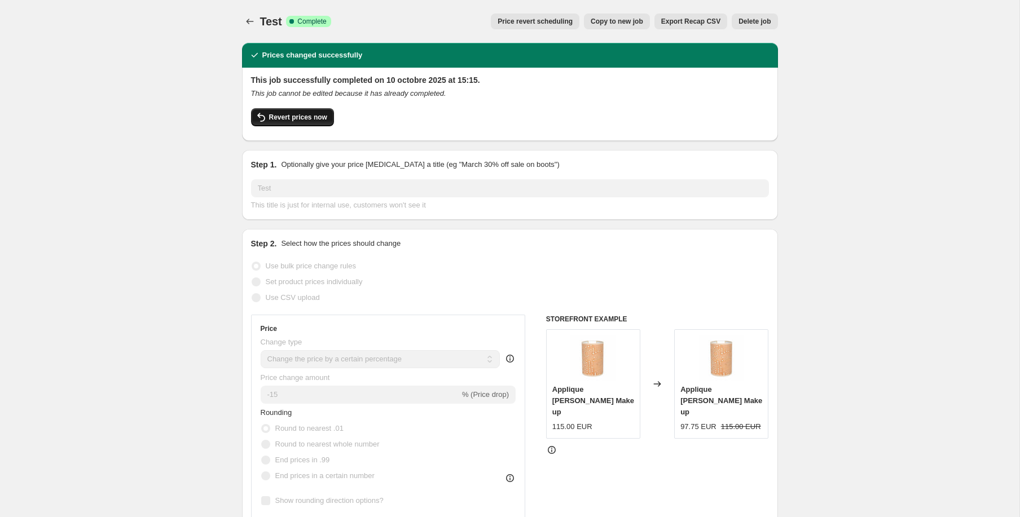
click at [311, 121] on span "Revert prices now" at bounding box center [298, 117] width 58 height 9
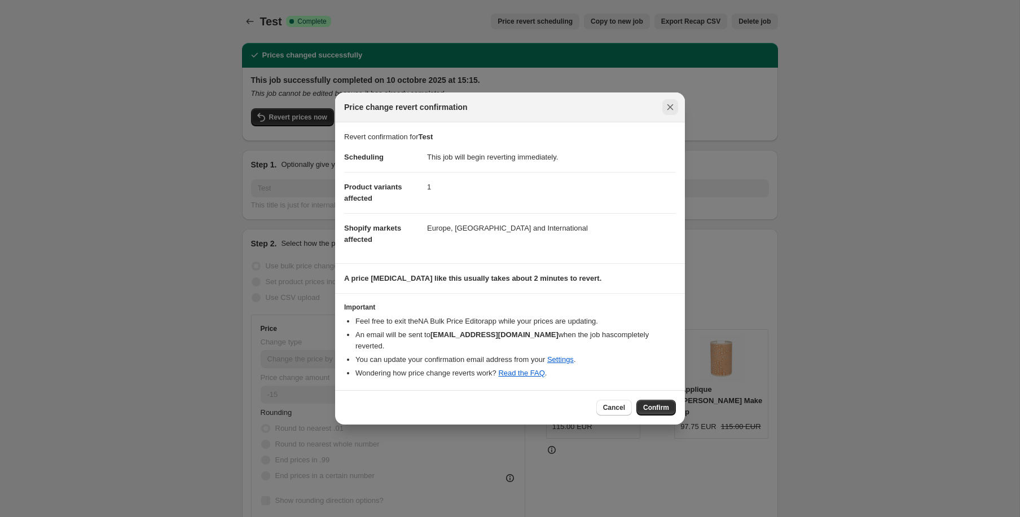
click at [671, 109] on icon "Close" at bounding box center [669, 107] width 11 height 11
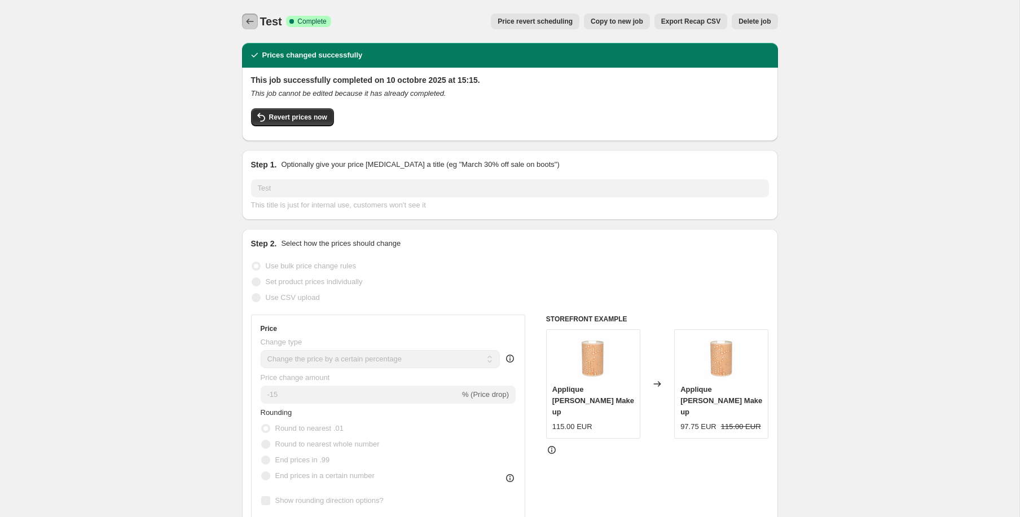
click at [256, 20] on button "Price change jobs" at bounding box center [250, 22] width 16 height 16
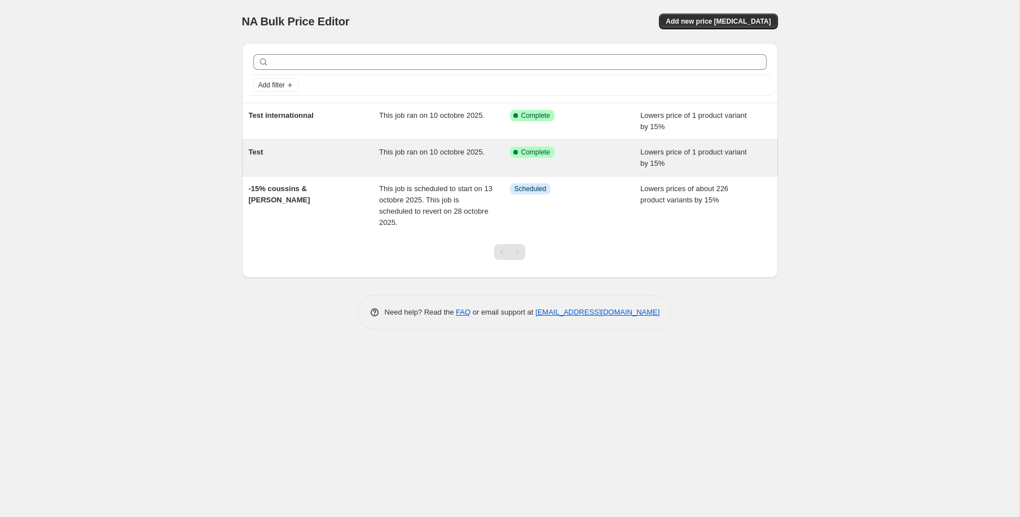
click at [320, 149] on div "Test" at bounding box center [314, 158] width 131 height 23
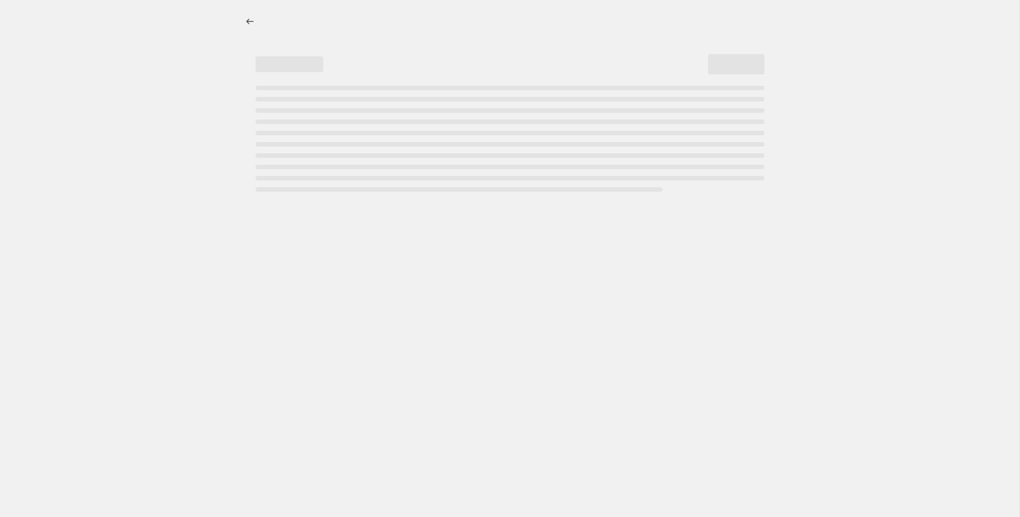
select select "percentage"
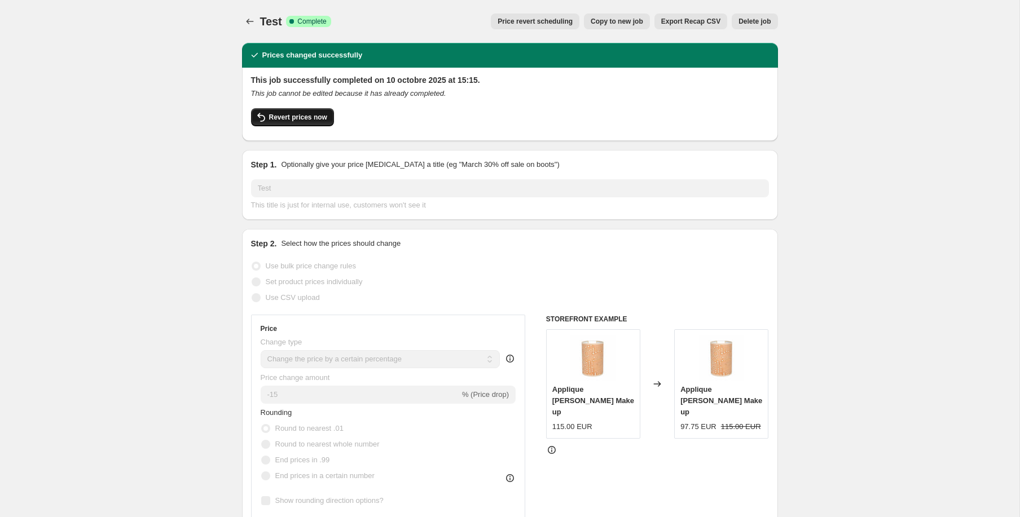
click at [283, 119] on span "Revert prices now" at bounding box center [298, 117] width 58 height 9
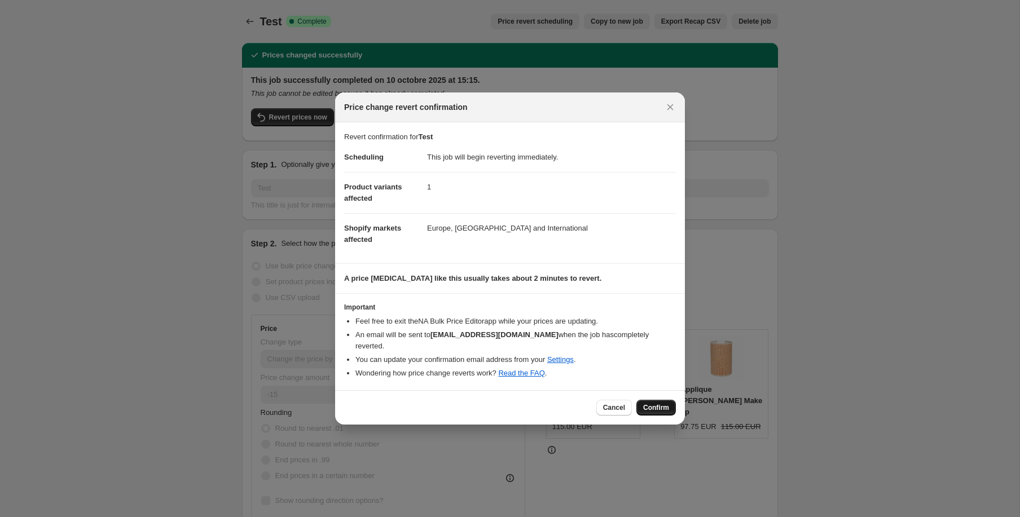
click at [663, 403] on button "Confirm" at bounding box center [655, 408] width 39 height 16
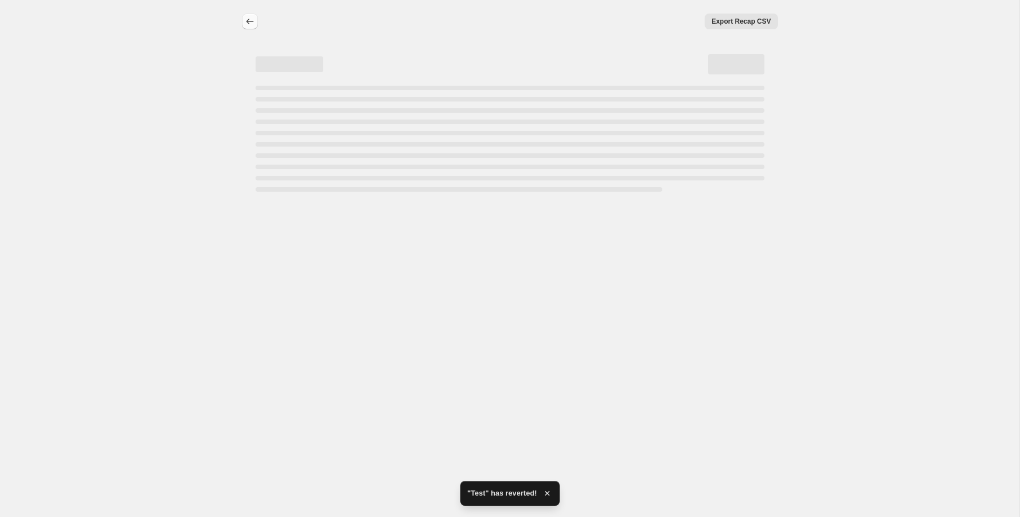
select select "percentage"
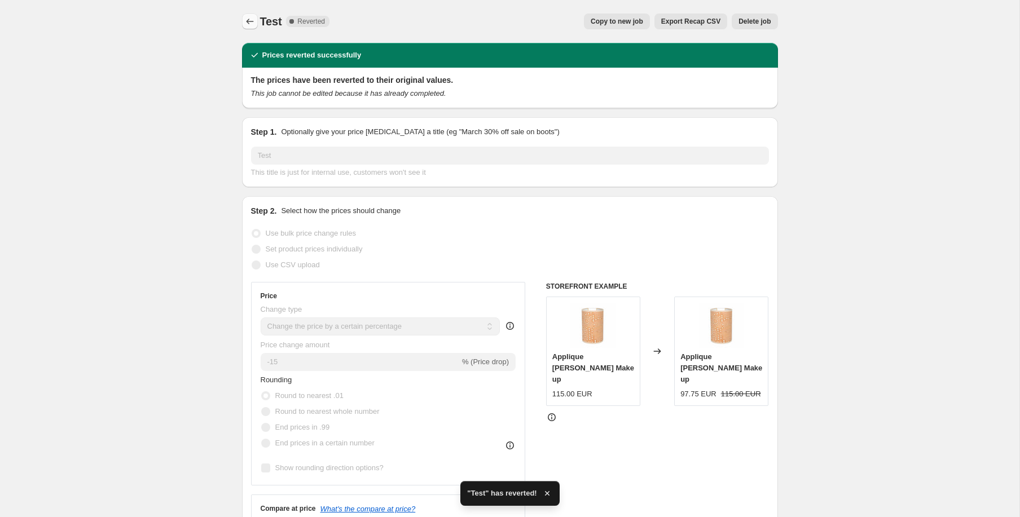
click at [253, 21] on icon "Price change jobs" at bounding box center [249, 21] width 11 height 11
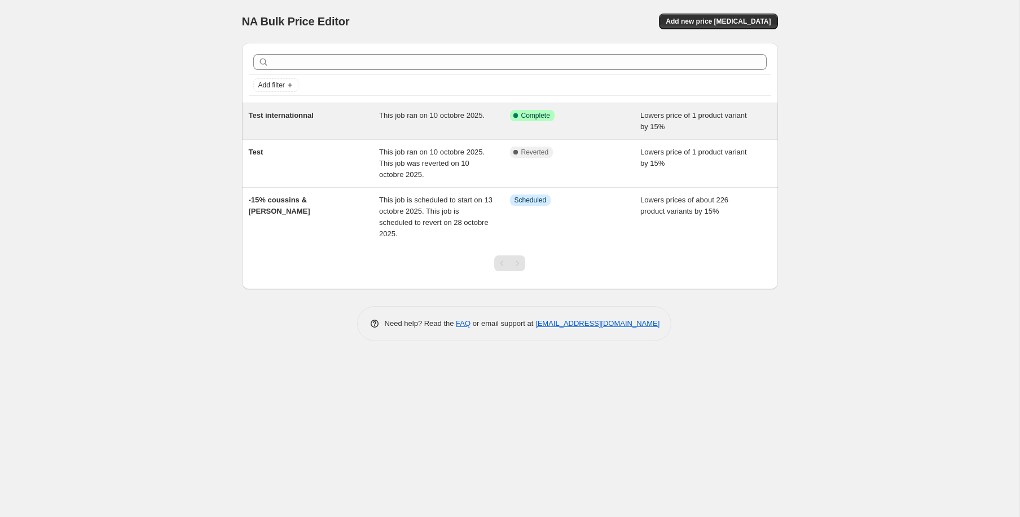
click at [699, 115] on span "Lowers price of 1 product variant by 15%" at bounding box center [693, 121] width 107 height 20
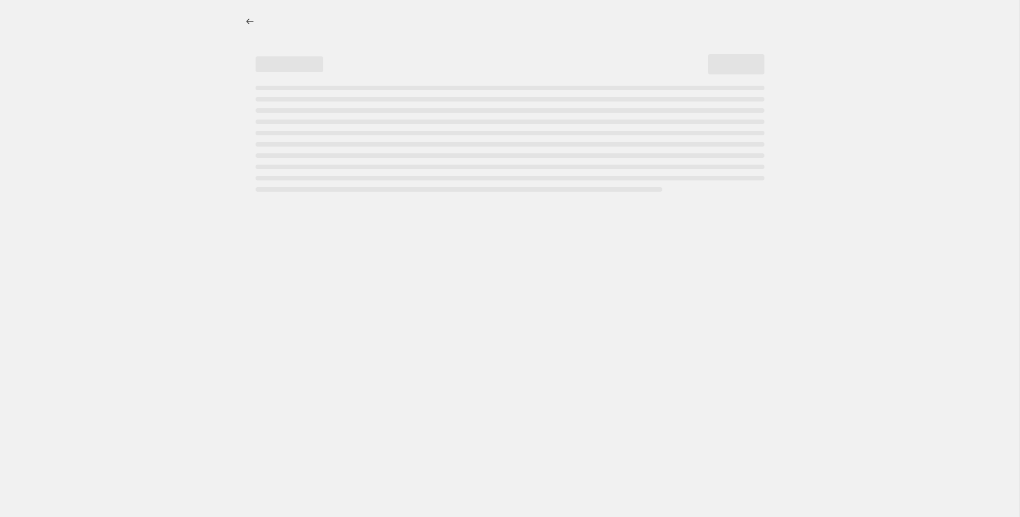
select select "percentage"
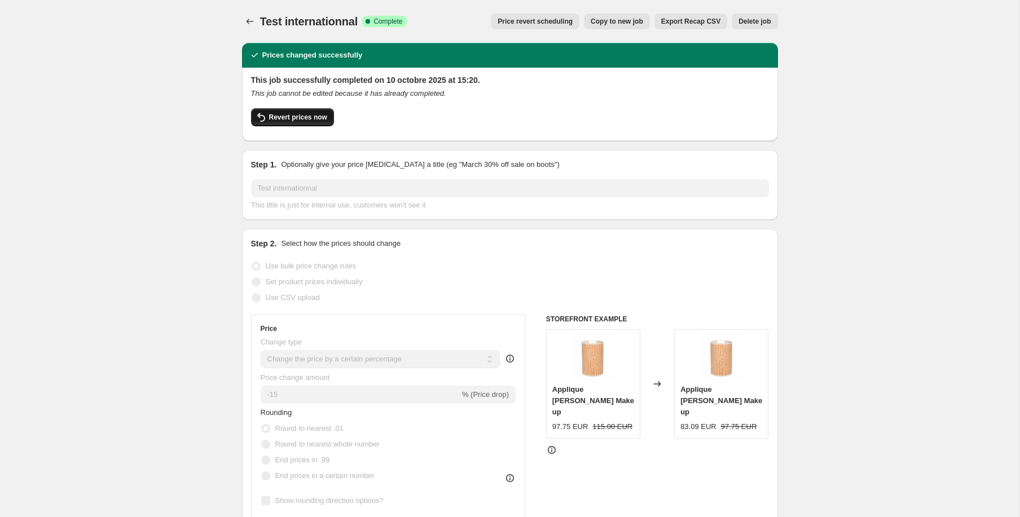
click at [286, 121] on span "Revert prices now" at bounding box center [298, 117] width 58 height 9
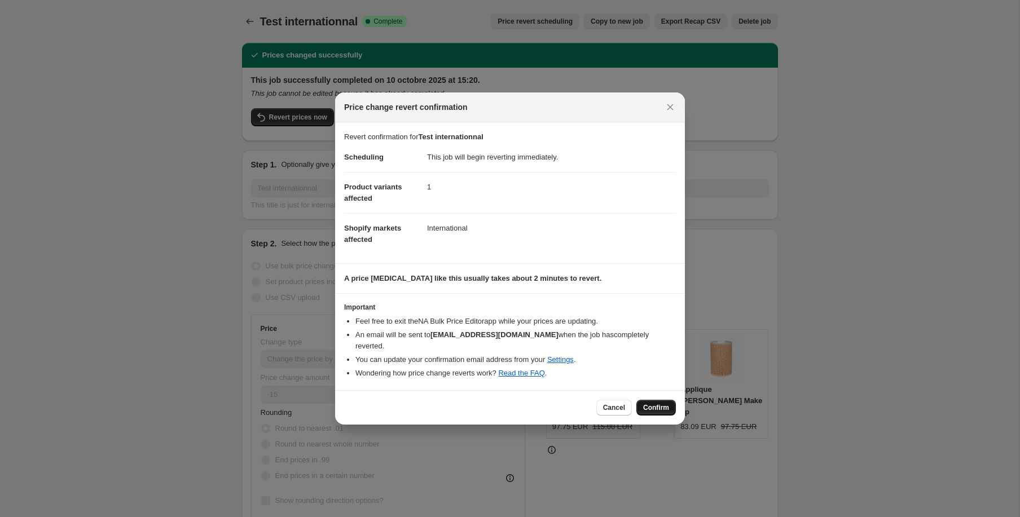
click at [651, 403] on span "Confirm" at bounding box center [656, 407] width 26 height 9
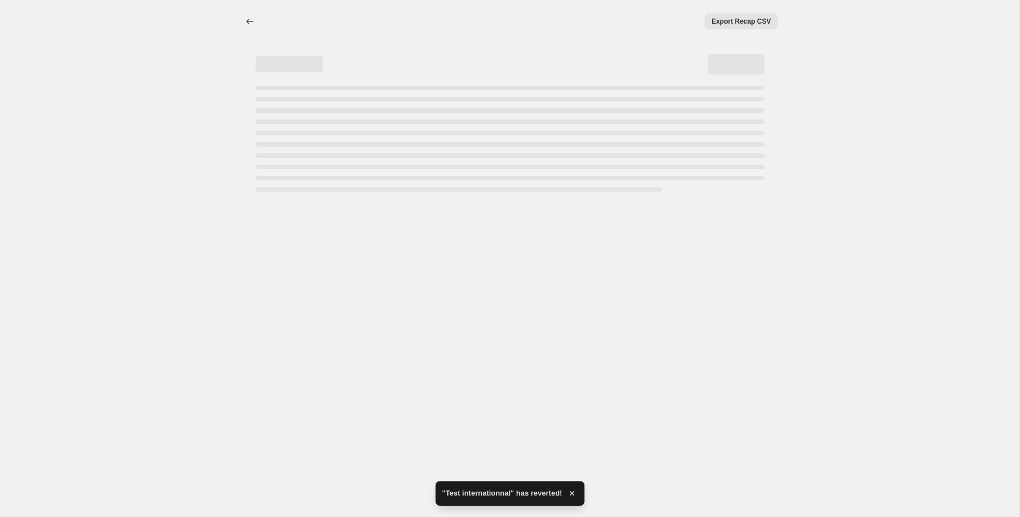
select select "percentage"
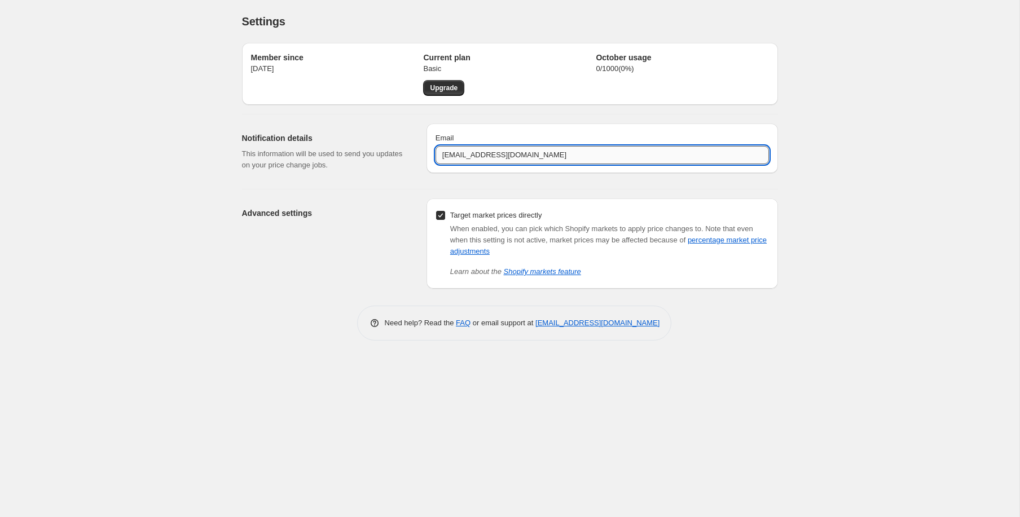
click at [496, 156] on input "[EMAIL_ADDRESS][DOMAIN_NAME]" at bounding box center [601, 155] width 333 height 18
type input "[EMAIL_ADDRESS][DOMAIN_NAME]"
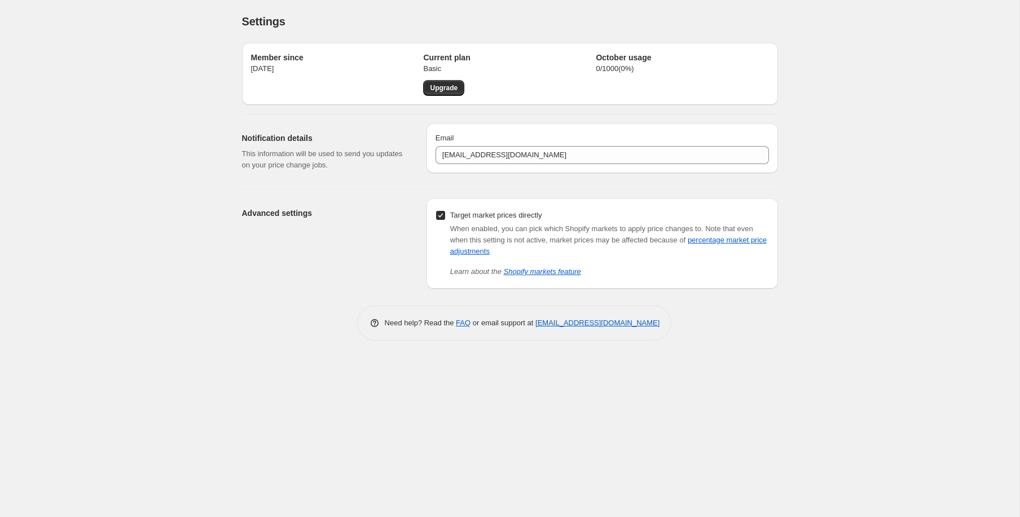
click at [798, 173] on div "Settings. This page is ready Settings Member since [DATE] Current plan Basic Up…" at bounding box center [509, 258] width 1019 height 517
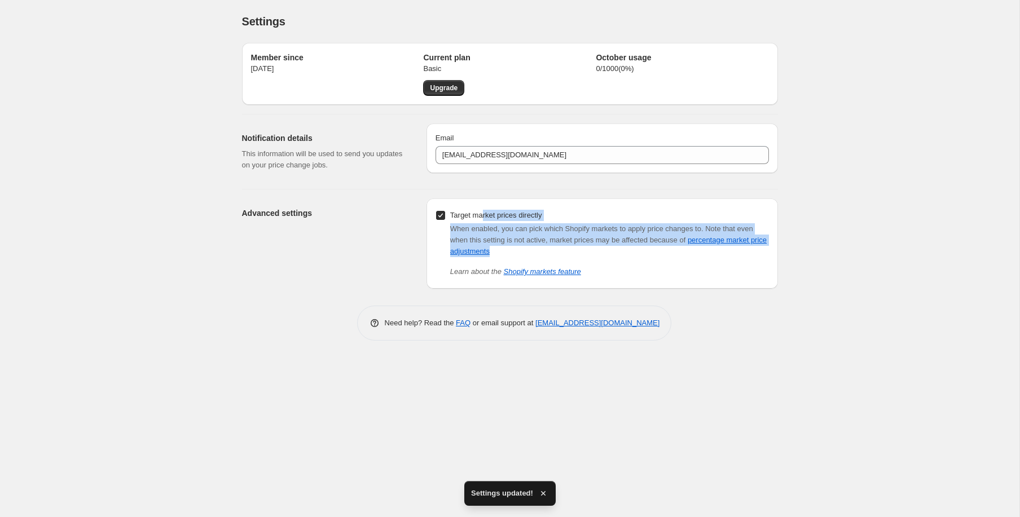
drag, startPoint x: 486, startPoint y: 214, endPoint x: 589, endPoint y: 247, distance: 108.8
click at [589, 247] on div "Target market prices directly When enabled, you can pick which Shopify markets …" at bounding box center [601, 243] width 333 height 70
click at [614, 252] on div "When enabled, you can pick which Shopify markets to apply price changes to. Not…" at bounding box center [609, 240] width 319 height 34
drag, startPoint x: 585, startPoint y: 248, endPoint x: 436, endPoint y: 213, distance: 153.0
click at [436, 213] on div "Target market prices directly When enabled, you can pick which Shopify markets …" at bounding box center [601, 243] width 333 height 70
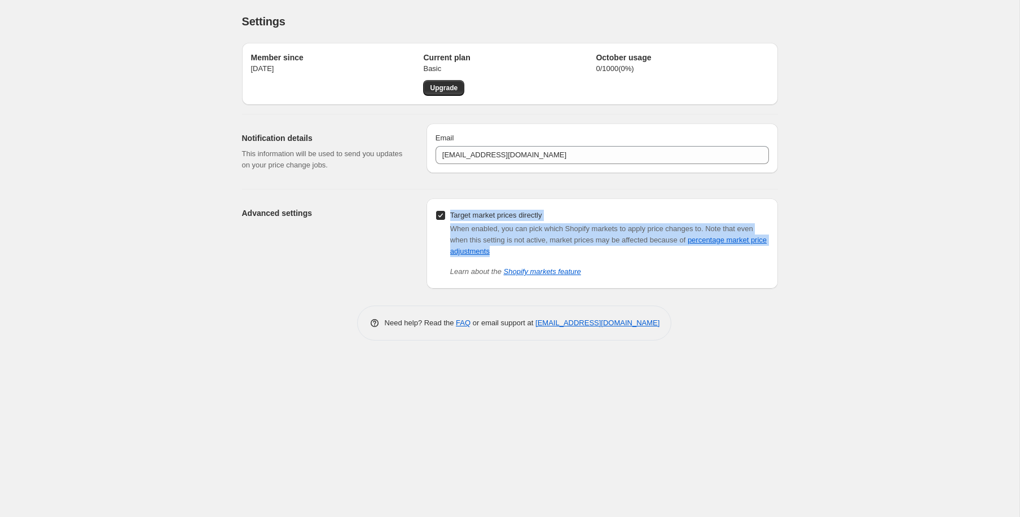
copy div "Target market prices directly When enabled, you can pick which Shopify markets …"
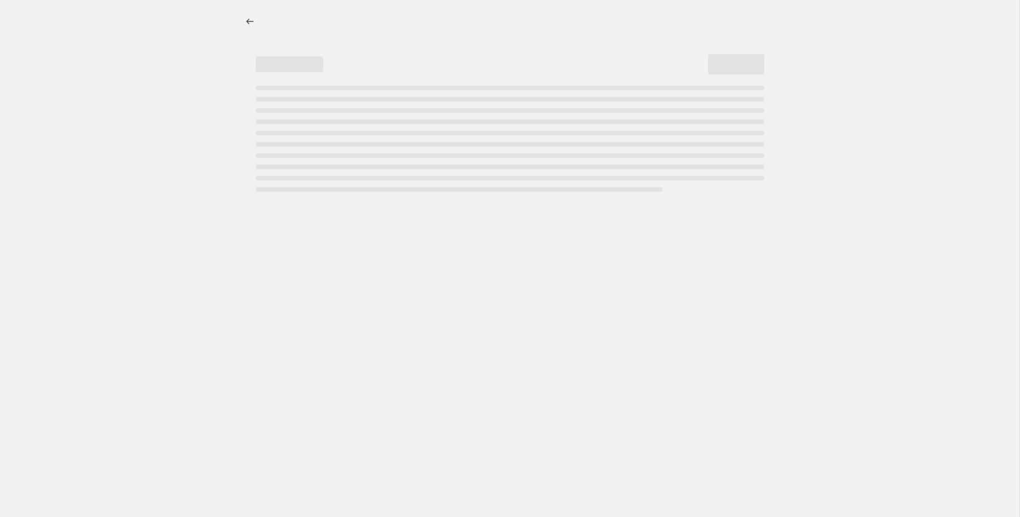
select select "percentage"
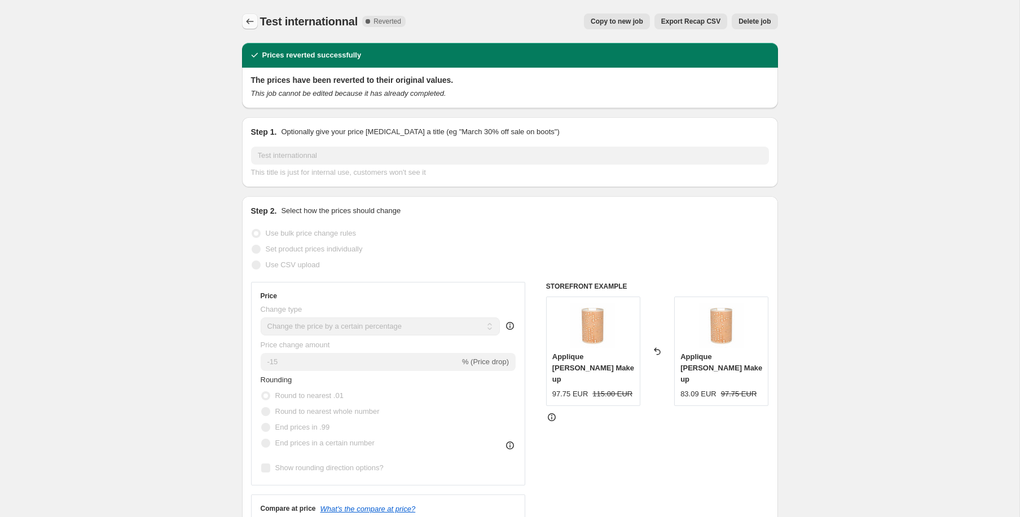
click at [252, 19] on icon "Price change jobs" at bounding box center [249, 21] width 11 height 11
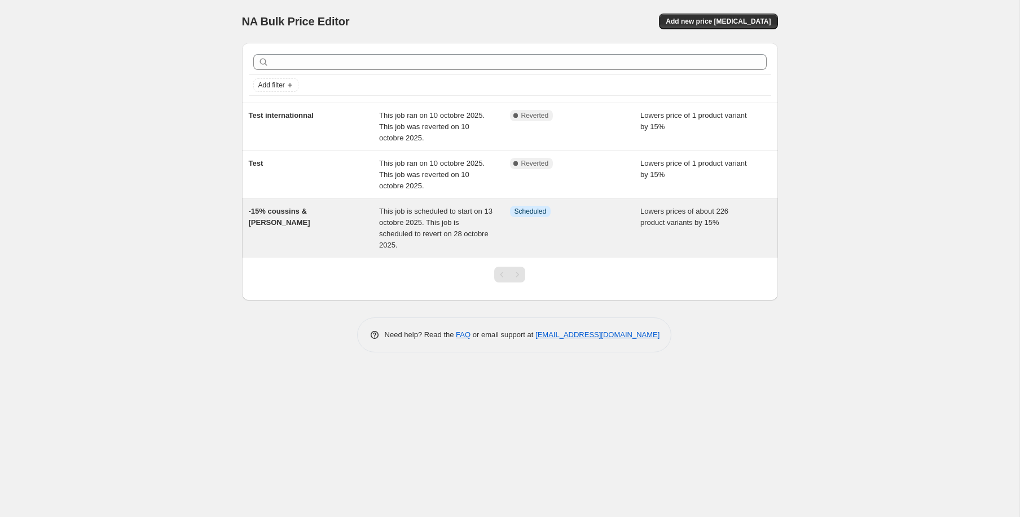
click at [480, 235] on div "This job is scheduled to start on 13 octobre 2025. This job is scheduled to rev…" at bounding box center [444, 228] width 131 height 45
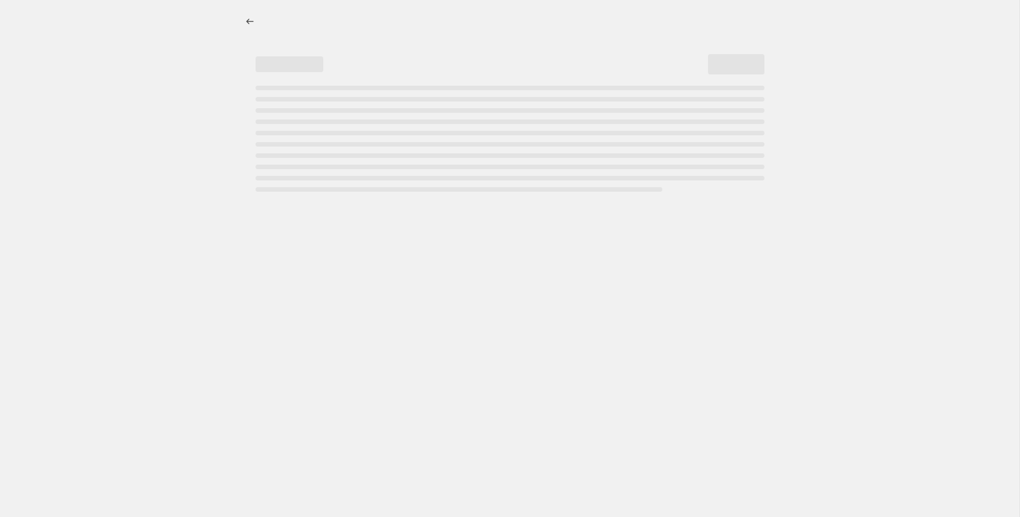
select select "percentage"
select select "tag"
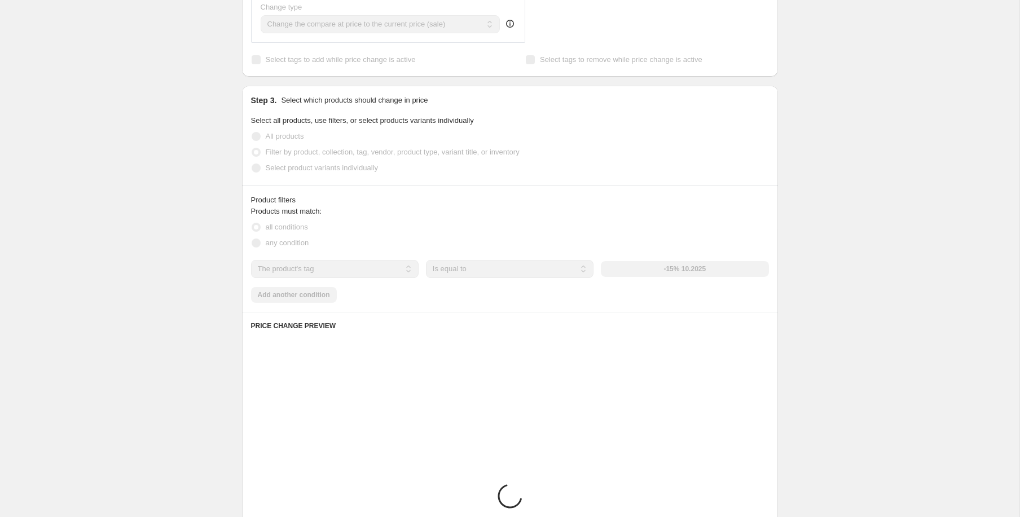
scroll to position [1217, 0]
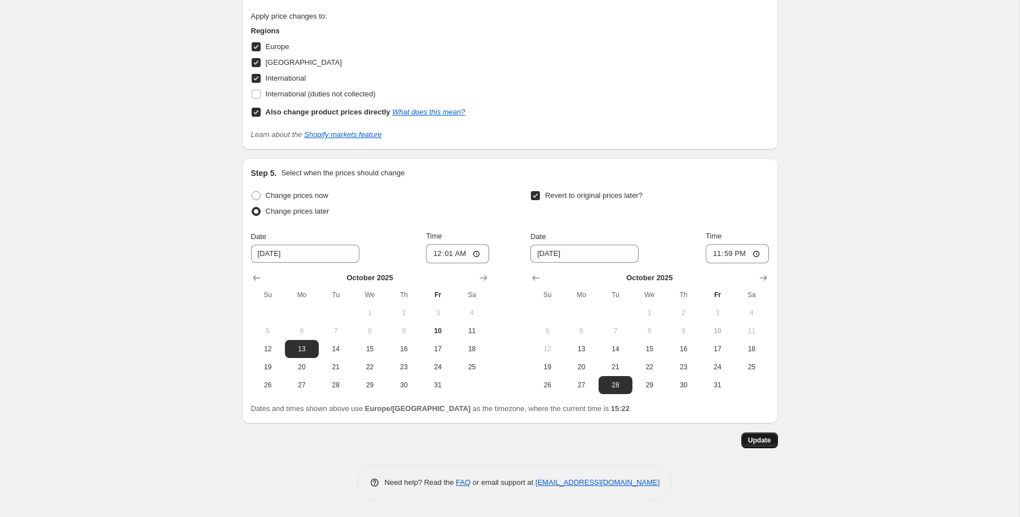
click at [761, 440] on span "Update" at bounding box center [759, 440] width 23 height 9
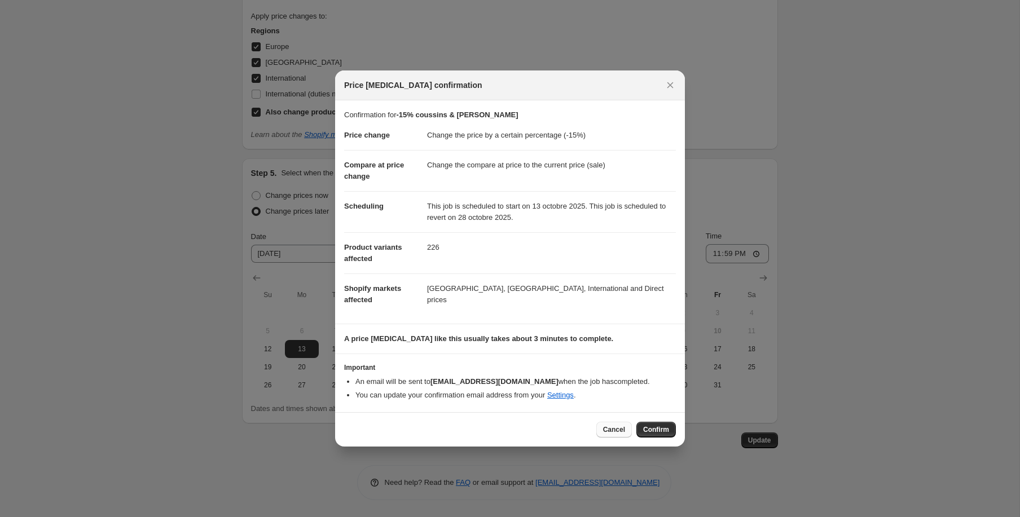
click at [612, 430] on span "Cancel" at bounding box center [614, 429] width 22 height 9
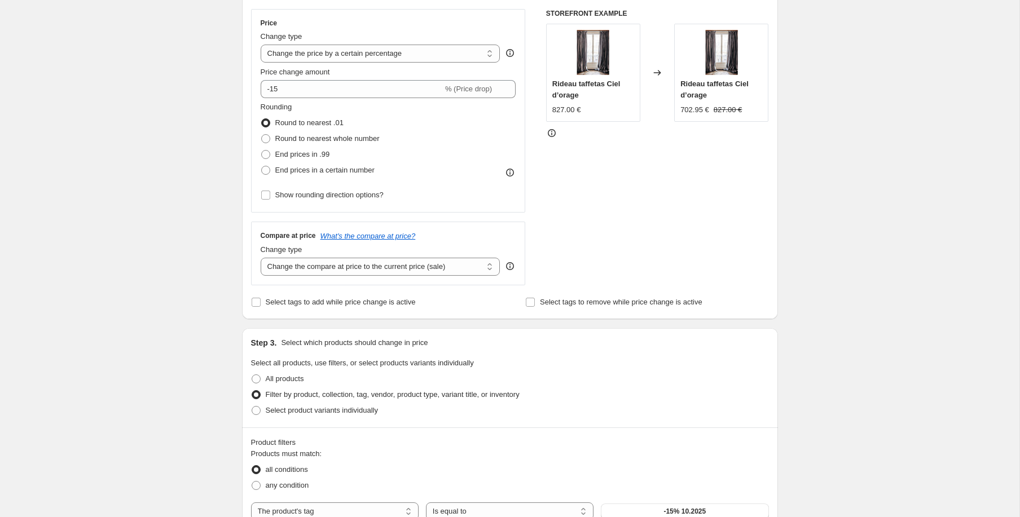
scroll to position [0, 0]
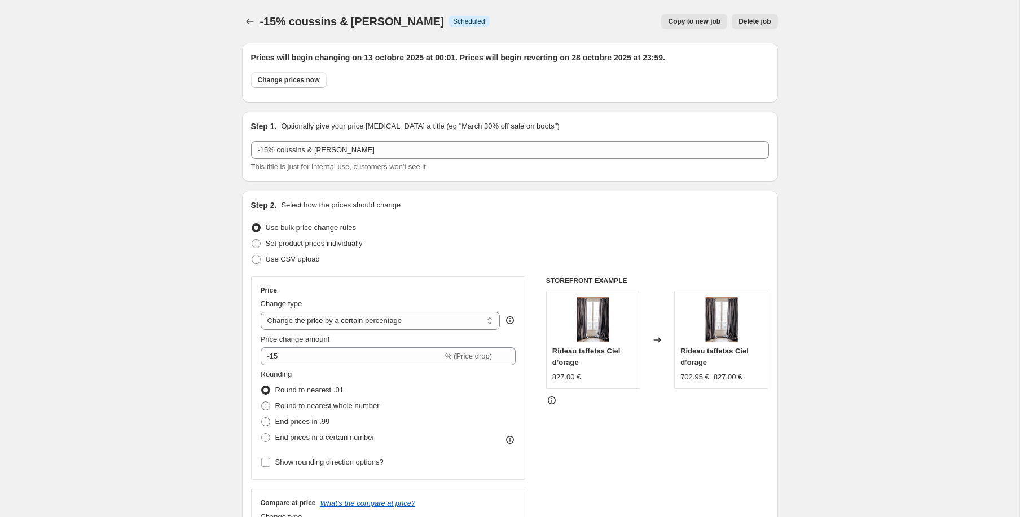
click at [250, 19] on icon "Price change jobs" at bounding box center [249, 21] width 11 height 11
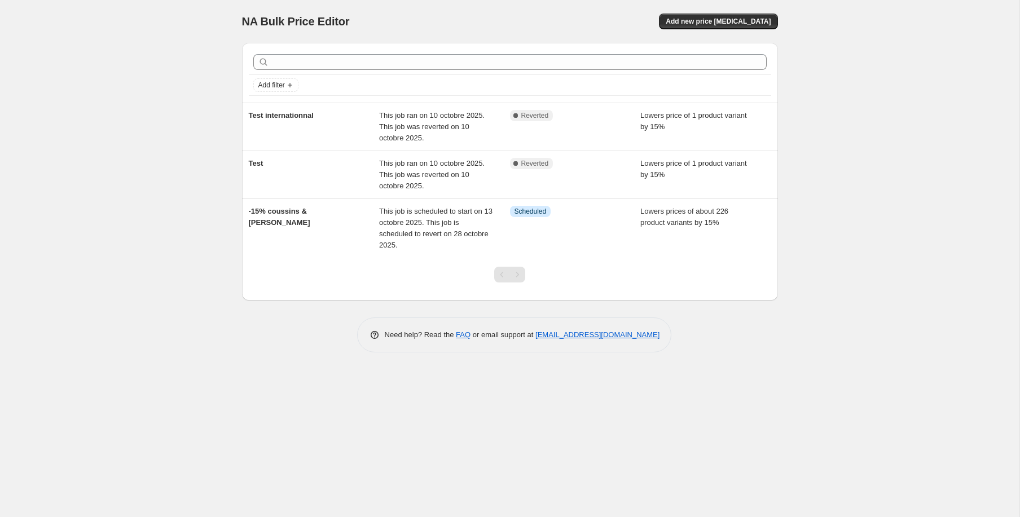
click at [205, 116] on div "NA Bulk Price Editor. This page is ready NA Bulk Price Editor Add new price [ME…" at bounding box center [509, 258] width 1019 height 517
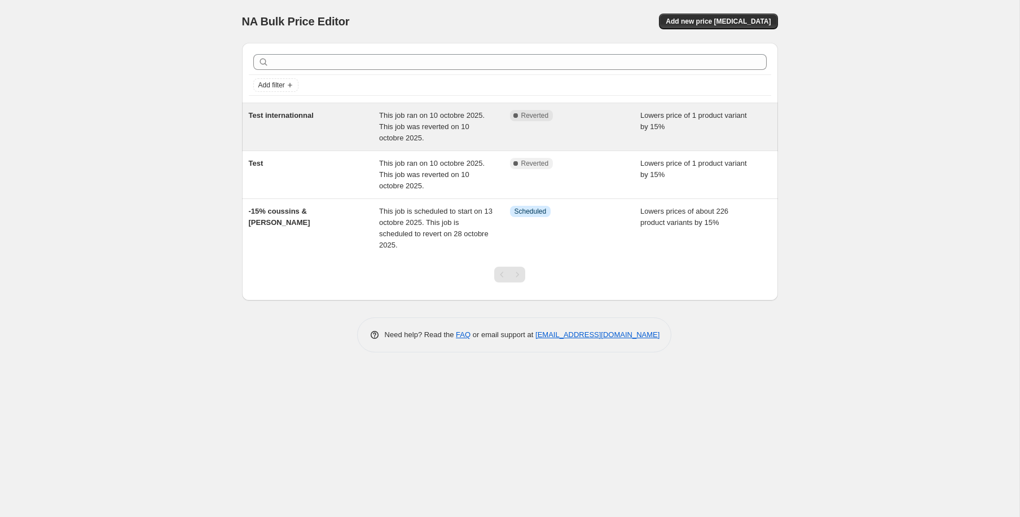
click at [708, 117] on span "Lowers price of 1 product variant by 15%" at bounding box center [693, 121] width 107 height 20
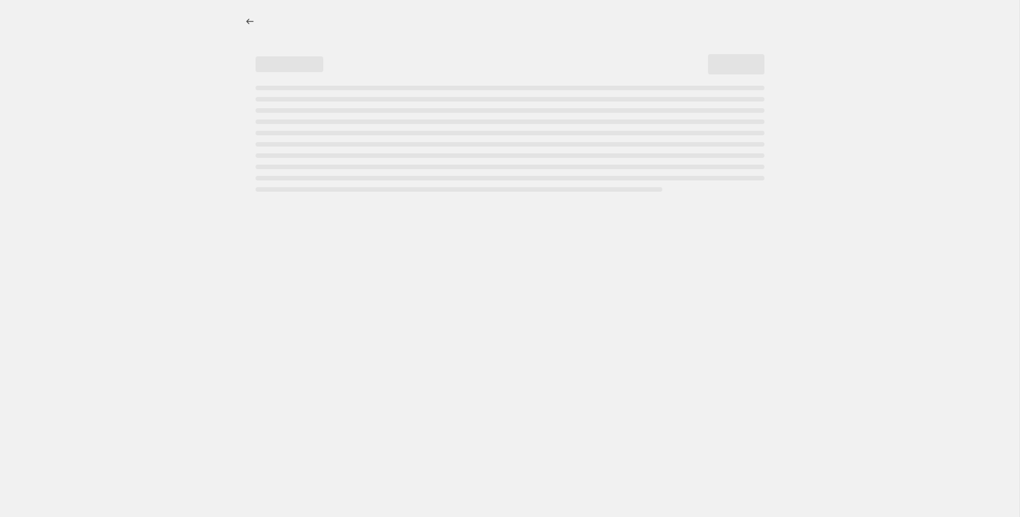
select select "percentage"
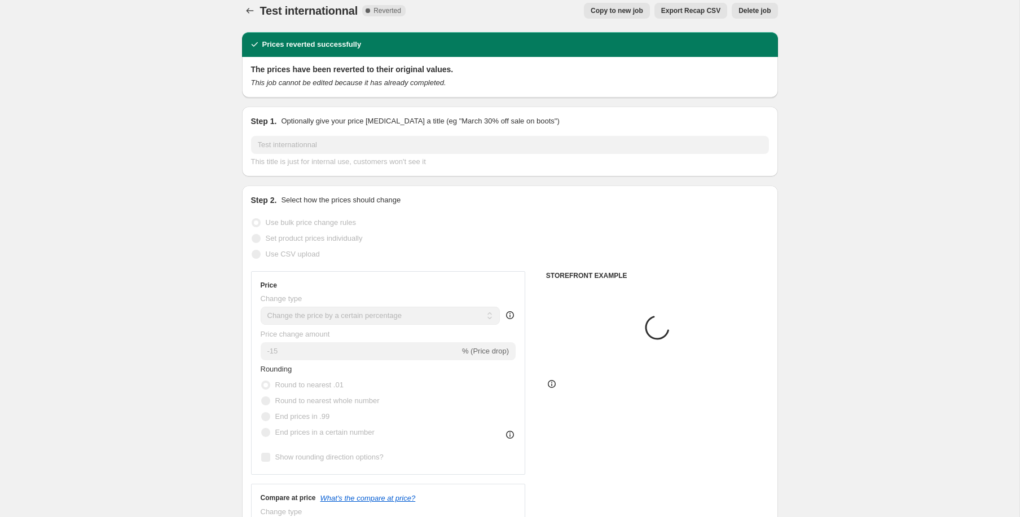
scroll to position [13, 0]
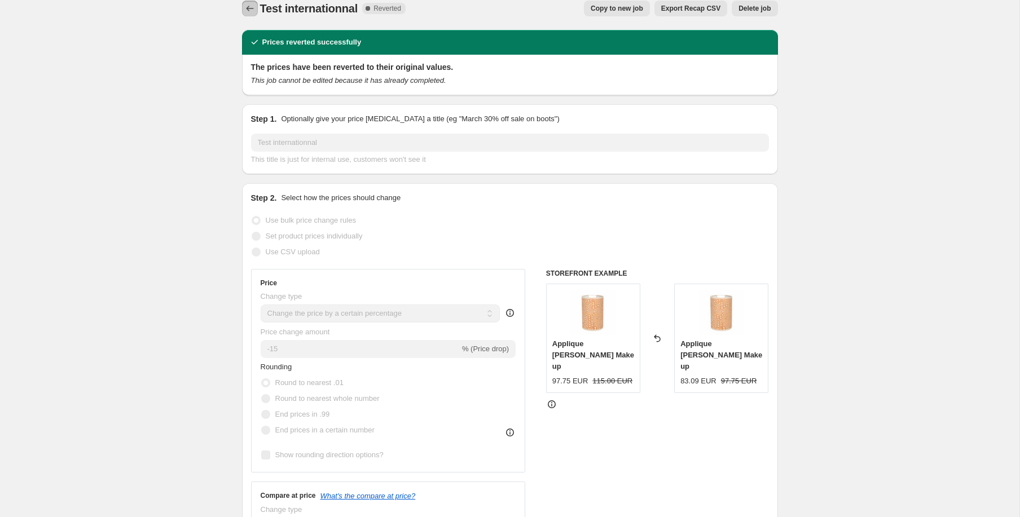
click at [246, 10] on icon "Price change jobs" at bounding box center [249, 8] width 11 height 11
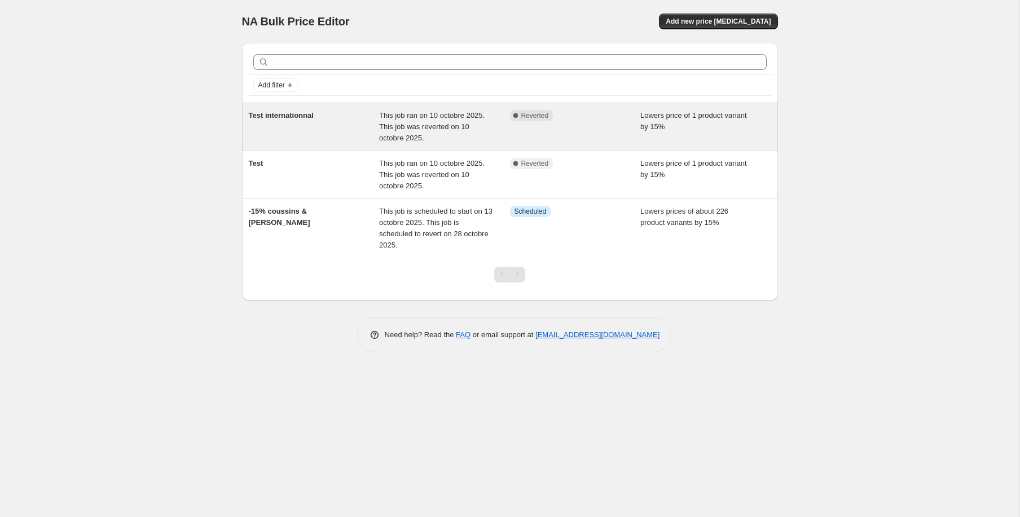
click at [427, 133] on span "This job ran on 10 octobre 2025. This job was reverted on 10 octobre 2025." at bounding box center [431, 126] width 105 height 31
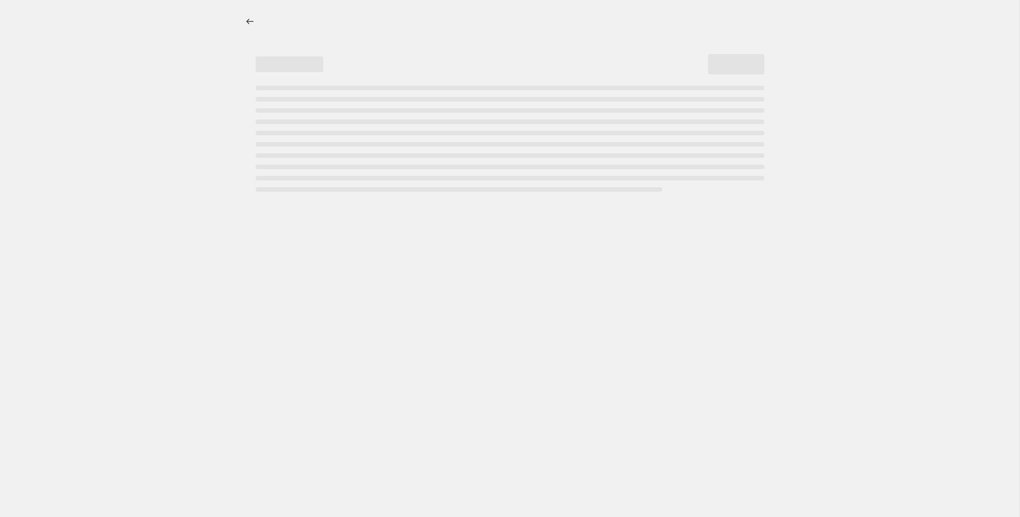
select select "percentage"
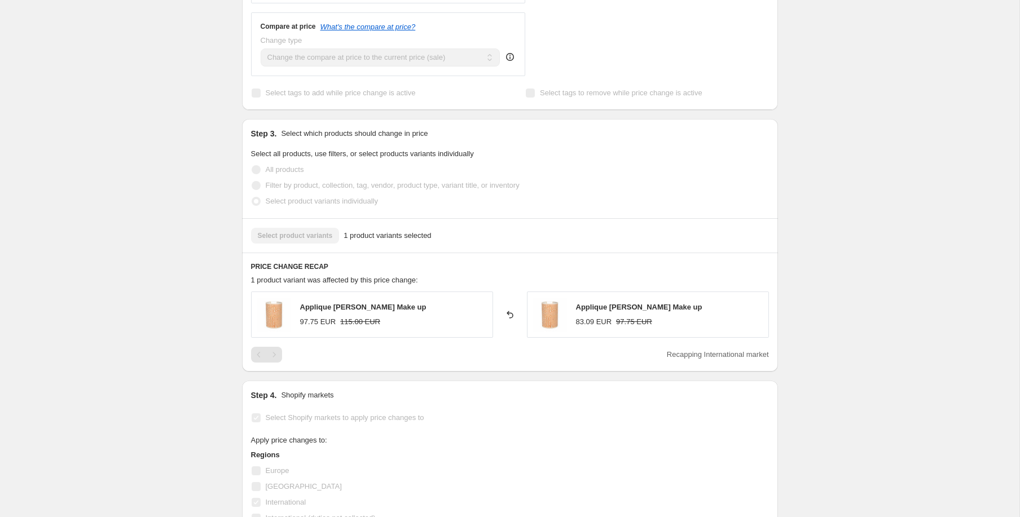
scroll to position [446, 0]
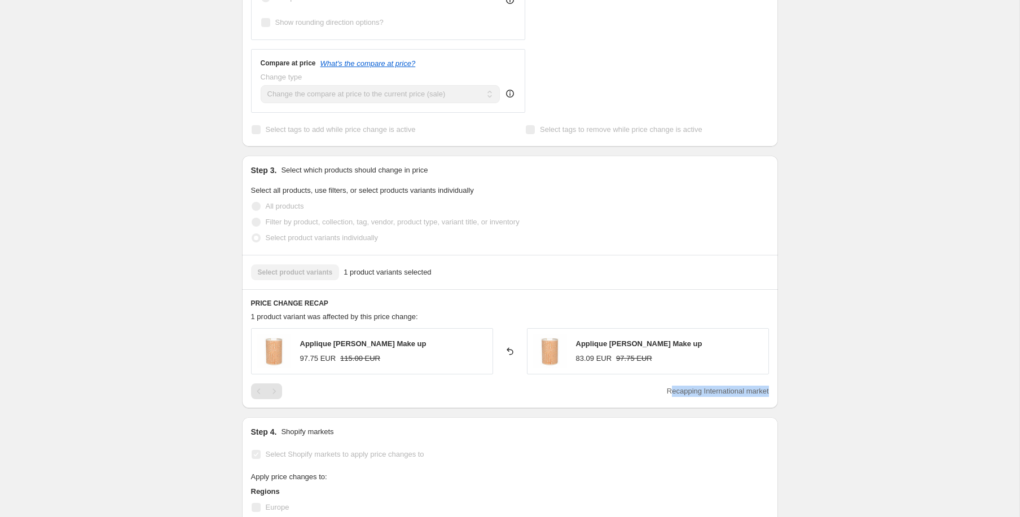
drag, startPoint x: 666, startPoint y: 394, endPoint x: 778, endPoint y: 390, distance: 112.3
click at [770, 389] on div "PRICE CHANGE RECAP 1 product variant was affected by this price change: Appliqu…" at bounding box center [510, 348] width 536 height 119
click at [785, 390] on div "Test internationnal. This page is ready Test internationnal Complete Reverted C…" at bounding box center [509, 157] width 563 height 1206
click at [659, 391] on div "Recapping International market" at bounding box center [510, 392] width 518 height 16
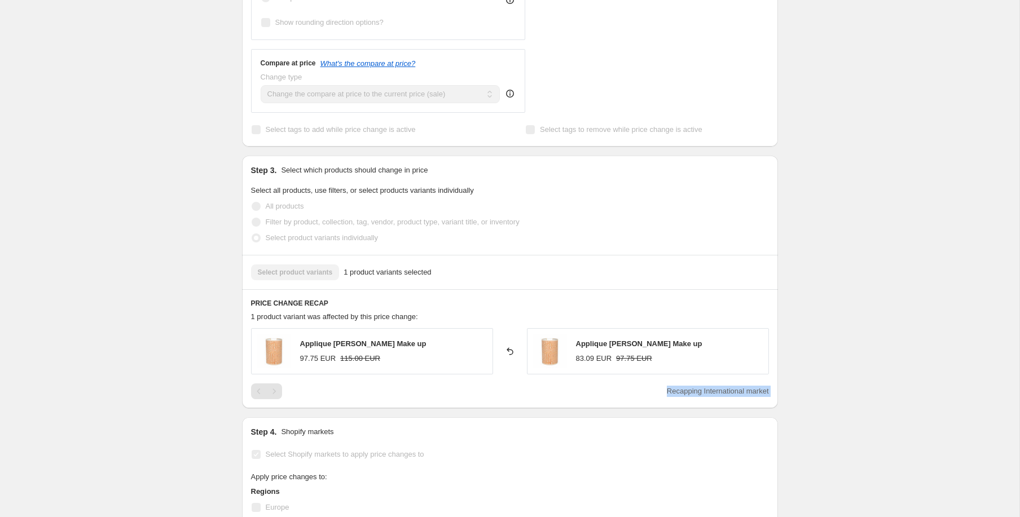
click at [659, 391] on div "Recapping International market" at bounding box center [510, 392] width 518 height 16
copy span "Recapping International market"
click at [173, 221] on div "Test internationnal. This page is ready Test internationnal Complete Reverted C…" at bounding box center [509, 157] width 1019 height 1206
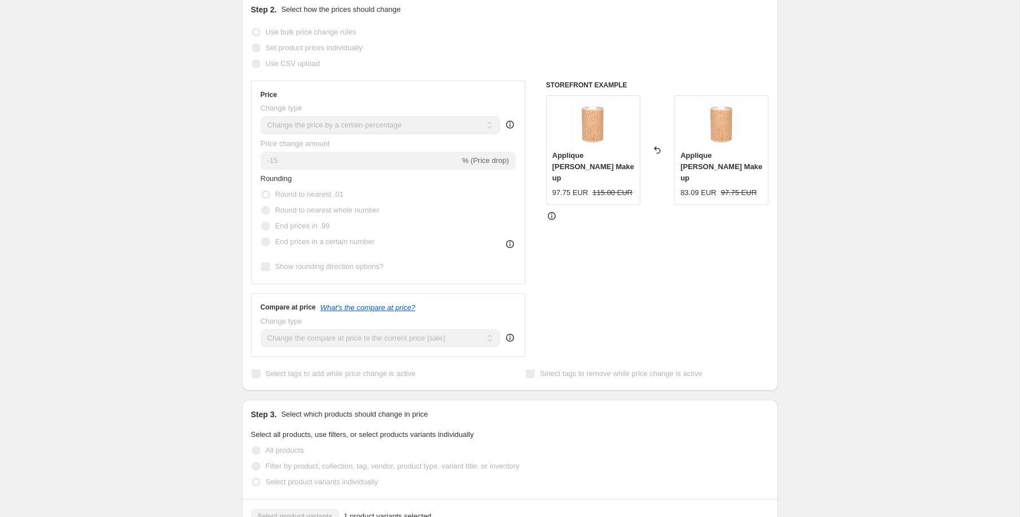
scroll to position [0, 0]
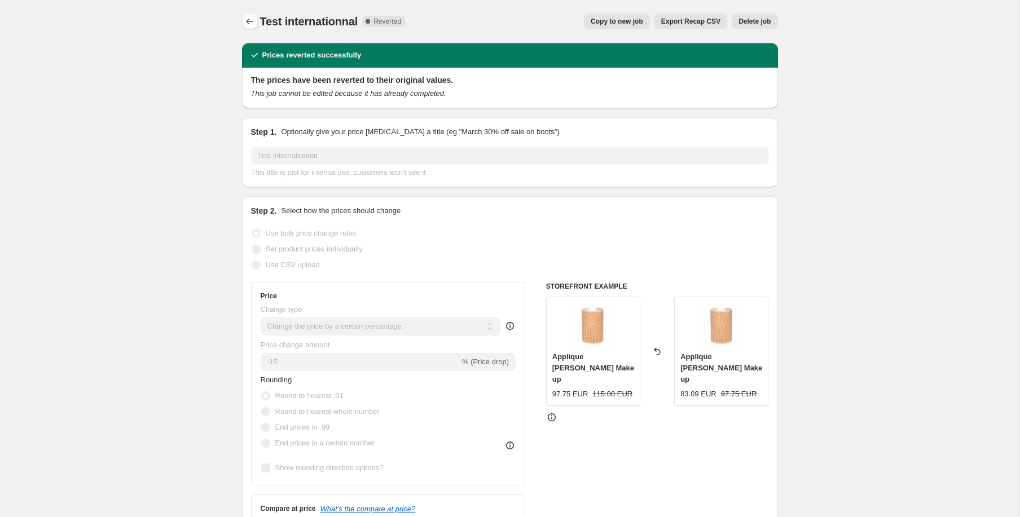
click at [250, 23] on icon "Price change jobs" at bounding box center [249, 21] width 11 height 11
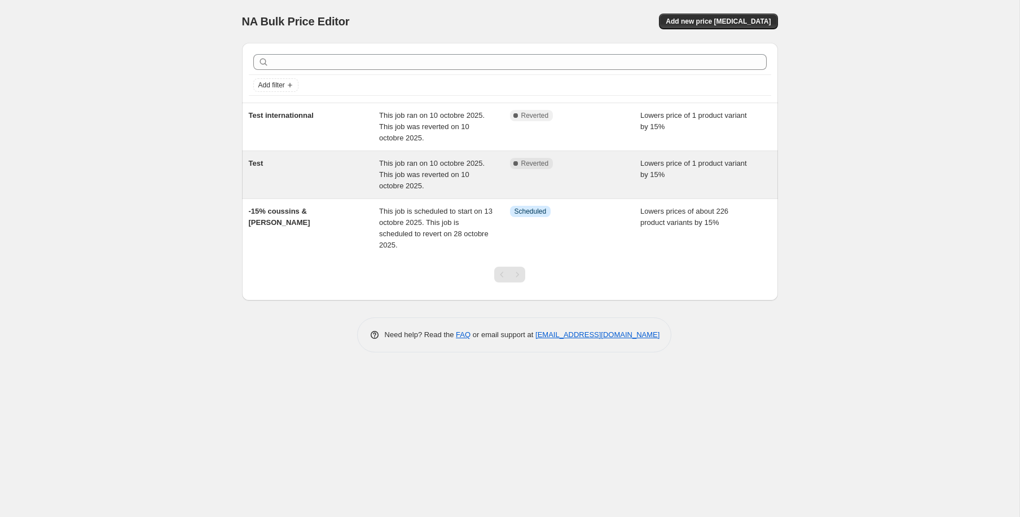
click at [359, 166] on div "Test" at bounding box center [314, 175] width 131 height 34
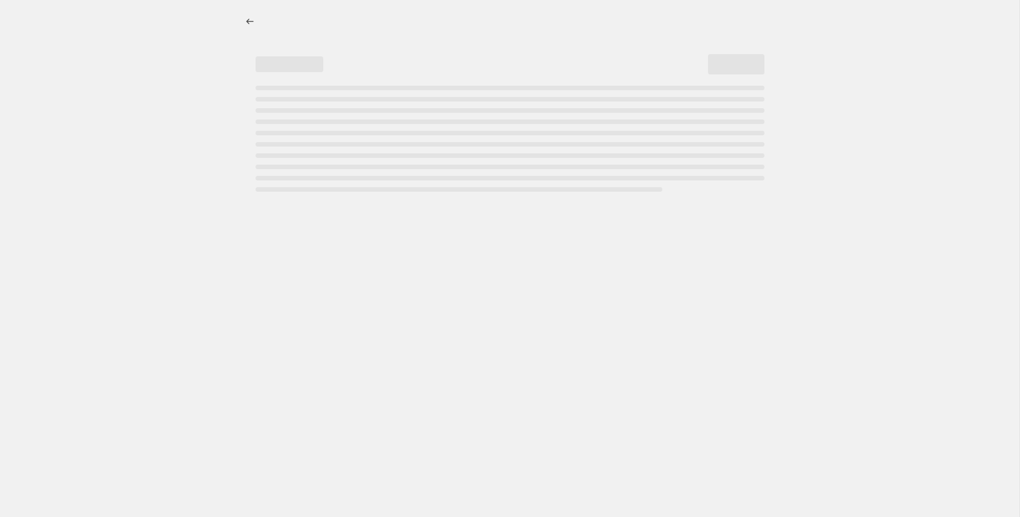
select select "percentage"
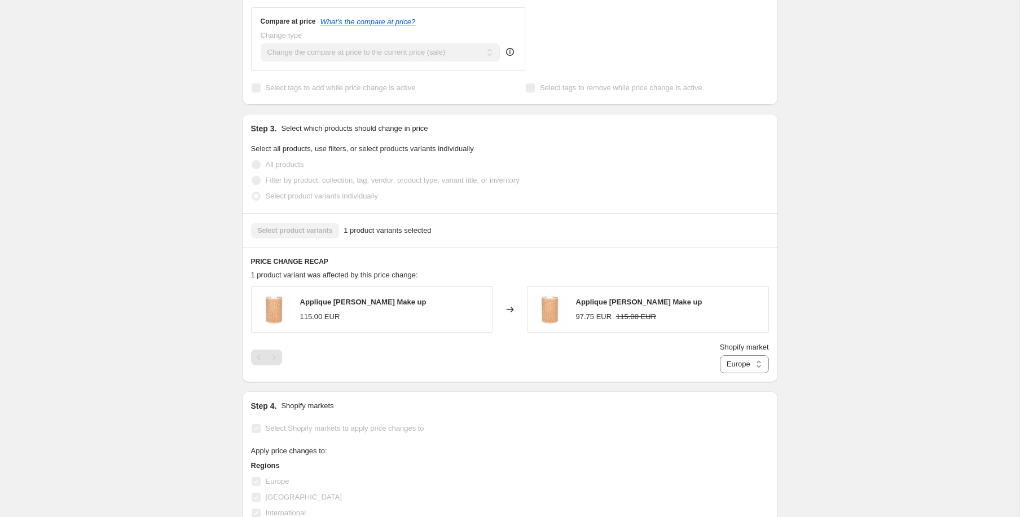
scroll to position [496, 0]
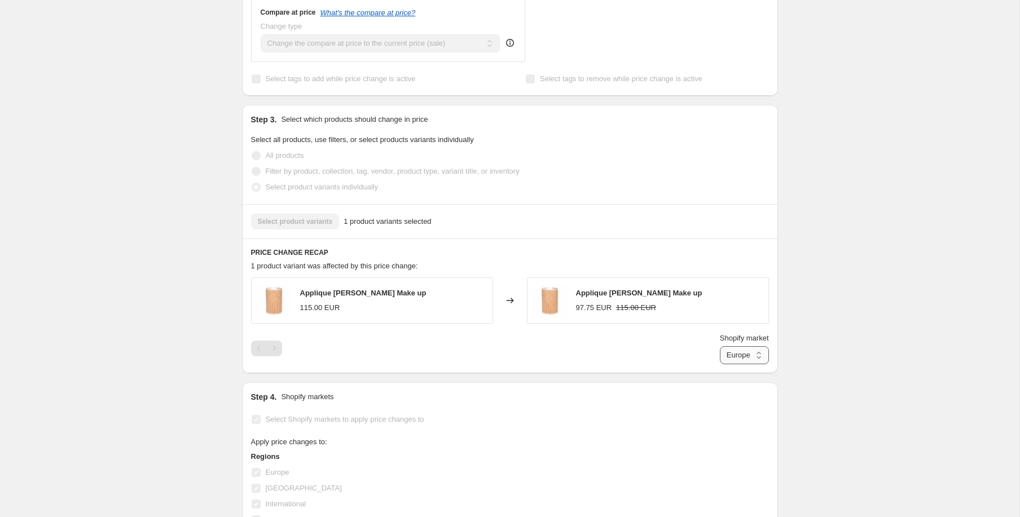
click at [755, 357] on select "Europe France International" at bounding box center [744, 355] width 49 height 18
select select "1352106223"
click at [720, 364] on select "Europe France International" at bounding box center [744, 355] width 49 height 18
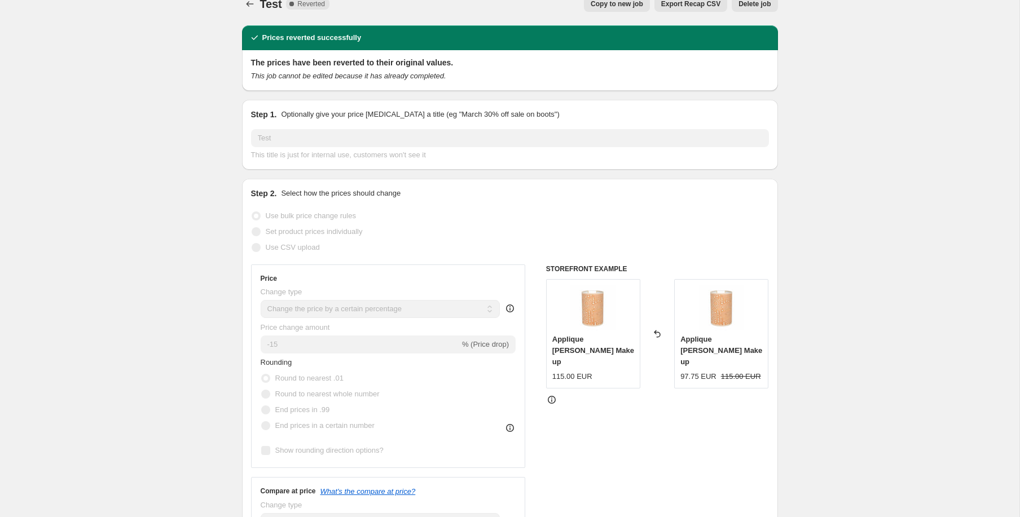
scroll to position [0, 0]
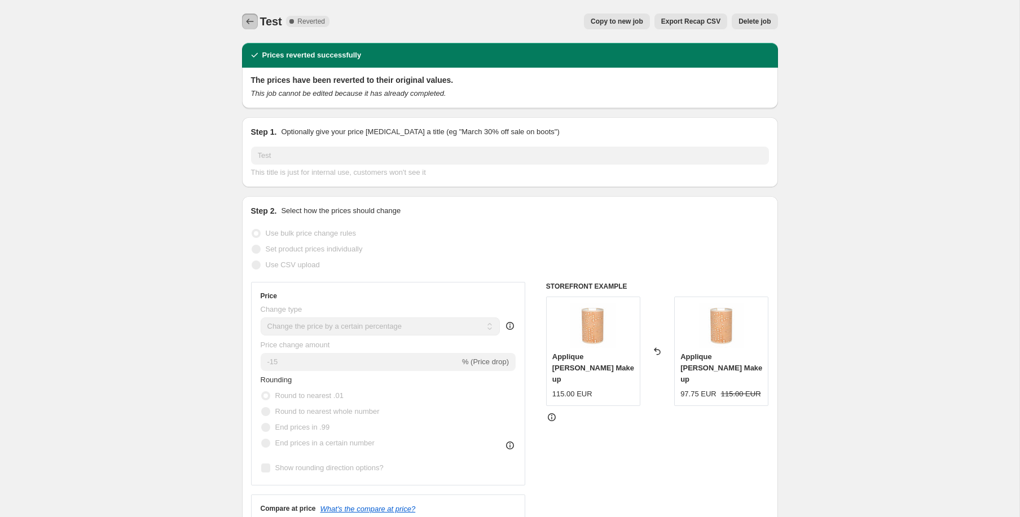
click at [244, 20] on icon "Price change jobs" at bounding box center [249, 21] width 11 height 11
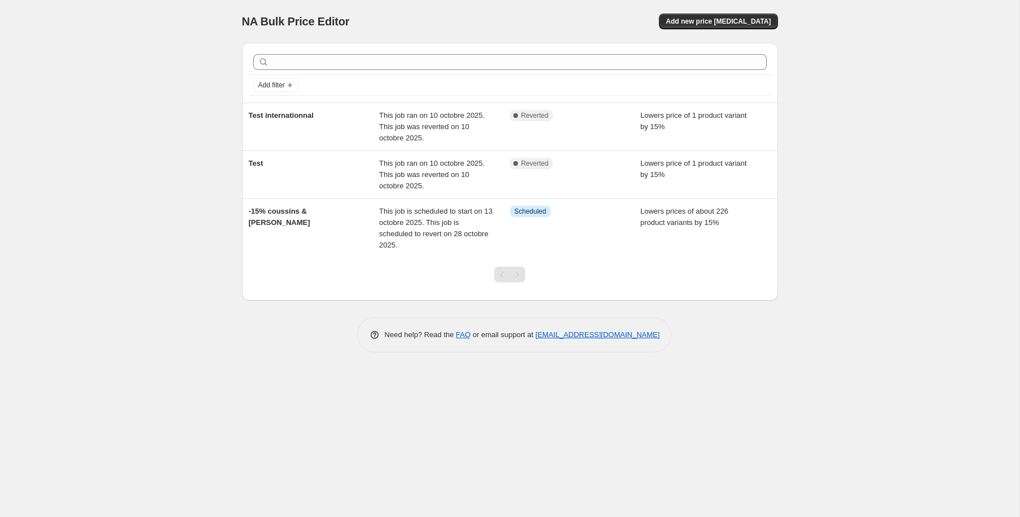
click at [706, 13] on div "NA Bulk Price Editor. This page is ready NA Bulk Price Editor Add new price [ME…" at bounding box center [510, 21] width 536 height 43
click at [710, 17] on span "Add new price [MEDICAL_DATA]" at bounding box center [718, 21] width 105 height 9
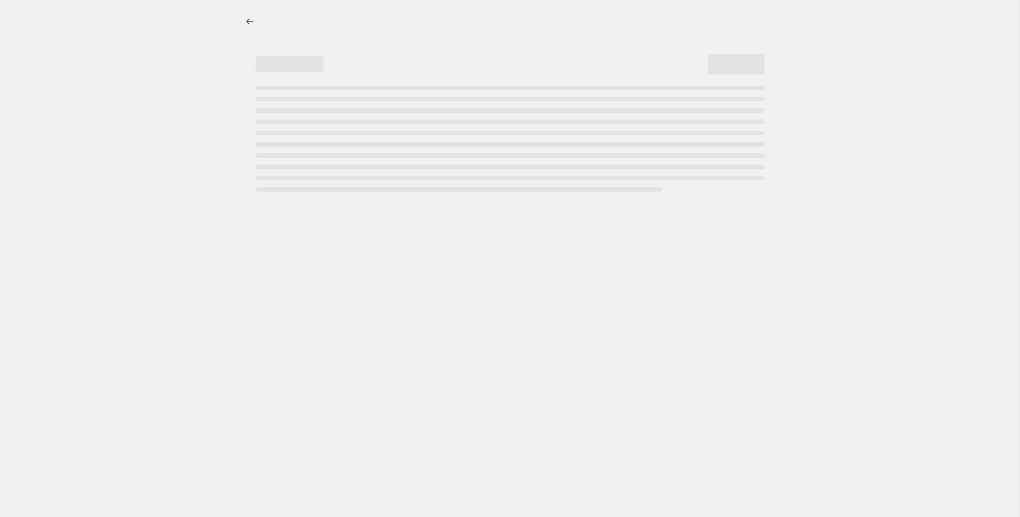
select select "percentage"
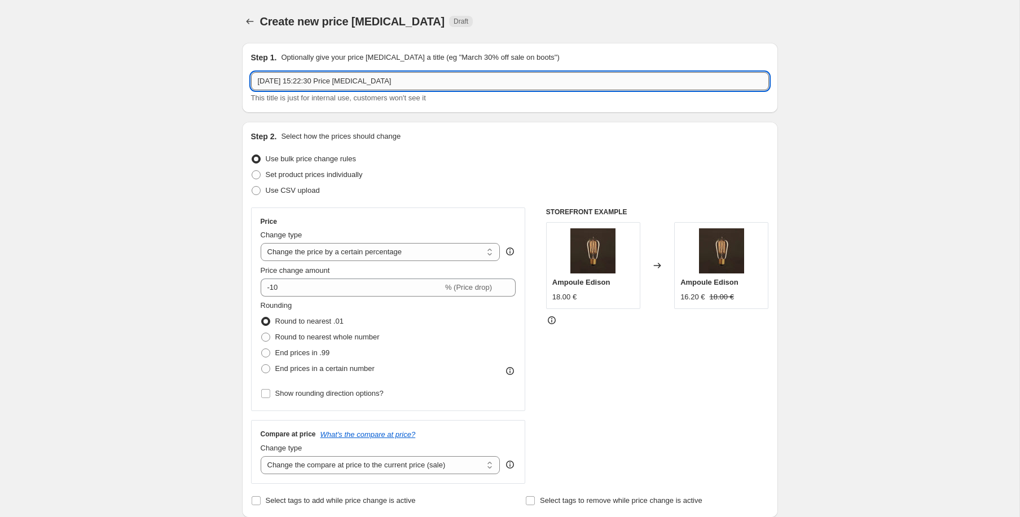
click at [338, 74] on input "[DATE] 15:22:30 Price [MEDICAL_DATA]" at bounding box center [510, 81] width 518 height 18
click at [327, 77] on input "[DATE] 15:22:30 Price [MEDICAL_DATA]" at bounding box center [510, 81] width 518 height 18
type input "Test france & international"
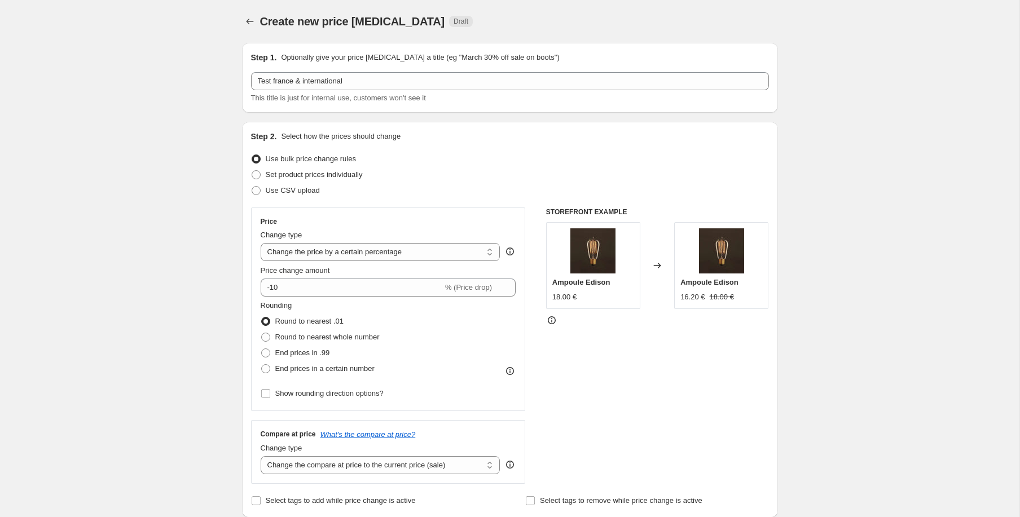
click at [481, 99] on div "This title is just for internal use, customers won't see it" at bounding box center [510, 97] width 518 height 11
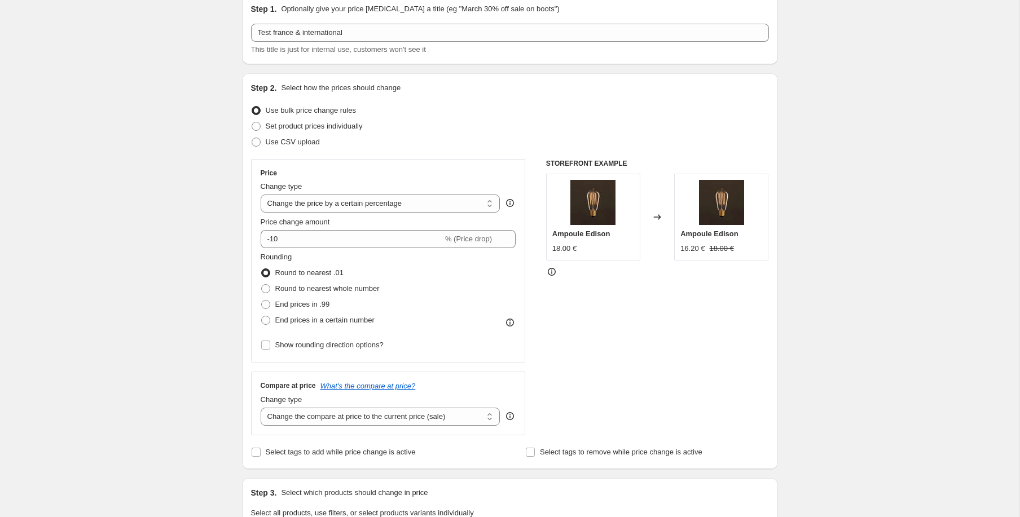
scroll to position [60, 0]
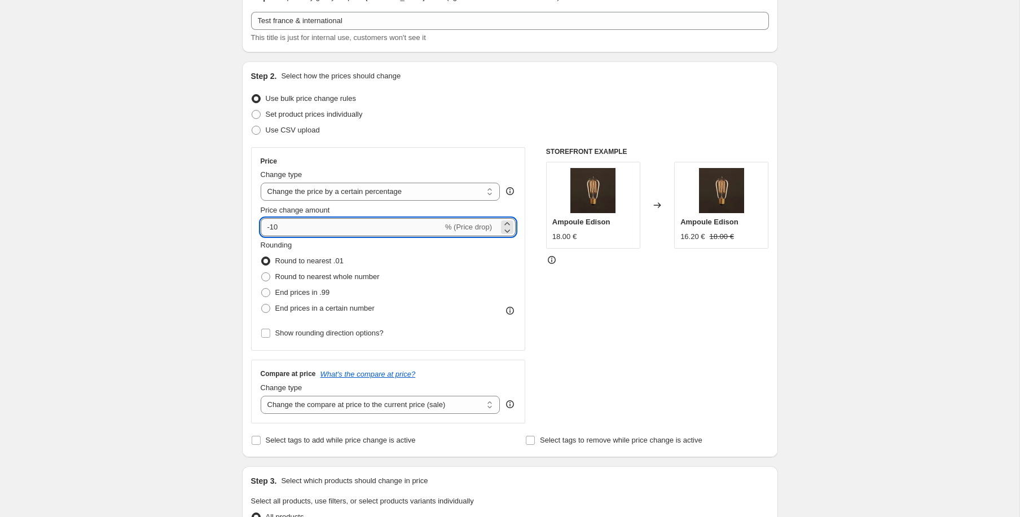
click at [290, 227] on input "-10" at bounding box center [352, 227] width 182 height 18
type input "-15"
click at [393, 404] on select "Change the compare at price to the current price (sale) Change the compare at p…" at bounding box center [381, 405] width 240 height 18
click at [261, 396] on select "Change the compare at price to the current price (sale) Change the compare at p…" at bounding box center [381, 405] width 240 height 18
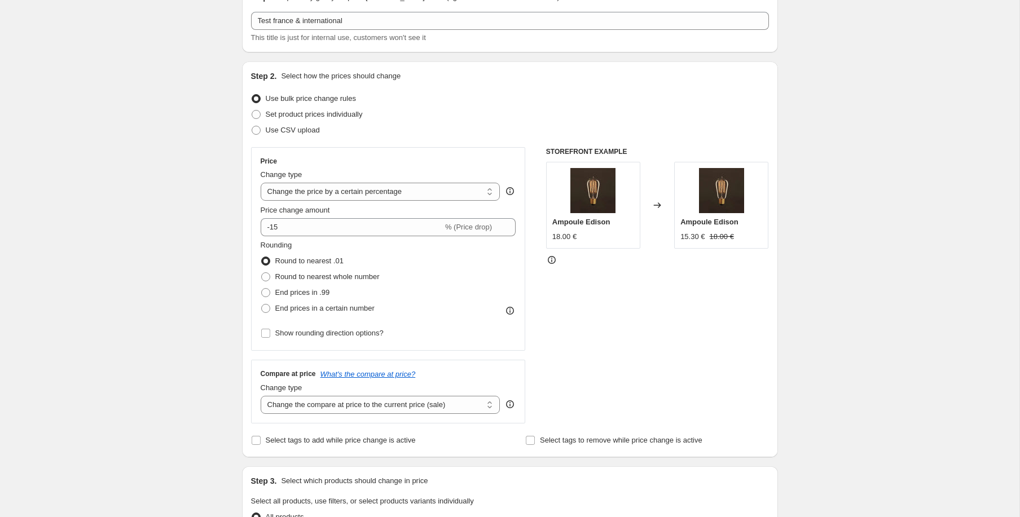
click at [643, 377] on div "STOREFRONT EXAMPLE Ampoule Edison 18.00 € Changed to Ampoule Edison 15.30 € 18.…" at bounding box center [657, 285] width 223 height 276
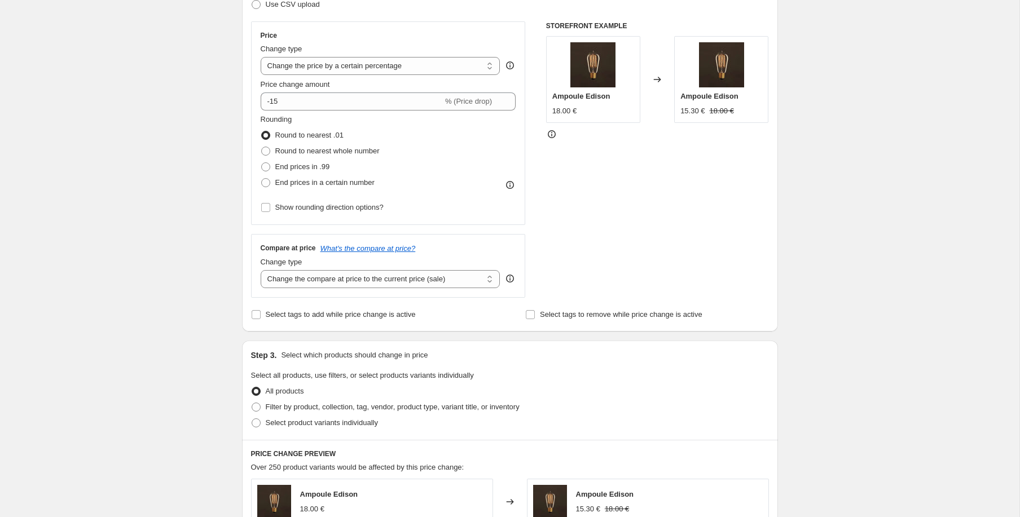
scroll to position [195, 0]
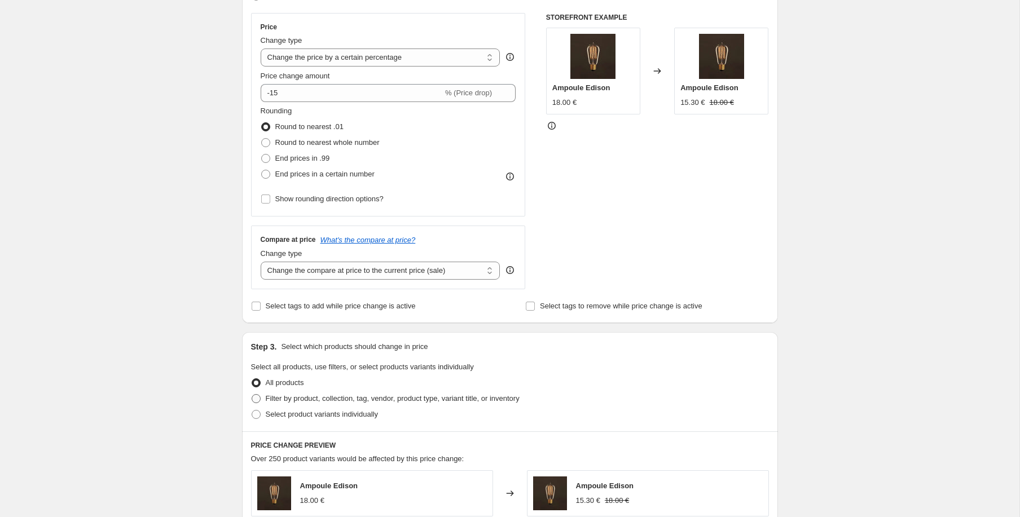
click at [302, 400] on span "Filter by product, collection, tag, vendor, product type, variant title, or inv…" at bounding box center [393, 398] width 254 height 8
click at [252, 395] on input "Filter by product, collection, tag, vendor, product type, variant title, or inv…" at bounding box center [252, 394] width 1 height 1
radio input "true"
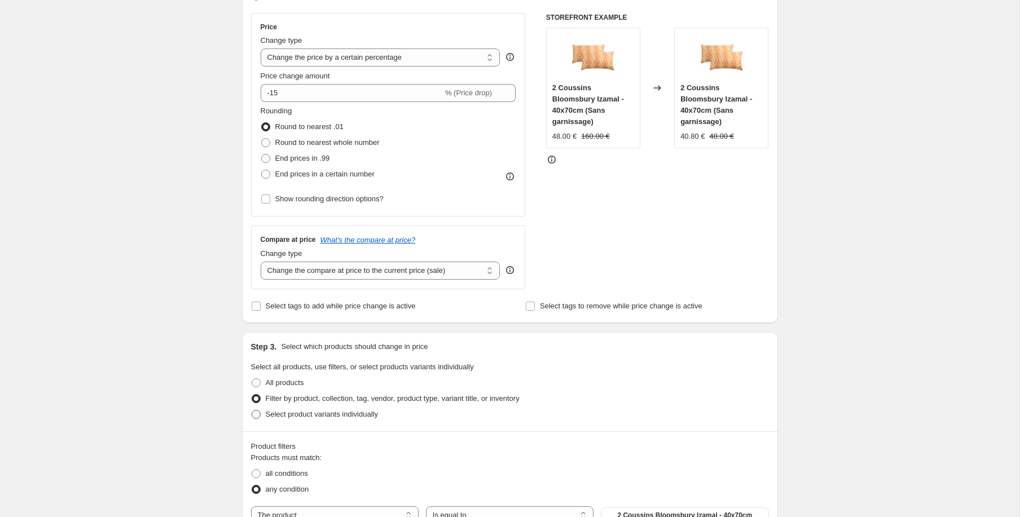
click at [306, 411] on span "Select product variants individually" at bounding box center [322, 414] width 112 height 8
click at [252, 411] on input "Select product variants individually" at bounding box center [252, 410] width 1 height 1
radio input "true"
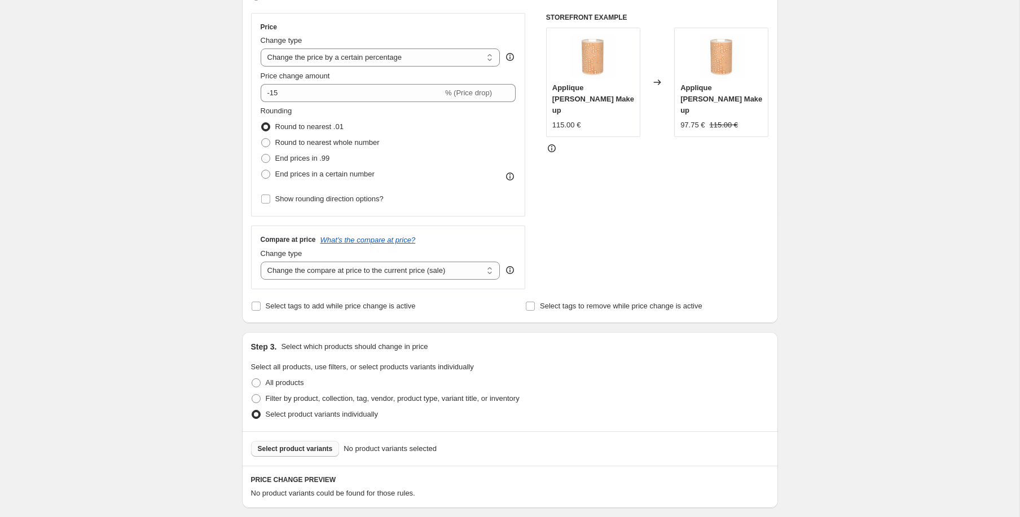
click at [319, 446] on span "Select product variants" at bounding box center [295, 448] width 75 height 9
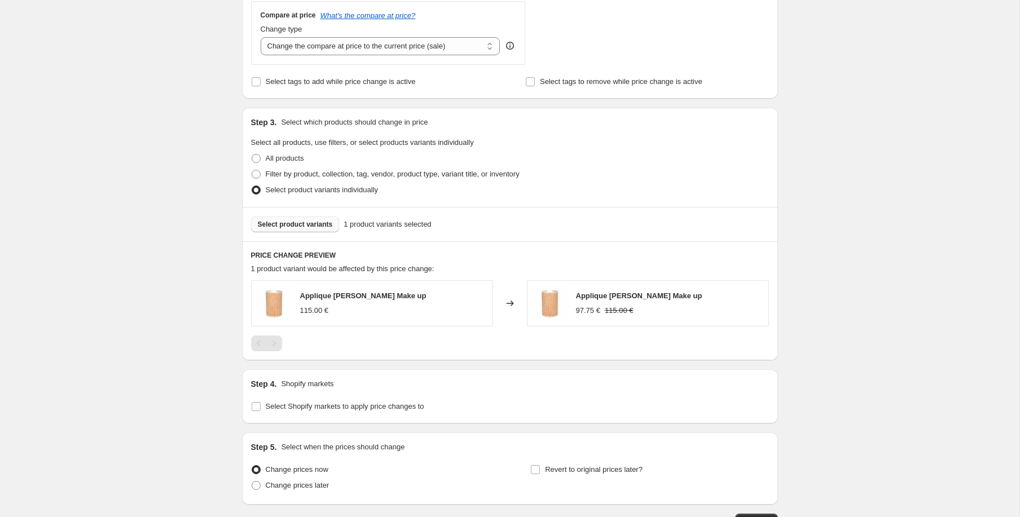
scroll to position [422, 0]
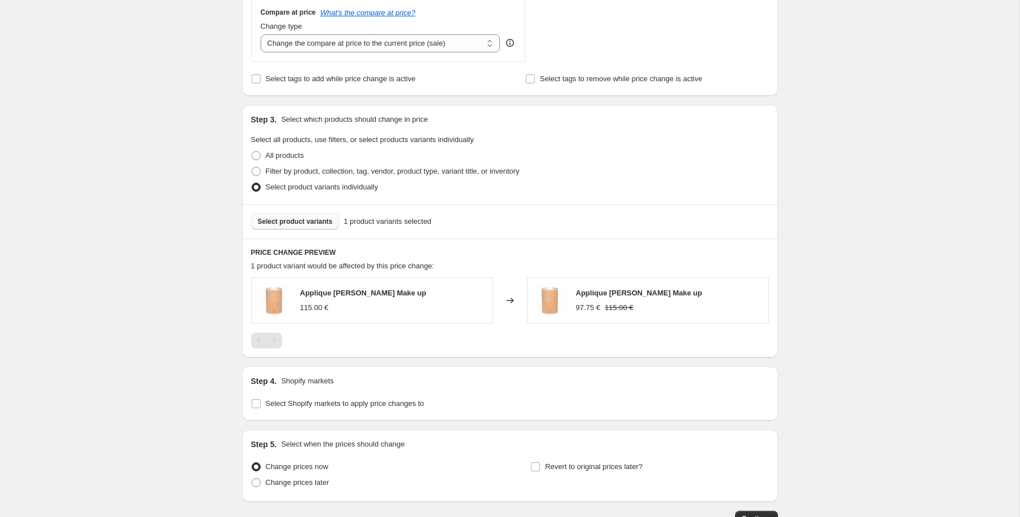
click at [315, 223] on span "Select product variants" at bounding box center [295, 221] width 75 height 9
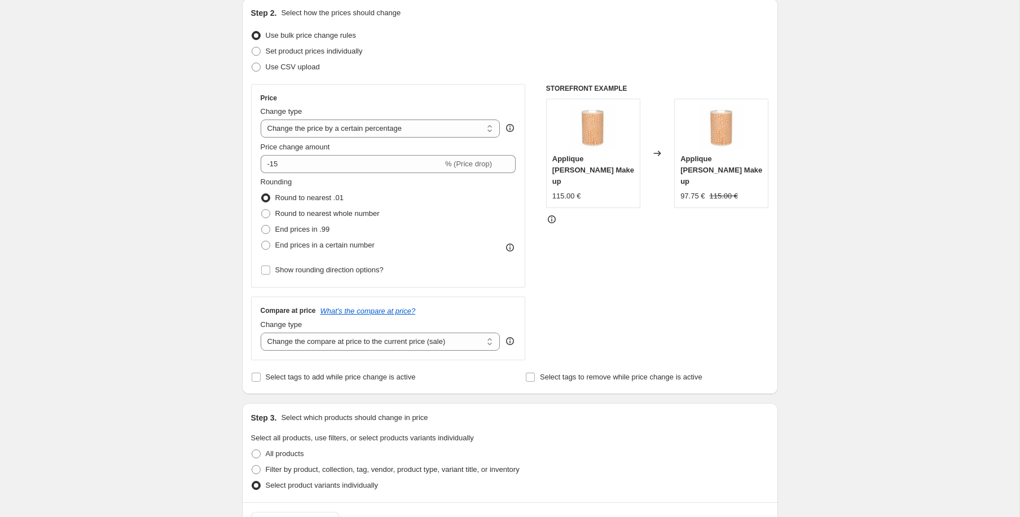
scroll to position [126, 0]
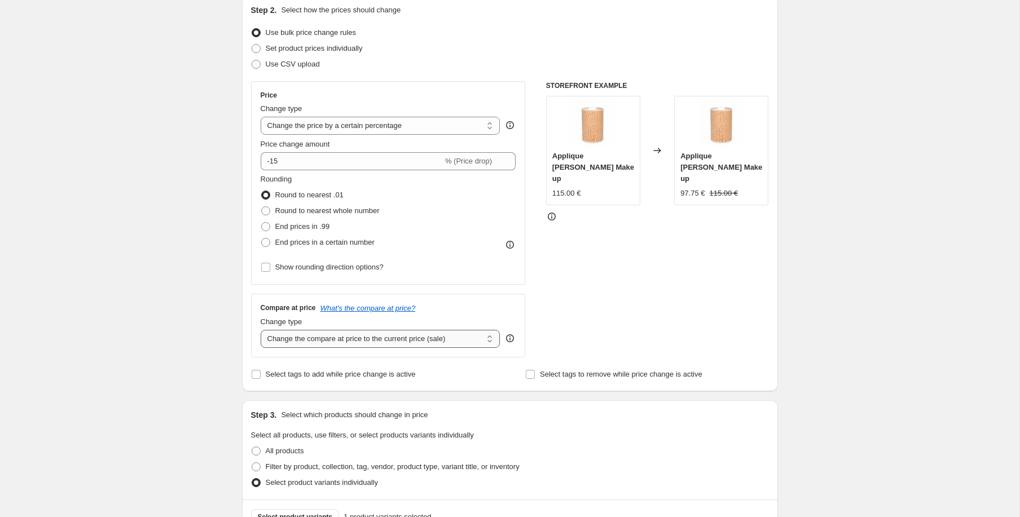
click at [480, 342] on select "Change the compare at price to the current price (sale) Change the compare at p…" at bounding box center [381, 339] width 240 height 18
click at [261, 330] on select "Change the compare at price to the current price (sale) Change the compare at p…" at bounding box center [381, 339] width 240 height 18
click at [913, 277] on div "Create new price [MEDICAL_DATA]. This page is ready Create new price [MEDICAL_D…" at bounding box center [509, 382] width 1019 height 1017
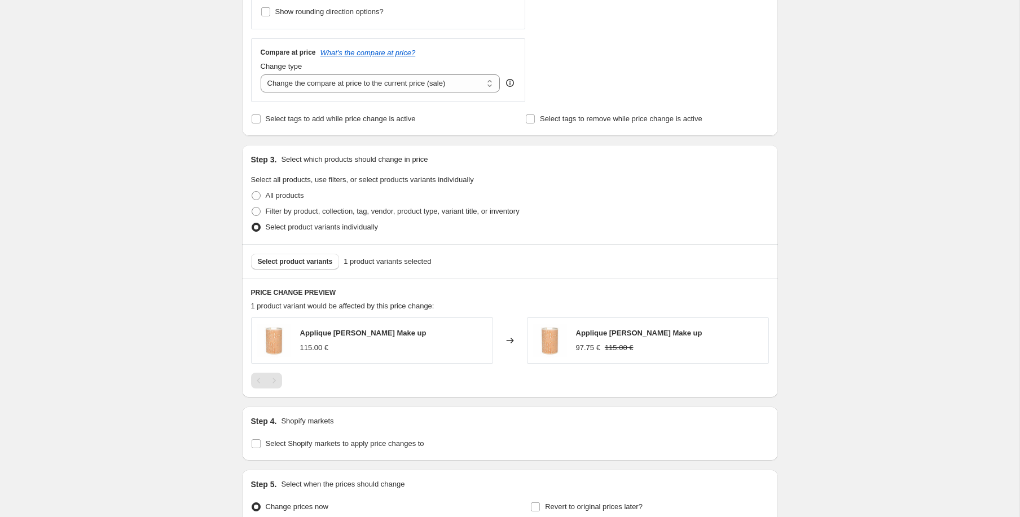
scroll to position [492, 0]
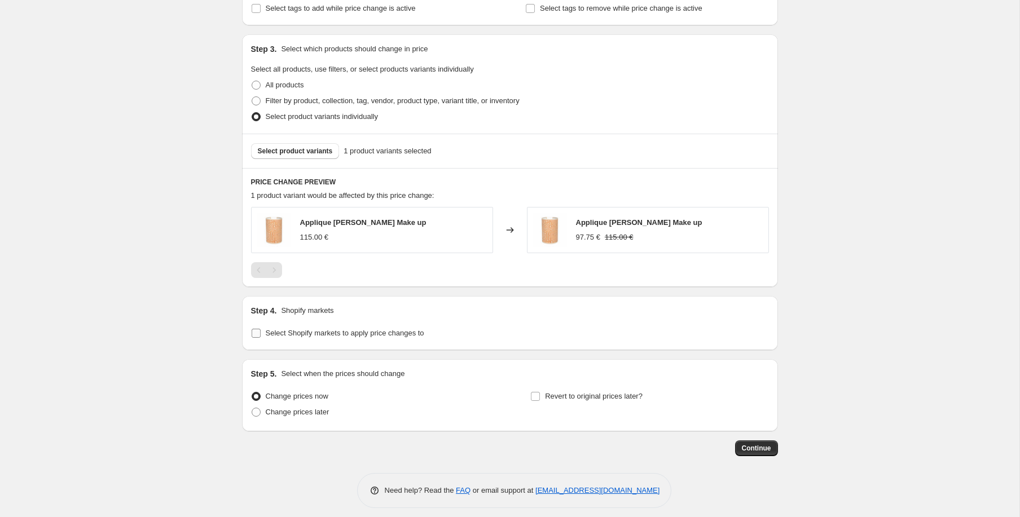
click at [390, 336] on span "Select Shopify markets to apply price changes to" at bounding box center [345, 333] width 158 height 8
click at [261, 336] on input "Select Shopify markets to apply price changes to" at bounding box center [256, 333] width 9 height 9
checkbox input "true"
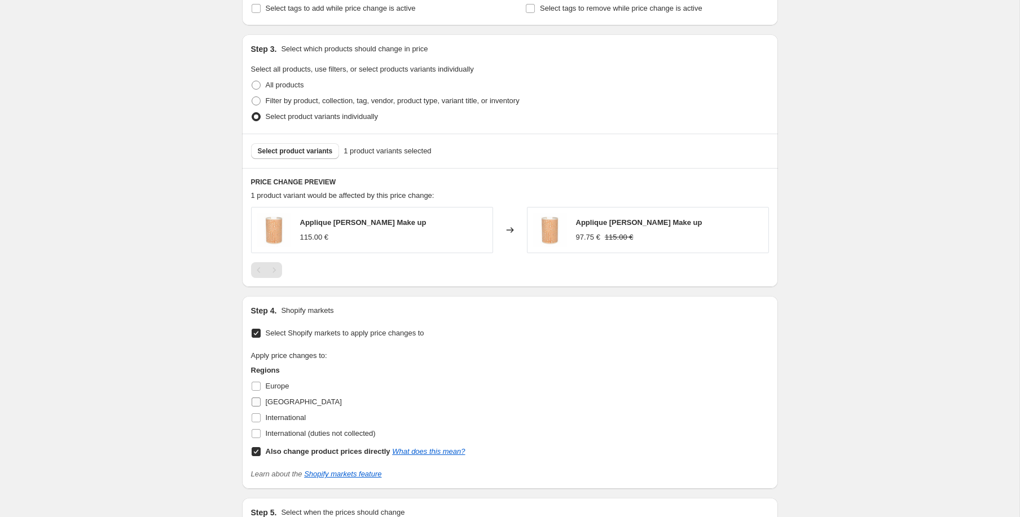
drag, startPoint x: 253, startPoint y: 420, endPoint x: 259, endPoint y: 419, distance: 6.3
click at [254, 419] on input "International" at bounding box center [256, 417] width 9 height 9
checkbox input "true"
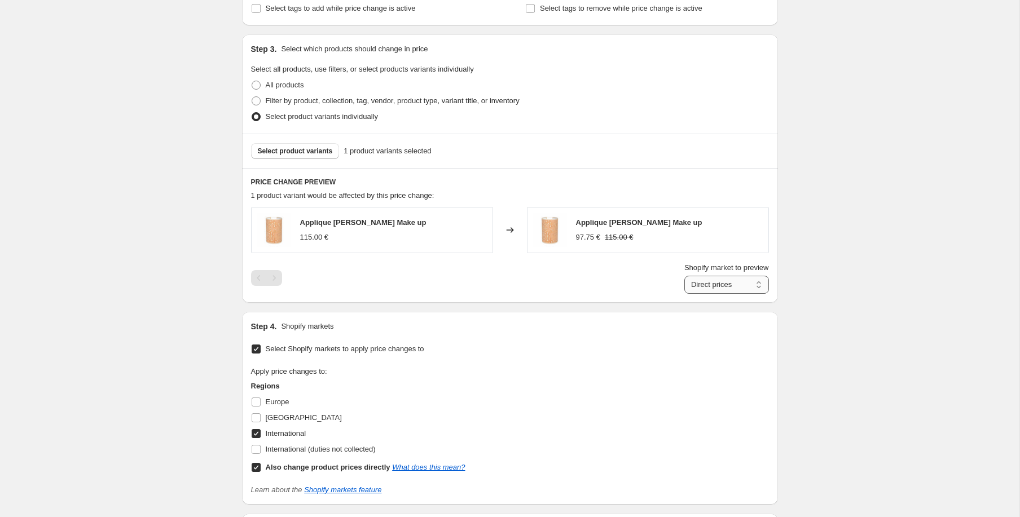
click at [724, 285] on select "Direct prices International" at bounding box center [726, 285] width 85 height 18
drag, startPoint x: 276, startPoint y: 403, endPoint x: 275, endPoint y: 411, distance: 8.1
click at [276, 403] on span "Europe" at bounding box center [278, 402] width 24 height 8
click at [261, 403] on input "Europe" at bounding box center [256, 402] width 9 height 9
checkbox input "true"
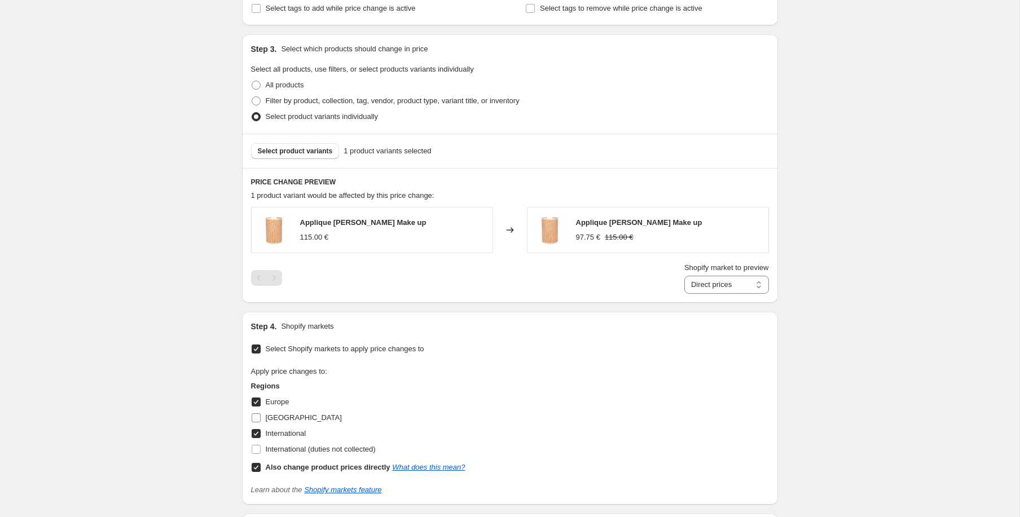
click at [275, 418] on span "[GEOGRAPHIC_DATA]" at bounding box center [304, 417] width 76 height 8
click at [261, 418] on input "[GEOGRAPHIC_DATA]" at bounding box center [256, 417] width 9 height 9
checkbox input "true"
click at [733, 286] on select "Direct prices [GEOGRAPHIC_DATA] [GEOGRAPHIC_DATA] International" at bounding box center [726, 285] width 85 height 18
click at [684, 294] on select "Direct prices [GEOGRAPHIC_DATA] [GEOGRAPHIC_DATA] International" at bounding box center [726, 285] width 85 height 18
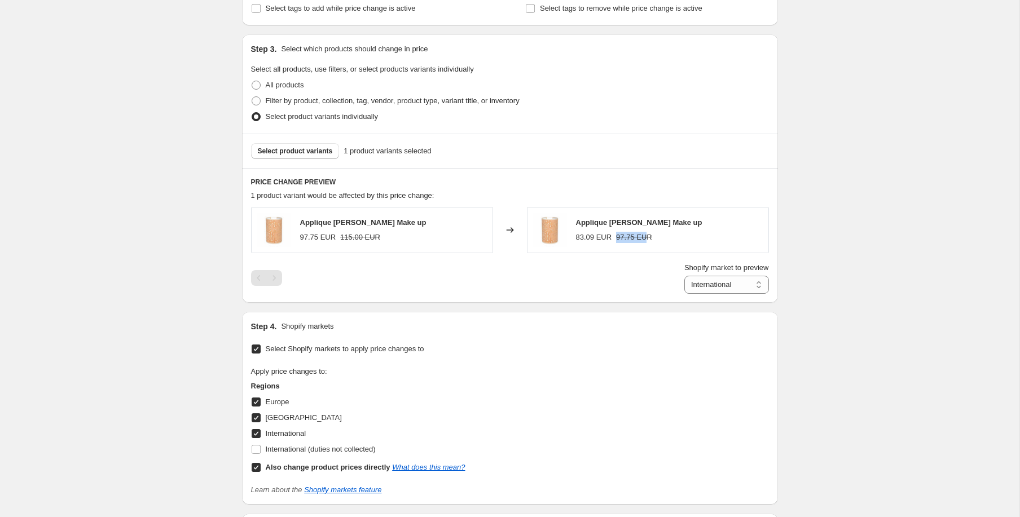
drag, startPoint x: 615, startPoint y: 237, endPoint x: 647, endPoint y: 237, distance: 32.7
click at [647, 237] on div "83.09 EUR 97.75 EUR" at bounding box center [639, 237] width 126 height 11
click at [644, 247] on div "Applique [PERSON_NAME] Make up 83.09 EUR 97.75 EUR" at bounding box center [648, 230] width 242 height 46
click at [730, 282] on select "Direct prices [GEOGRAPHIC_DATA] [GEOGRAPHIC_DATA] International" at bounding box center [726, 285] width 85 height 18
click at [684, 294] on select "Direct prices [GEOGRAPHIC_DATA] [GEOGRAPHIC_DATA] International" at bounding box center [726, 285] width 85 height 18
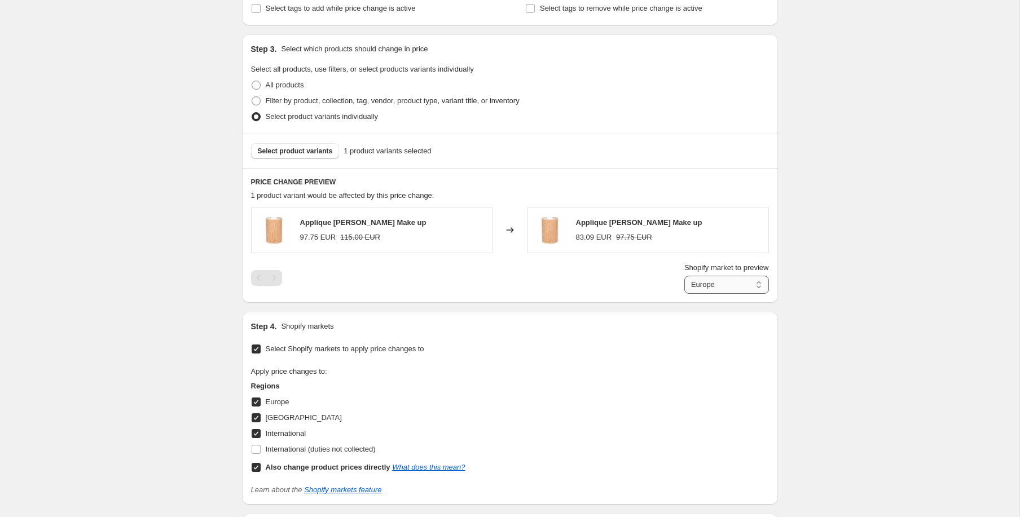
click at [721, 285] on select "Direct prices [GEOGRAPHIC_DATA] [GEOGRAPHIC_DATA] International" at bounding box center [726, 285] width 85 height 18
click at [684, 294] on select "Direct prices [GEOGRAPHIC_DATA] [GEOGRAPHIC_DATA] International" at bounding box center [726, 285] width 85 height 18
click at [710, 280] on select "Direct prices [GEOGRAPHIC_DATA] [GEOGRAPHIC_DATA] International" at bounding box center [726, 285] width 85 height 18
select select "55139729742"
click at [684, 294] on select "Direct prices [GEOGRAPHIC_DATA] [GEOGRAPHIC_DATA] International" at bounding box center [726, 285] width 85 height 18
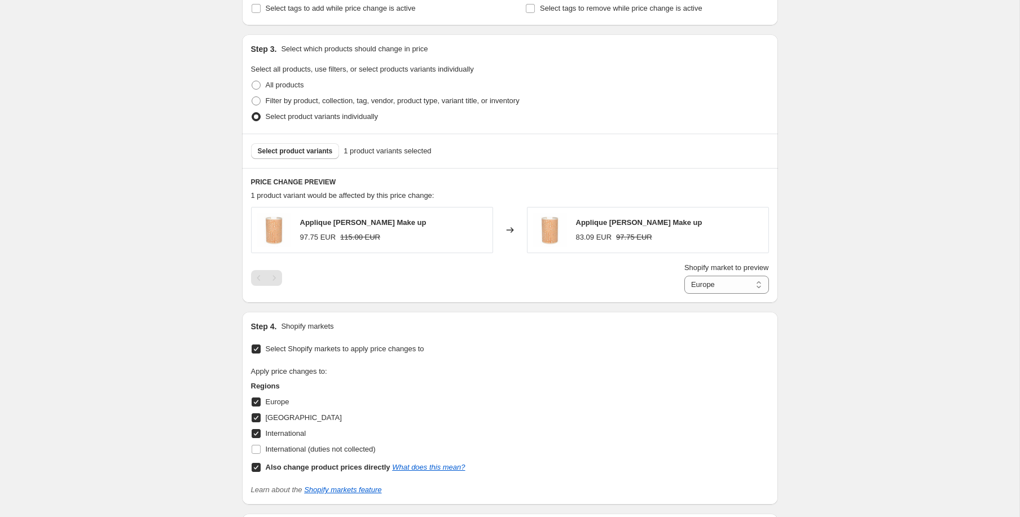
click at [274, 402] on span "Europe" at bounding box center [278, 402] width 24 height 8
click at [261, 402] on input "Europe" at bounding box center [256, 402] width 9 height 9
checkbox input "false"
click at [730, 282] on select "Direct prices France International" at bounding box center [726, 285] width 85 height 18
click at [684, 276] on select "Direct prices France International" at bounding box center [726, 285] width 85 height 18
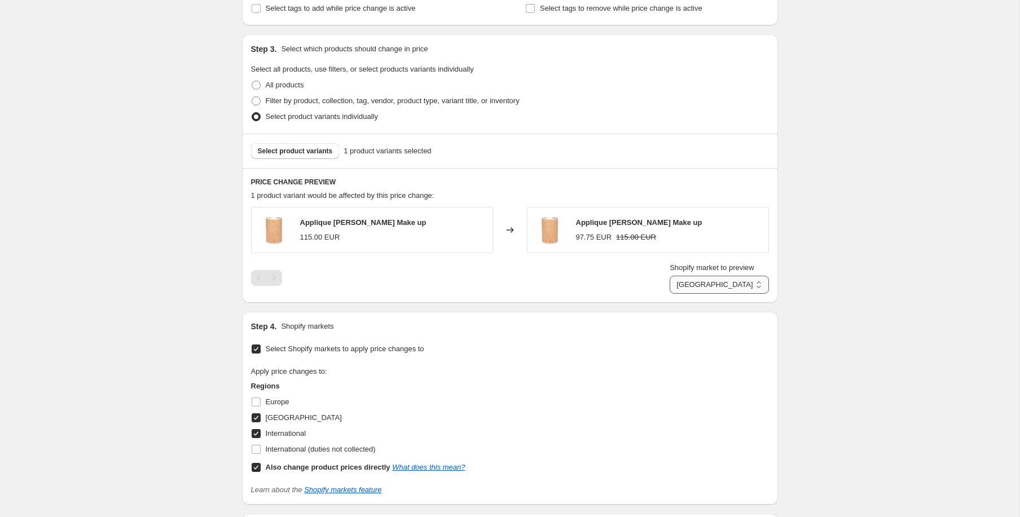
click at [731, 285] on select "Direct prices France International" at bounding box center [718, 285] width 99 height 18
click at [677, 294] on select "Direct prices France International" at bounding box center [718, 285] width 99 height 18
click at [725, 293] on select "Direct prices France International" at bounding box center [726, 285] width 85 height 18
click at [684, 294] on select "Direct prices France International" at bounding box center [726, 285] width 85 height 18
click at [733, 288] on select "Direct prices France International" at bounding box center [718, 285] width 99 height 18
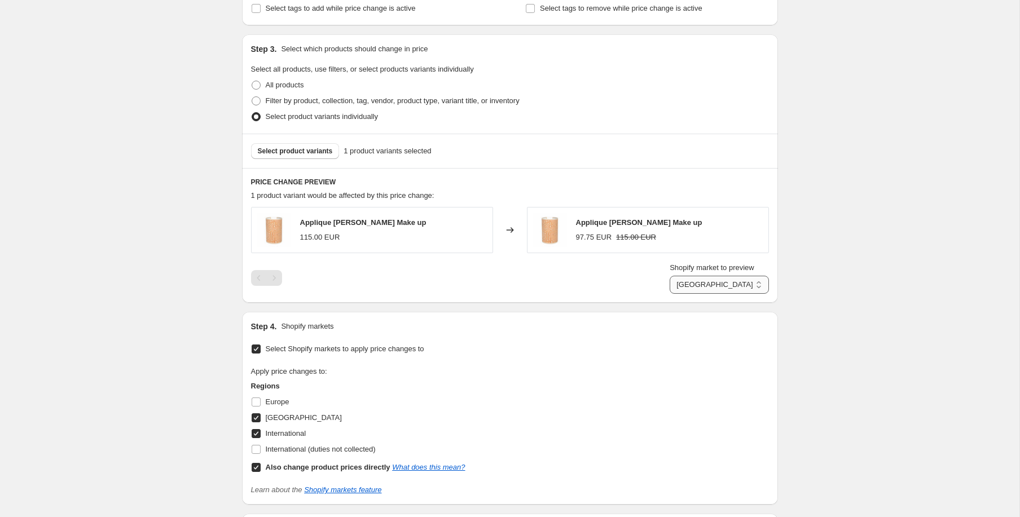
click at [677, 294] on select "Direct prices France International" at bounding box center [718, 285] width 99 height 18
click at [728, 283] on select "Direct prices France International" at bounding box center [726, 285] width 85 height 18
select select "1352073455"
click at [684, 294] on select "Direct prices France International" at bounding box center [726, 285] width 85 height 18
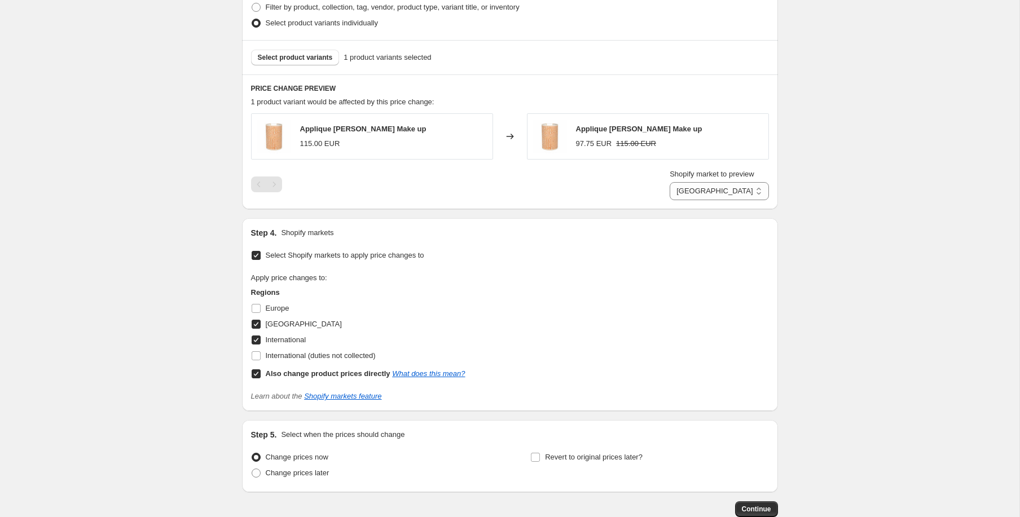
scroll to position [600, 0]
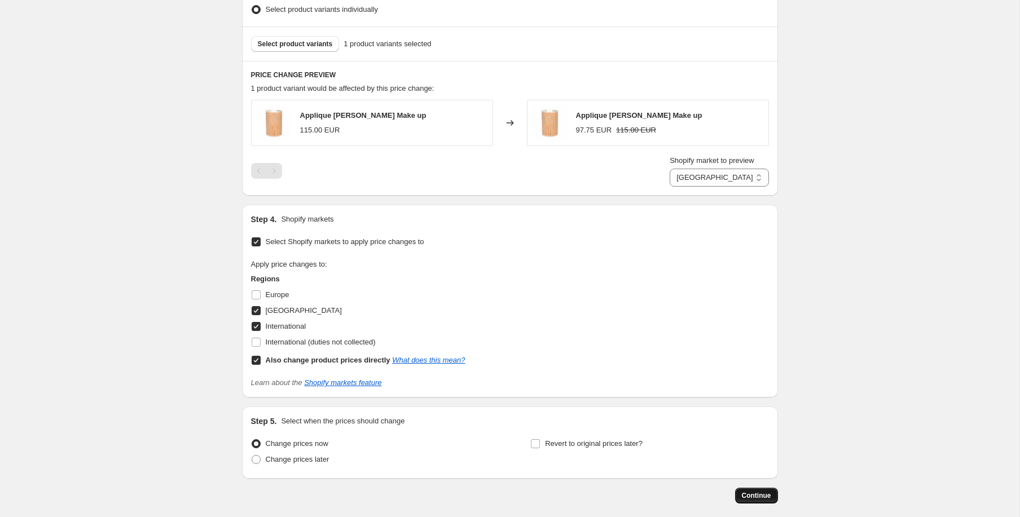
click at [751, 496] on span "Continue" at bounding box center [756, 495] width 29 height 9
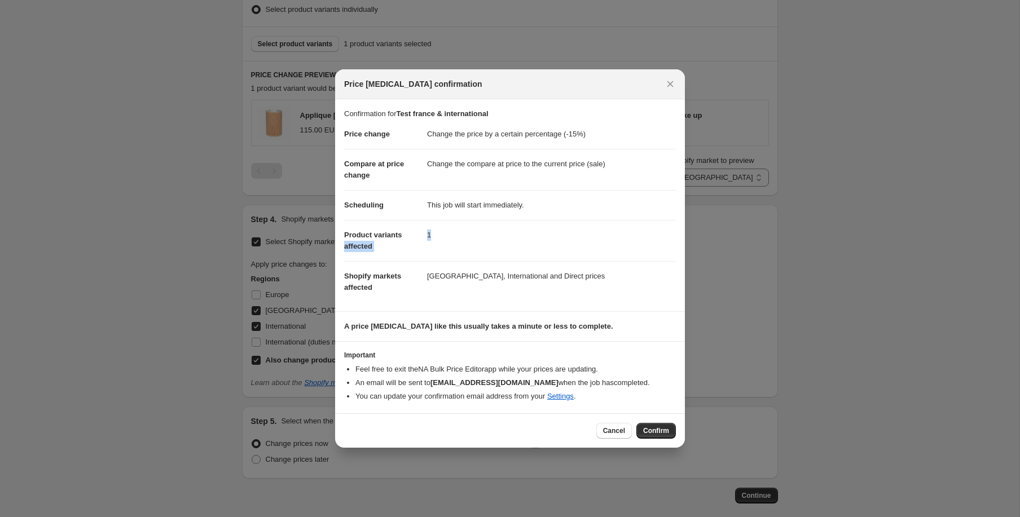
drag, startPoint x: 423, startPoint y: 234, endPoint x: 454, endPoint y: 235, distance: 31.0
click at [454, 235] on dl "Price change Change the price by a certain percentage (-15%) Compare at price c…" at bounding box center [510, 211] width 332 height 183
click at [653, 427] on span "Confirm" at bounding box center [656, 430] width 26 height 9
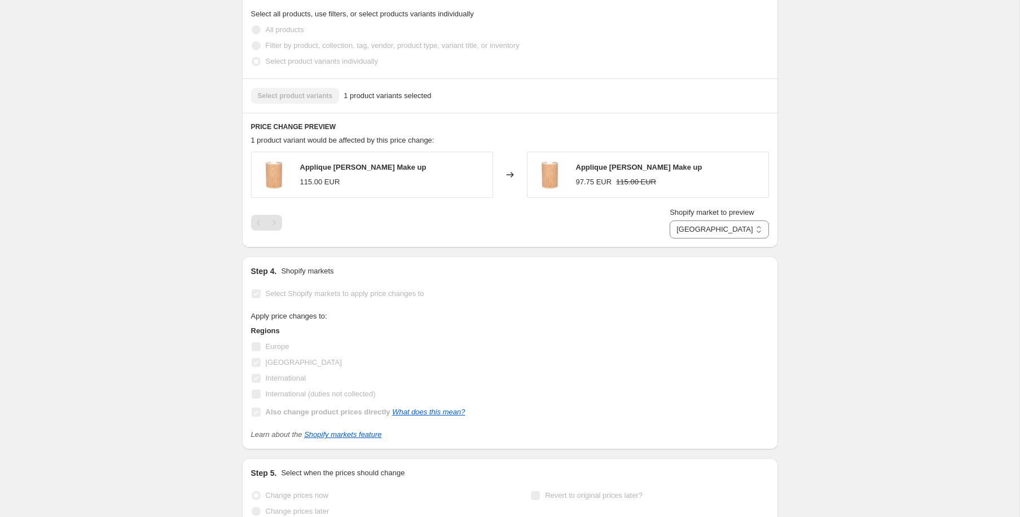
scroll to position [629, 0]
select select "percentage"
select select "1352073455"
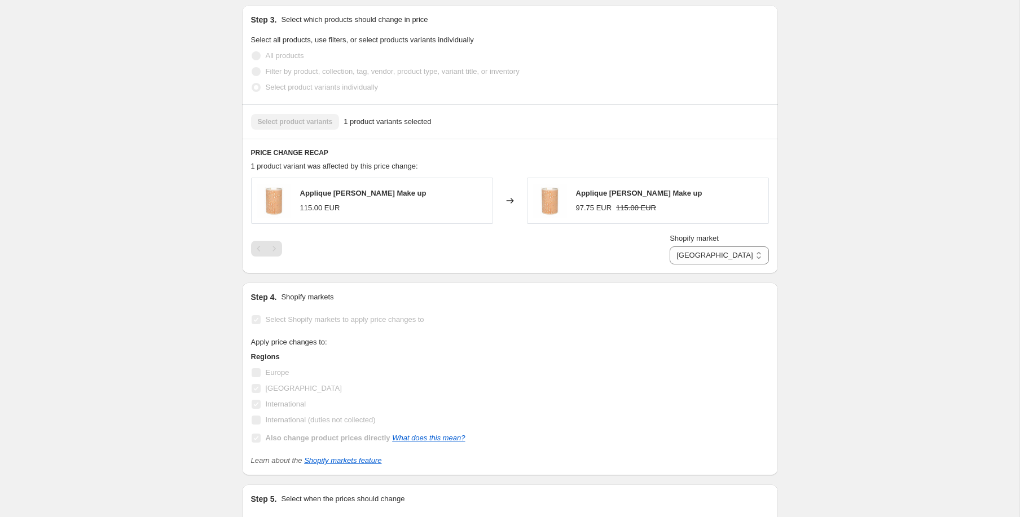
scroll to position [0, 0]
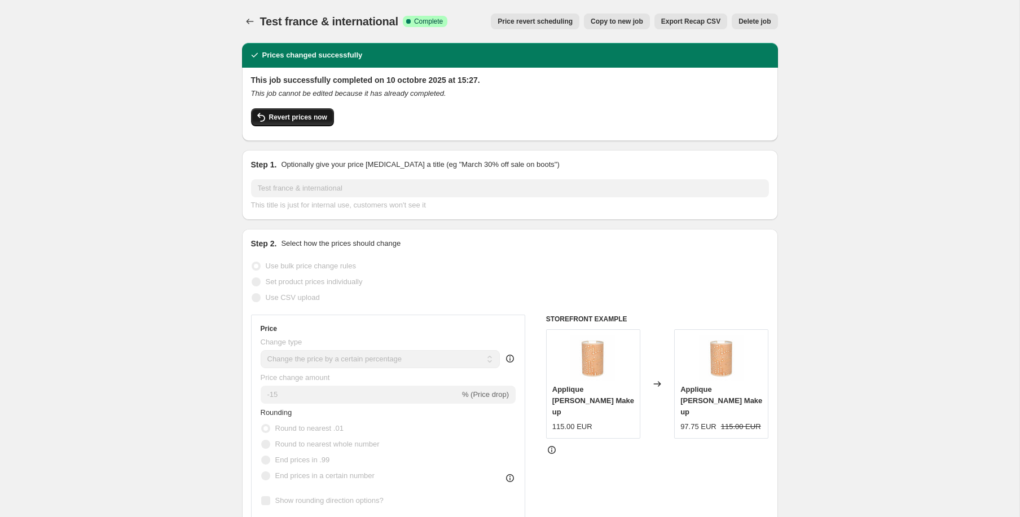
click at [304, 118] on span "Revert prices now" at bounding box center [298, 117] width 58 height 9
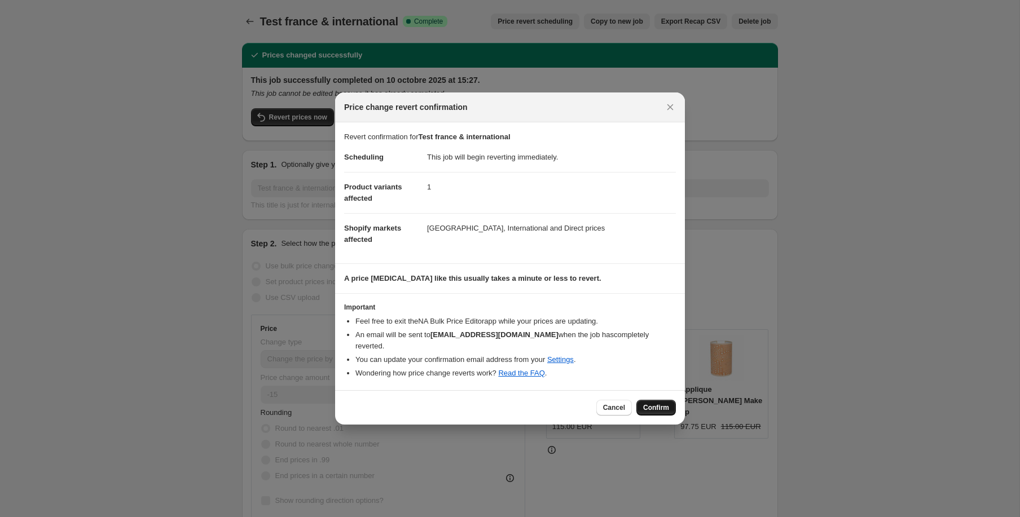
click at [667, 400] on button "Confirm" at bounding box center [655, 408] width 39 height 16
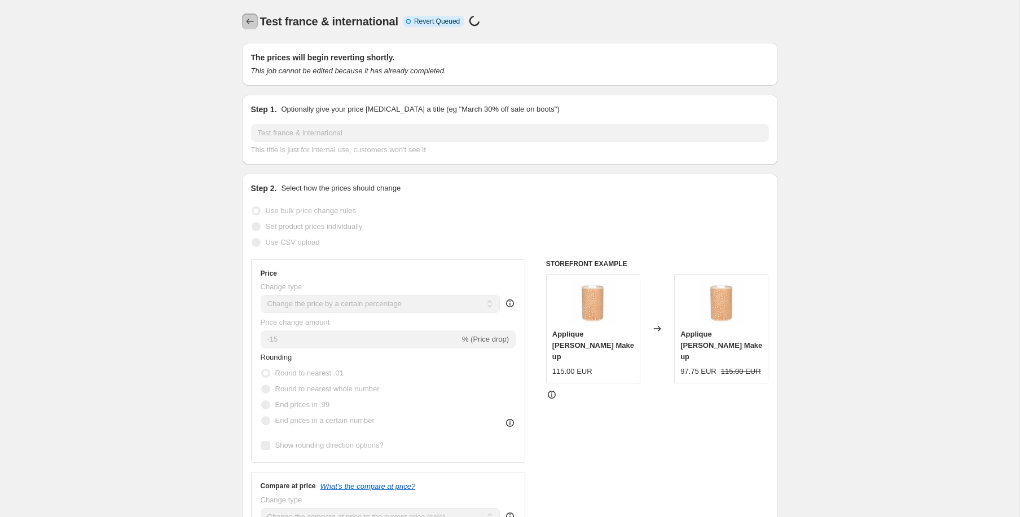
click at [246, 21] on icon "Price change jobs" at bounding box center [249, 22] width 7 height 6
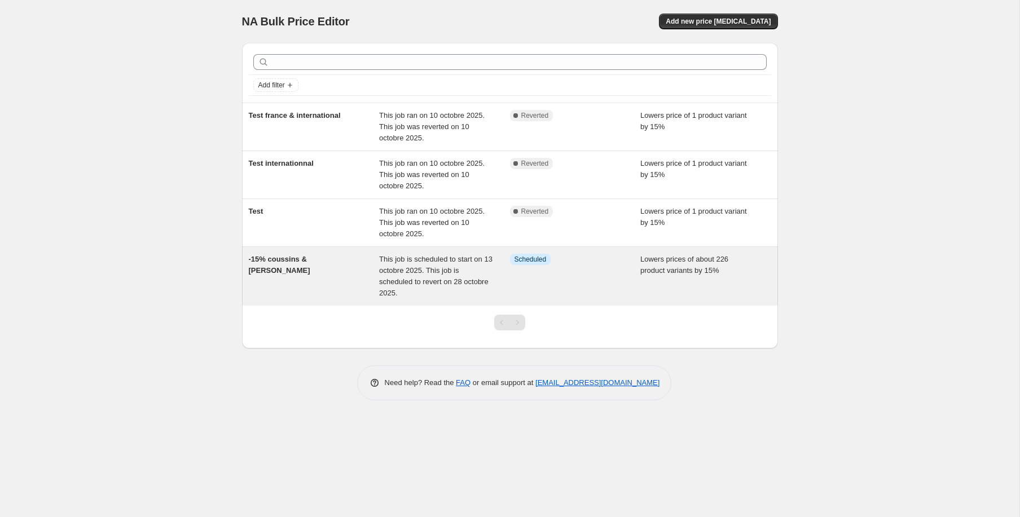
click at [591, 268] on div "Info Scheduled" at bounding box center [575, 276] width 131 height 45
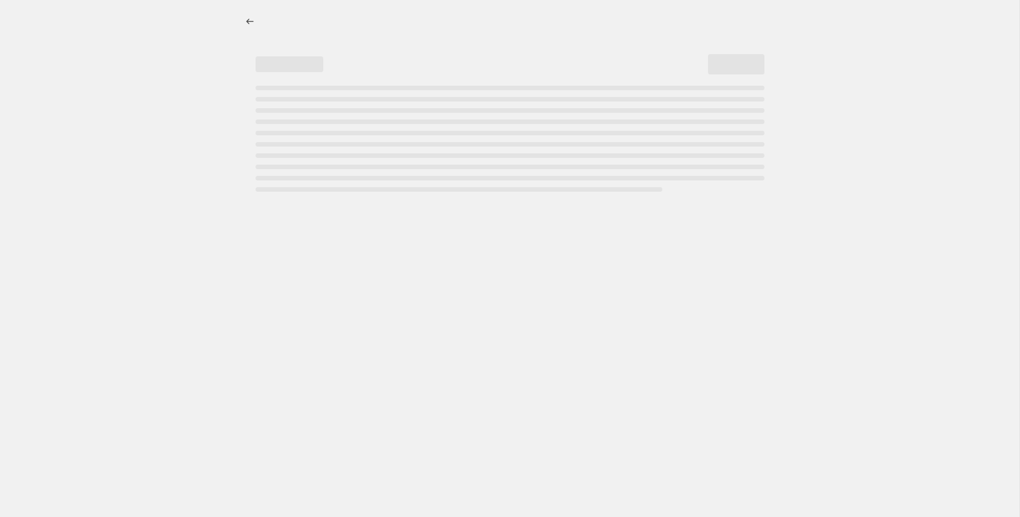
select select "percentage"
select select "tag"
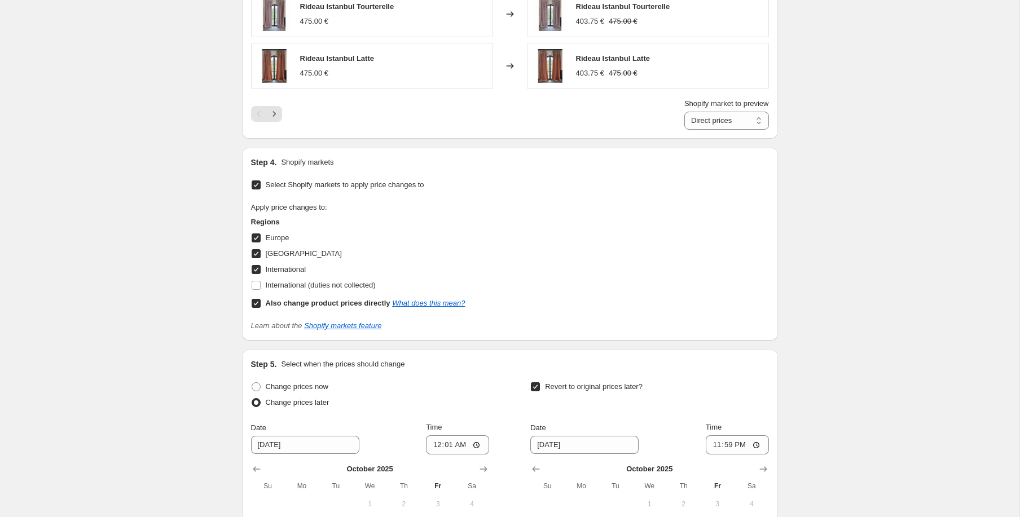
scroll to position [1192, 0]
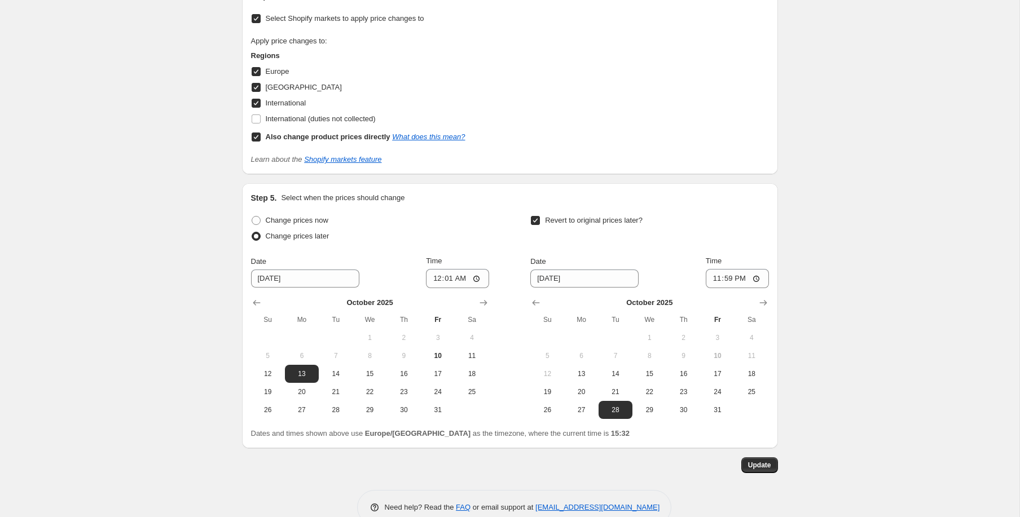
click at [279, 72] on span "Europe" at bounding box center [278, 71] width 24 height 8
click at [261, 72] on input "Europe" at bounding box center [256, 71] width 9 height 9
checkbox input "false"
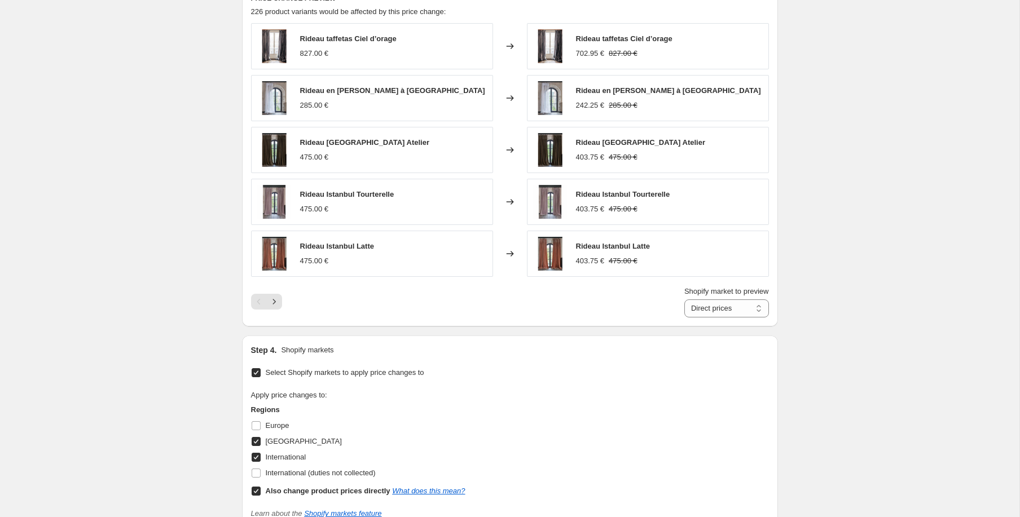
scroll to position [839, 0]
click at [724, 310] on select "Direct prices France International" at bounding box center [726, 307] width 85 height 18
click at [684, 298] on select "Direct prices France International" at bounding box center [726, 307] width 85 height 18
click at [736, 310] on select "Direct prices France International" at bounding box center [726, 307] width 85 height 18
click at [684, 298] on select "Direct prices France International" at bounding box center [726, 307] width 85 height 18
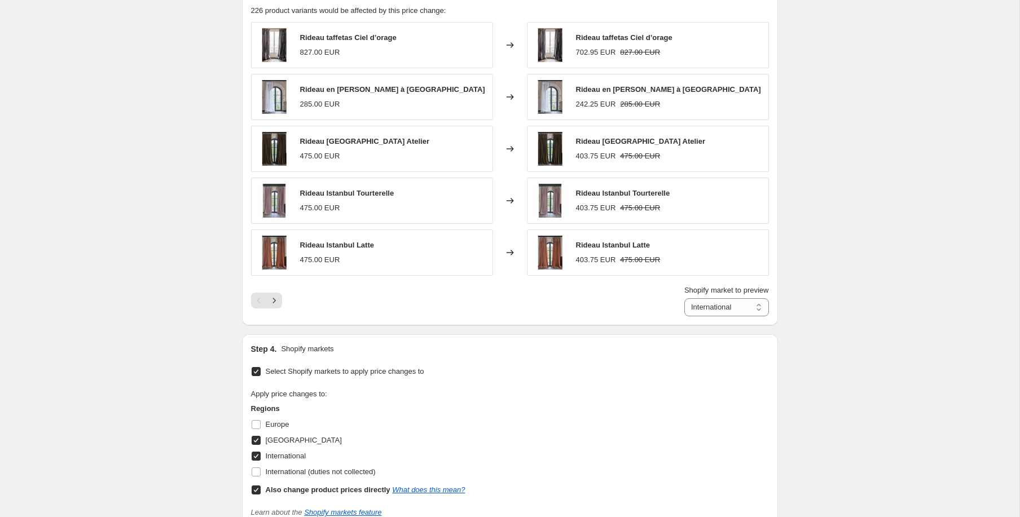
click at [606, 305] on div "Shopify market to preview Direct prices France International International" at bounding box center [510, 301] width 518 height 32
click at [697, 311] on select "Direct prices France International" at bounding box center [726, 307] width 85 height 18
click at [684, 298] on select "Direct prices France International" at bounding box center [726, 307] width 85 height 18
click at [719, 303] on select "Direct prices France International" at bounding box center [726, 307] width 85 height 18
click at [684, 298] on select "Direct prices France International" at bounding box center [726, 307] width 85 height 18
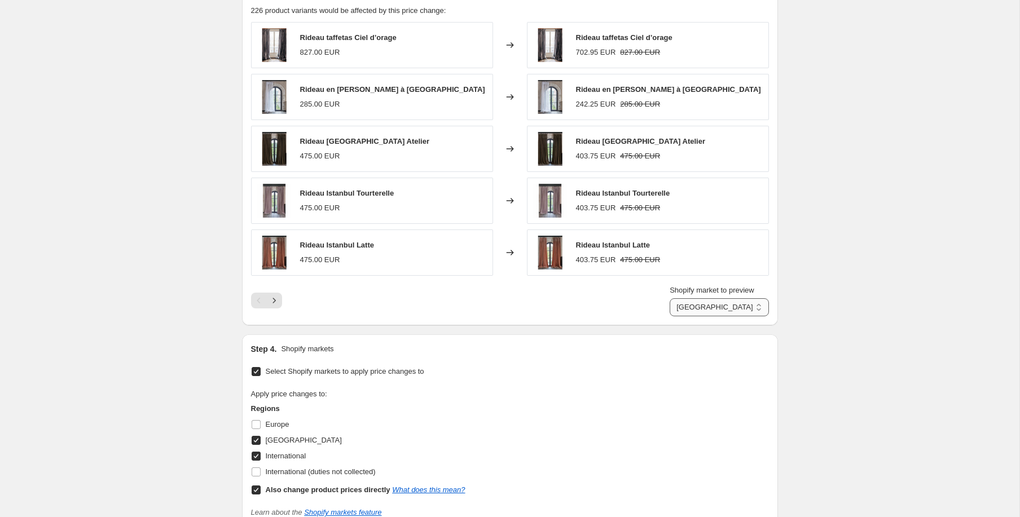
click at [715, 306] on select "Direct prices France International" at bounding box center [718, 307] width 99 height 18
select select "1352106223"
click at [677, 298] on select "Direct prices France International" at bounding box center [718, 307] width 99 height 18
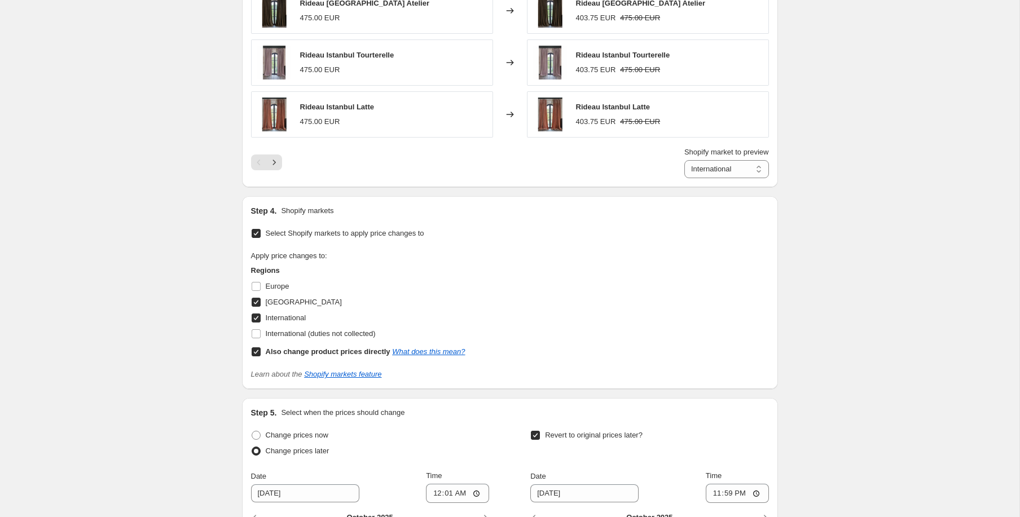
scroll to position [979, 0]
click at [529, 297] on div "Apply price changes to: Regions Europe France International International (duti…" at bounding box center [510, 303] width 518 height 109
click at [325, 350] on b "Also change product prices directly" at bounding box center [328, 350] width 125 height 8
click at [261, 350] on input "Also change product prices directly What does this mean?" at bounding box center [256, 350] width 9 height 9
checkbox input "false"
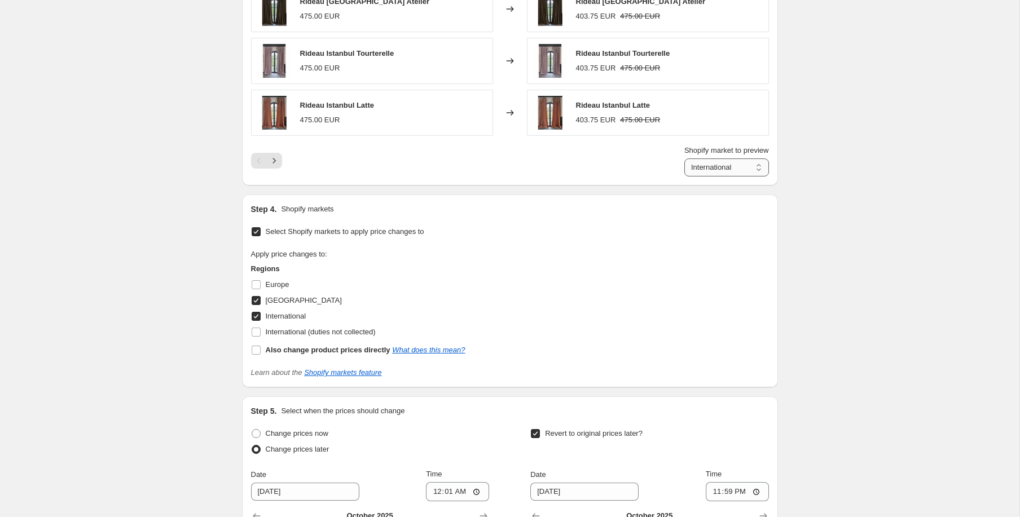
click at [729, 166] on select "France International" at bounding box center [726, 167] width 85 height 18
click at [684, 158] on select "France International" at bounding box center [726, 167] width 85 height 18
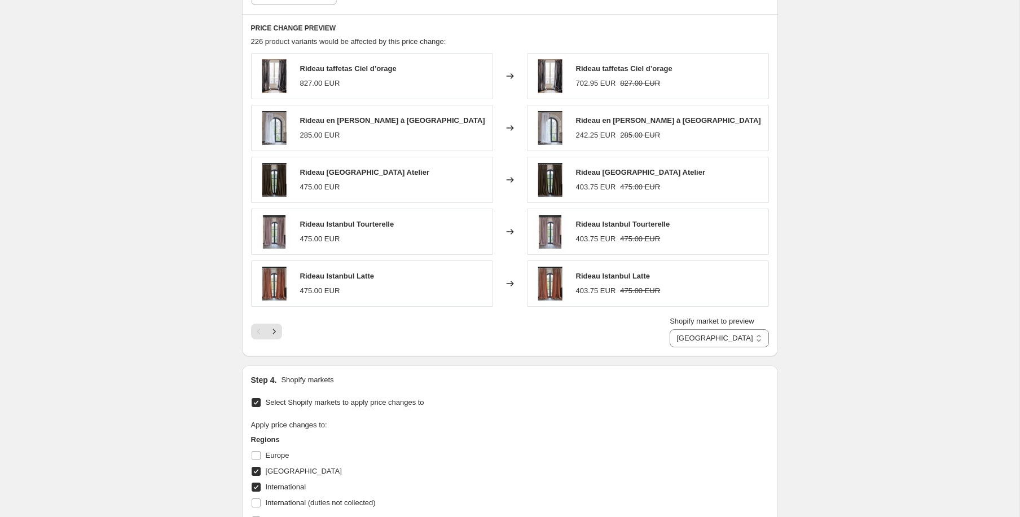
scroll to position [798, 0]
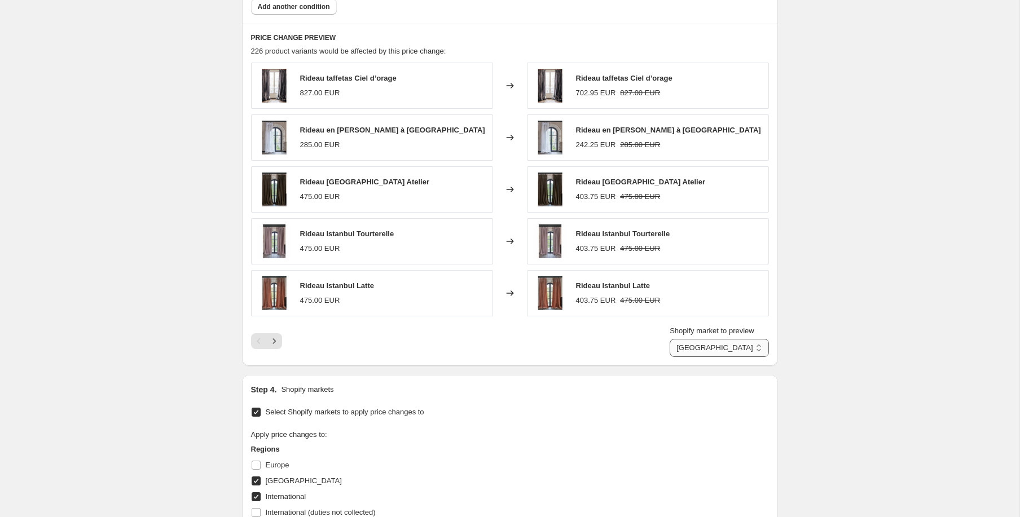
click at [732, 351] on select "France International" at bounding box center [718, 348] width 99 height 18
select select "1352106223"
click at [677, 339] on select "France International" at bounding box center [718, 348] width 99 height 18
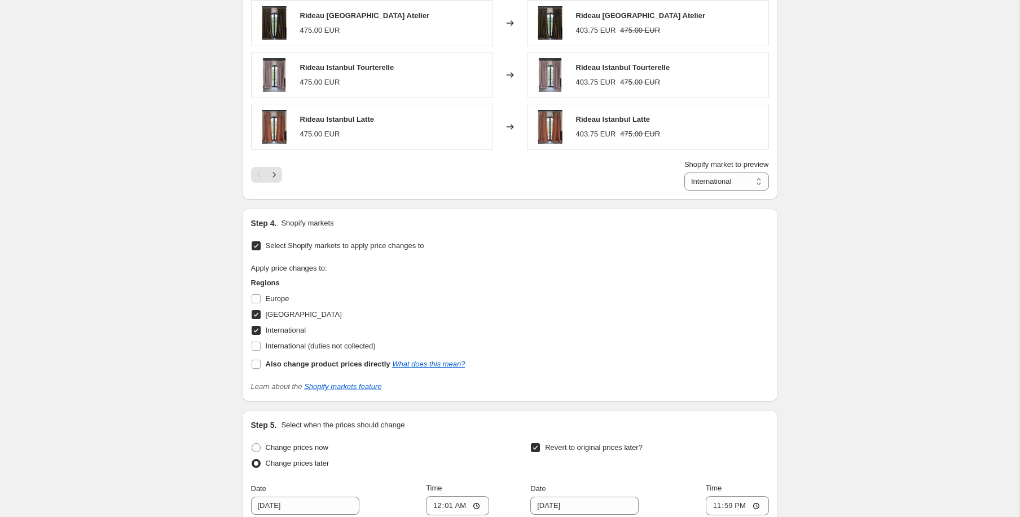
scroll to position [967, 0]
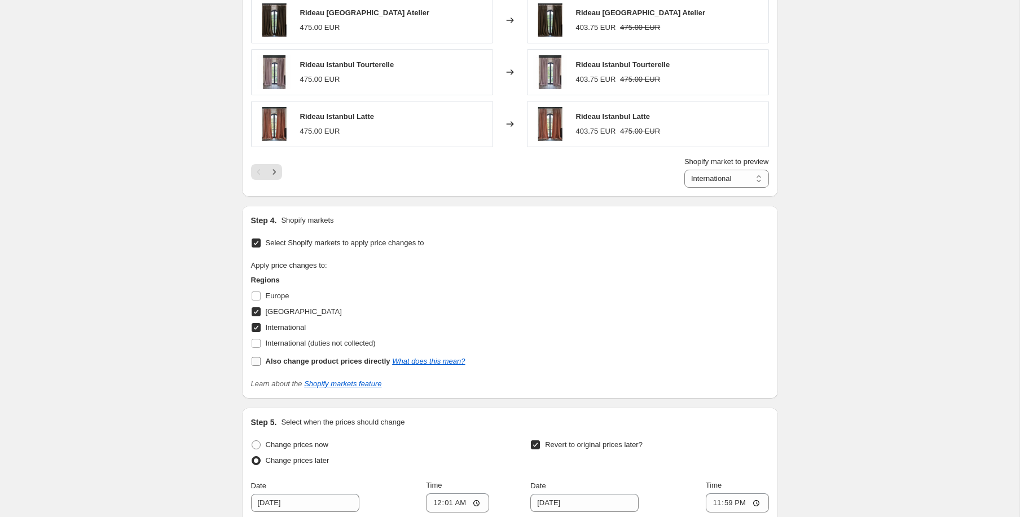
click at [299, 362] on b "Also change product prices directly" at bounding box center [328, 361] width 125 height 8
click at [261, 362] on input "Also change product prices directly What does this mean?" at bounding box center [256, 361] width 9 height 9
checkbox input "true"
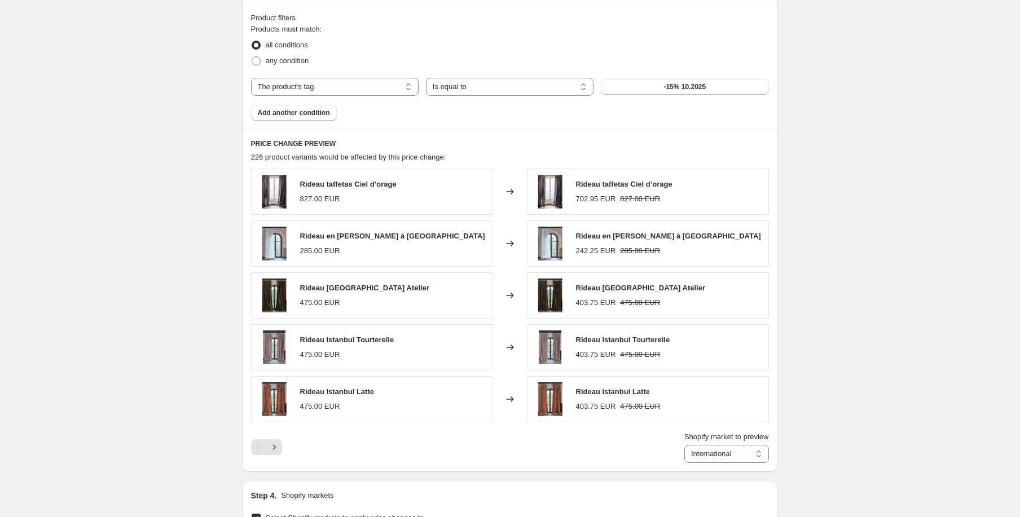
scroll to position [728, 0]
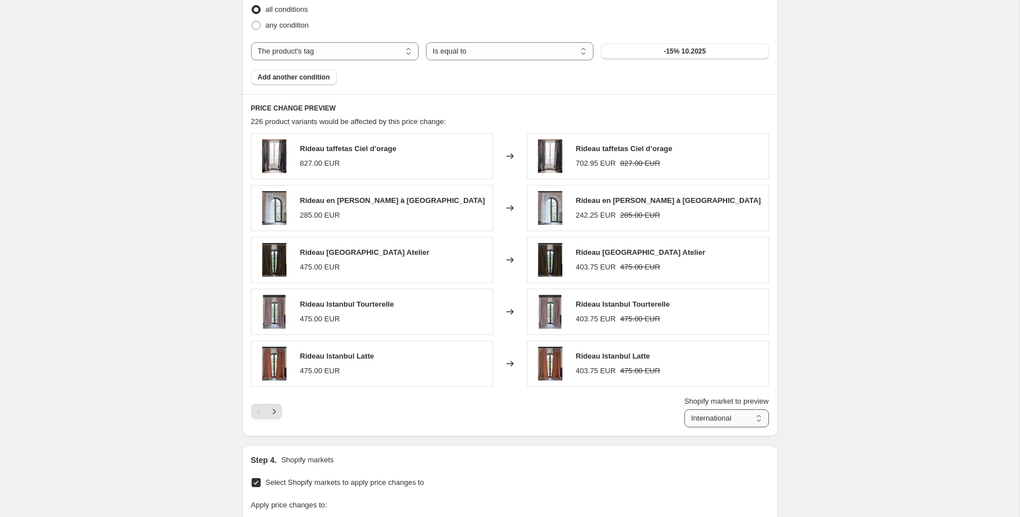
click at [698, 415] on select "Direct prices France International" at bounding box center [726, 418] width 85 height 18
click at [684, 409] on select "Direct prices France International" at bounding box center [726, 418] width 85 height 18
click at [725, 416] on select "Direct prices France International" at bounding box center [718, 418] width 99 height 18
click at [677, 409] on select "Direct prices France International" at bounding box center [718, 418] width 99 height 18
click at [588, 415] on div "Shopify market to preview Direct prices France International International" at bounding box center [510, 412] width 518 height 32
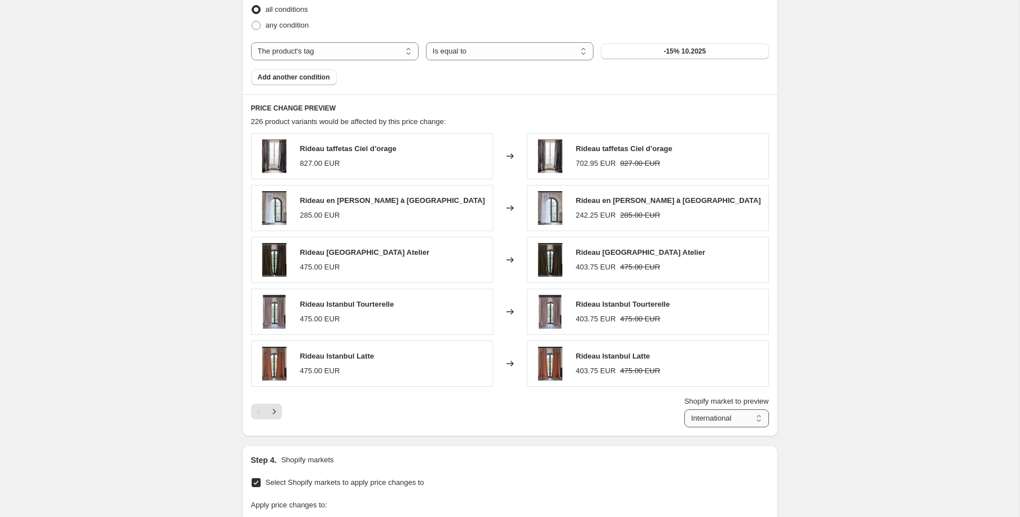
click at [729, 422] on select "Direct prices France International" at bounding box center [726, 418] width 85 height 18
click at [684, 409] on select "Direct prices France International" at bounding box center [726, 418] width 85 height 18
click at [730, 416] on select "Direct prices France International" at bounding box center [718, 418] width 99 height 18
click at [677, 409] on select "Direct prices France International" at bounding box center [718, 418] width 99 height 18
click at [699, 419] on select "Direct prices France International" at bounding box center [726, 418] width 85 height 18
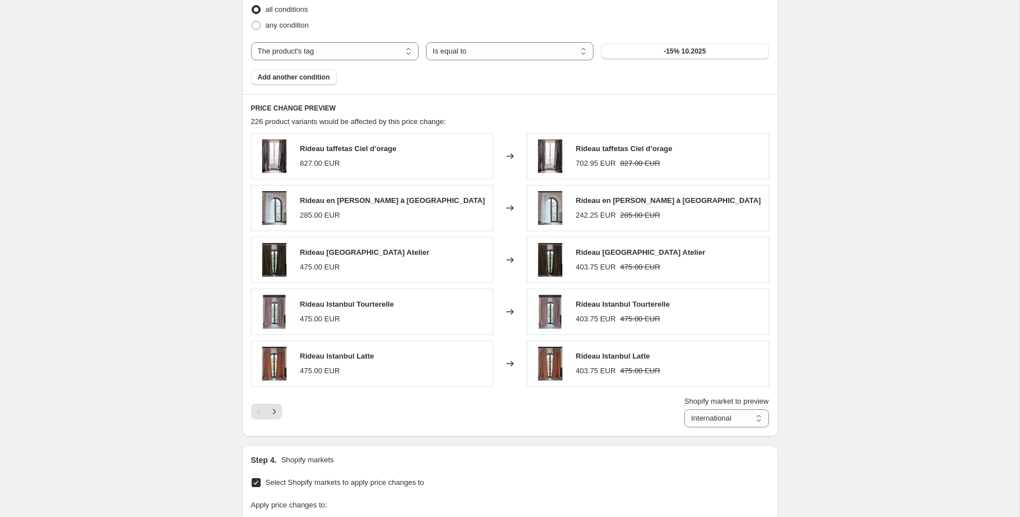
click at [854, 98] on div "-15% coussins & rideaux. This page is ready -15% coussins & rideaux Info Schedu…" at bounding box center [509, 139] width 1019 height 1734
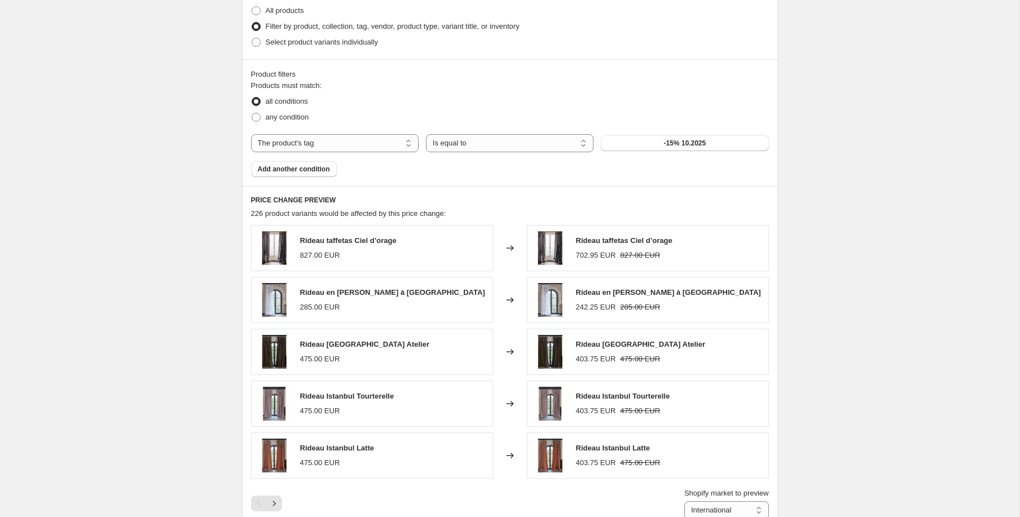
scroll to position [862, 0]
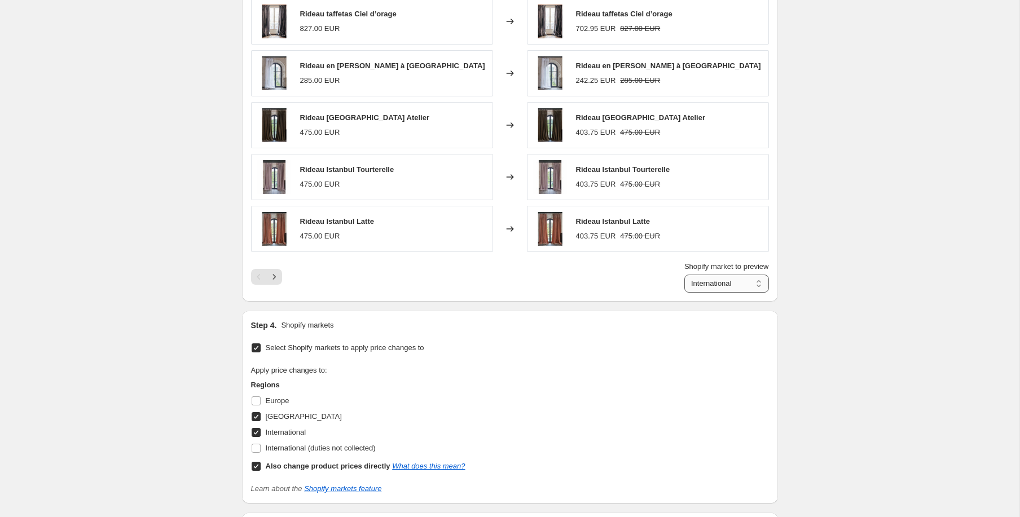
click at [737, 288] on select "Direct prices France International" at bounding box center [726, 284] width 85 height 18
click at [684, 275] on select "Direct prices France International" at bounding box center [726, 284] width 85 height 18
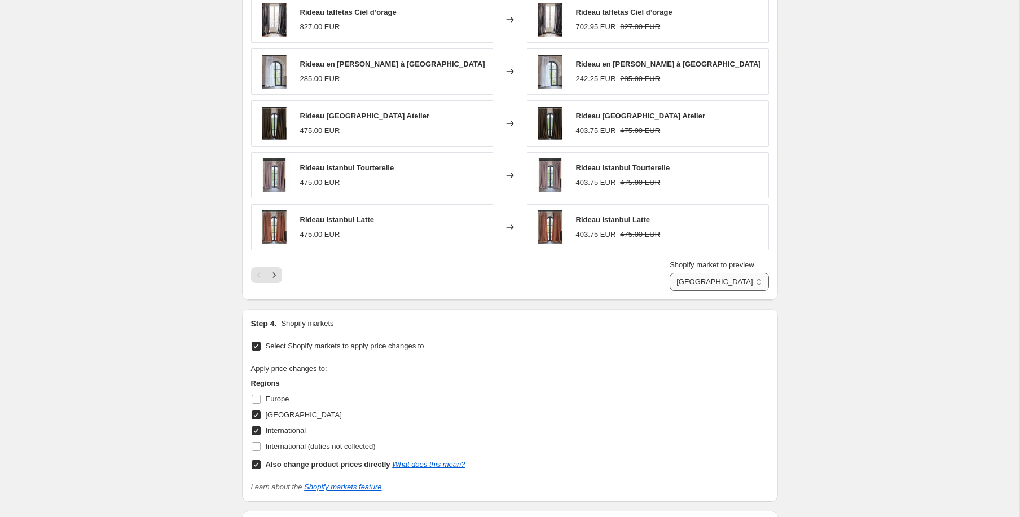
scroll to position [863, 0]
click at [734, 277] on select "Direct prices France International" at bounding box center [718, 283] width 99 height 18
select select "1352106223"
click at [677, 274] on select "Direct prices France International" at bounding box center [718, 283] width 99 height 18
click at [878, 252] on div "-15% coussins & rideaux. This page is ready -15% coussins & rideaux Info Schedu…" at bounding box center [509, 4] width 1019 height 1734
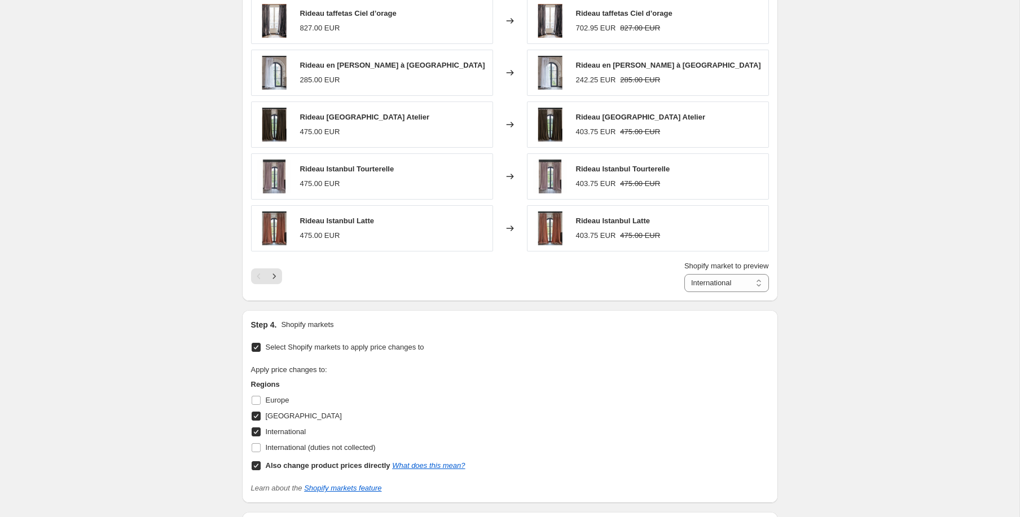
scroll to position [858, 0]
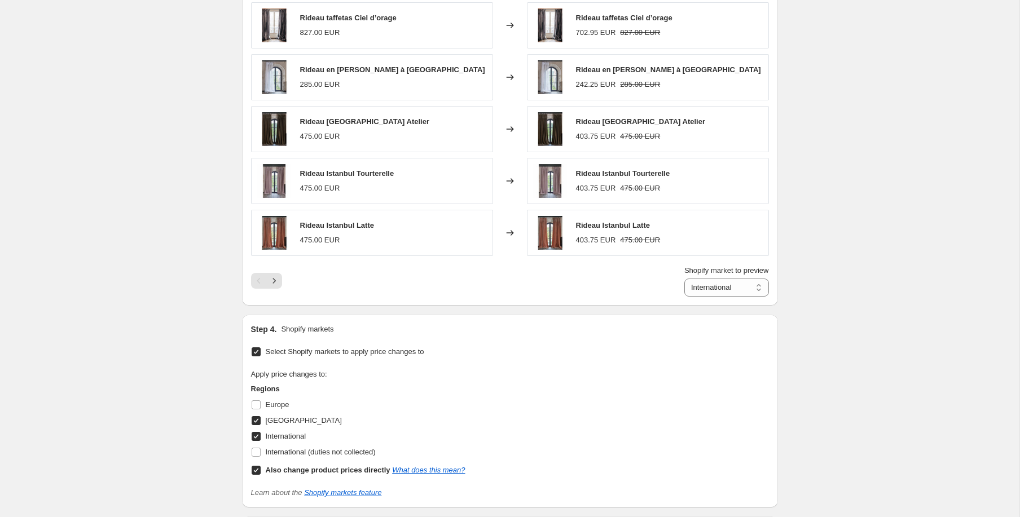
click at [399, 346] on span "Select Shopify markets to apply price changes to" at bounding box center [345, 351] width 158 height 11
click at [261, 347] on input "Select Shopify markets to apply price changes to" at bounding box center [256, 351] width 9 height 9
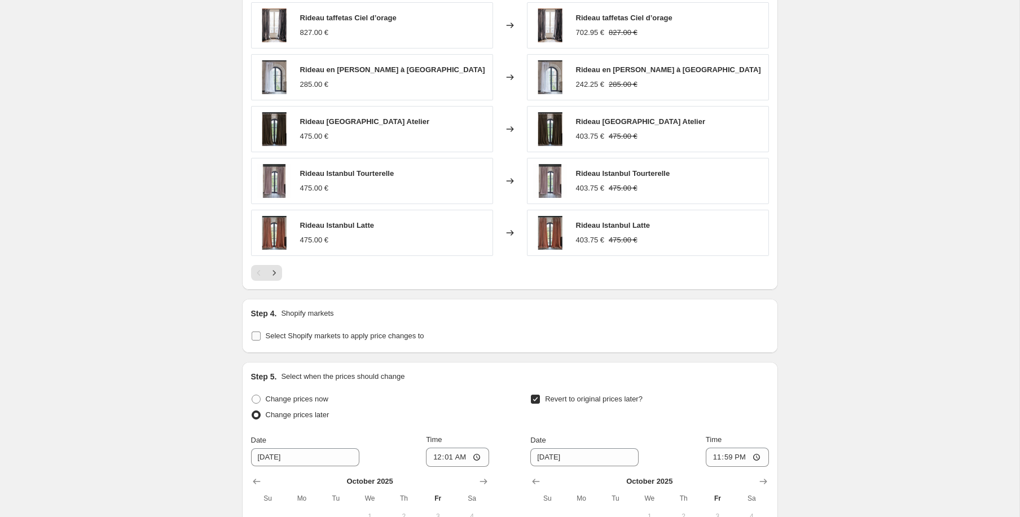
click at [397, 335] on span "Select Shopify markets to apply price changes to" at bounding box center [345, 336] width 158 height 8
click at [261, 335] on input "Select Shopify markets to apply price changes to" at bounding box center [256, 336] width 9 height 9
checkbox input "true"
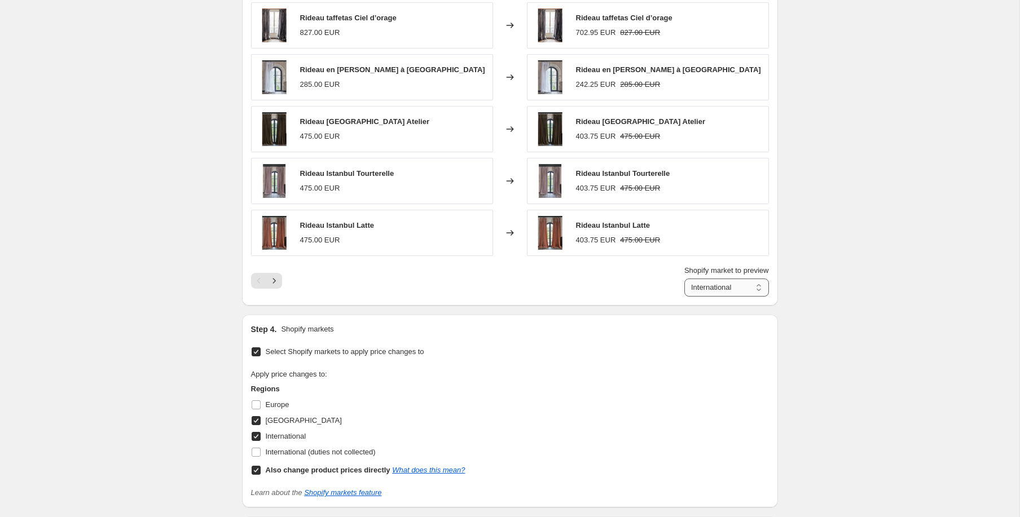
click at [715, 290] on select "Direct prices France International" at bounding box center [726, 288] width 85 height 18
click at [684, 279] on select "Direct prices France International" at bounding box center [726, 288] width 85 height 18
click at [126, 260] on div "-15% coussins & rideaux. This page is ready -15% coussins & rideaux Info Schedu…" at bounding box center [509, 9] width 1019 height 1734
click at [272, 276] on icon "Next" at bounding box center [273, 280] width 11 height 11
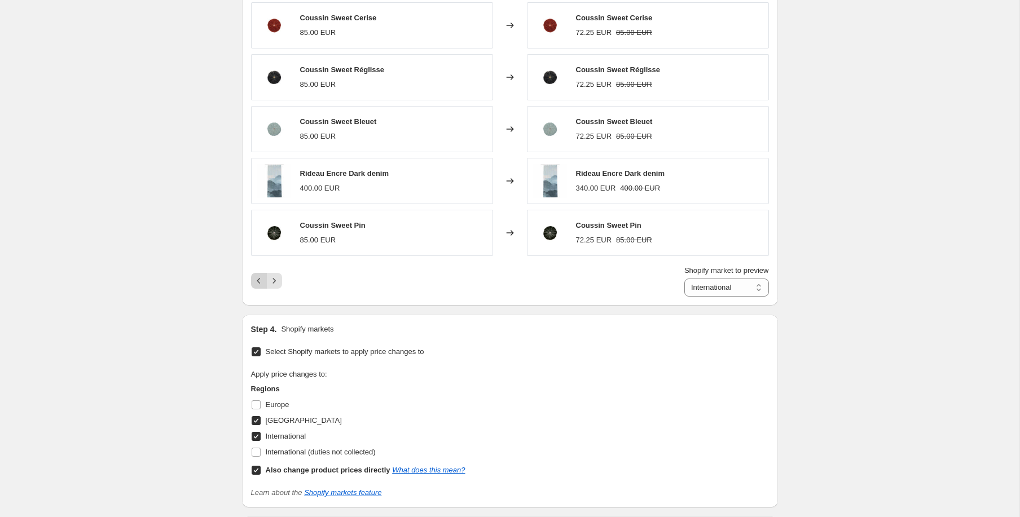
click at [261, 282] on icon "Previous" at bounding box center [258, 280] width 11 height 11
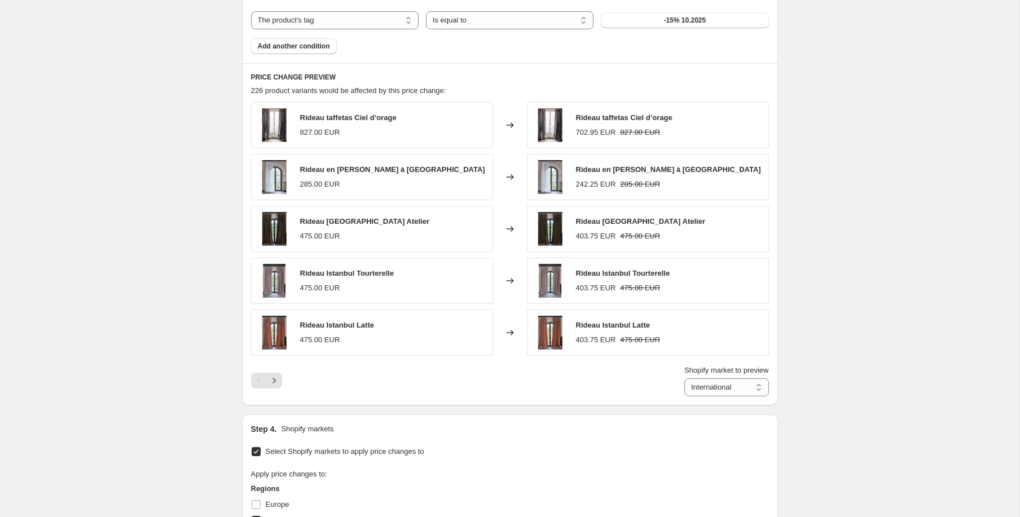
scroll to position [763, 0]
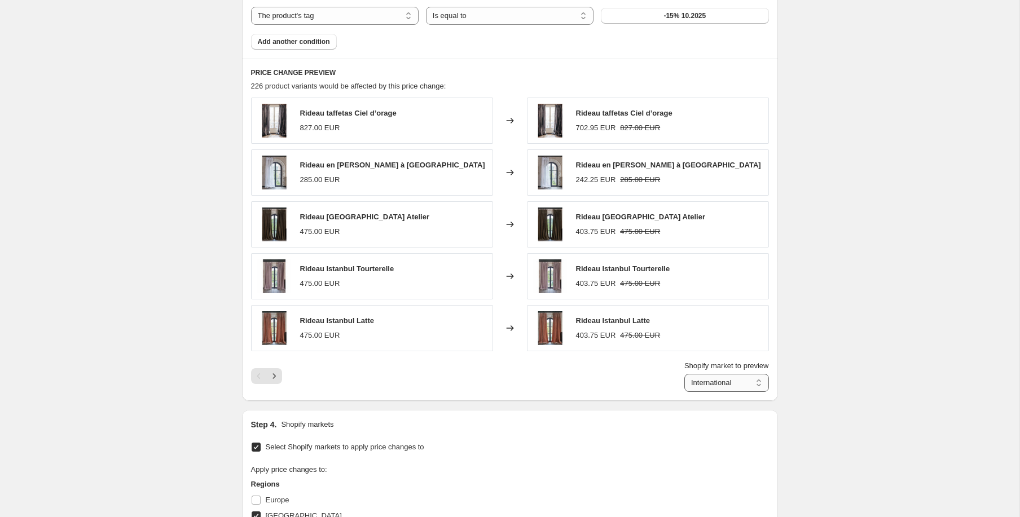
click at [723, 381] on select "Direct prices France International" at bounding box center [726, 383] width 85 height 18
click at [684, 374] on select "Direct prices France International" at bounding box center [726, 383] width 85 height 18
click at [700, 378] on select "Direct prices France International" at bounding box center [718, 383] width 99 height 18
select select "1352106223"
click at [677, 374] on select "Direct prices France International" at bounding box center [718, 383] width 99 height 18
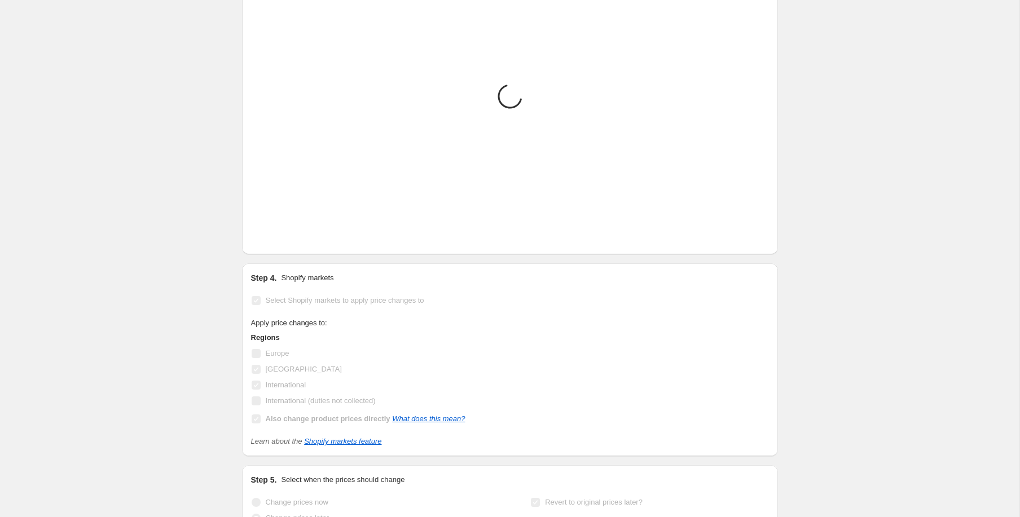
scroll to position [1050, 0]
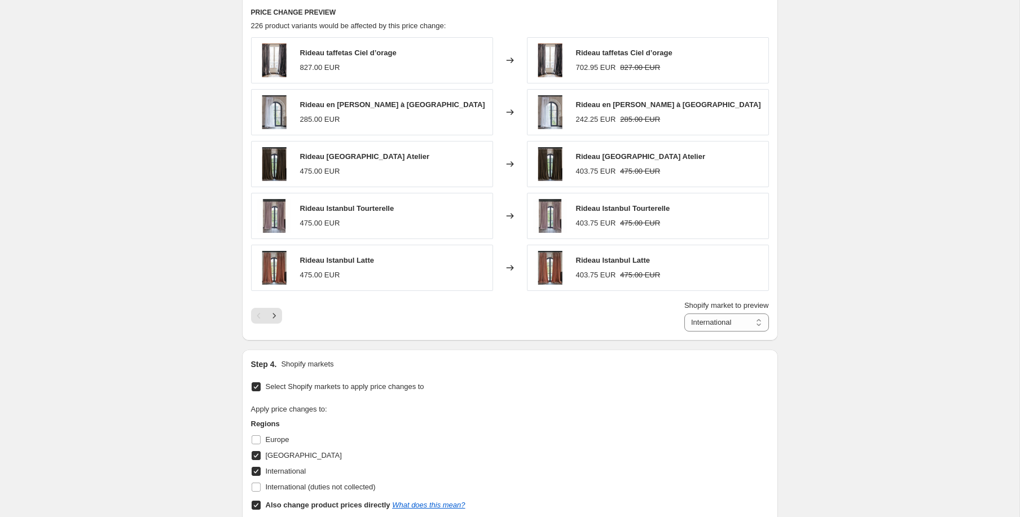
click at [628, 74] on div "Rideau taffetas Ciel d’orage 702.95 EUR 827.00 EUR" at bounding box center [648, 60] width 242 height 46
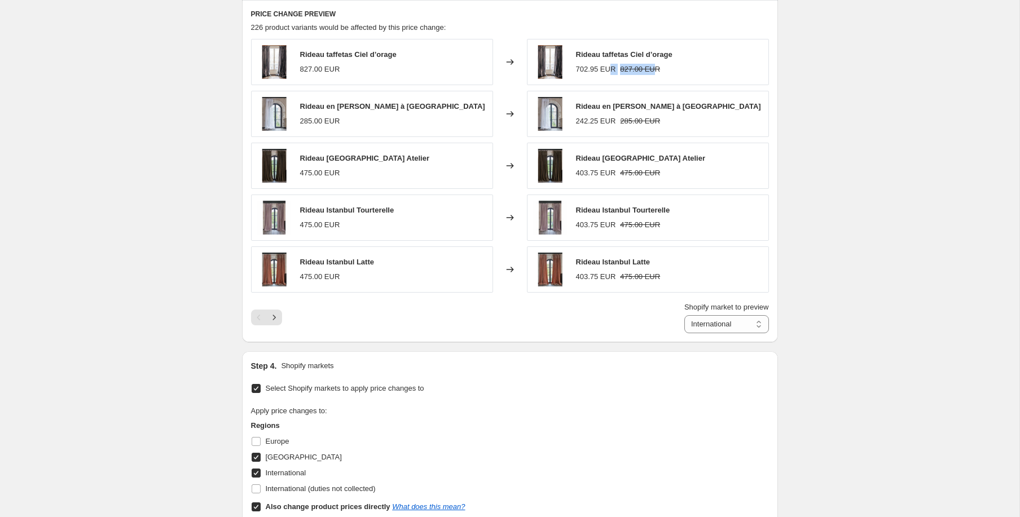
drag, startPoint x: 610, startPoint y: 66, endPoint x: 655, endPoint y: 65, distance: 45.7
click at [655, 65] on div "702.95 EUR 827.00 EUR" at bounding box center [624, 69] width 96 height 11
click at [659, 68] on strike "827.00 EUR" at bounding box center [640, 70] width 40 height 11
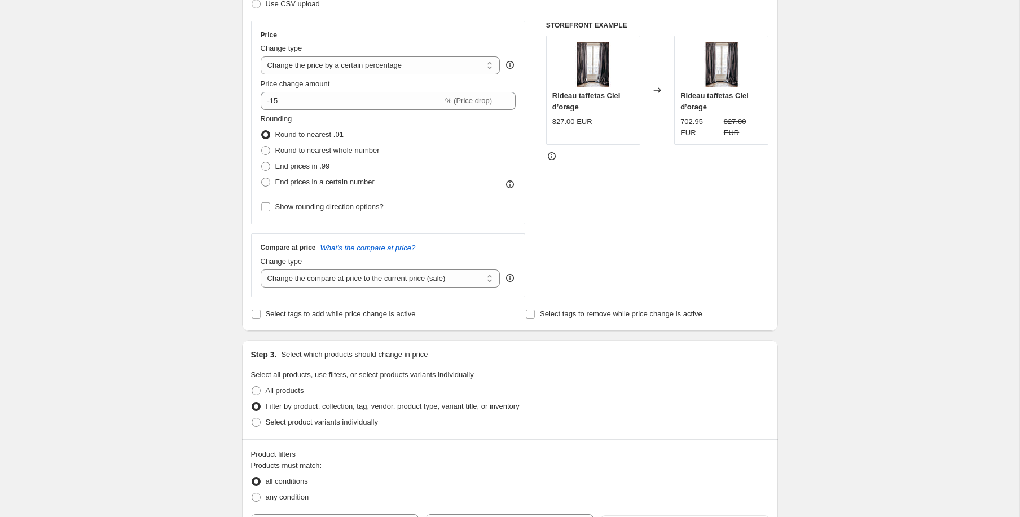
scroll to position [0, 0]
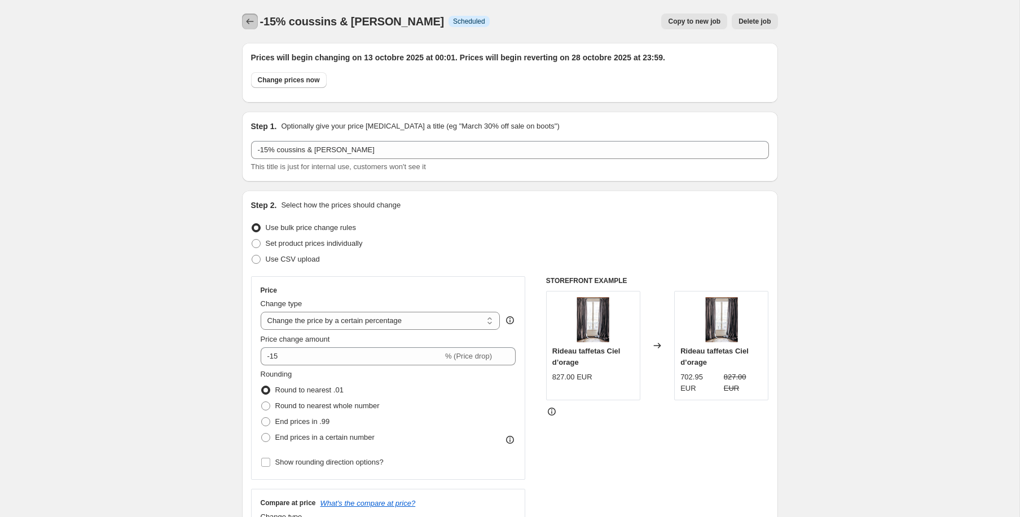
click at [252, 23] on icon "Price change jobs" at bounding box center [249, 21] width 11 height 11
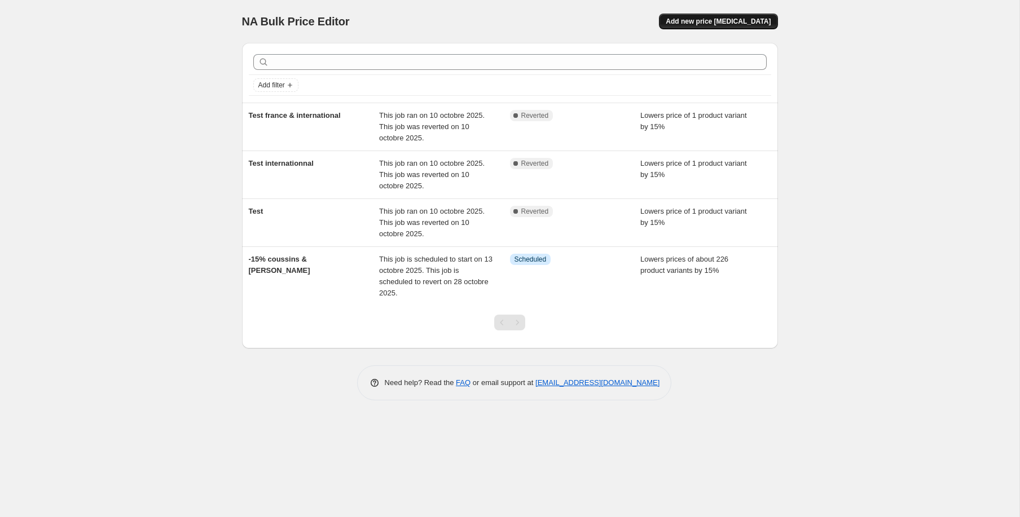
click at [754, 20] on span "Add new price [MEDICAL_DATA]" at bounding box center [718, 21] width 105 height 9
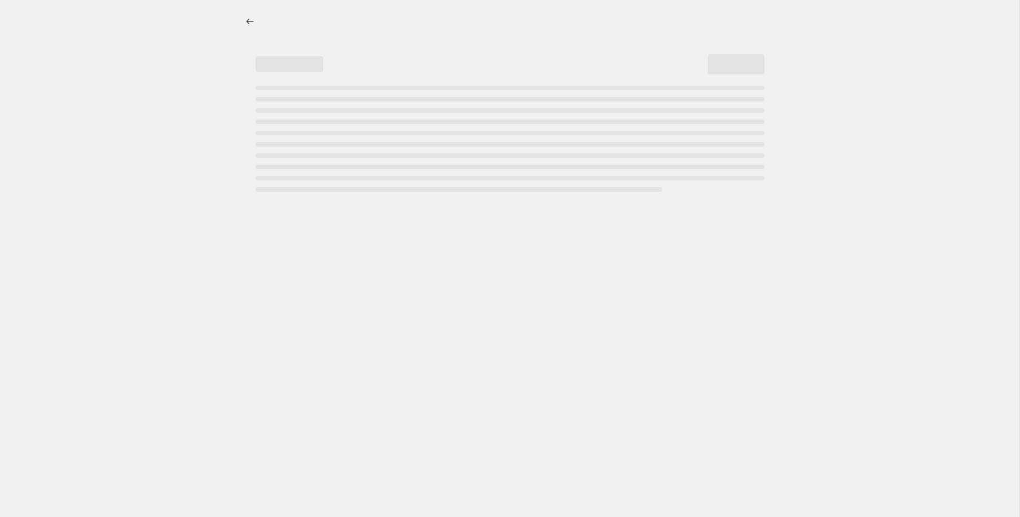
select select "percentage"
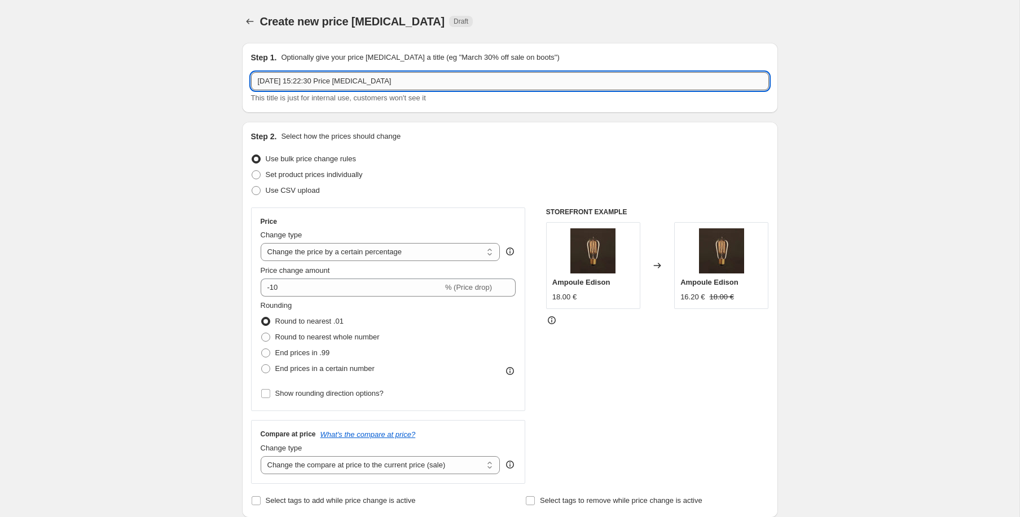
click at [390, 85] on input "10 oct. 2025, 15:22:30 Price change job" at bounding box center [510, 81] width 518 height 18
click at [429, 74] on input "10 oct. 2025, 15:22:30 Price change job" at bounding box center [510, 81] width 518 height 18
type input "-15 % 10.2025"
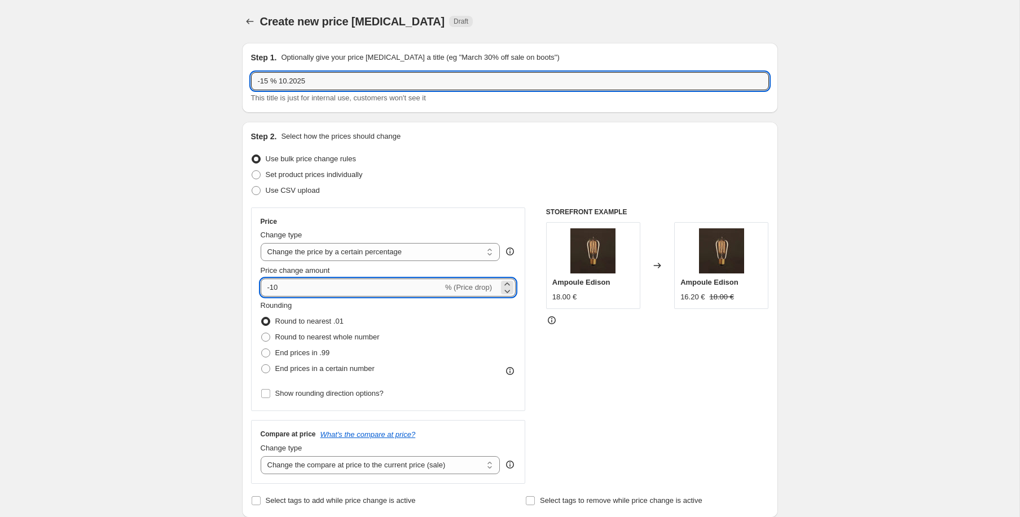
click at [395, 285] on input "-10" at bounding box center [352, 288] width 182 height 18
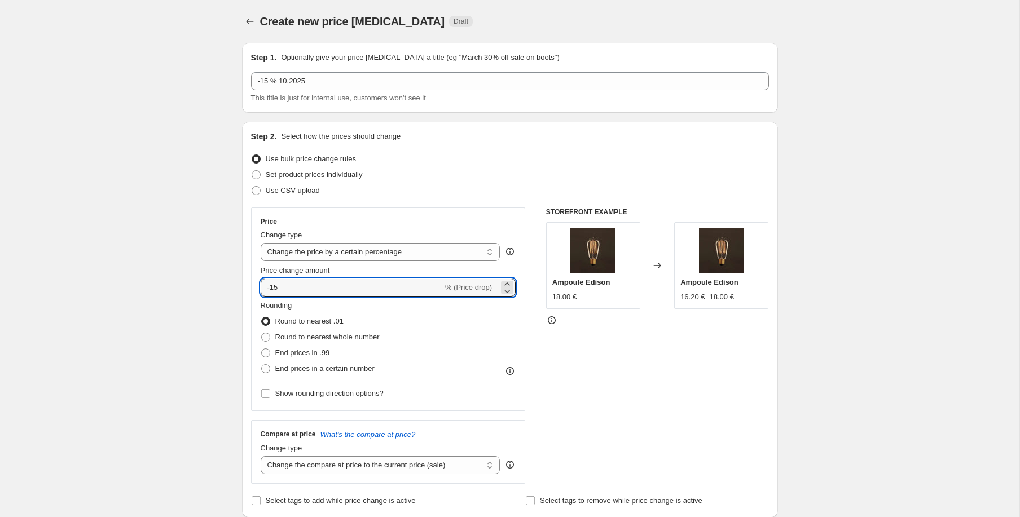
type input "-15"
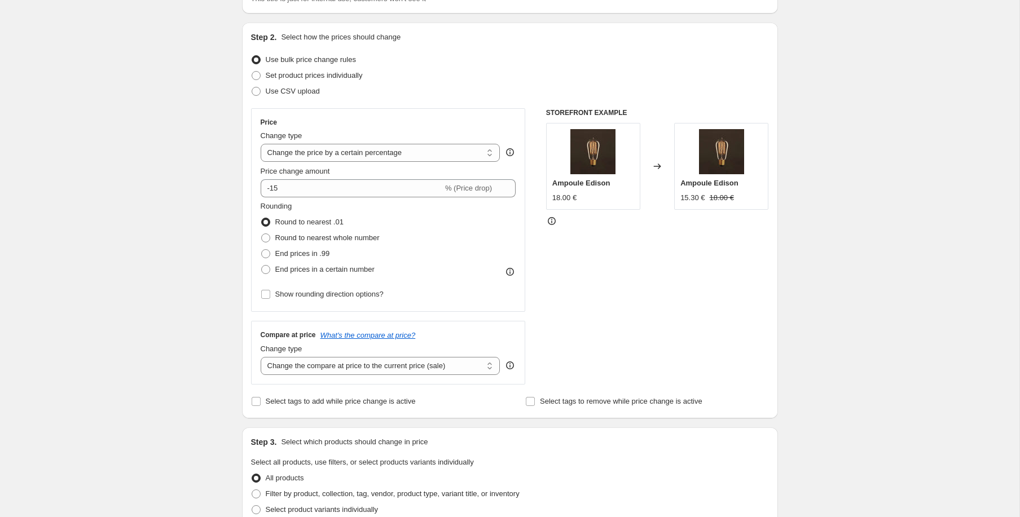
scroll to position [100, 0]
click at [417, 365] on select "Change the compare at price to the current price (sale) Change the compare at p…" at bounding box center [381, 365] width 240 height 18
click at [261, 356] on select "Change the compare at price to the current price (sale) Change the compare at p…" at bounding box center [381, 365] width 240 height 18
click at [606, 316] on div "STOREFRONT EXAMPLE Ampoule Edison 18.00 € Changed to Ampoule Edison 15.30 € 18.…" at bounding box center [657, 245] width 223 height 276
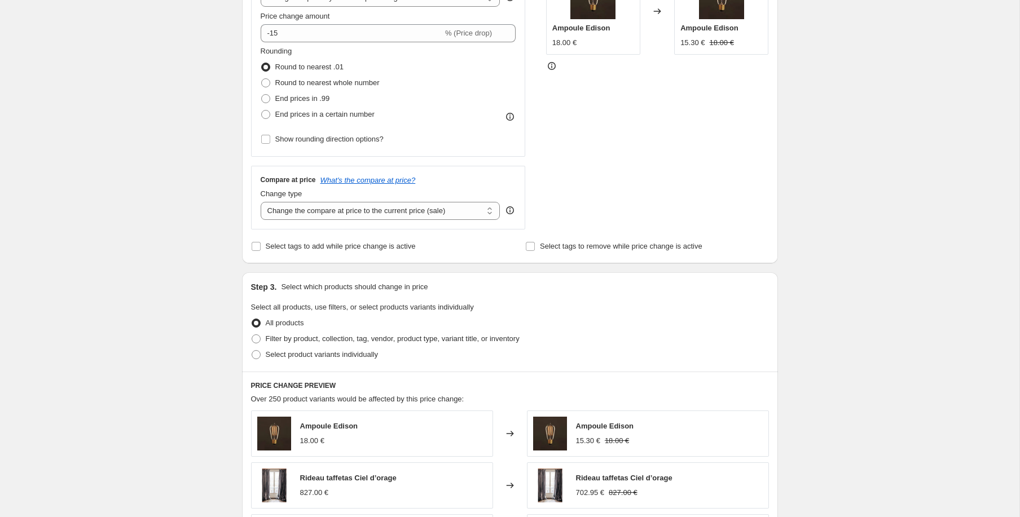
scroll to position [264, 0]
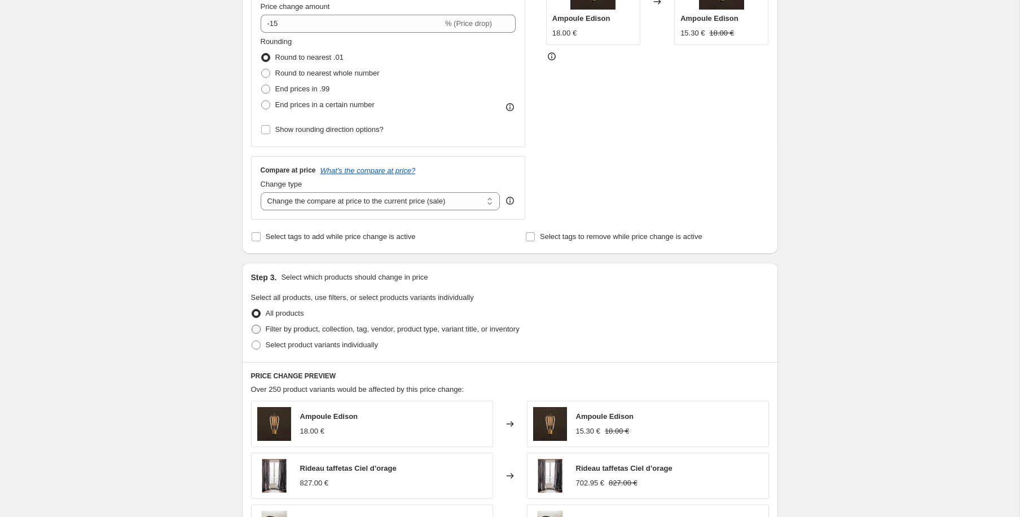
click at [275, 325] on span "Filter by product, collection, tag, vendor, product type, variant title, or inv…" at bounding box center [393, 329] width 254 height 8
click at [252, 325] on input "Filter by product, collection, tag, vendor, product type, variant title, or inv…" at bounding box center [252, 325] width 1 height 1
radio input "true"
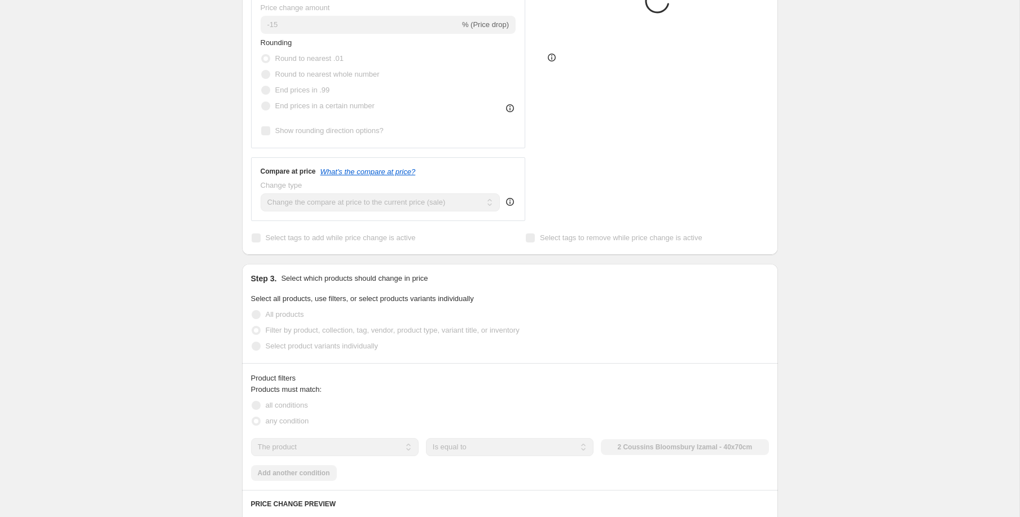
scroll to position [261, 0]
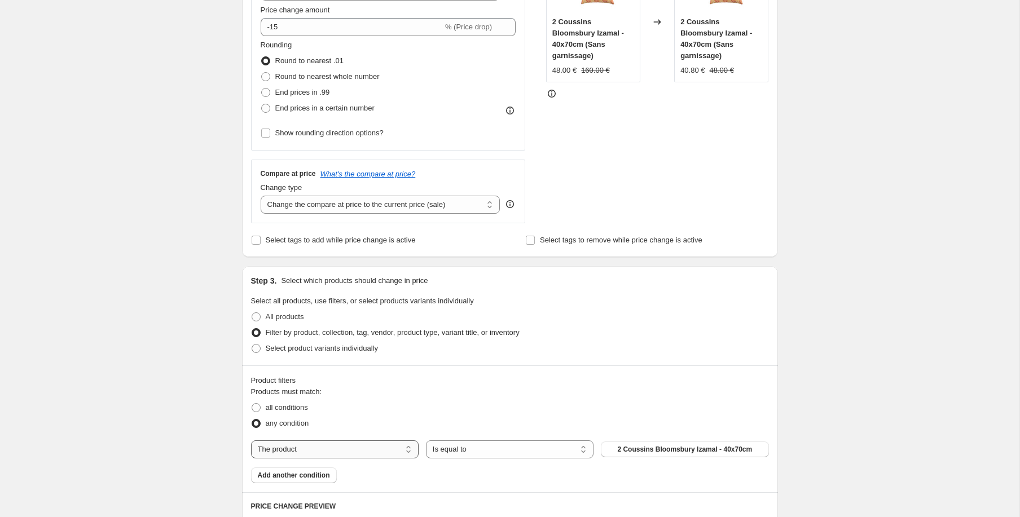
click at [385, 455] on select "The product The product's collection The product's tag The product's vendor The…" at bounding box center [335, 450] width 168 height 18
select select "tag"
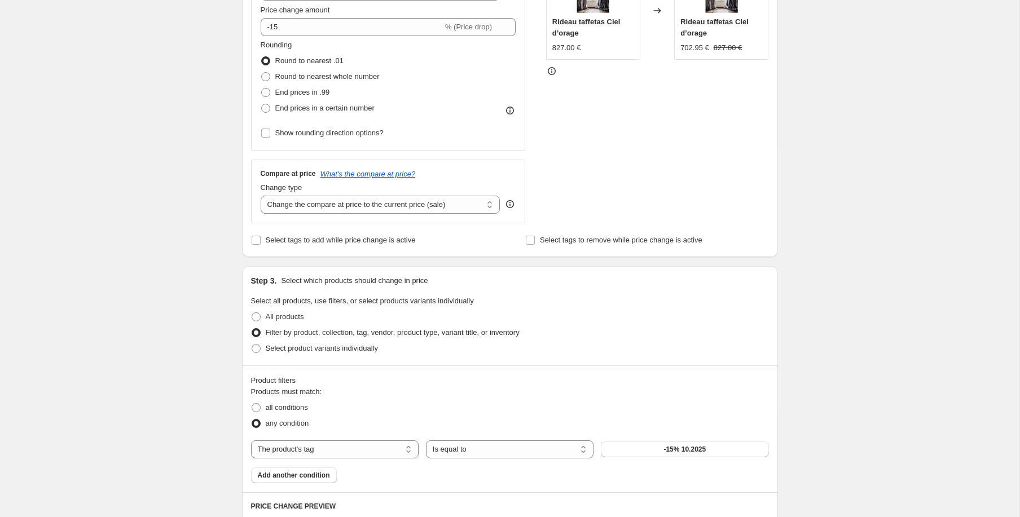
click at [827, 341] on div "Create new price change job. This page is ready Create new price change job Dra…" at bounding box center [509, 398] width 1019 height 1318
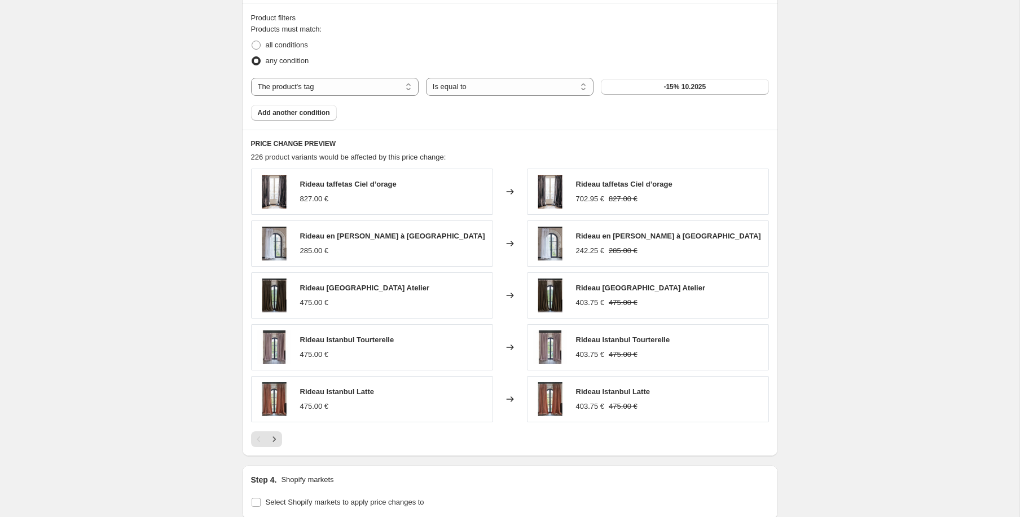
scroll to position [766, 0]
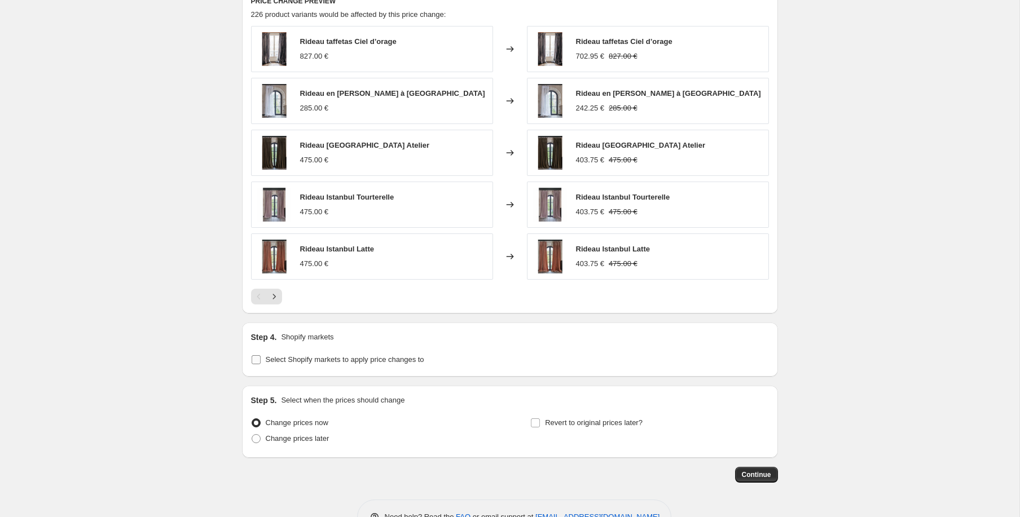
click at [397, 363] on span "Select Shopify markets to apply price changes to" at bounding box center [345, 359] width 158 height 8
click at [261, 363] on input "Select Shopify markets to apply price changes to" at bounding box center [256, 359] width 9 height 9
checkbox input "true"
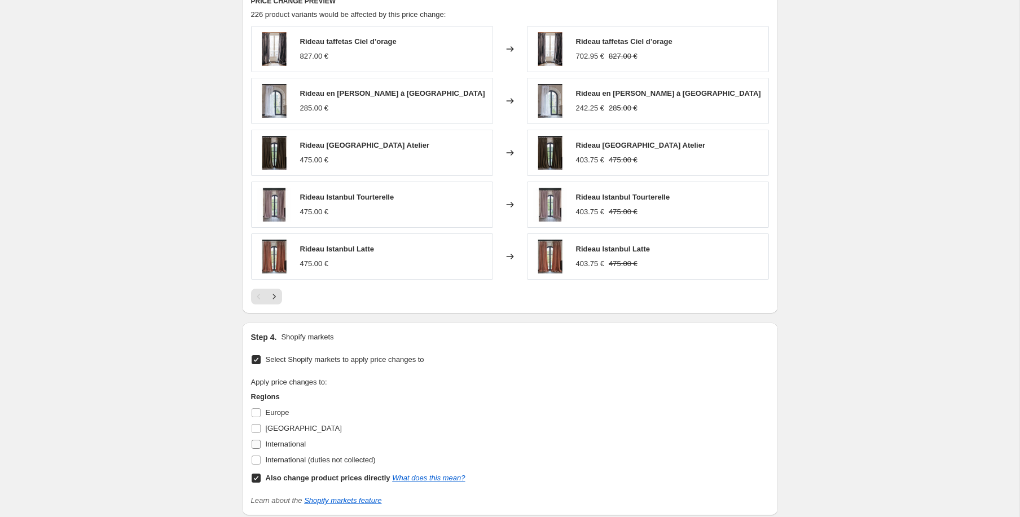
click at [270, 442] on span "International" at bounding box center [286, 444] width 41 height 8
click at [261, 442] on input "International" at bounding box center [256, 444] width 9 height 9
checkbox input "true"
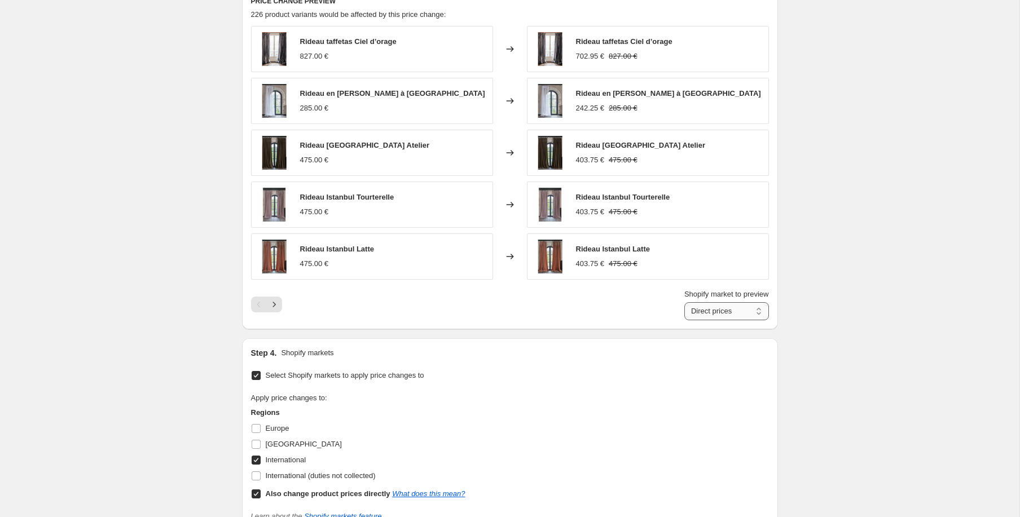
click at [700, 313] on select "Direct prices International" at bounding box center [726, 311] width 85 height 18
click at [684, 302] on select "Direct prices International" at bounding box center [726, 311] width 85 height 18
click at [729, 309] on select "Direct prices International" at bounding box center [726, 311] width 85 height 18
select select "direct"
click at [684, 302] on select "Direct prices International" at bounding box center [726, 311] width 85 height 18
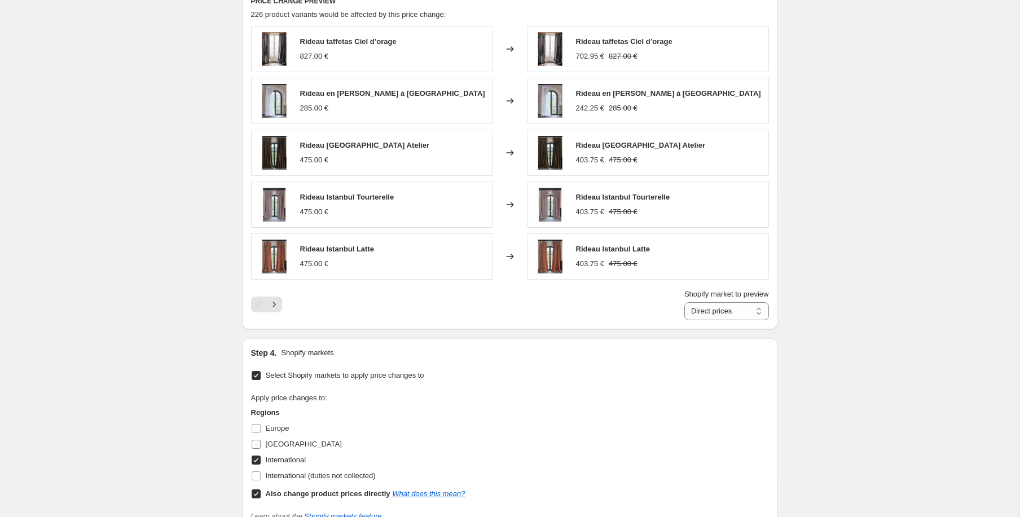
click at [278, 439] on span "[GEOGRAPHIC_DATA]" at bounding box center [304, 444] width 76 height 11
click at [261, 440] on input "[GEOGRAPHIC_DATA]" at bounding box center [256, 444] width 9 height 9
checkbox input "true"
click at [288, 491] on b "Also change product prices directly" at bounding box center [328, 494] width 125 height 8
click at [261, 491] on input "Also change product prices directly What does this mean?" at bounding box center [256, 494] width 9 height 9
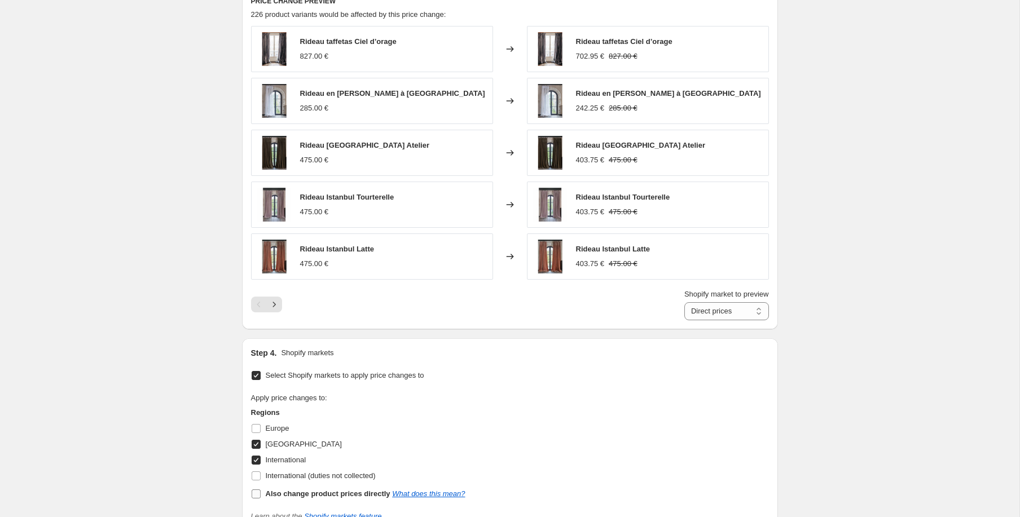
checkbox input "false"
click at [713, 311] on select "France International" at bounding box center [718, 311] width 99 height 18
select select "1352106223"
click at [677, 302] on select "France International" at bounding box center [718, 311] width 99 height 18
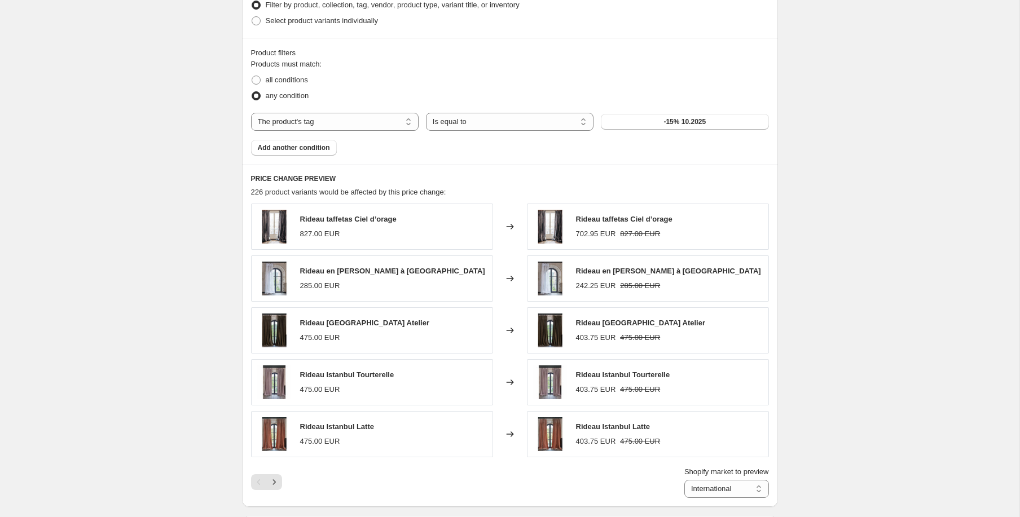
scroll to position [567, 0]
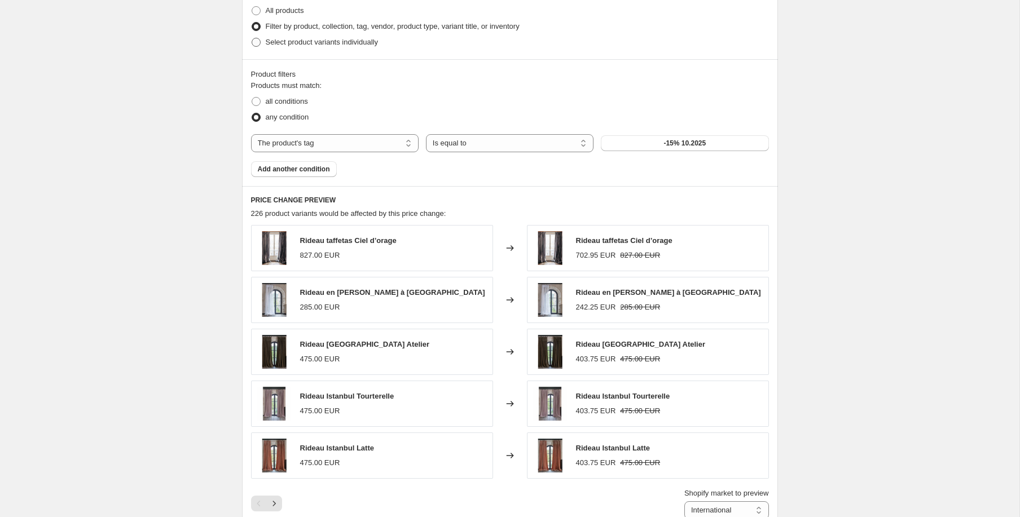
click at [327, 37] on span "Select product variants individually" at bounding box center [322, 42] width 112 height 11
click at [252, 38] on input "Select product variants individually" at bounding box center [252, 38] width 1 height 1
radio input "true"
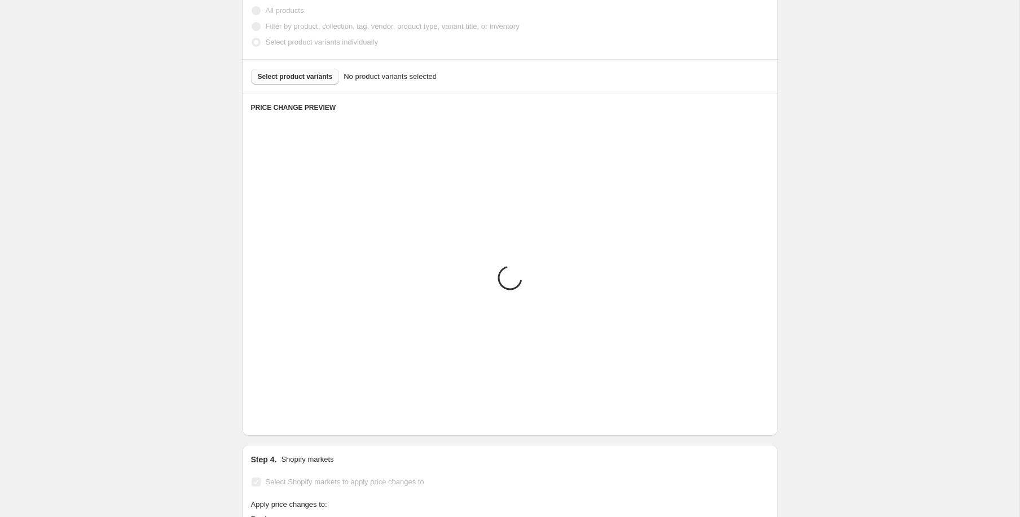
scroll to position [562, 0]
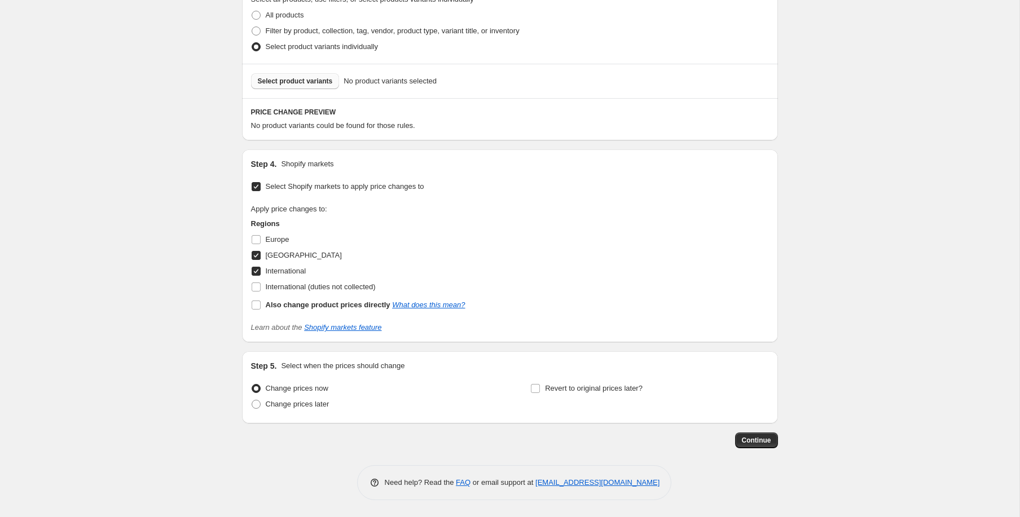
click at [304, 82] on span "Select product variants" at bounding box center [295, 81] width 75 height 9
select select "1352106223"
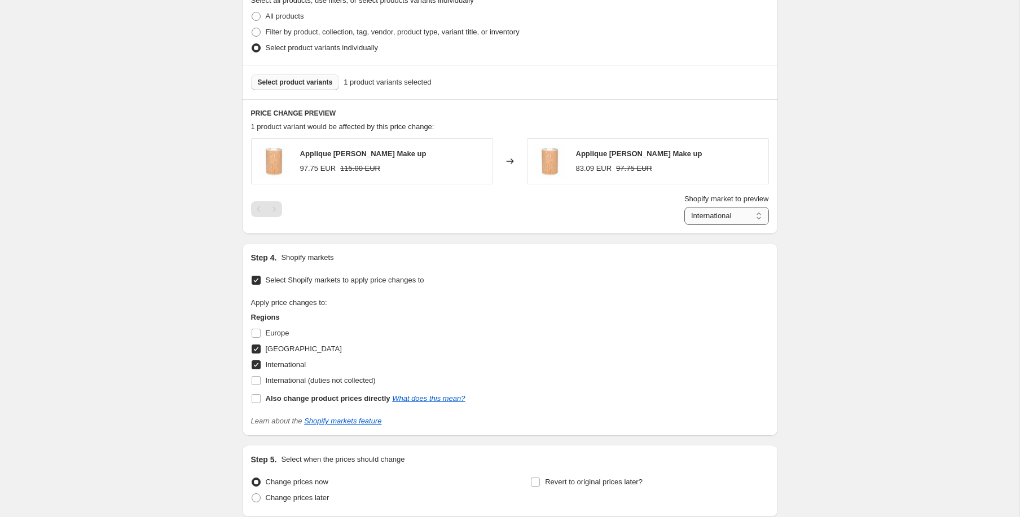
click at [729, 215] on select "France International" at bounding box center [726, 216] width 85 height 18
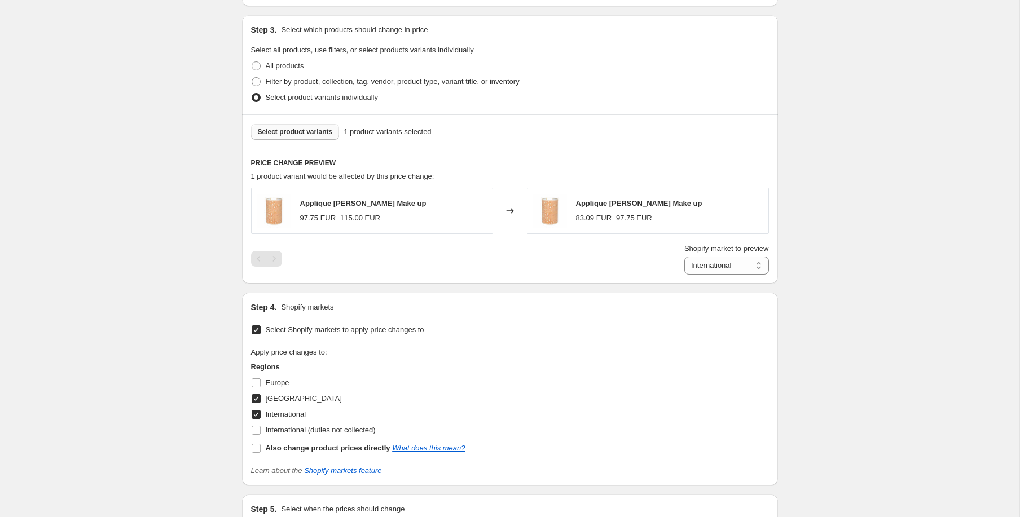
scroll to position [513, 0]
click at [292, 451] on b "Also change product prices directly" at bounding box center [328, 447] width 125 height 8
click at [261, 451] on input "Also change product prices directly What does this mean?" at bounding box center [256, 447] width 9 height 9
click at [292, 451] on b "Also change product prices directly" at bounding box center [328, 447] width 125 height 8
click at [261, 451] on input "Also change product prices directly What does this mean?" at bounding box center [256, 447] width 9 height 9
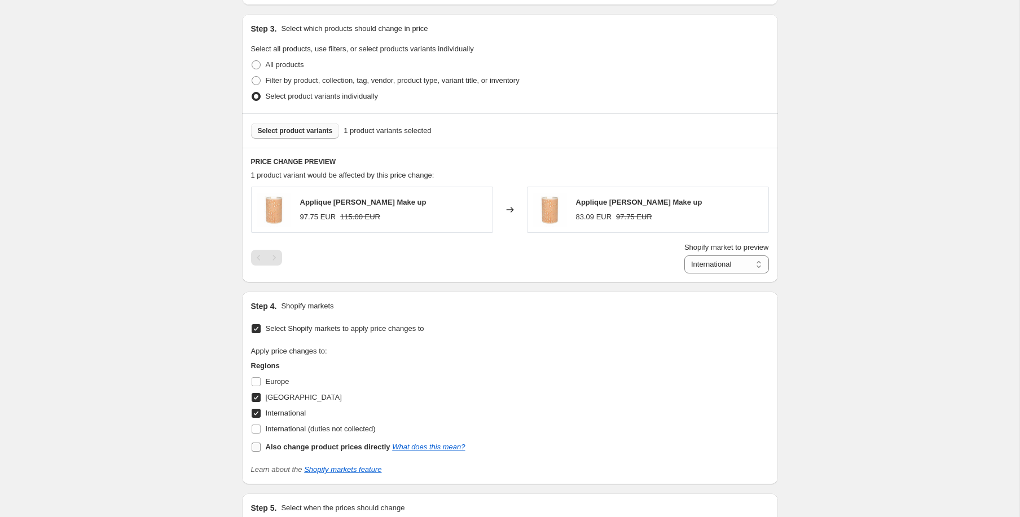
checkbox input "false"
click at [735, 264] on select "France International" at bounding box center [726, 265] width 85 height 18
select select "1352073455"
click at [684, 274] on select "France International" at bounding box center [726, 265] width 85 height 18
click at [272, 64] on span "All products" at bounding box center [285, 64] width 38 height 8
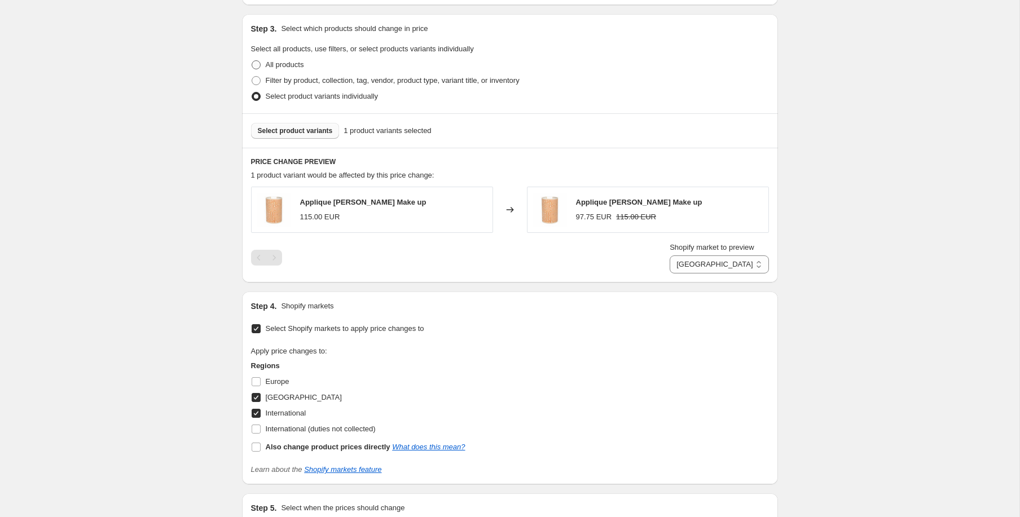
click at [252, 61] on input "All products" at bounding box center [252, 60] width 1 height 1
radio input "true"
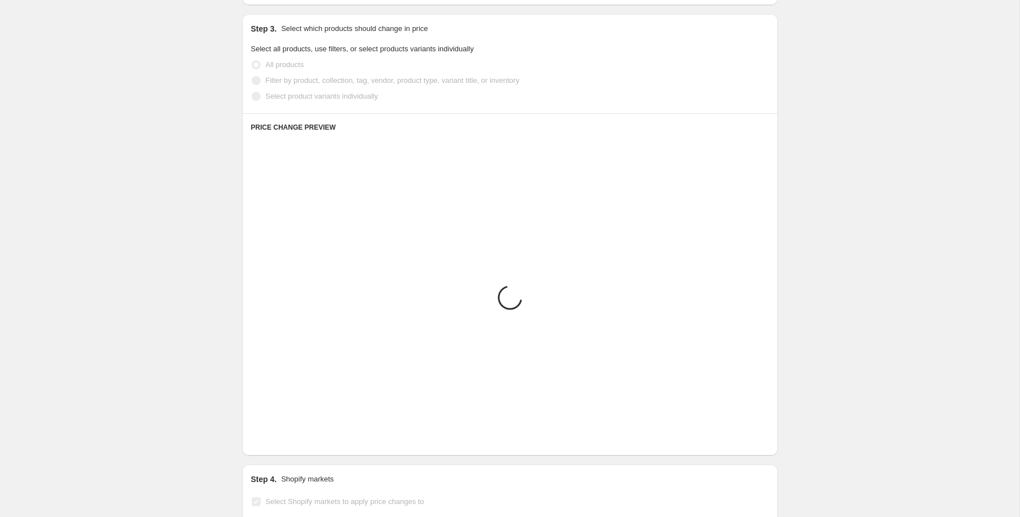
click at [272, 81] on span "Filter by product, collection, tag, vendor, product type, variant title, or inv…" at bounding box center [393, 80] width 254 height 8
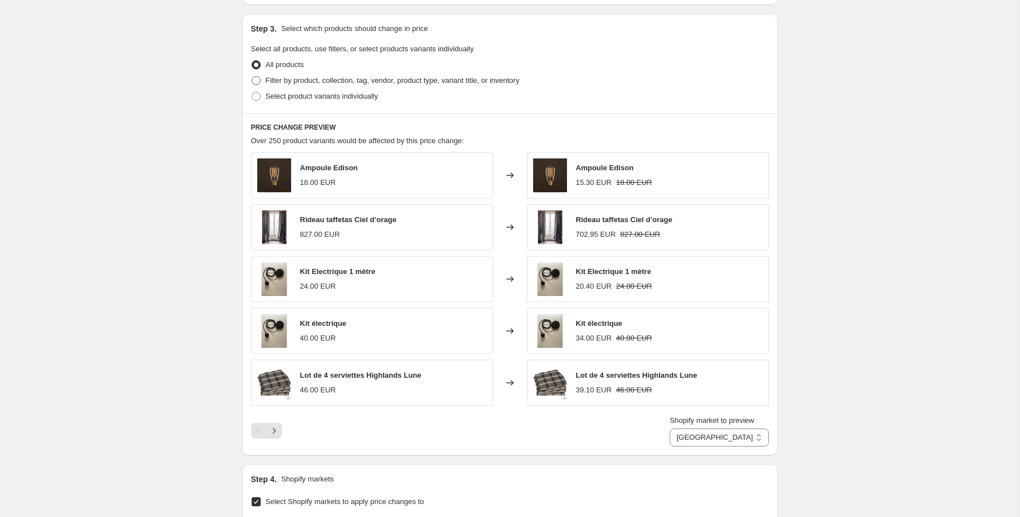
click at [349, 83] on span "Filter by product, collection, tag, vendor, product type, variant title, or inv…" at bounding box center [393, 80] width 254 height 8
click at [252, 77] on input "Filter by product, collection, tag, vendor, product type, variant title, or inv…" at bounding box center [252, 76] width 1 height 1
radio input "true"
select select "tag"
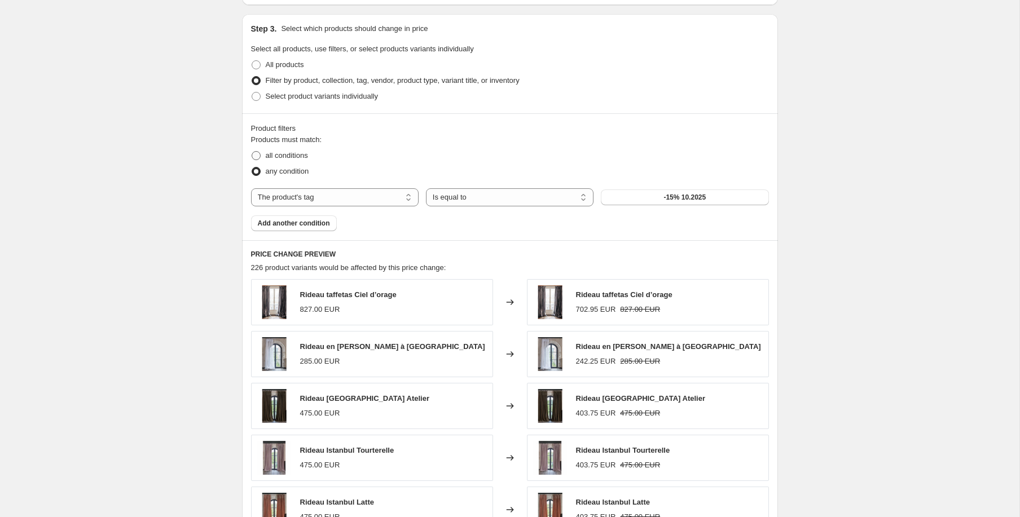
click at [277, 157] on span "all conditions" at bounding box center [287, 155] width 42 height 8
click at [252, 152] on input "all conditions" at bounding box center [252, 151] width 1 height 1
radio input "true"
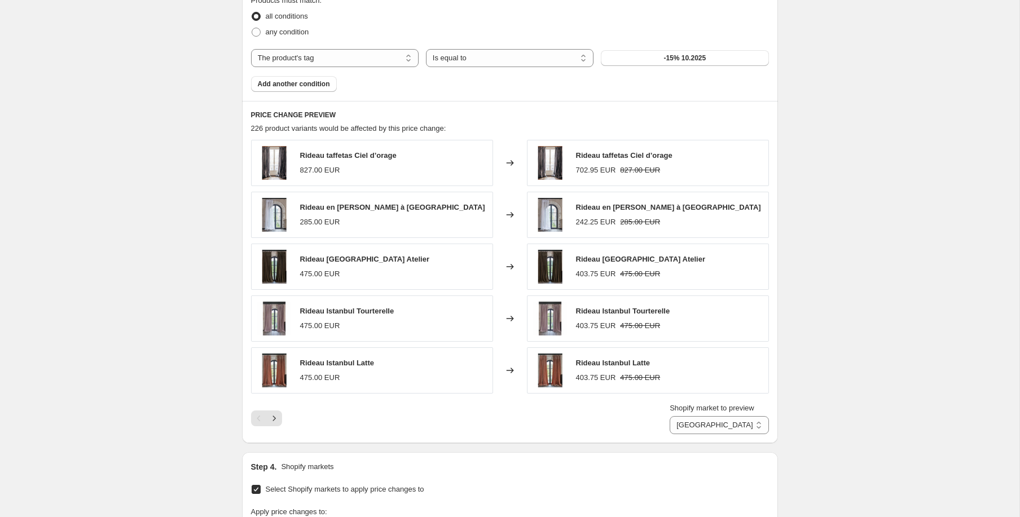
scroll to position [653, 0]
click at [742, 420] on select "France International" at bounding box center [718, 424] width 99 height 18
select select "1352106223"
click at [677, 415] on select "France International" at bounding box center [718, 424] width 99 height 18
drag, startPoint x: 503, startPoint y: 171, endPoint x: 512, endPoint y: 132, distance: 40.1
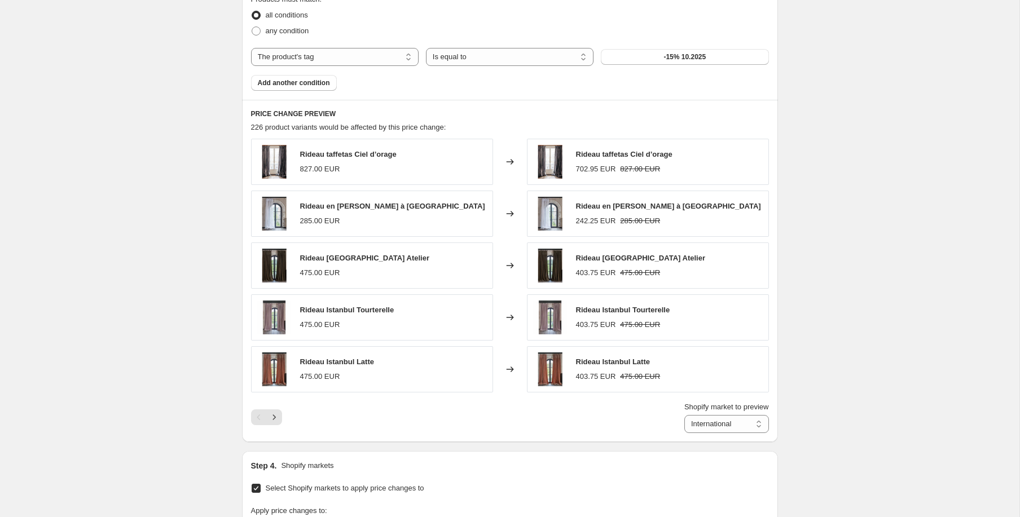
click at [500, 159] on div "Changed to" at bounding box center [510, 162] width 34 height 46
click at [514, 123] on div "226 product variants would be affected by this price change:" at bounding box center [510, 127] width 518 height 11
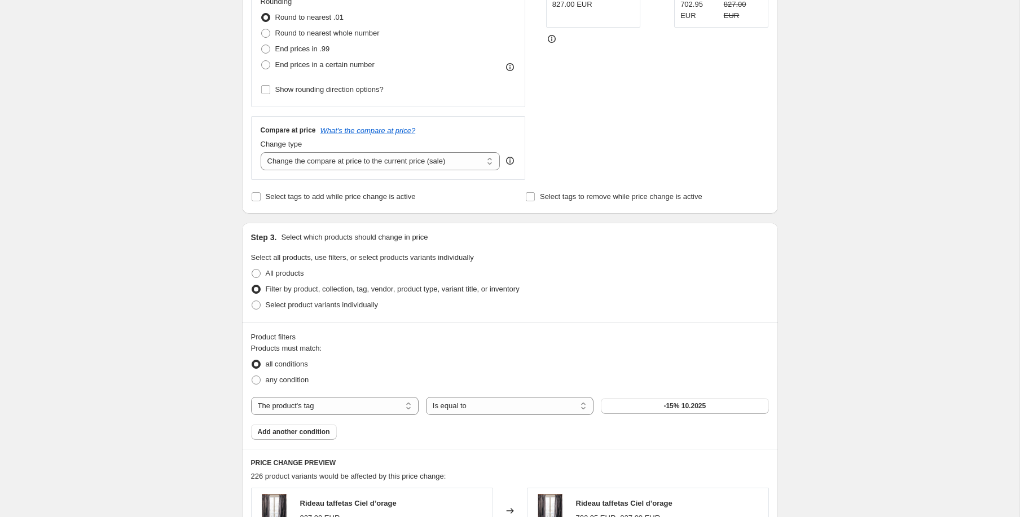
scroll to position [338, 0]
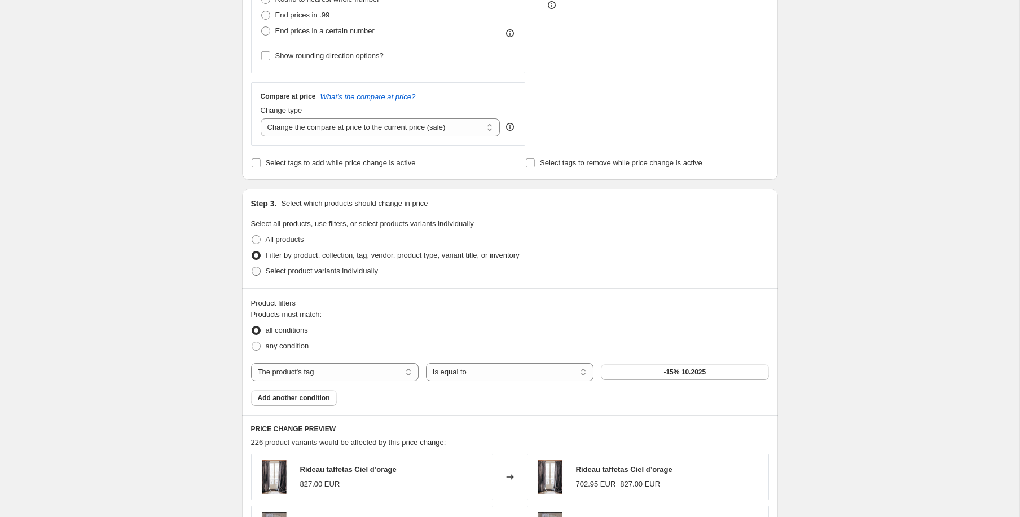
click at [291, 270] on span "Select product variants individually" at bounding box center [322, 271] width 112 height 8
click at [252, 267] on input "Select product variants individually" at bounding box center [252, 267] width 1 height 1
radio input "true"
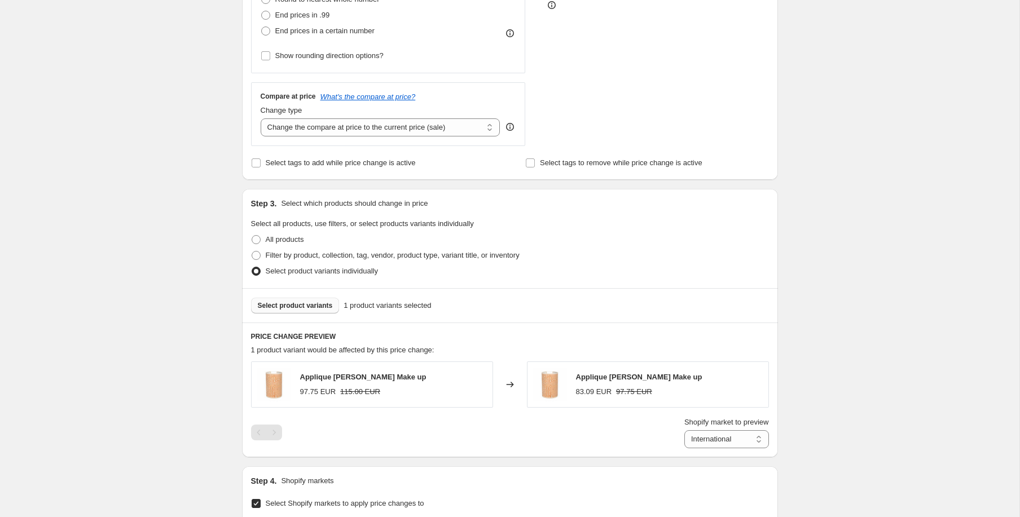
click at [320, 310] on button "Select product variants" at bounding box center [295, 306] width 89 height 16
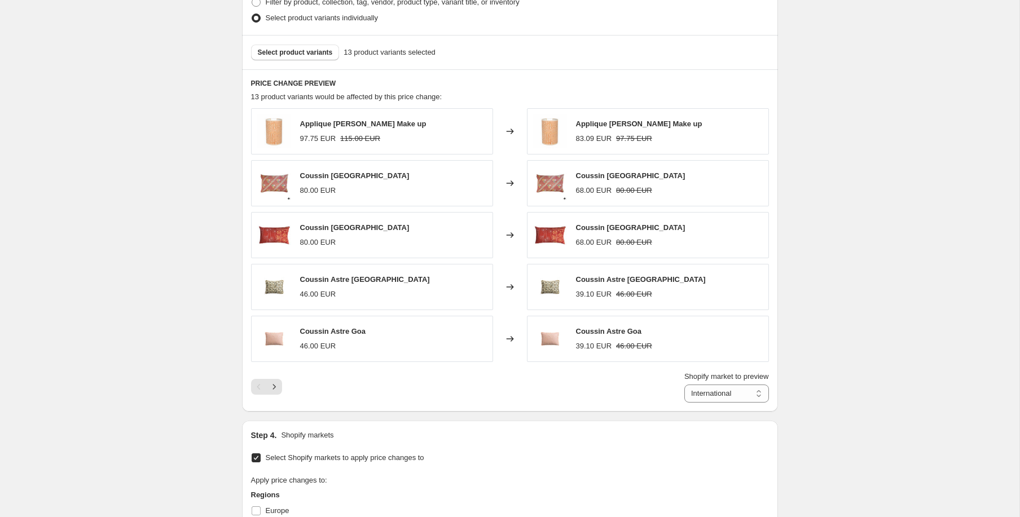
scroll to position [594, 0]
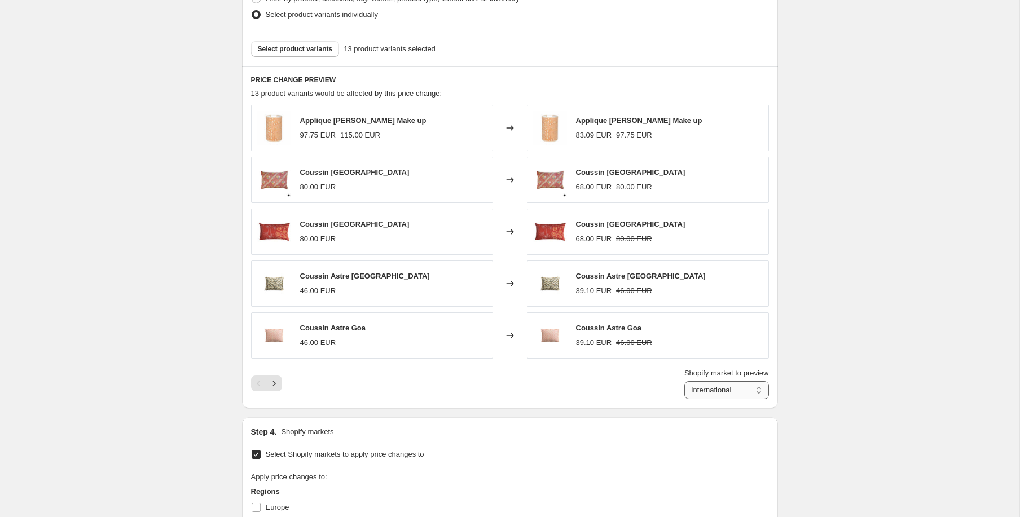
click at [734, 386] on select "France International" at bounding box center [726, 390] width 85 height 18
click at [684, 381] on select "France International" at bounding box center [726, 390] width 85 height 18
click at [741, 391] on select "France International" at bounding box center [718, 390] width 99 height 18
select select "1352106223"
click at [677, 381] on select "France International" at bounding box center [718, 390] width 99 height 18
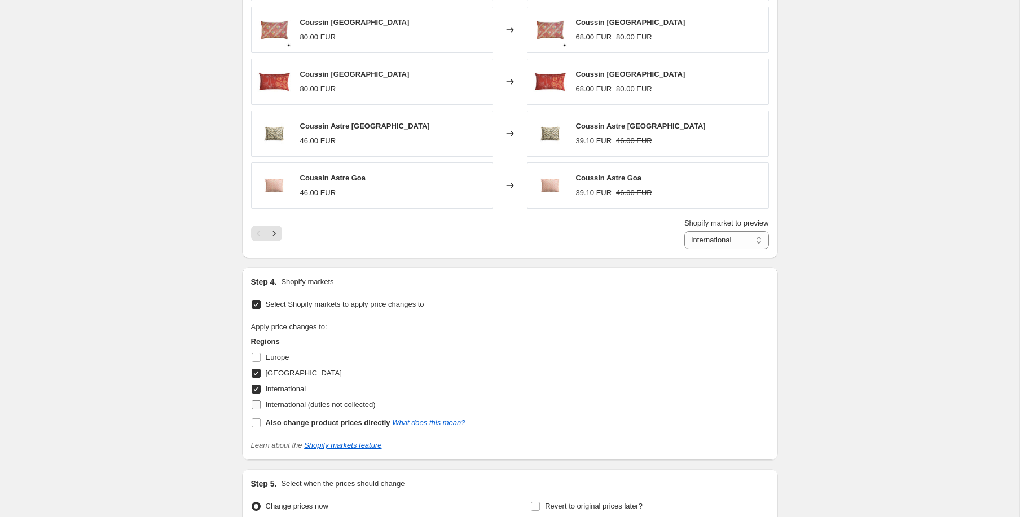
scroll to position [748, 0]
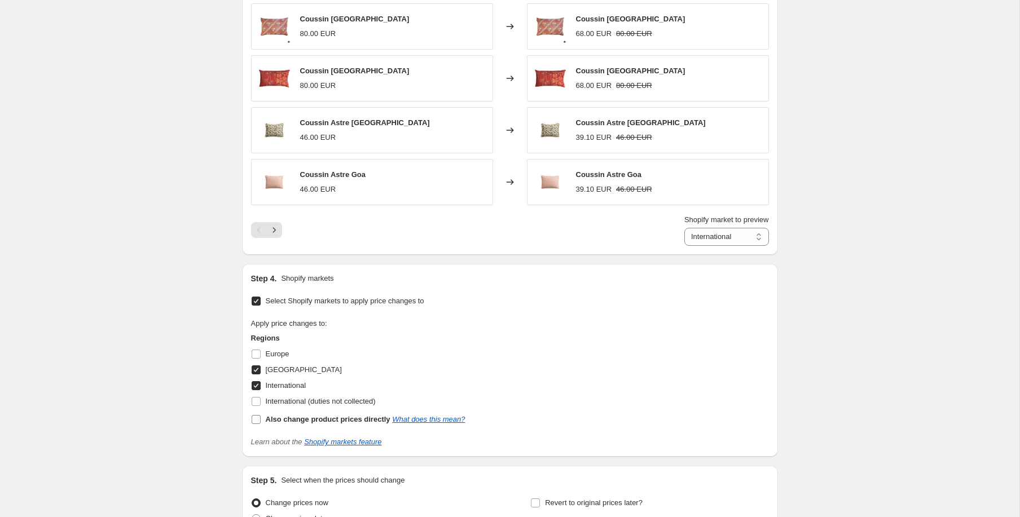
click at [298, 420] on b "Also change product prices directly" at bounding box center [328, 419] width 125 height 8
click at [261, 420] on input "Also change product prices directly What does this mean?" at bounding box center [256, 419] width 9 height 9
checkbox input "true"
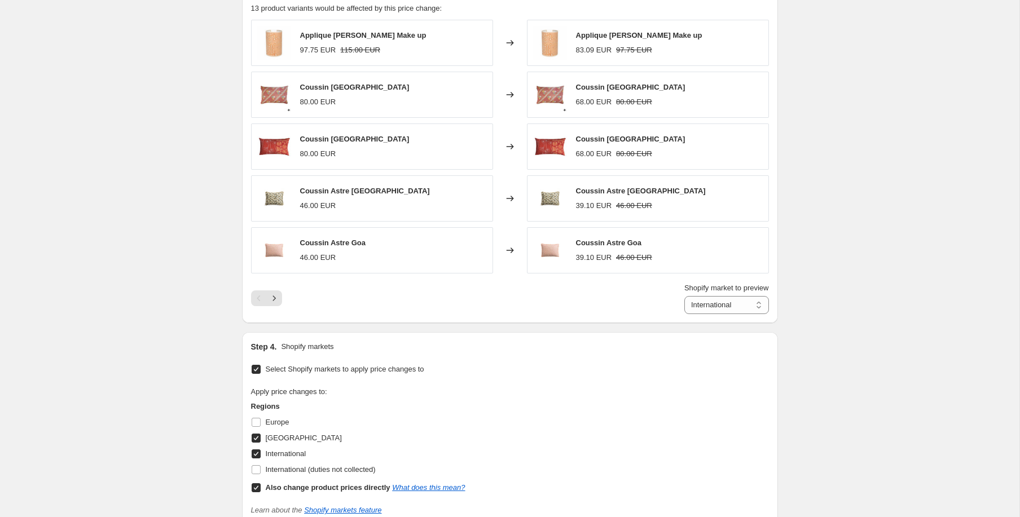
scroll to position [682, 0]
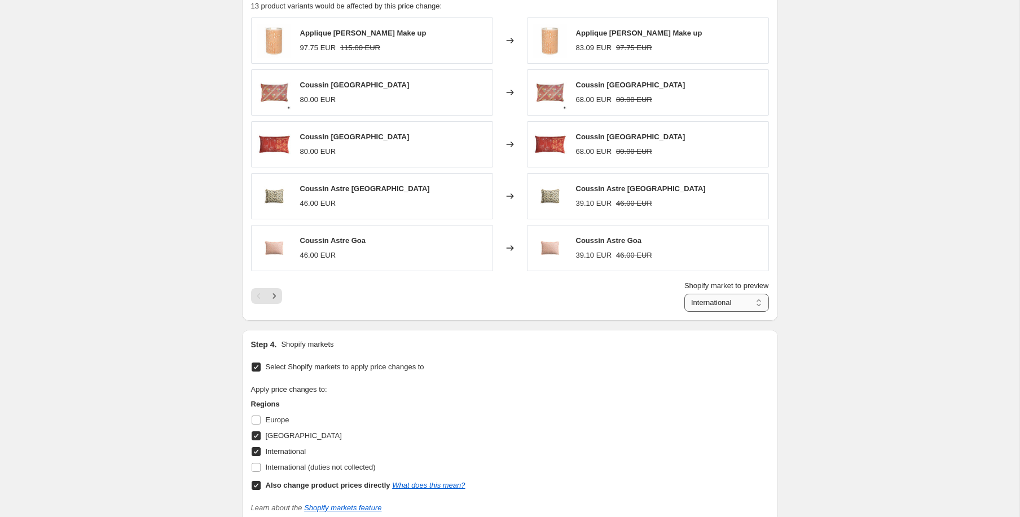
click at [715, 303] on select "Direct prices France International" at bounding box center [726, 303] width 85 height 18
select select "1352073455"
click at [684, 294] on select "Direct prices France International" at bounding box center [726, 303] width 85 height 18
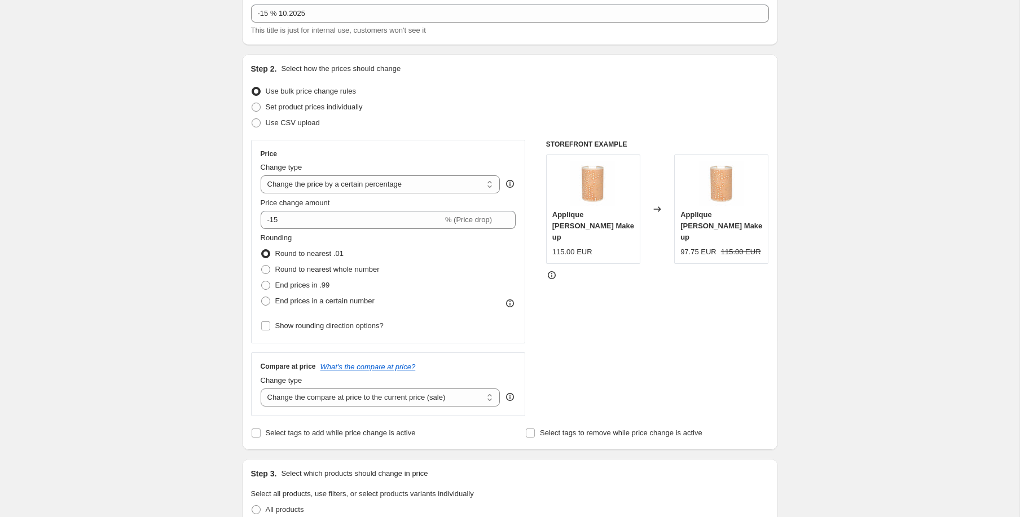
scroll to position [0, 0]
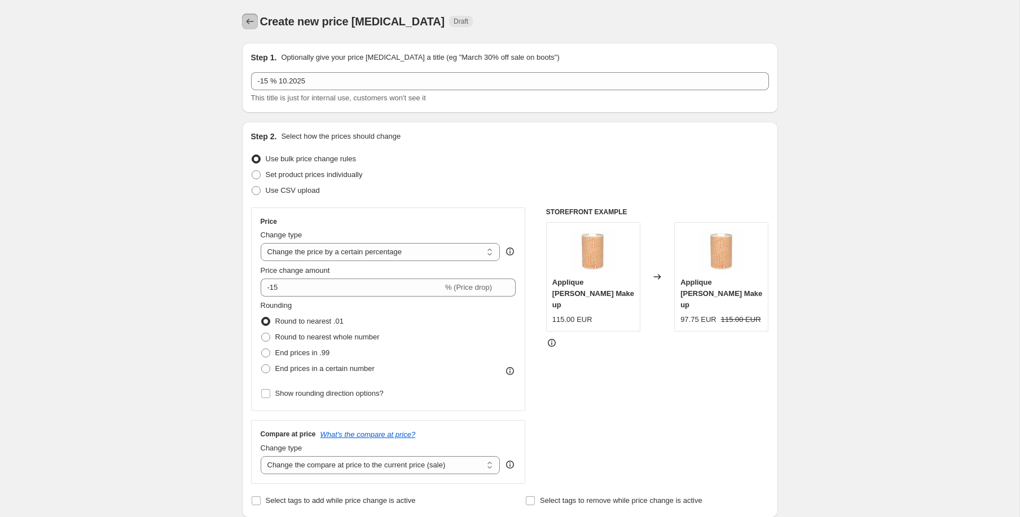
click at [246, 22] on icon "Price change jobs" at bounding box center [249, 21] width 11 height 11
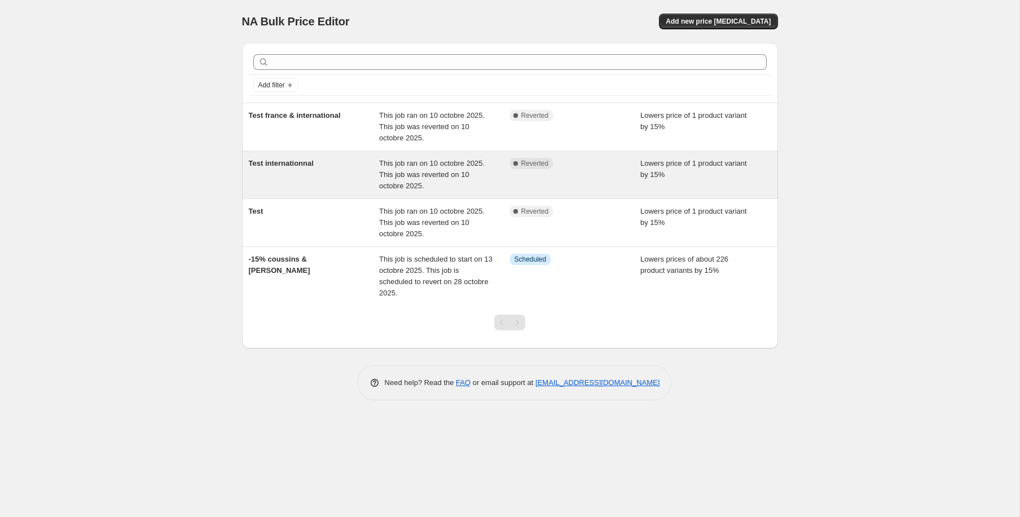
click at [484, 173] on div "This job ran on 10 octobre 2025. This job was reverted on 10 octobre 2025." at bounding box center [444, 175] width 131 height 34
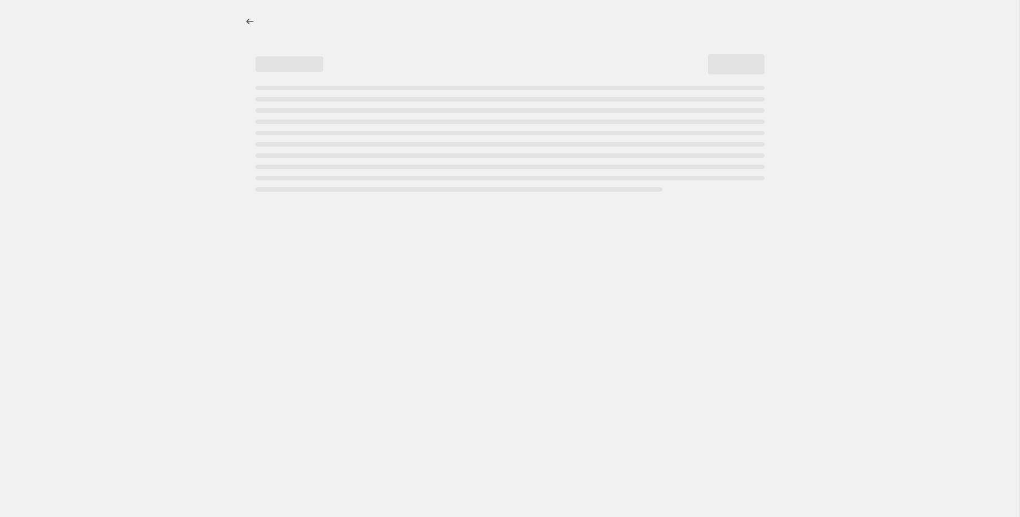
select select "percentage"
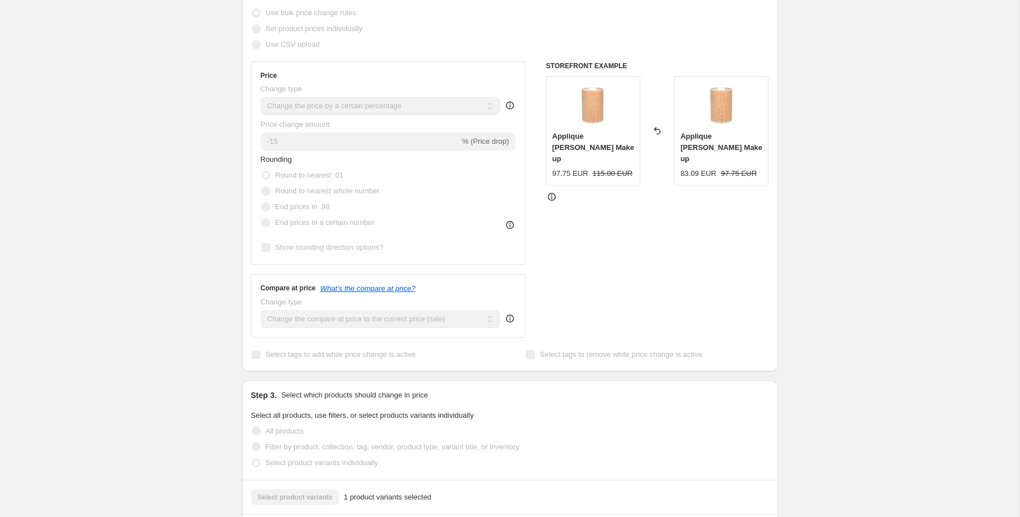
scroll to position [241, 0]
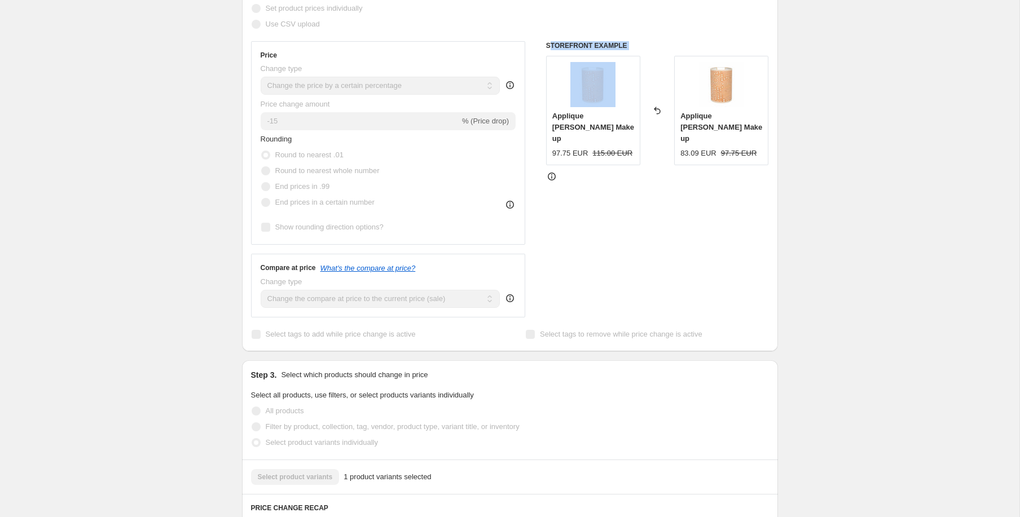
drag, startPoint x: 551, startPoint y: 46, endPoint x: 618, endPoint y: 92, distance: 81.5
click at [618, 92] on div "STOREFRONT EXAMPLE Applique [PERSON_NAME] Make up 97.75 EUR 115.00 EUR Reverted…" at bounding box center [657, 179] width 223 height 276
click at [710, 248] on div "STOREFRONT EXAMPLE Applique [PERSON_NAME] Make up 97.75 EUR 115.00 EUR Reverted…" at bounding box center [657, 179] width 223 height 276
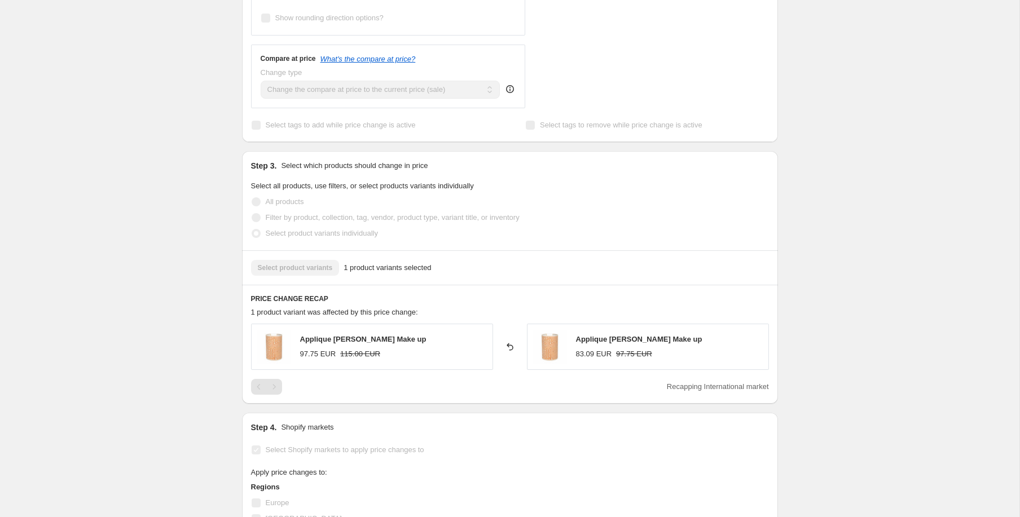
scroll to position [450, 0]
drag, startPoint x: 690, startPoint y: 393, endPoint x: 742, endPoint y: 386, distance: 53.0
click at [735, 391] on div "PRICE CHANGE RECAP 1 product variant was affected by this price change: Appliqu…" at bounding box center [510, 344] width 536 height 119
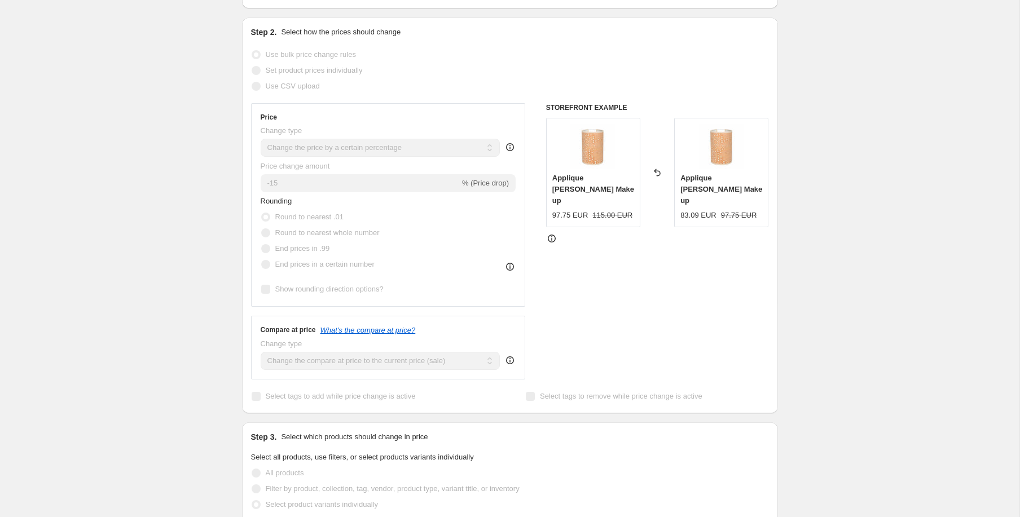
scroll to position [184, 0]
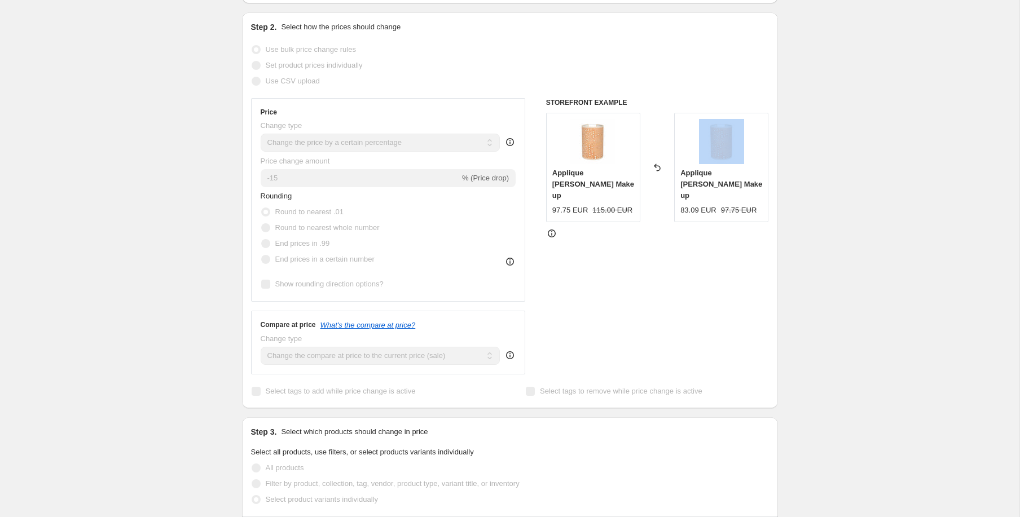
drag, startPoint x: 657, startPoint y: 160, endPoint x: 660, endPoint y: 176, distance: 16.0
click at [660, 176] on div "Reverted back" at bounding box center [657, 167] width 34 height 109
drag, startPoint x: 646, startPoint y: 151, endPoint x: 663, endPoint y: 188, distance: 40.9
click at [663, 188] on div "Reverted back" at bounding box center [657, 167] width 34 height 109
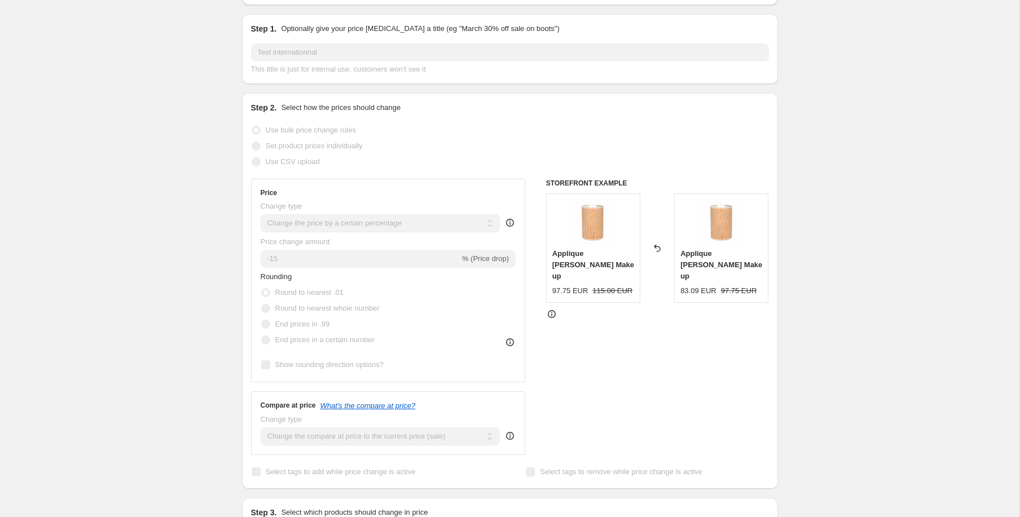
scroll to position [0, 0]
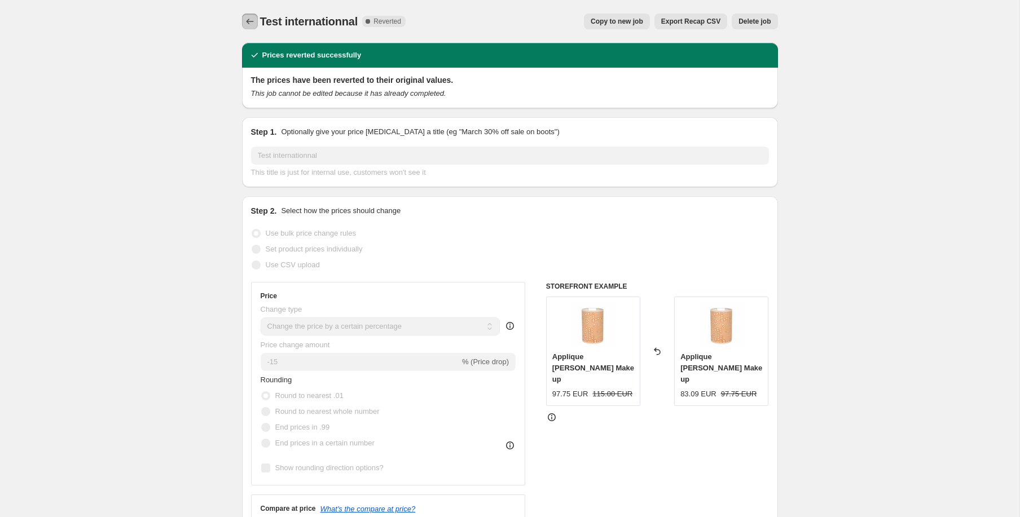
click at [248, 17] on icon "Price change jobs" at bounding box center [249, 21] width 11 height 11
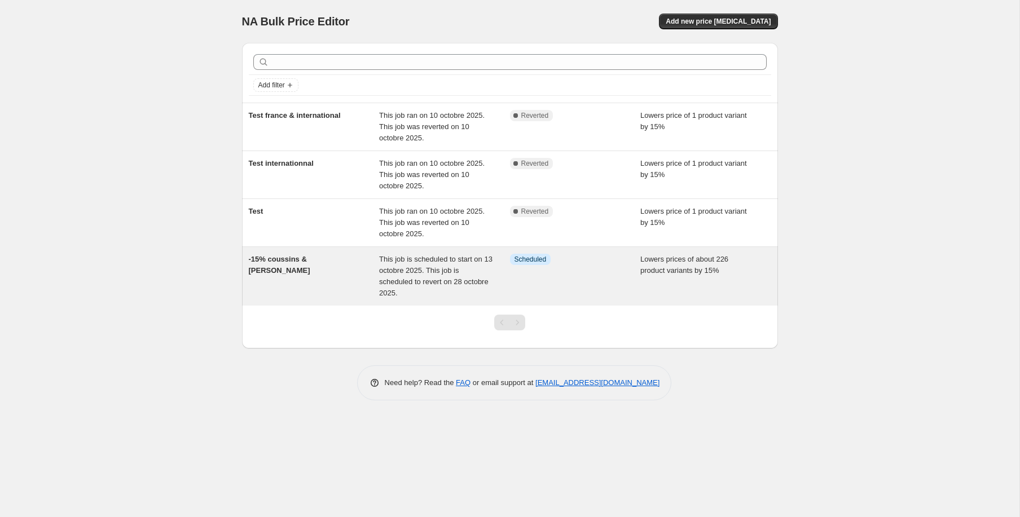
click at [610, 269] on div "Info Scheduled" at bounding box center [575, 276] width 131 height 45
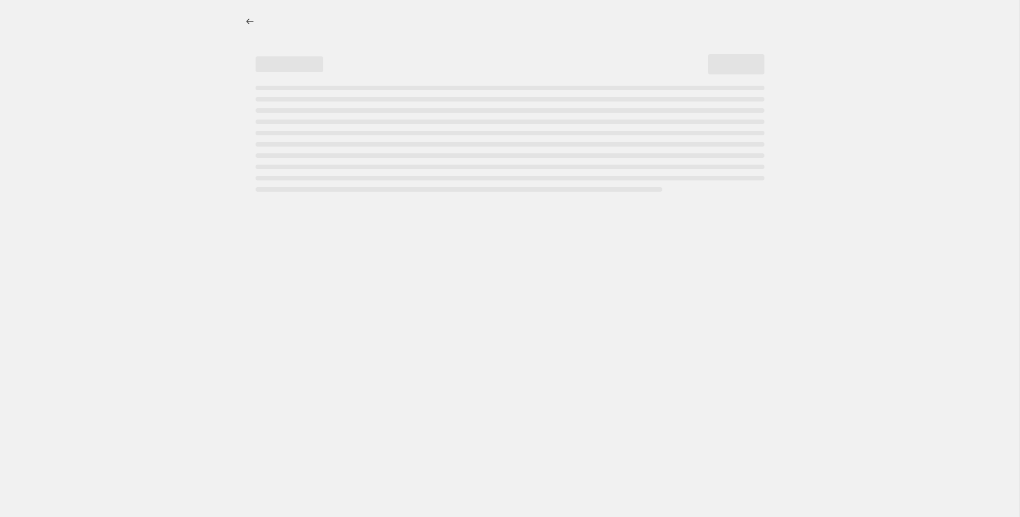
select select "percentage"
select select "tag"
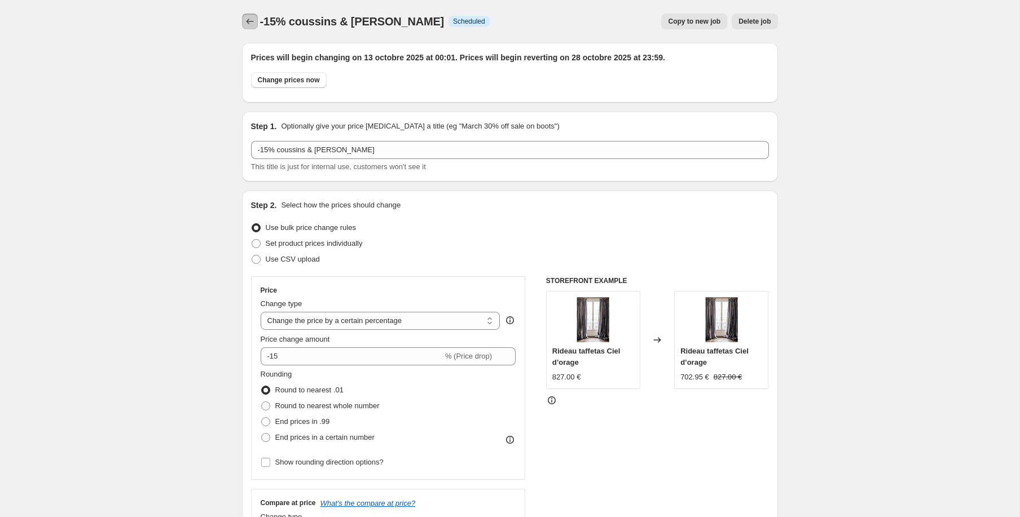
click at [249, 19] on icon "Price change jobs" at bounding box center [249, 21] width 11 height 11
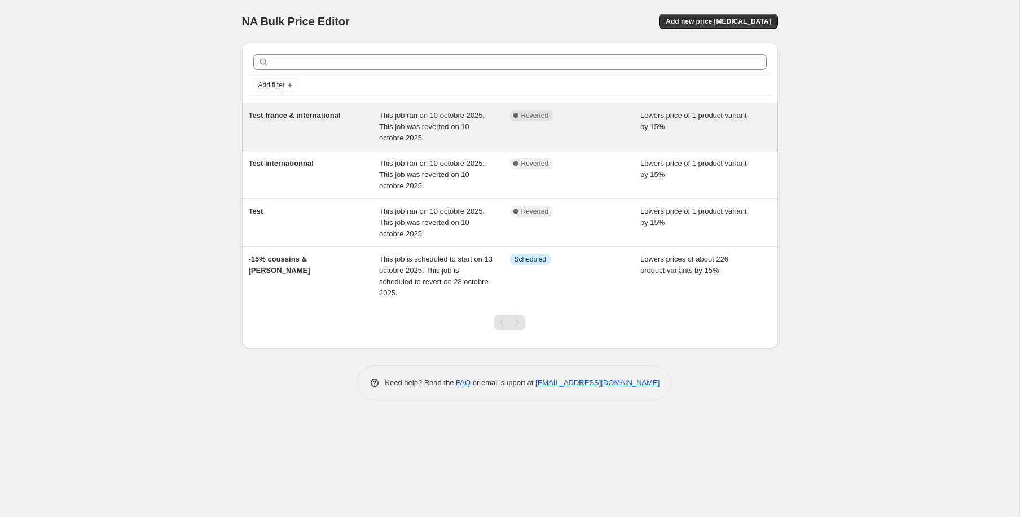
click at [452, 129] on span "This job ran on 10 octobre 2025. This job was reverted on 10 octobre 2025." at bounding box center [431, 126] width 105 height 31
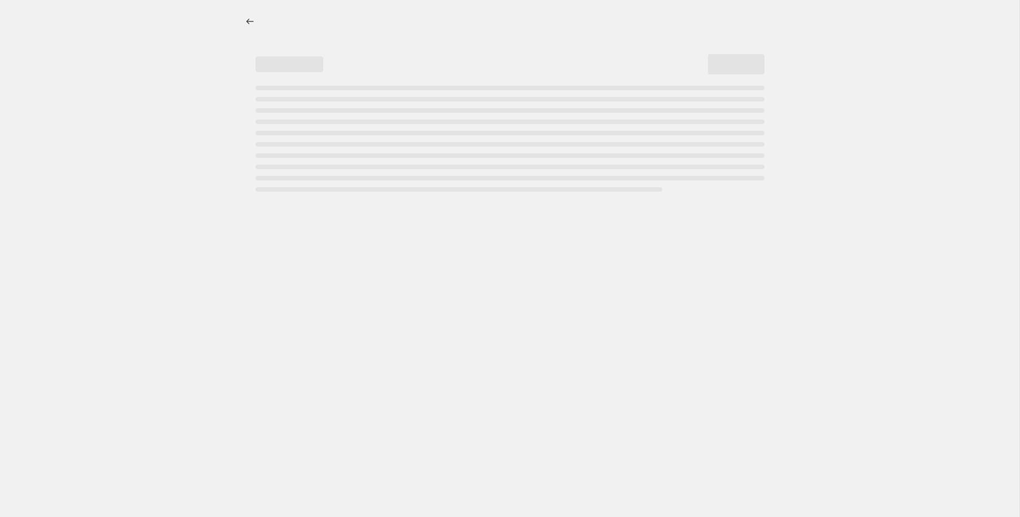
select select "percentage"
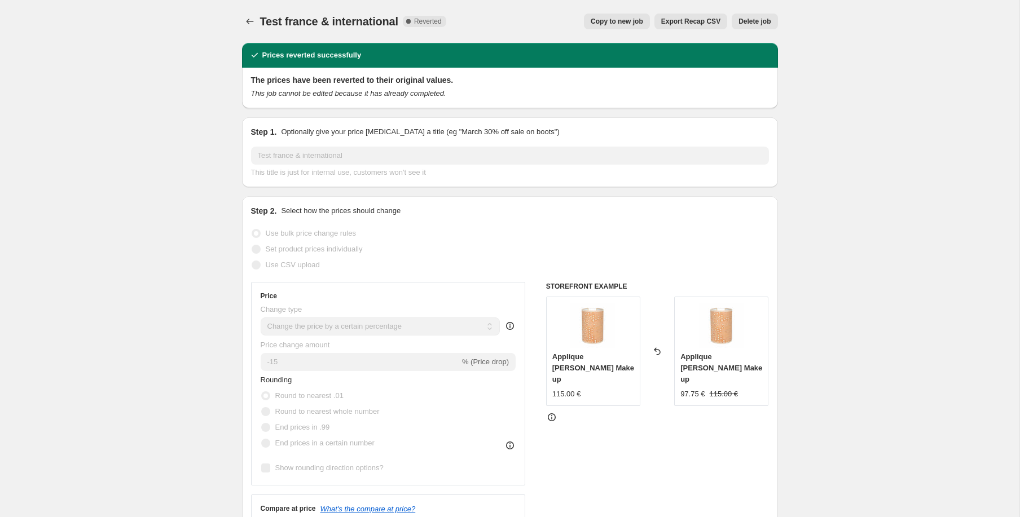
click at [751, 19] on span "Delete job" at bounding box center [754, 21] width 32 height 9
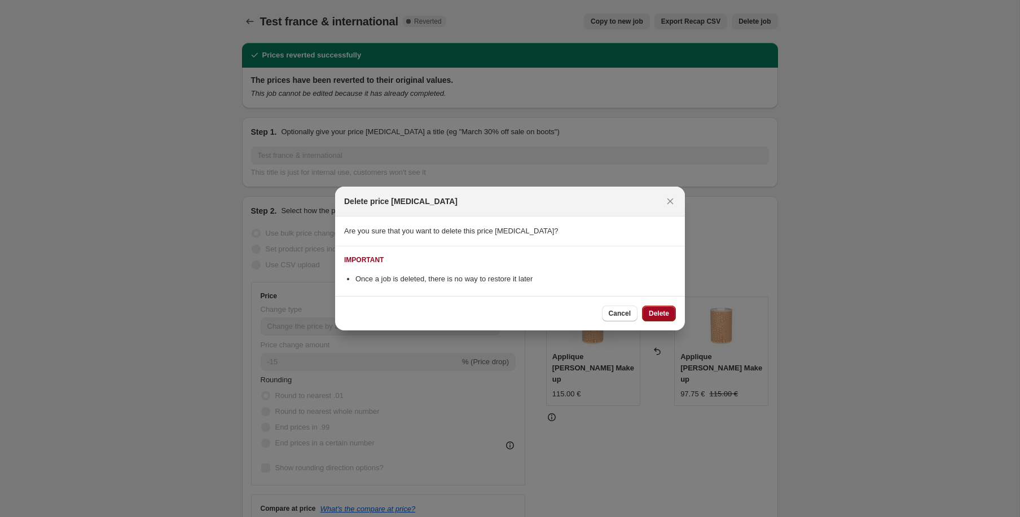
click at [660, 318] on span "Delete" at bounding box center [659, 313] width 20 height 9
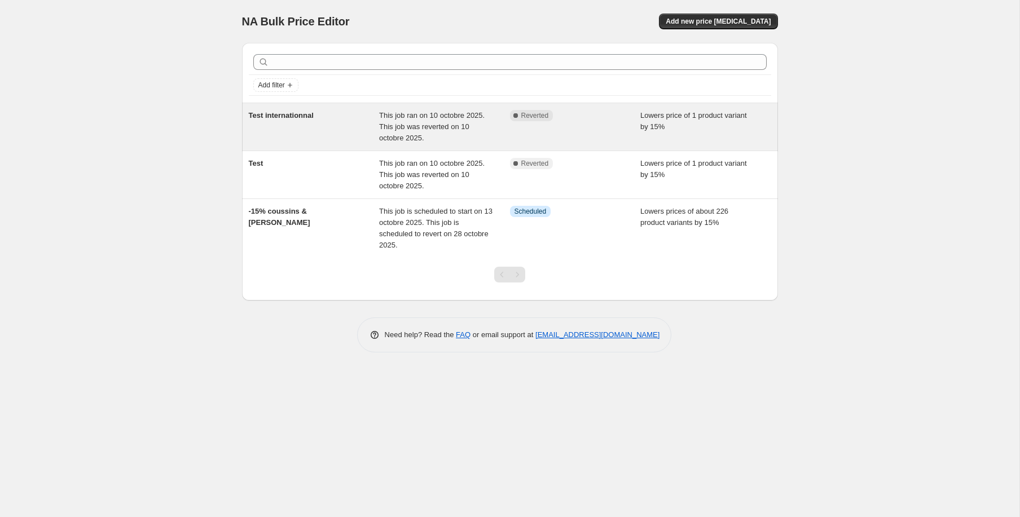
click at [451, 112] on span "This job ran on 10 octobre 2025. This job was reverted on 10 octobre 2025." at bounding box center [431, 126] width 105 height 31
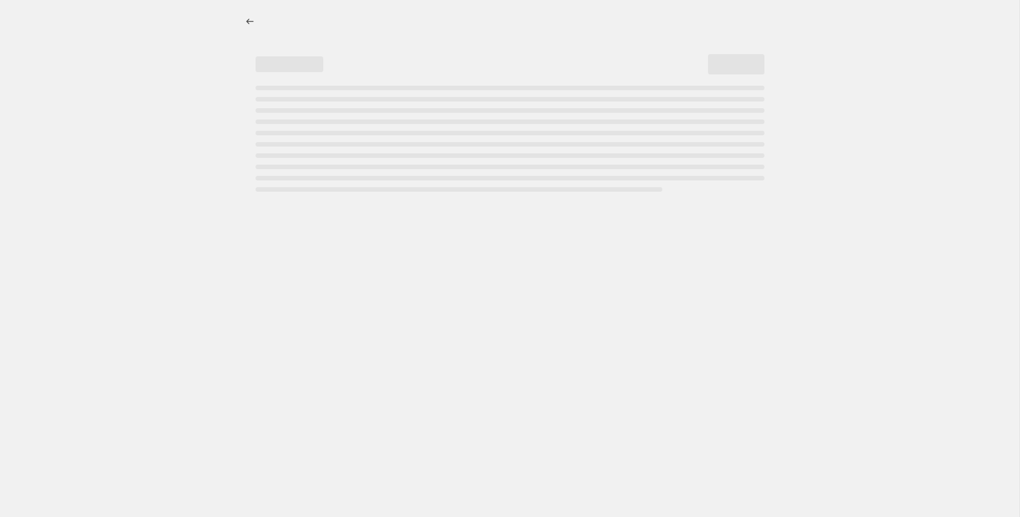
select select "percentage"
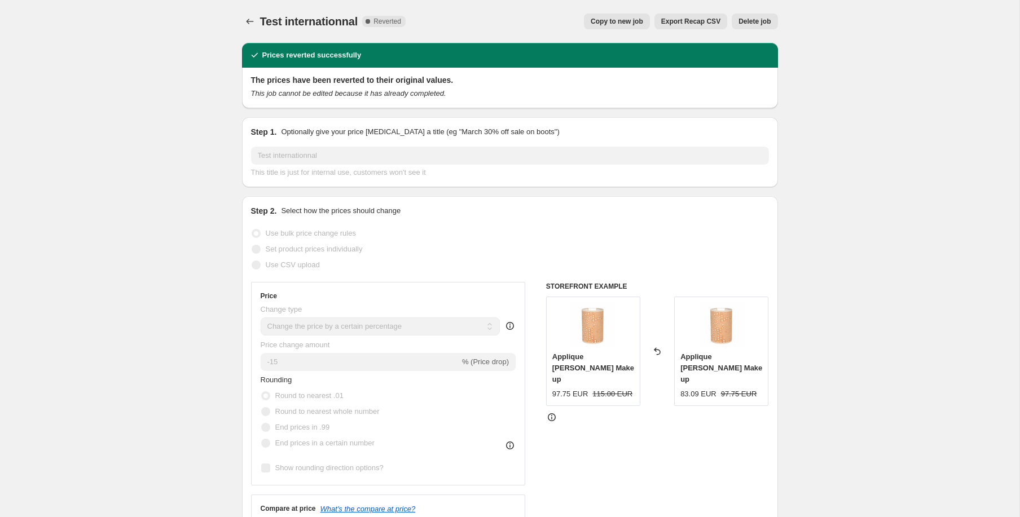
click at [750, 24] on span "Delete job" at bounding box center [754, 21] width 32 height 9
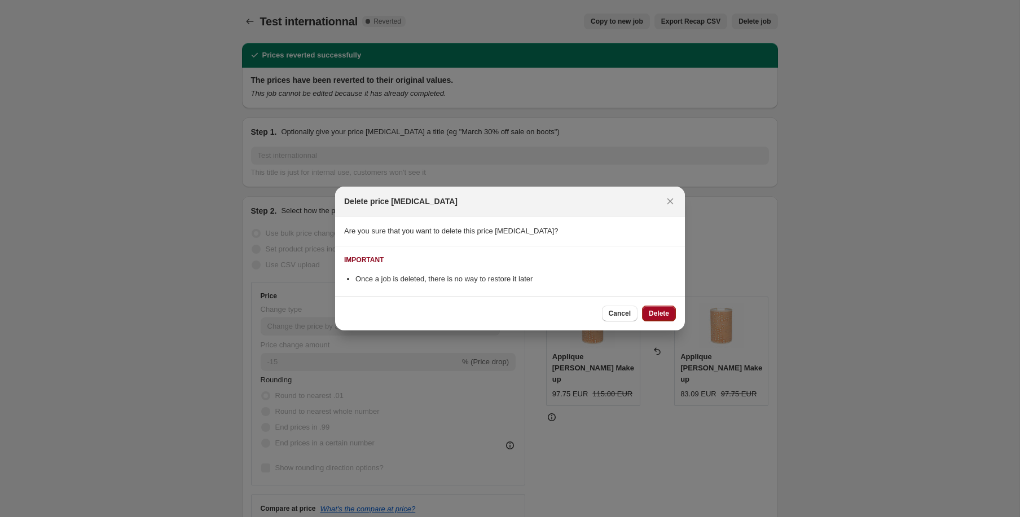
drag, startPoint x: 663, startPoint y: 320, endPoint x: 662, endPoint y: 313, distance: 7.0
click at [662, 313] on button "Delete" at bounding box center [659, 314] width 34 height 16
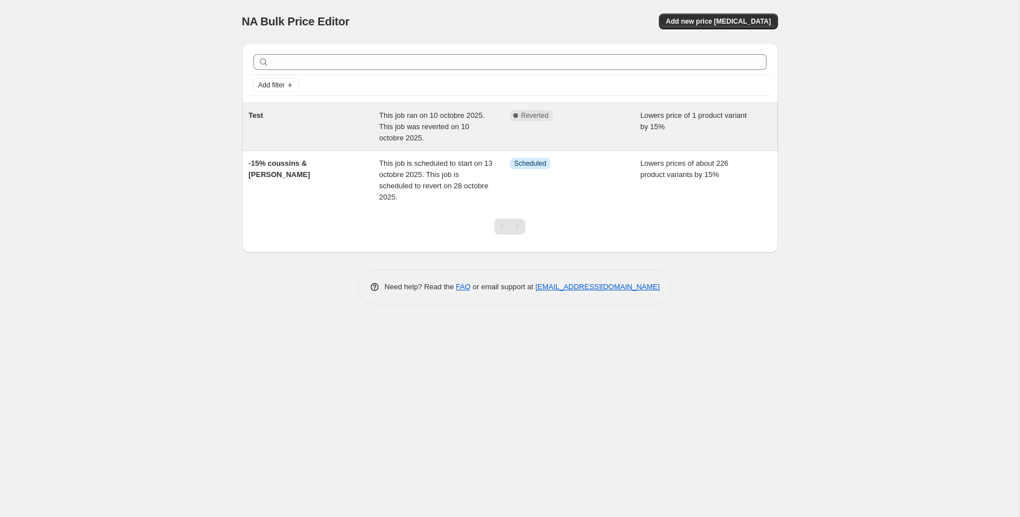
click at [646, 133] on div "Lowers price of 1 product variant by 15%" at bounding box center [705, 127] width 131 height 34
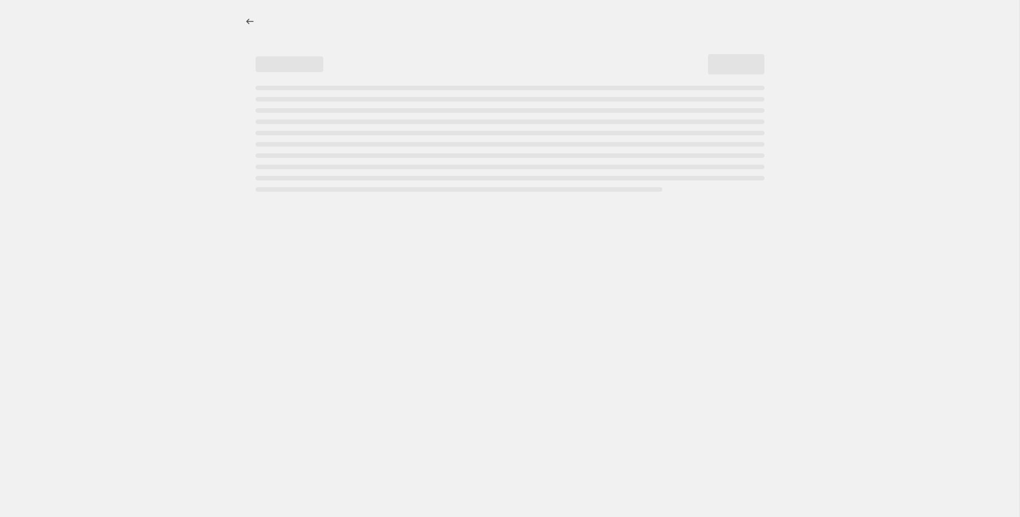
select select "percentage"
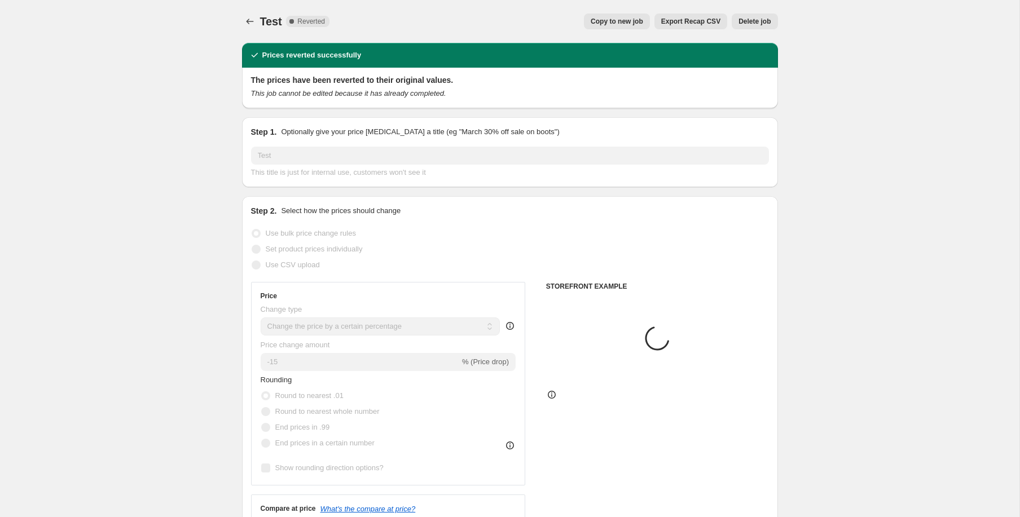
click at [754, 21] on span "Delete job" at bounding box center [754, 21] width 32 height 9
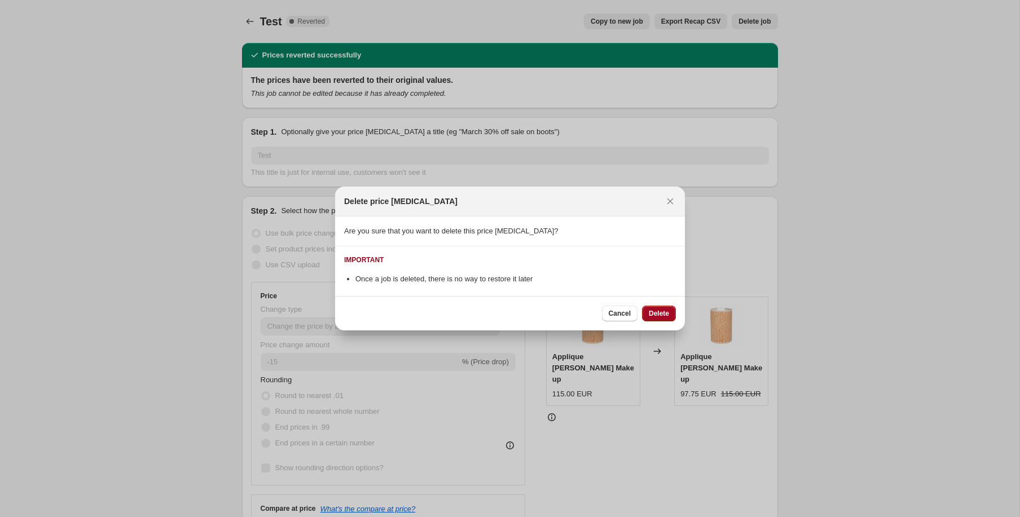
click at [669, 312] on button "Delete" at bounding box center [659, 314] width 34 height 16
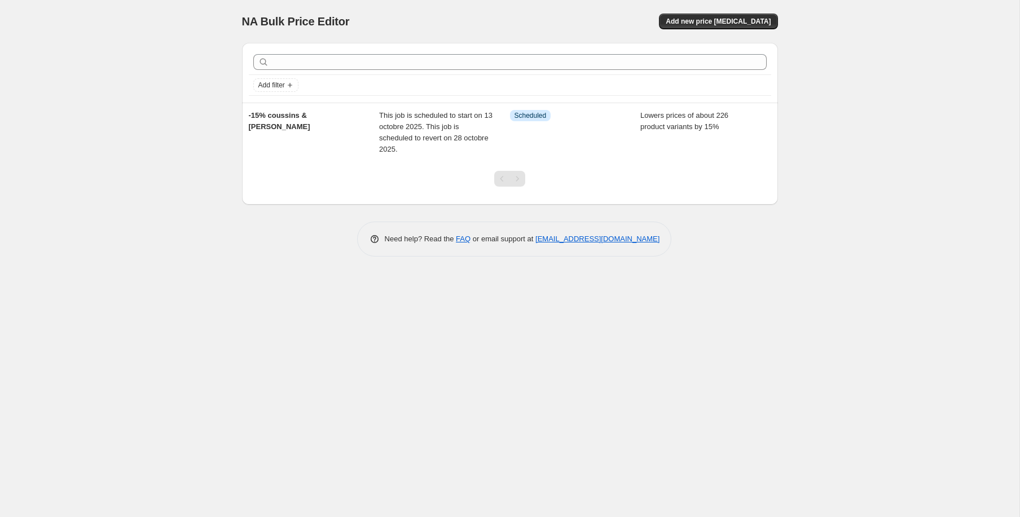
click at [812, 181] on div "NA Bulk Price Editor. This page is ready NA Bulk Price Editor Add new price [ME…" at bounding box center [509, 258] width 1019 height 517
click at [742, 22] on span "Add new price [MEDICAL_DATA]" at bounding box center [718, 21] width 105 height 9
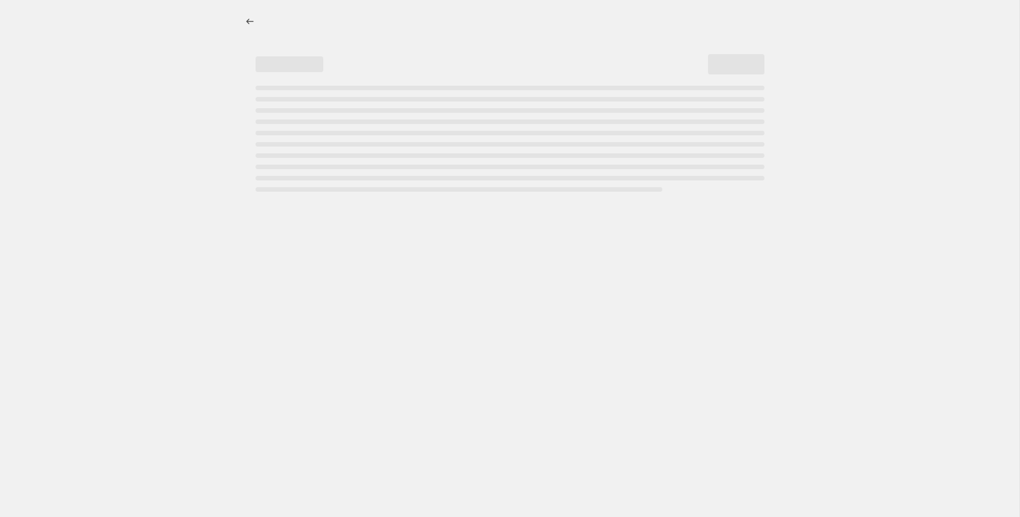
select select "percentage"
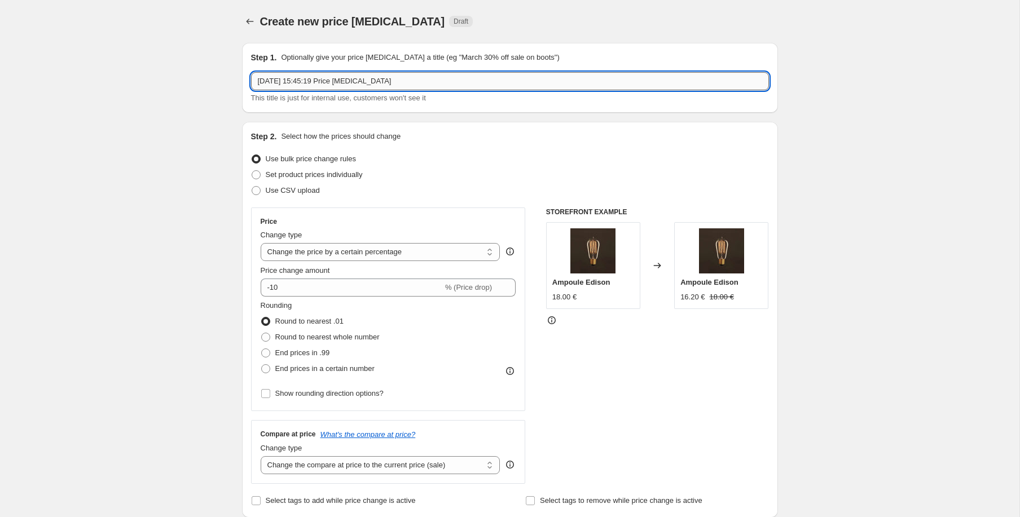
click at [364, 83] on input "[DATE] 15:45:19 Price [MEDICAL_DATA]" at bounding box center [510, 81] width 518 height 18
type input "Test"
click at [481, 177] on div "Set product prices individually" at bounding box center [510, 175] width 518 height 16
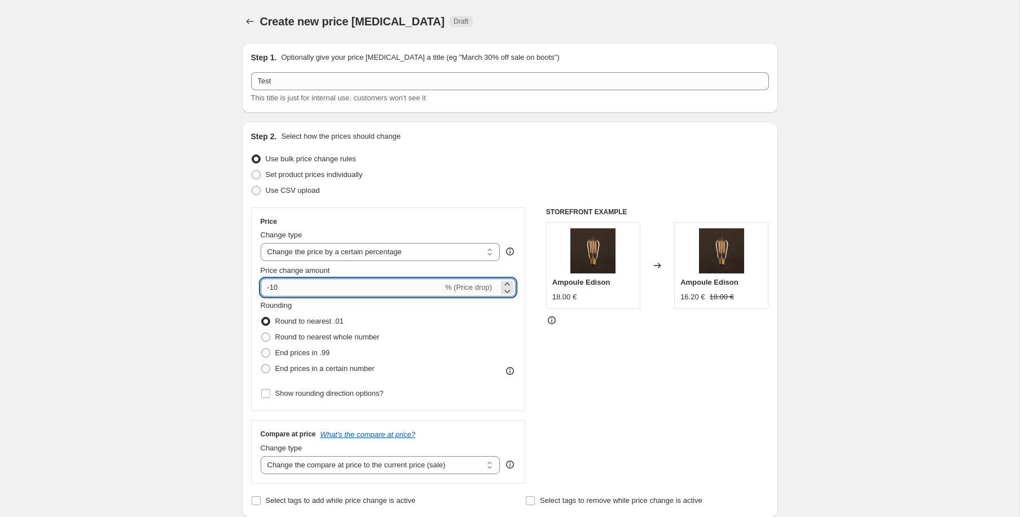
click at [341, 283] on input "-10" at bounding box center [352, 288] width 182 height 18
type input "-15"
click at [659, 375] on div "STOREFRONT EXAMPLE Ampoule Edison 18.00 € Changed to Ampoule Edison 16.20 € 18.…" at bounding box center [657, 346] width 223 height 276
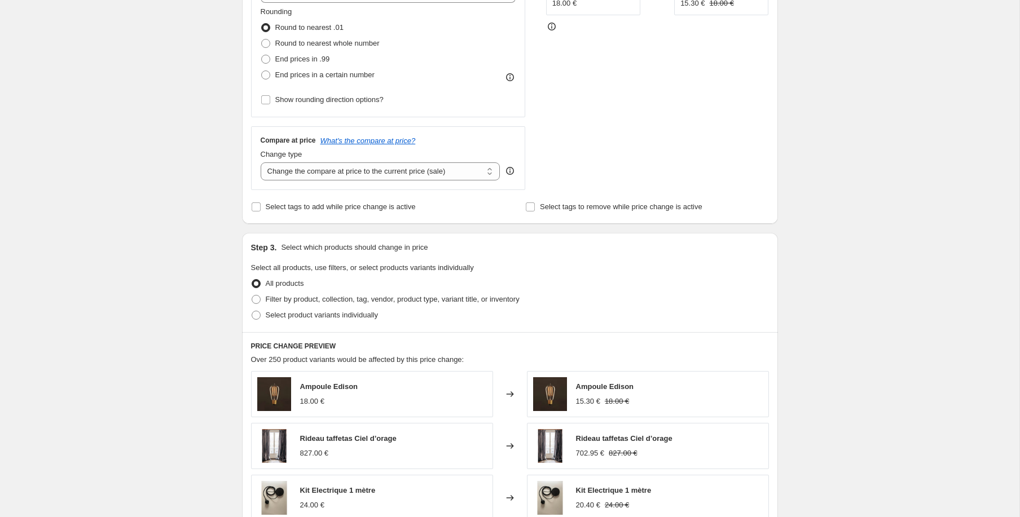
scroll to position [263, 0]
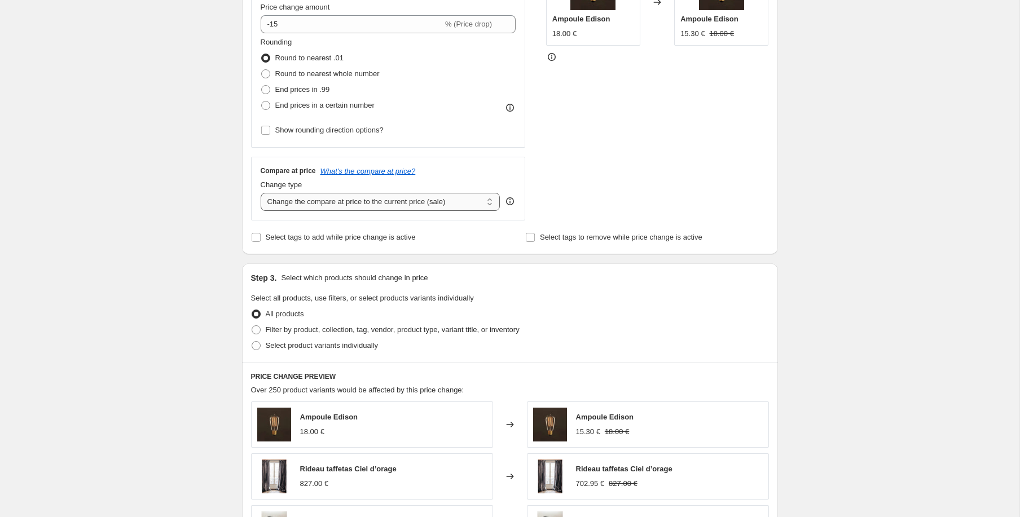
click at [453, 199] on select "Change the compare at price to the current price (sale) Change the compare at p…" at bounding box center [381, 202] width 240 height 18
click at [261, 193] on select "Change the compare at price to the current price (sale) Change the compare at p…" at bounding box center [381, 202] width 240 height 18
click at [553, 60] on icon at bounding box center [552, 57] width 8 height 8
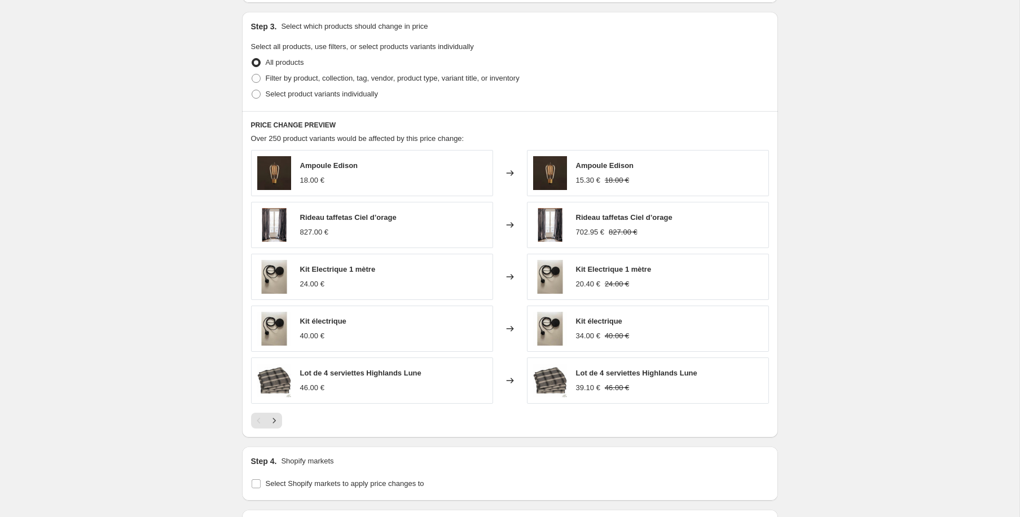
scroll to position [430, 0]
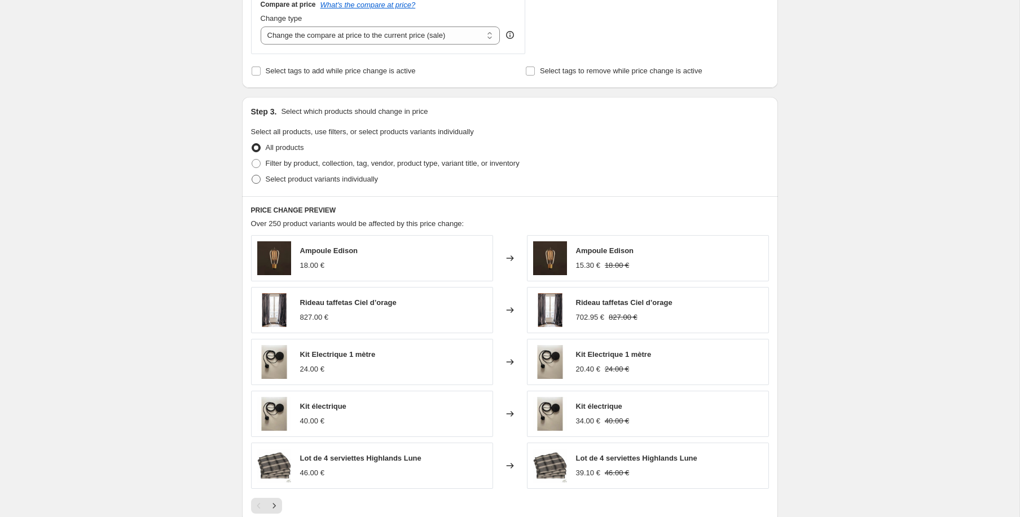
click at [286, 176] on span "Select product variants individually" at bounding box center [322, 179] width 112 height 8
click at [252, 175] on input "Select product variants individually" at bounding box center [252, 175] width 1 height 1
radio input "true"
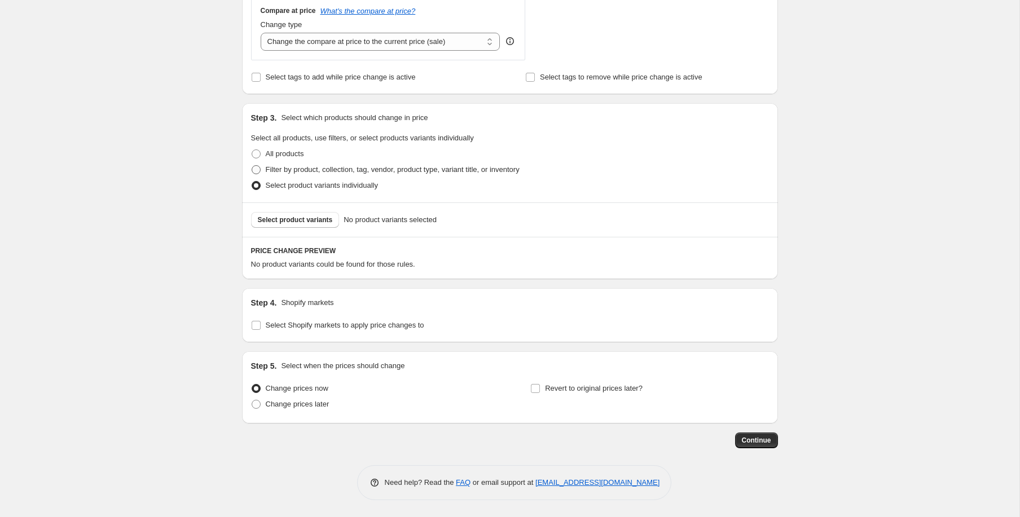
scroll to position [424, 0]
click at [305, 225] on button "Select product variants" at bounding box center [295, 220] width 89 height 16
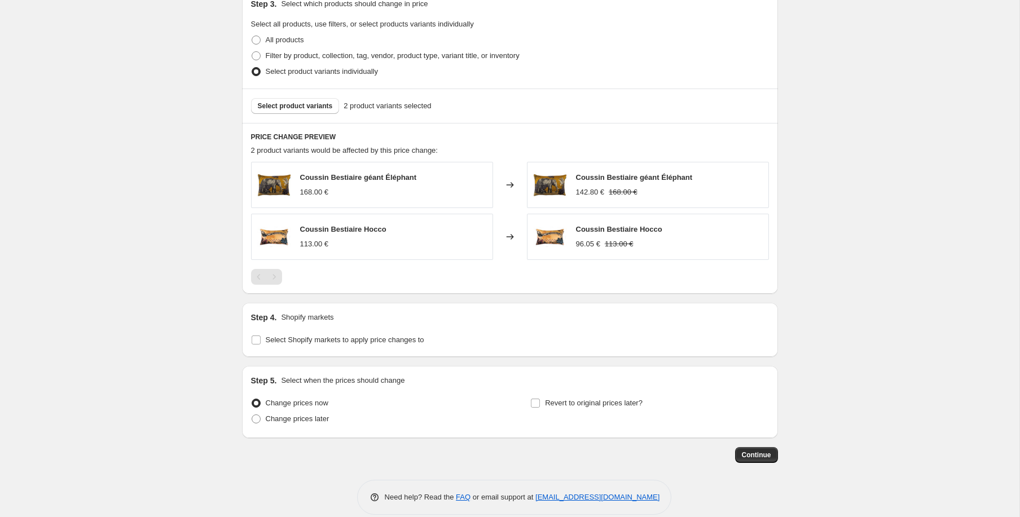
scroll to position [552, 0]
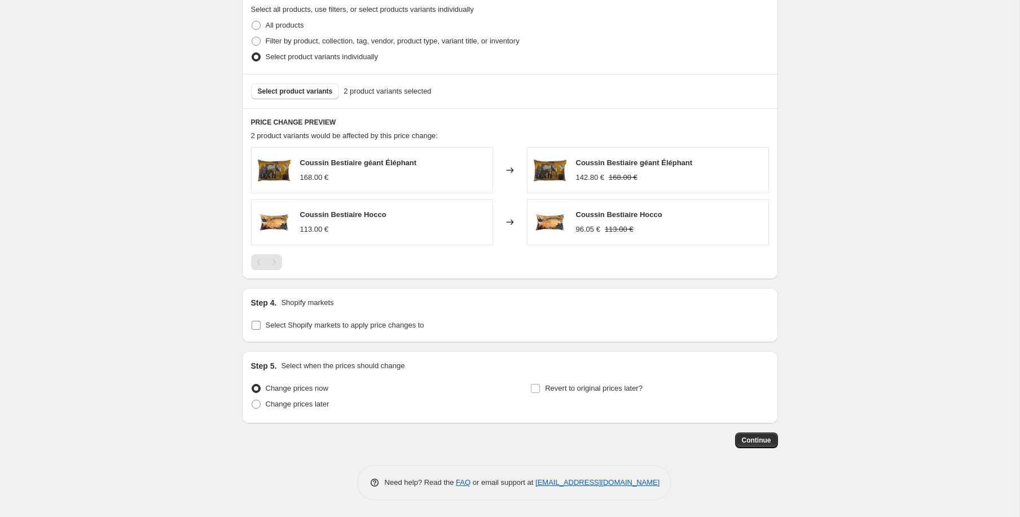
click at [396, 322] on span "Select Shopify markets to apply price changes to" at bounding box center [345, 325] width 158 height 8
click at [261, 322] on input "Select Shopify markets to apply price changes to" at bounding box center [256, 325] width 9 height 9
checkbox input "true"
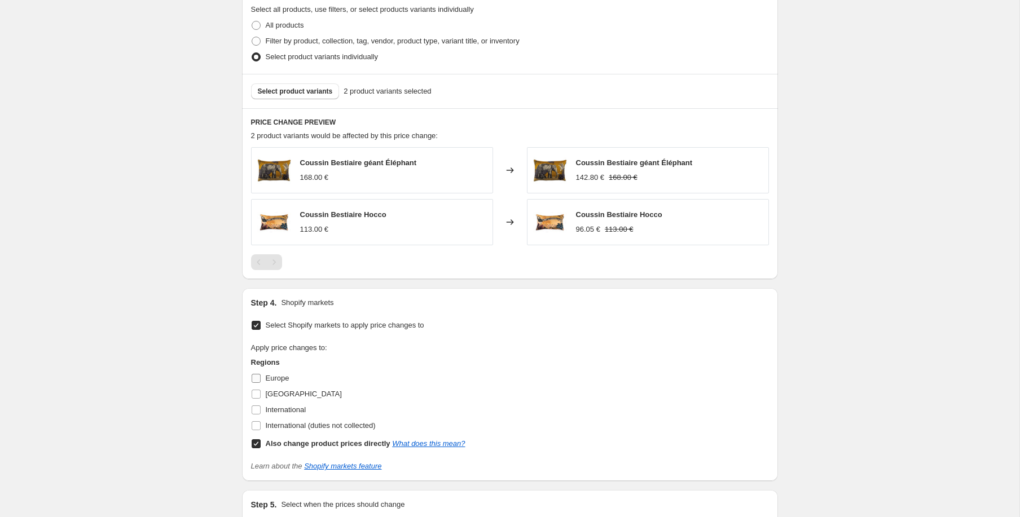
click at [277, 376] on span "Europe" at bounding box center [278, 378] width 24 height 8
click at [261, 376] on input "Europe" at bounding box center [256, 378] width 9 height 9
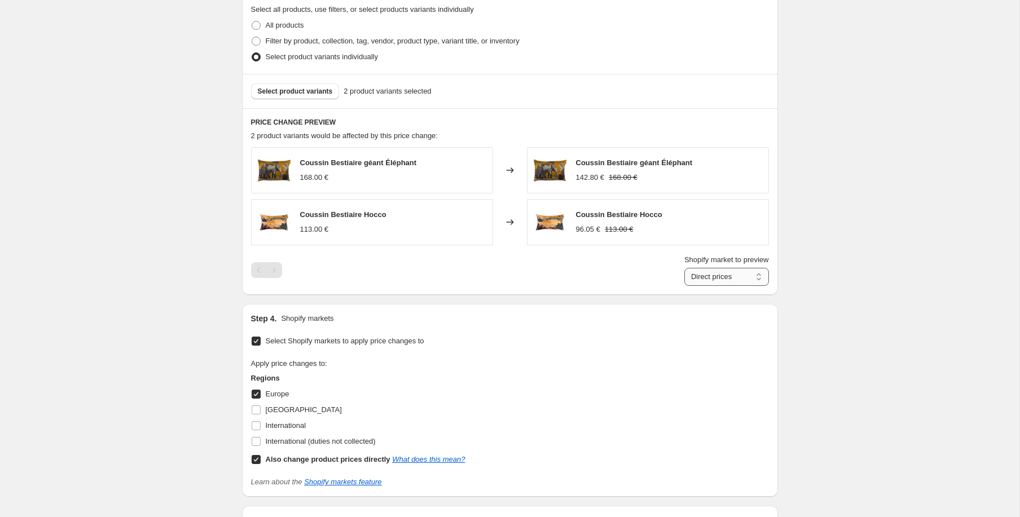
click at [730, 281] on select "Direct prices Europe" at bounding box center [726, 277] width 85 height 18
click at [684, 268] on select "Direct prices Europe" at bounding box center [726, 277] width 85 height 18
click at [275, 401] on label "Europe" at bounding box center [270, 394] width 38 height 16
click at [261, 399] on input "Europe" at bounding box center [256, 394] width 9 height 9
checkbox input "false"
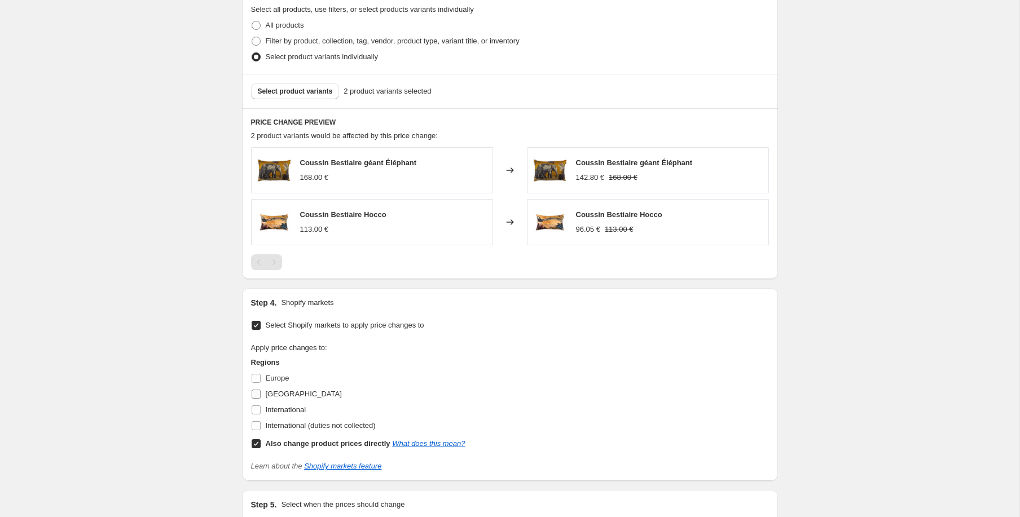
click at [277, 396] on span "[GEOGRAPHIC_DATA]" at bounding box center [304, 394] width 76 height 8
click at [261, 396] on input "[GEOGRAPHIC_DATA]" at bounding box center [256, 394] width 9 height 9
checkbox input "true"
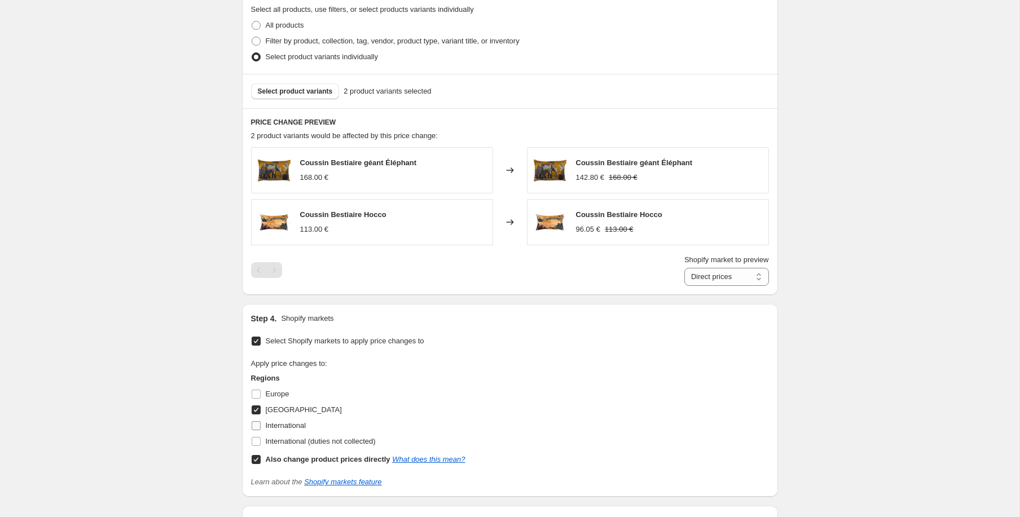
click at [280, 424] on span "International" at bounding box center [286, 425] width 41 height 8
click at [261, 424] on input "International" at bounding box center [256, 425] width 9 height 9
checkbox input "true"
click at [732, 281] on select "Direct prices France International" at bounding box center [726, 277] width 85 height 18
click at [684, 286] on select "Direct prices France International" at bounding box center [726, 277] width 85 height 18
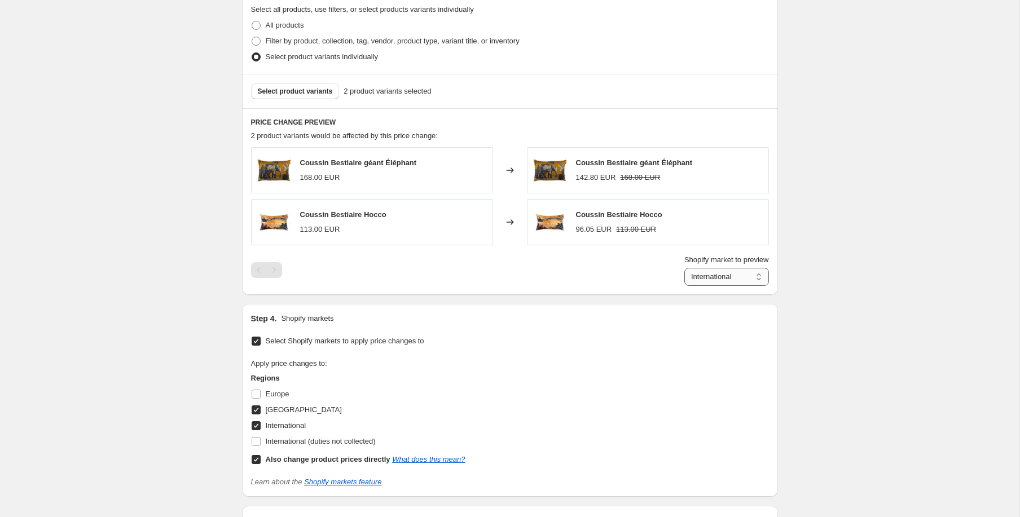
click at [721, 275] on select "Direct prices France International" at bounding box center [726, 277] width 85 height 18
select select "1352073455"
click at [684, 286] on select "Direct prices France International" at bounding box center [726, 277] width 85 height 18
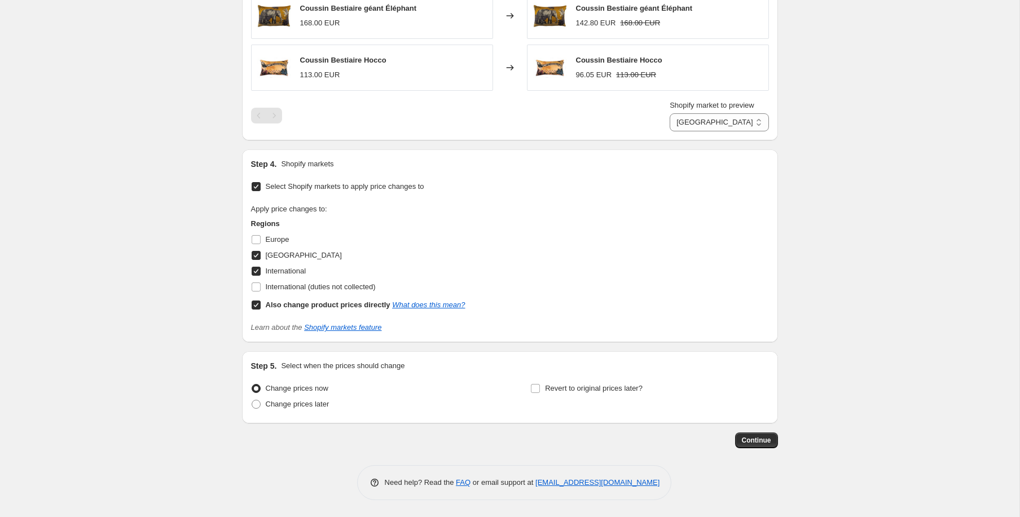
click at [280, 303] on b "Also change product prices directly" at bounding box center [328, 305] width 125 height 8
click at [261, 303] on input "Also change product prices directly What does this mean?" at bounding box center [256, 305] width 9 height 9
checkbox input "false"
click at [734, 130] on select "France International" at bounding box center [718, 122] width 99 height 18
click at [677, 131] on select "France International" at bounding box center [718, 122] width 99 height 18
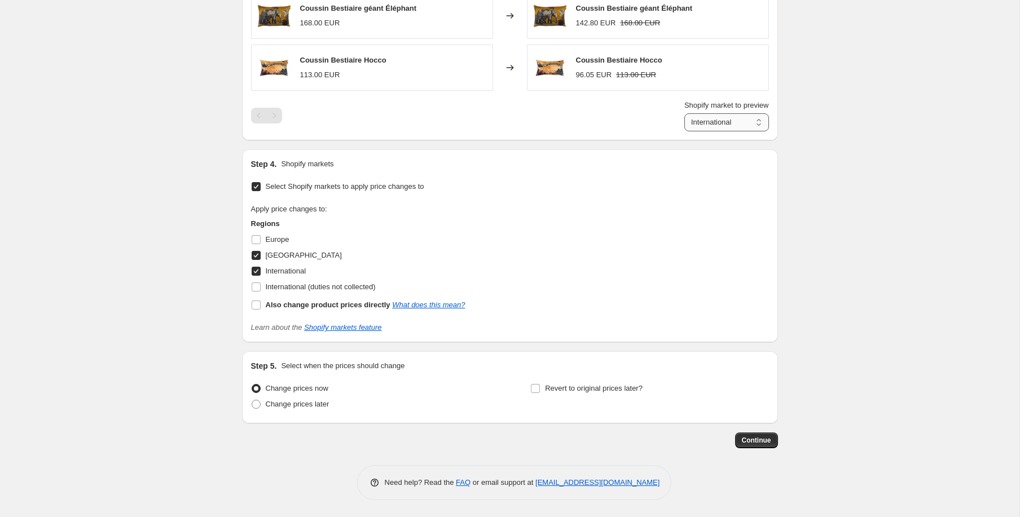
click at [728, 119] on select "France International" at bounding box center [726, 122] width 85 height 18
select select "1352073455"
click at [684, 131] on select "France International" at bounding box center [726, 122] width 85 height 18
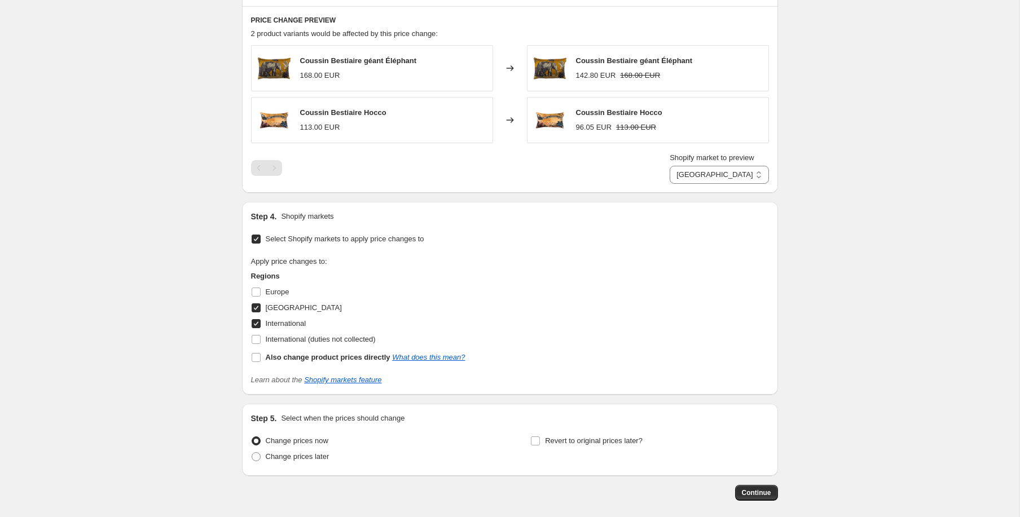
scroll to position [587, 0]
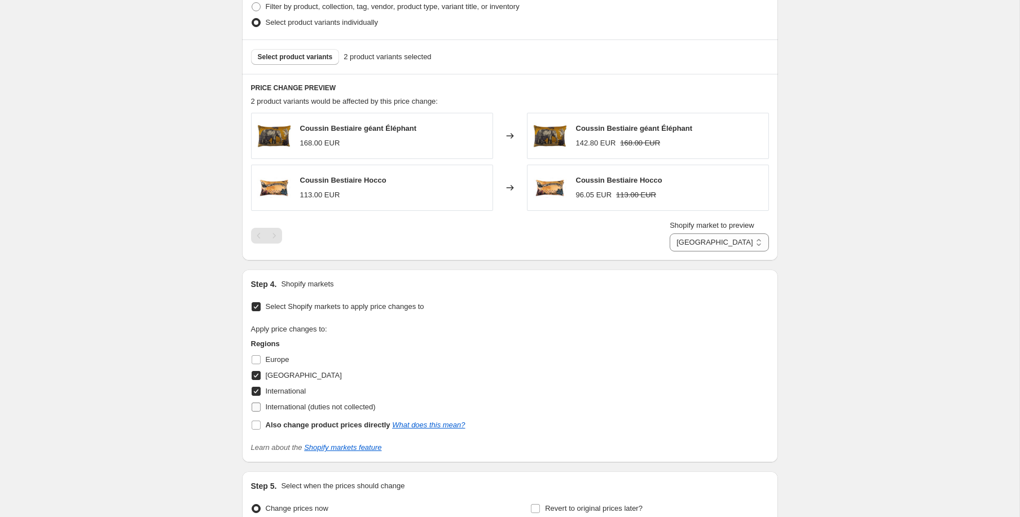
click at [279, 409] on span "International (duties not collected)" at bounding box center [321, 407] width 110 height 8
click at [261, 409] on input "International (duties not collected)" at bounding box center [256, 407] width 9 height 9
checkbox input "true"
click at [728, 239] on select "France International International (duties not collected)" at bounding box center [718, 243] width 99 height 18
click at [669, 252] on select "France International International (duties not collected)" at bounding box center [718, 243] width 99 height 18
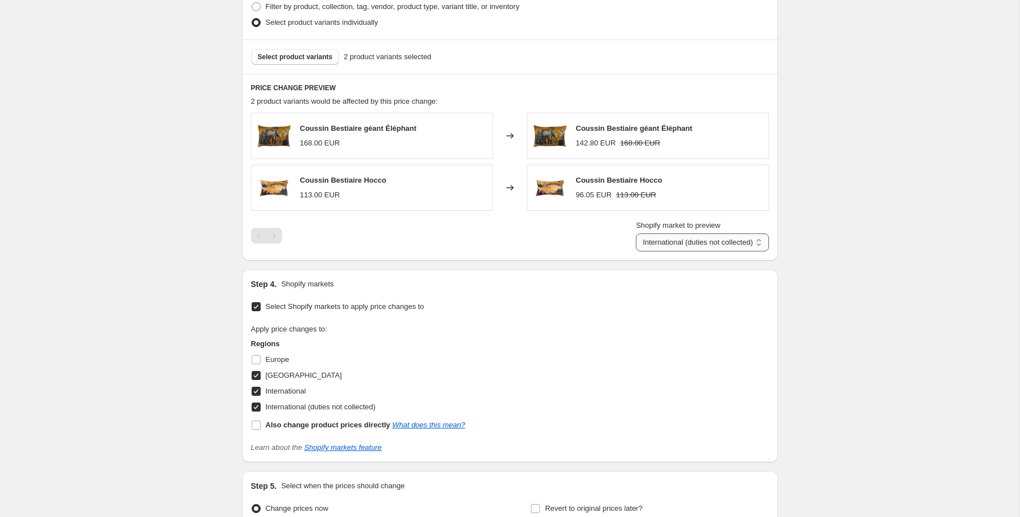
click at [729, 240] on select "France International International (duties not collected)" at bounding box center [702, 243] width 133 height 18
select select "1352106223"
click at [677, 252] on select "France International International (duties not collected)" at bounding box center [702, 243] width 133 height 18
click at [282, 410] on span "International (duties not collected)" at bounding box center [321, 407] width 110 height 8
click at [261, 410] on input "International (duties not collected)" at bounding box center [256, 407] width 9 height 9
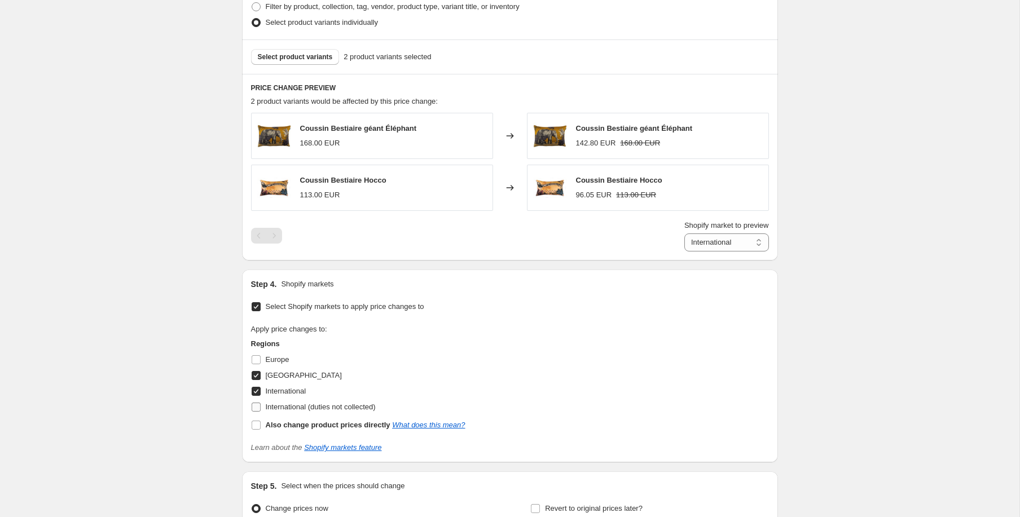
checkbox input "false"
click at [274, 425] on b "Also change product prices directly" at bounding box center [328, 425] width 125 height 8
click at [261, 425] on input "Also change product prices directly What does this mean?" at bounding box center [256, 425] width 9 height 9
click at [328, 426] on b "Also change product prices directly" at bounding box center [328, 425] width 125 height 8
click at [261, 426] on input "Also change product prices directly What does this mean?" at bounding box center [256, 425] width 9 height 9
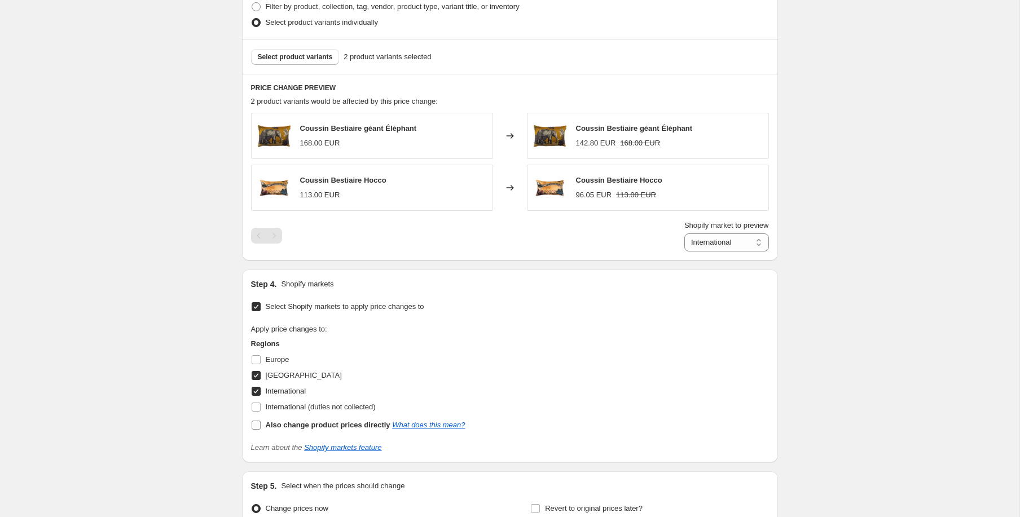
checkbox input "false"
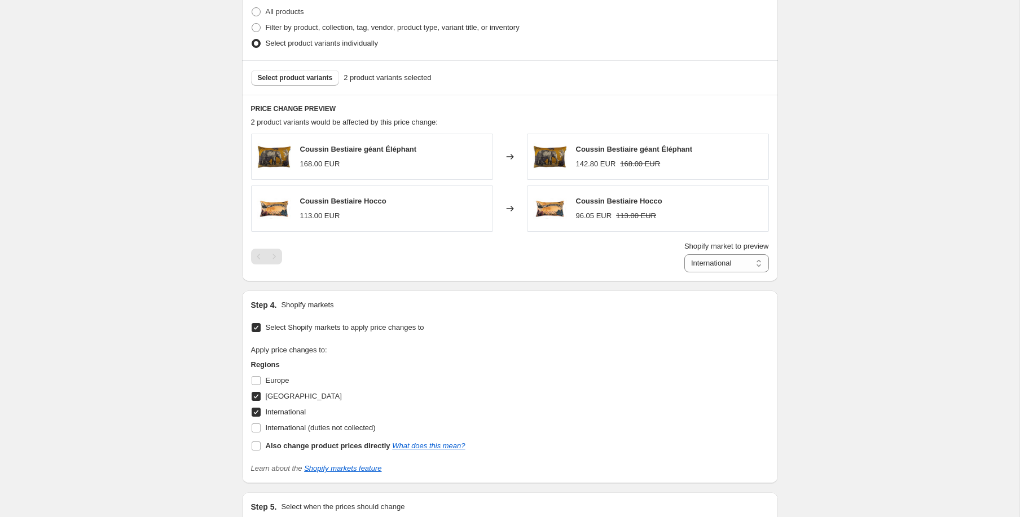
scroll to position [573, 0]
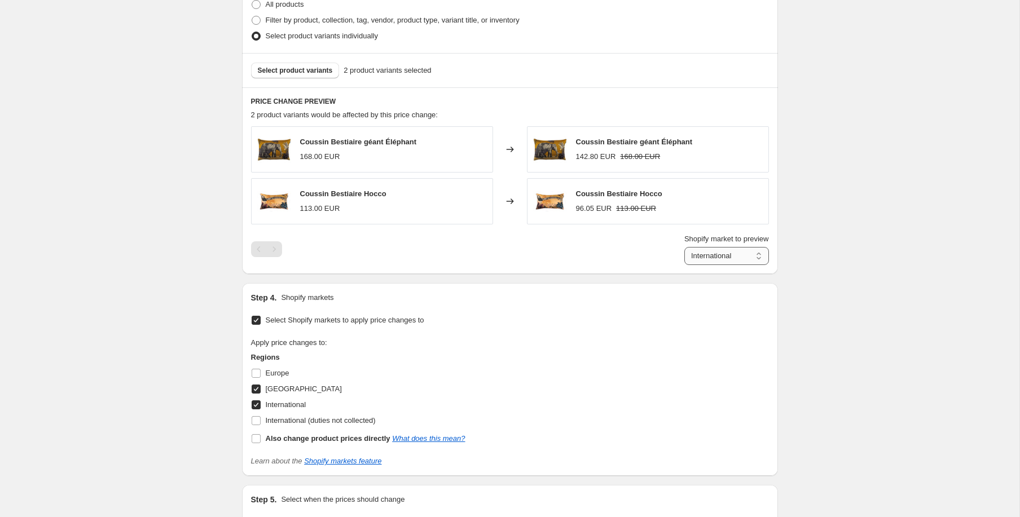
click at [735, 254] on select "France International" at bounding box center [726, 256] width 85 height 18
click at [684, 265] on select "France International" at bounding box center [726, 256] width 85 height 18
click at [734, 258] on select "France International" at bounding box center [718, 256] width 99 height 18
select select "1352106223"
click at [677, 265] on select "France International" at bounding box center [718, 256] width 99 height 18
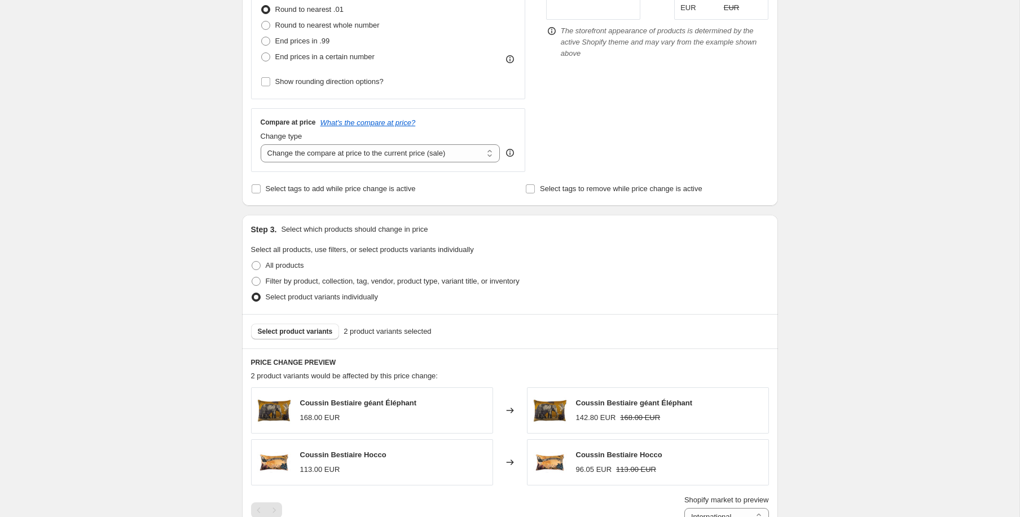
scroll to position [0, 0]
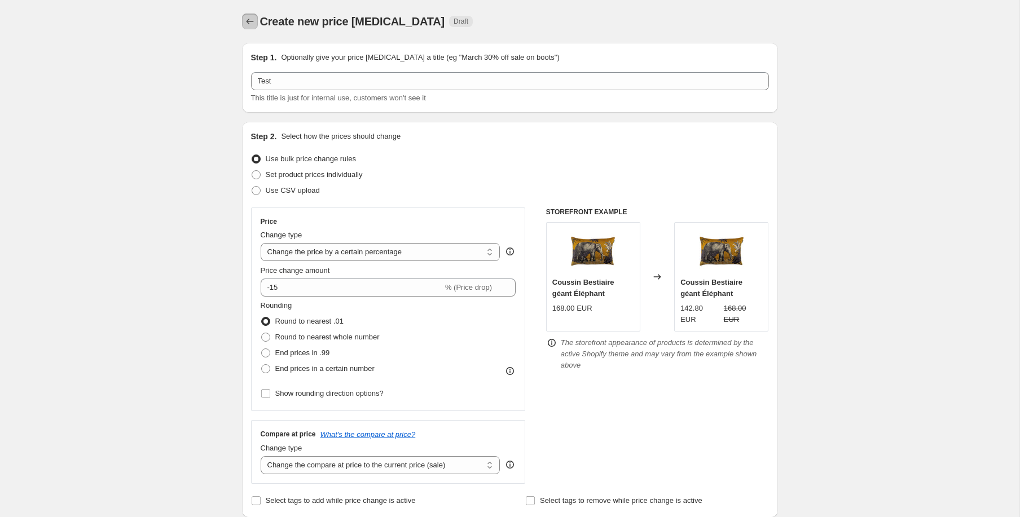
click at [253, 22] on icon "Price change jobs" at bounding box center [249, 21] width 11 height 11
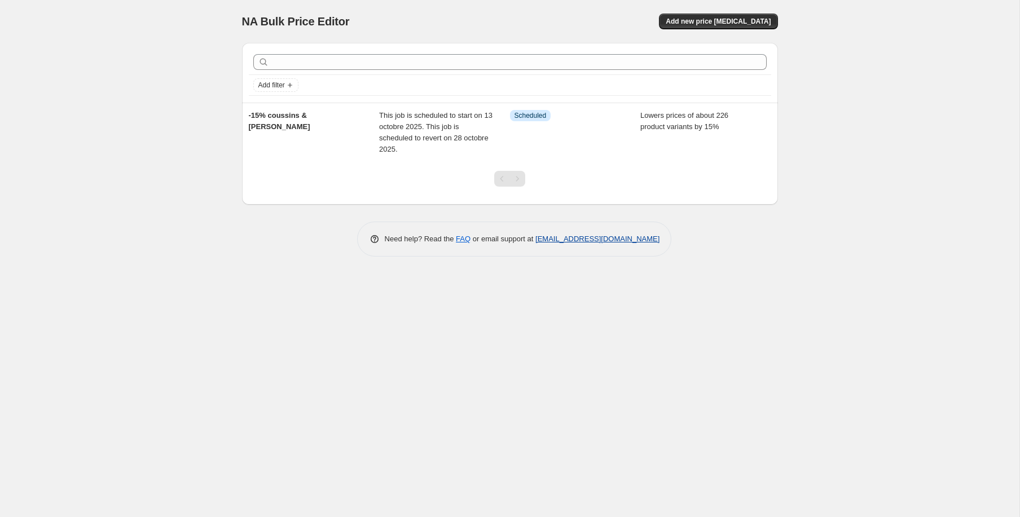
drag, startPoint x: 669, startPoint y: 240, endPoint x: 536, endPoint y: 242, distance: 132.6
click at [536, 242] on div "Need help? Read the FAQ or email support at [EMAIL_ADDRESS][DOMAIN_NAME]" at bounding box center [514, 239] width 315 height 35
copy link "[EMAIL_ADDRESS][DOMAIN_NAME]"
drag, startPoint x: 360, startPoint y: 23, endPoint x: 190, endPoint y: 12, distance: 170.6
click at [190, 12] on div "NA Bulk Price Editor. This page is ready NA Bulk Price Editor Add new price [ME…" at bounding box center [509, 258] width 1019 height 517
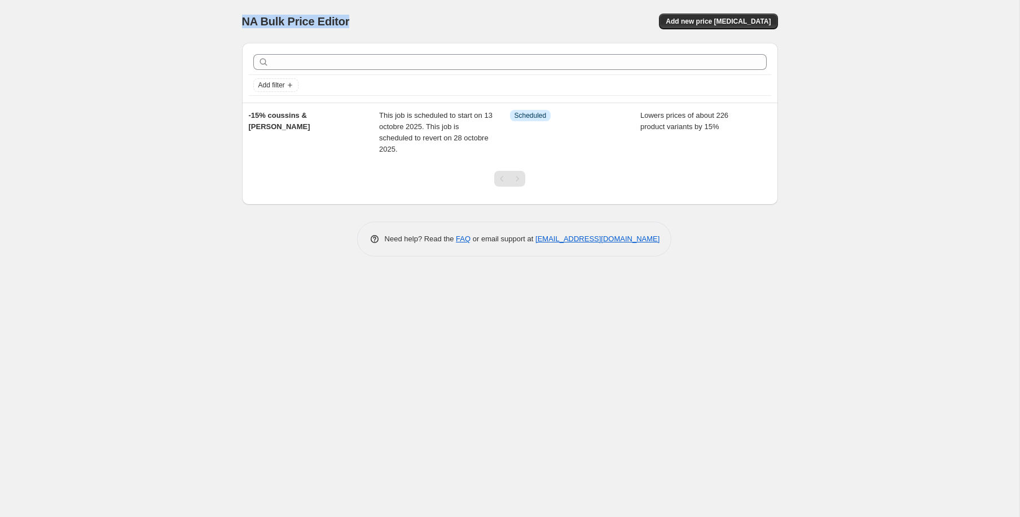
copy span "NA Bulk Price Editor"
